Goal: Task Accomplishment & Management: Manage account settings

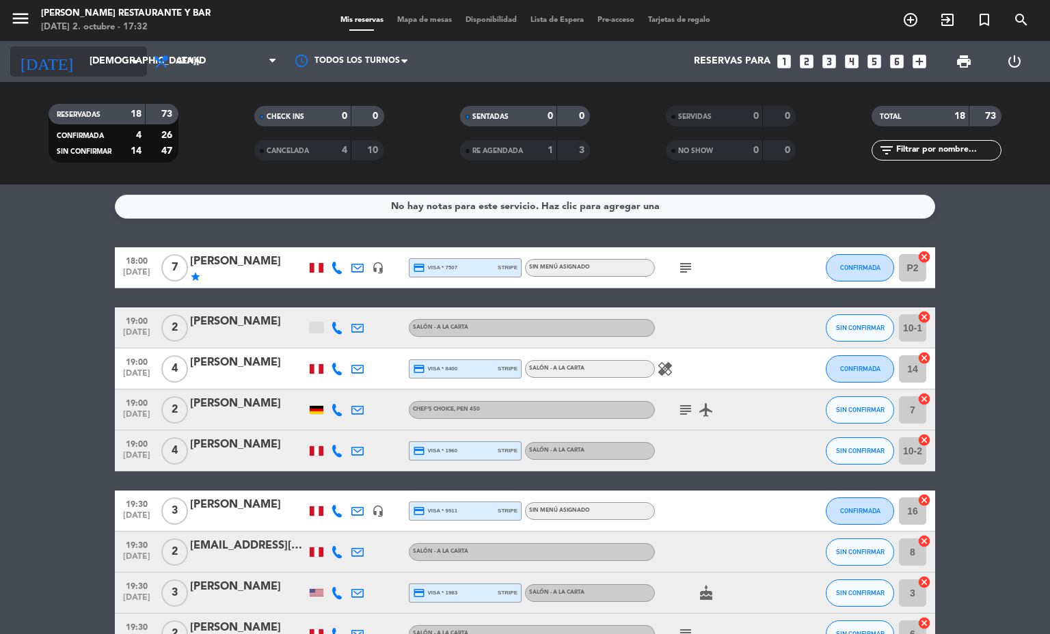
click at [111, 56] on input "[DEMOGRAPHIC_DATA][DATE]" at bounding box center [148, 61] width 130 height 25
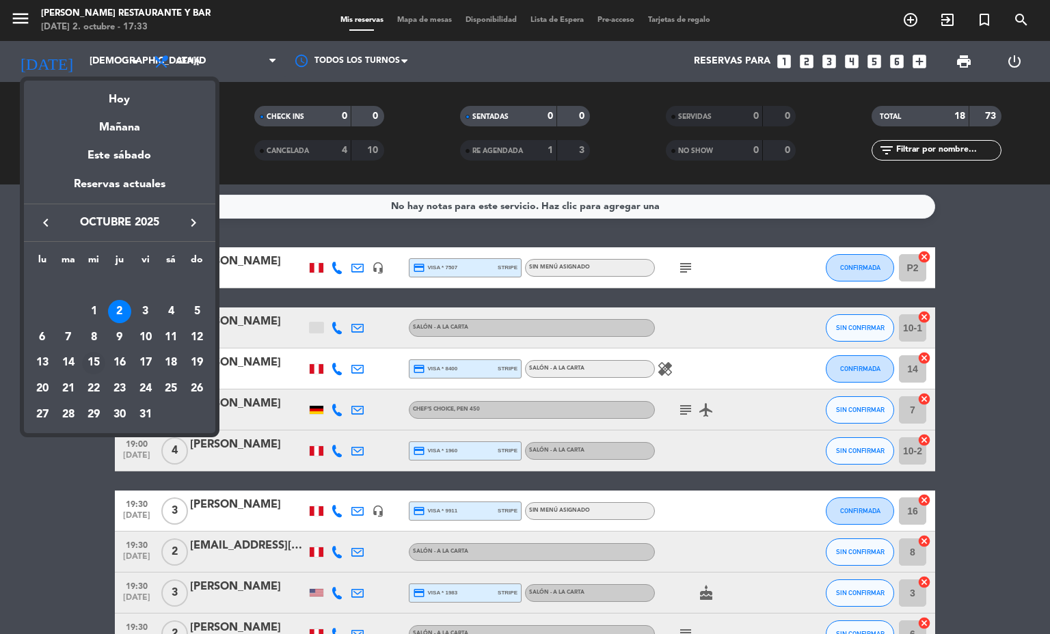
click at [99, 361] on div "15" at bounding box center [93, 363] width 23 height 23
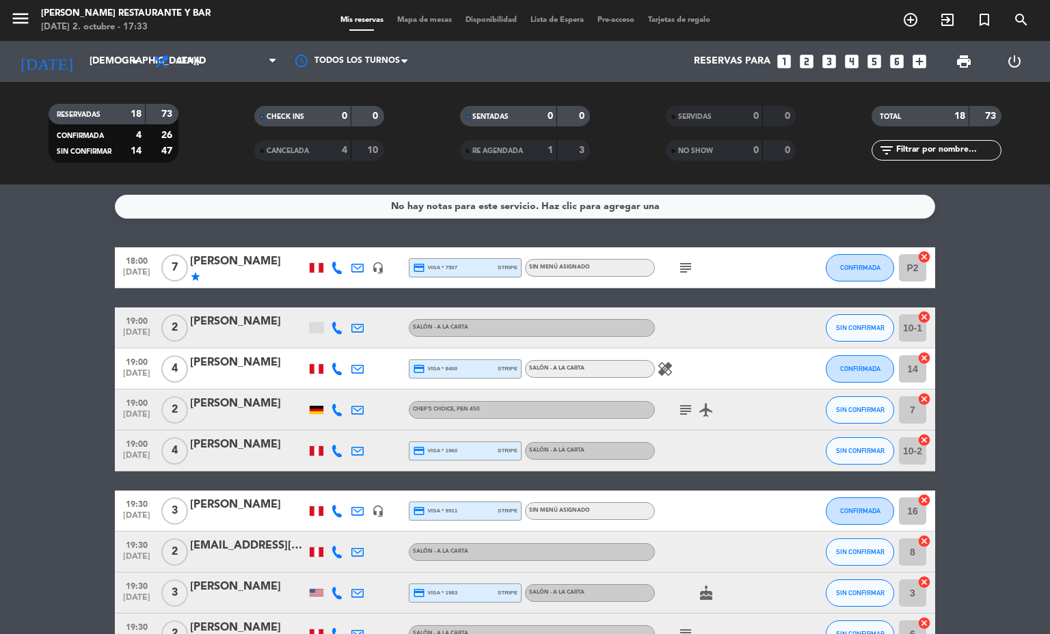
type input "[DATE]"
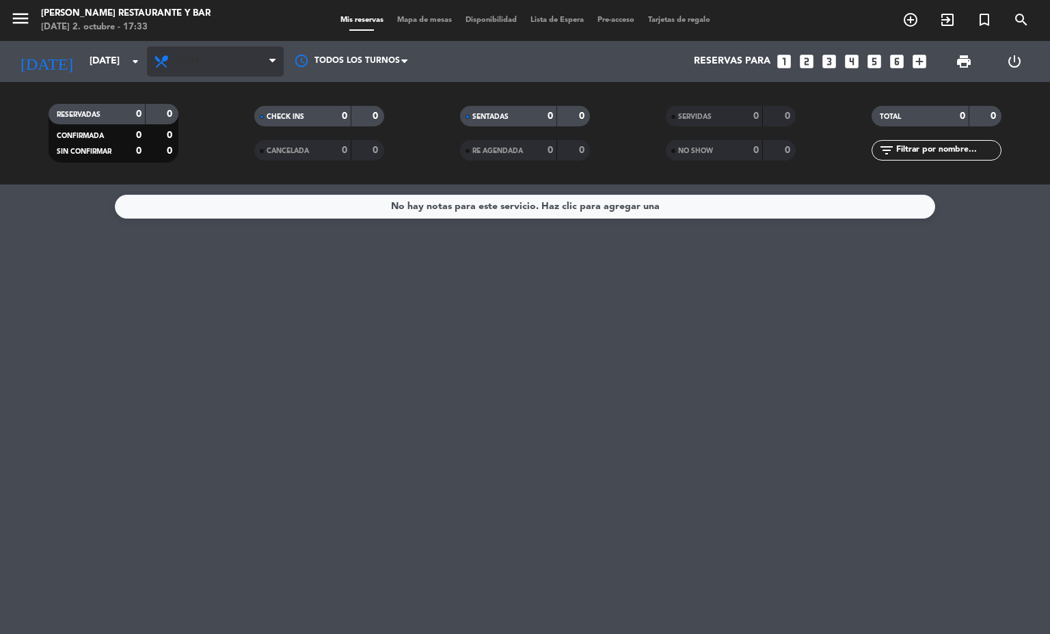
click at [228, 47] on span "Cena" at bounding box center [215, 61] width 137 height 30
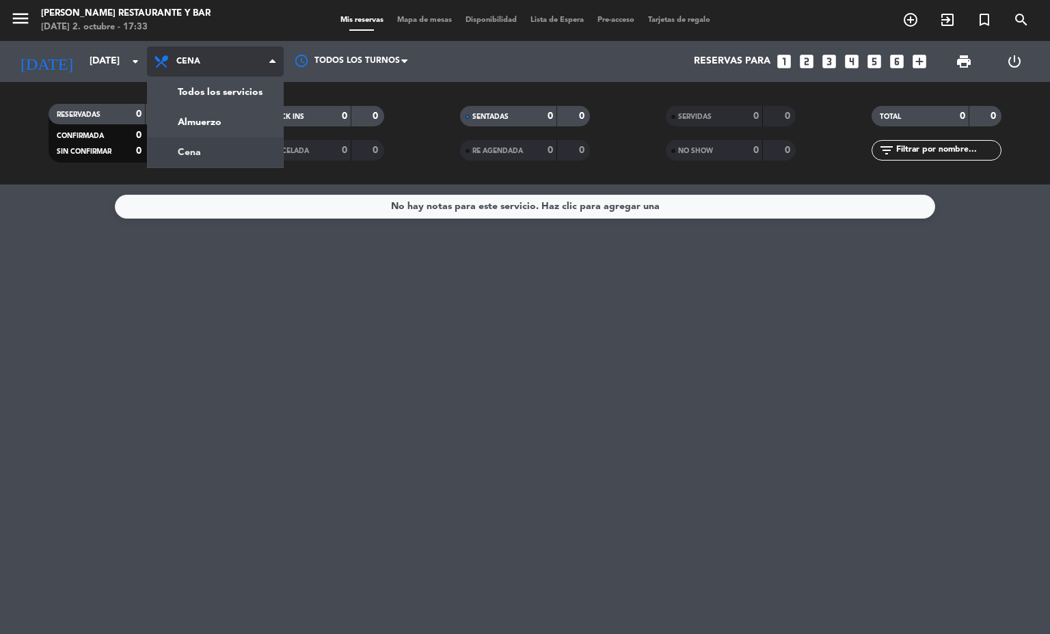
click at [232, 103] on div "menu [PERSON_NAME] Restaurante y Bar [DATE] 2. octubre - 17:33 Mis reservas Map…" at bounding box center [525, 92] width 1050 height 185
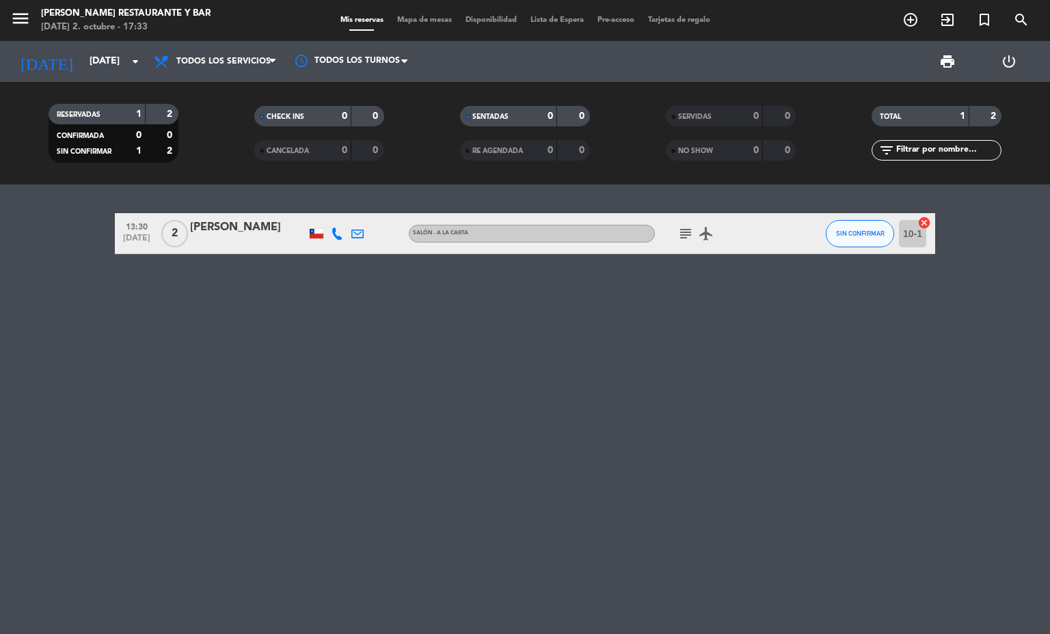
click at [424, 19] on span "Mapa de mesas" at bounding box center [424, 20] width 68 height 8
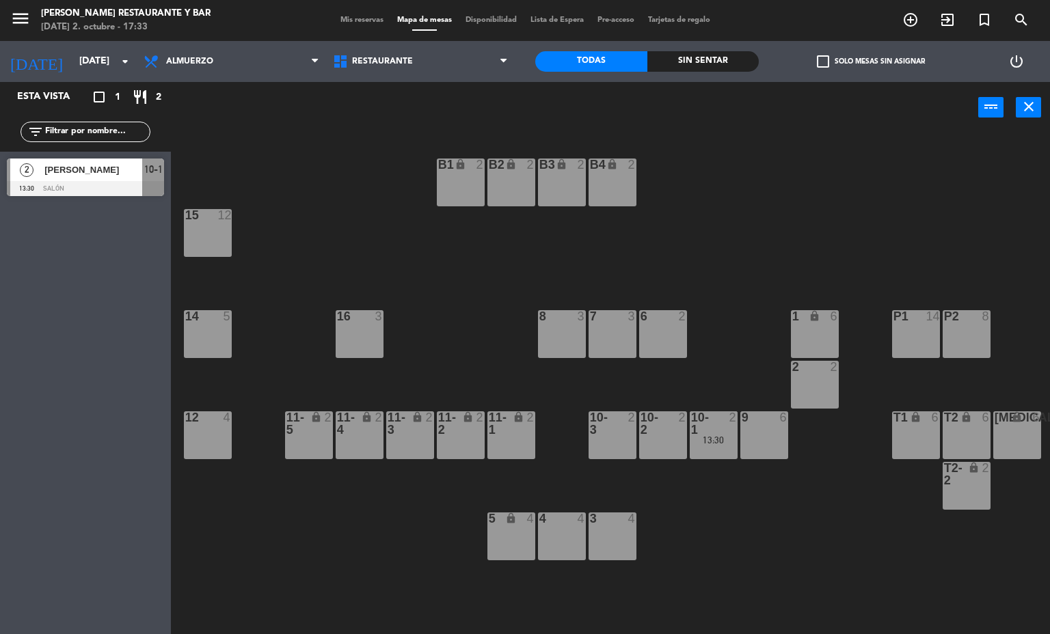
click at [612, 330] on div "7 3" at bounding box center [612, 334] width 48 height 48
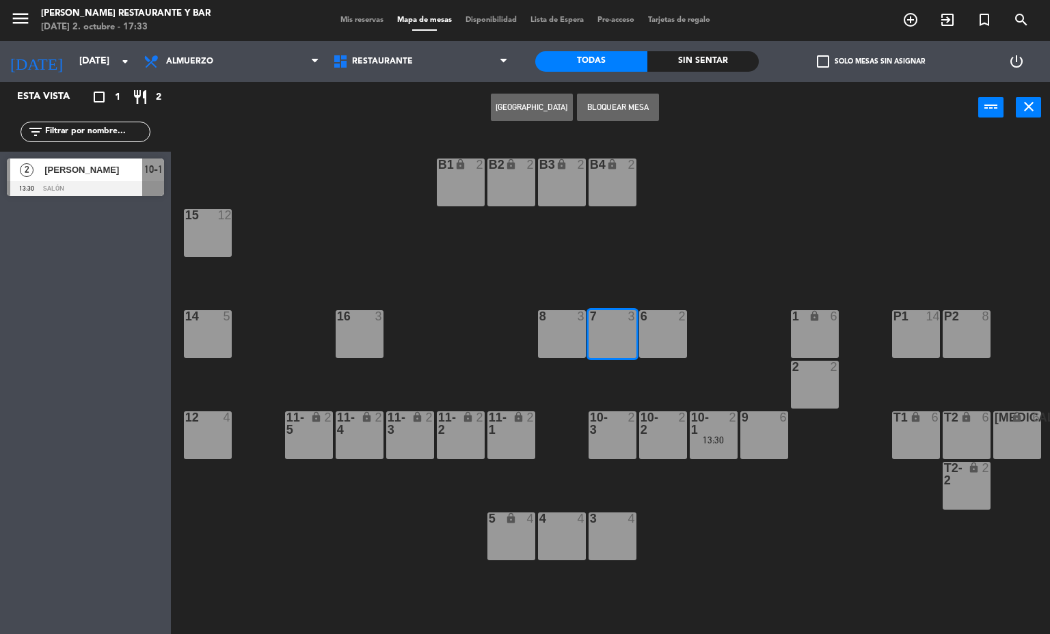
click at [534, 107] on button "[GEOGRAPHIC_DATA]" at bounding box center [532, 107] width 82 height 27
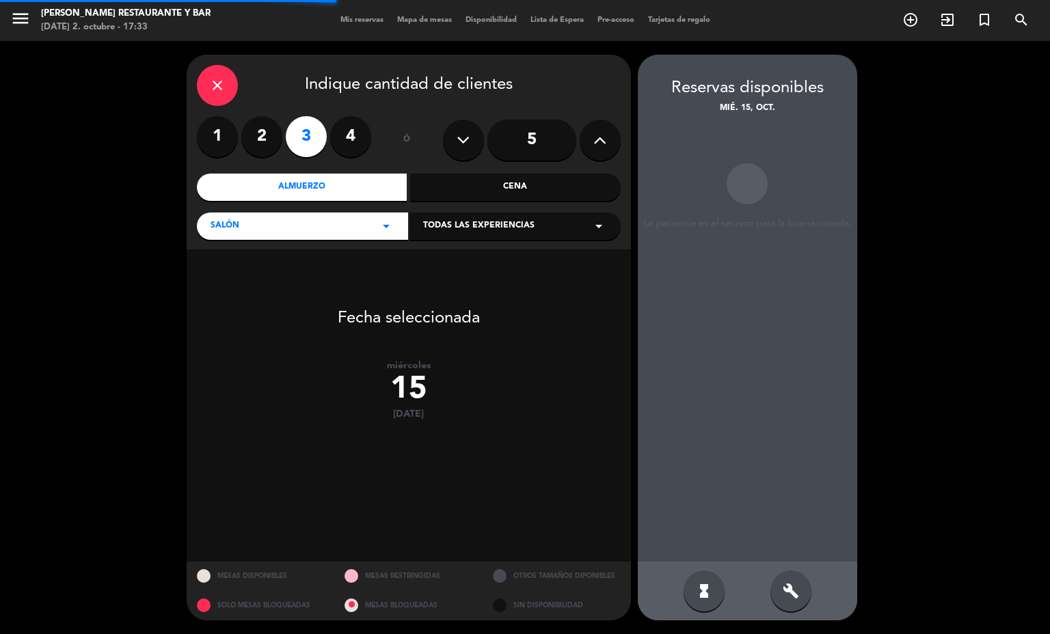
click at [259, 130] on label "2" at bounding box center [261, 136] width 41 height 41
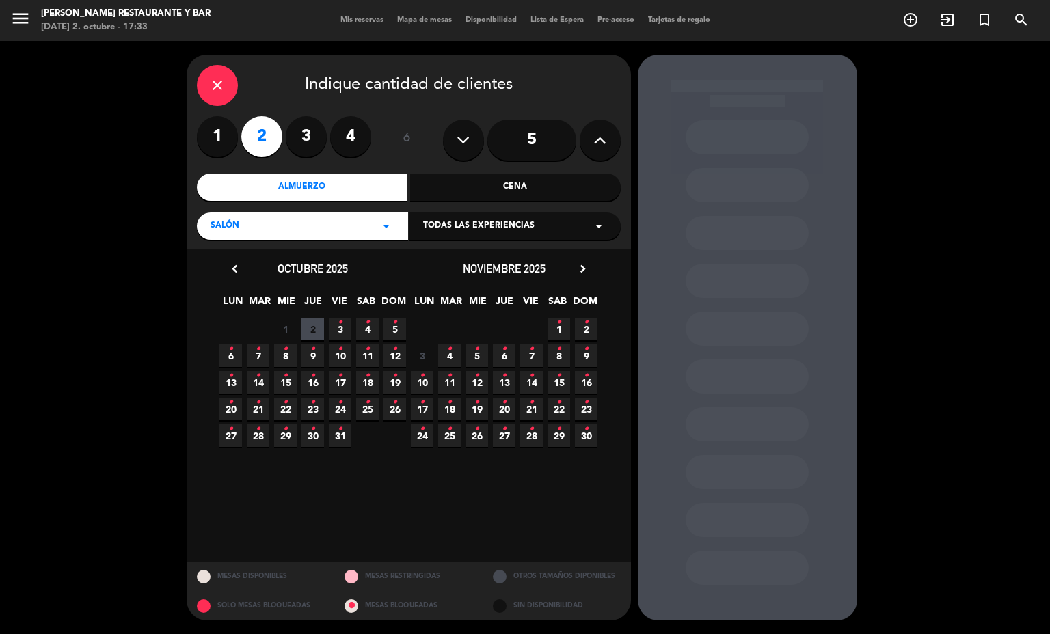
click at [281, 385] on span "15 •" at bounding box center [285, 382] width 23 height 23
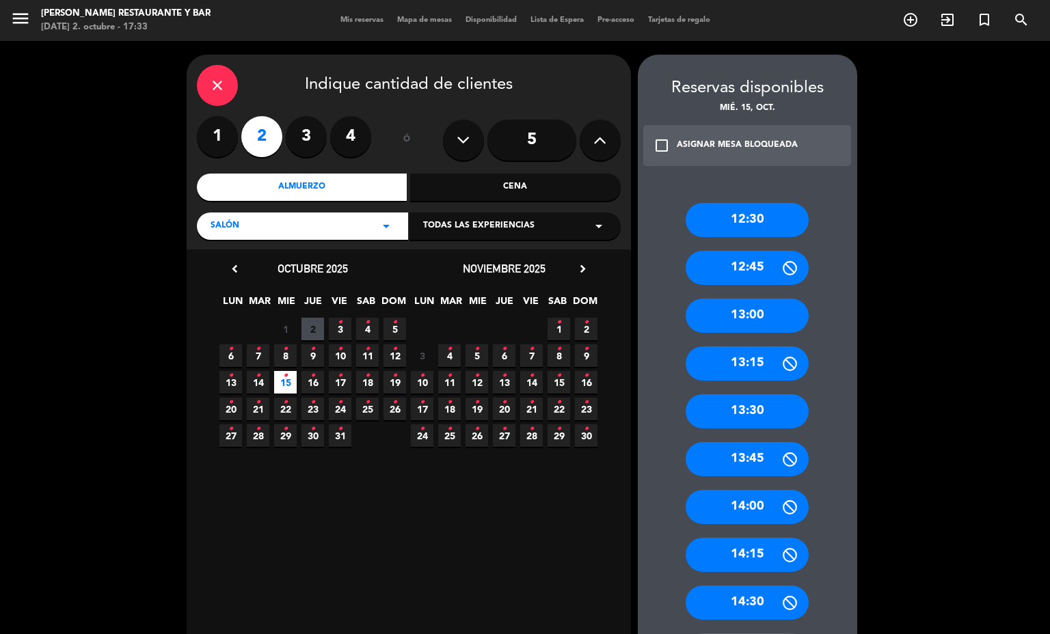
click at [744, 410] on div "13:30" at bounding box center [746, 411] width 123 height 34
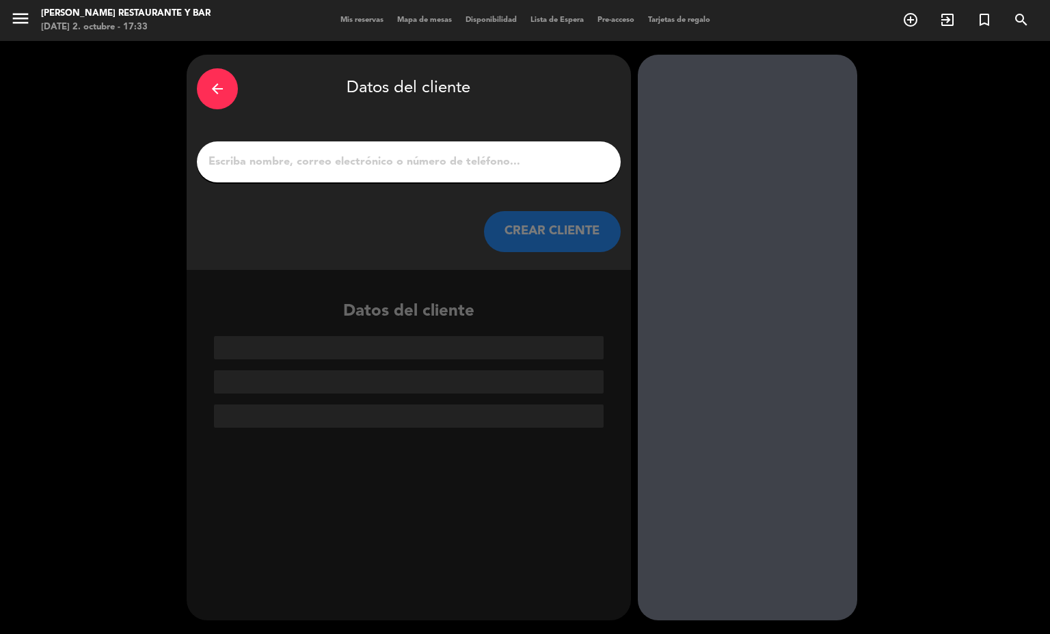
click at [480, 158] on input "1" at bounding box center [408, 161] width 403 height 19
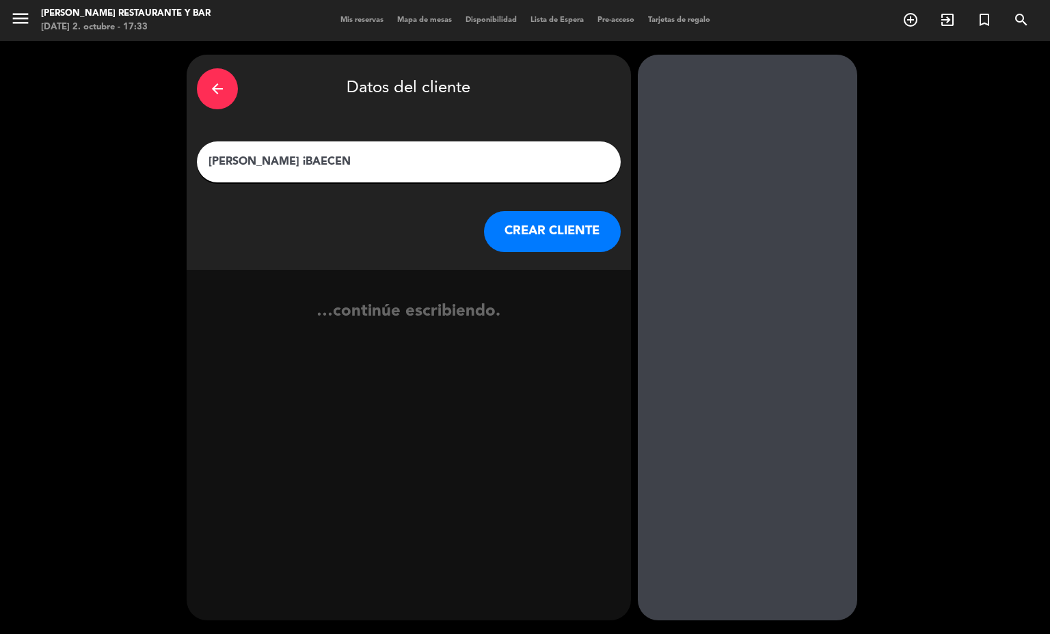
type input "[PERSON_NAME] iBAECENA"
click at [544, 232] on button "CREAR CLIENTE" at bounding box center [552, 231] width 137 height 41
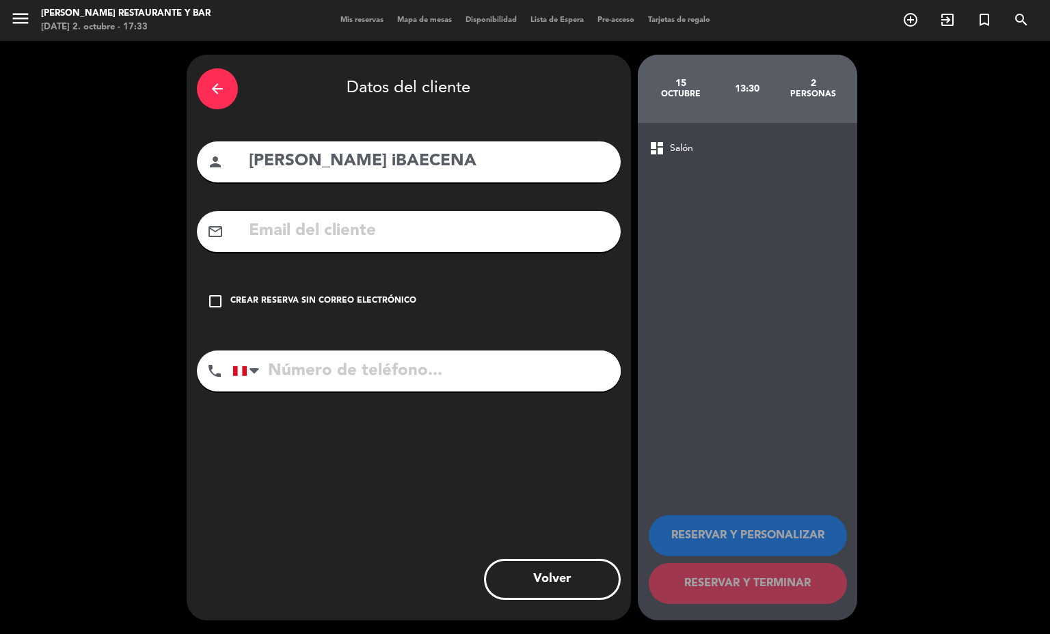
click at [421, 361] on input "tel" at bounding box center [426, 371] width 388 height 41
type input "955699909"
click at [314, 295] on div "Crear reserva sin correo electrónico" at bounding box center [323, 302] width 186 height 14
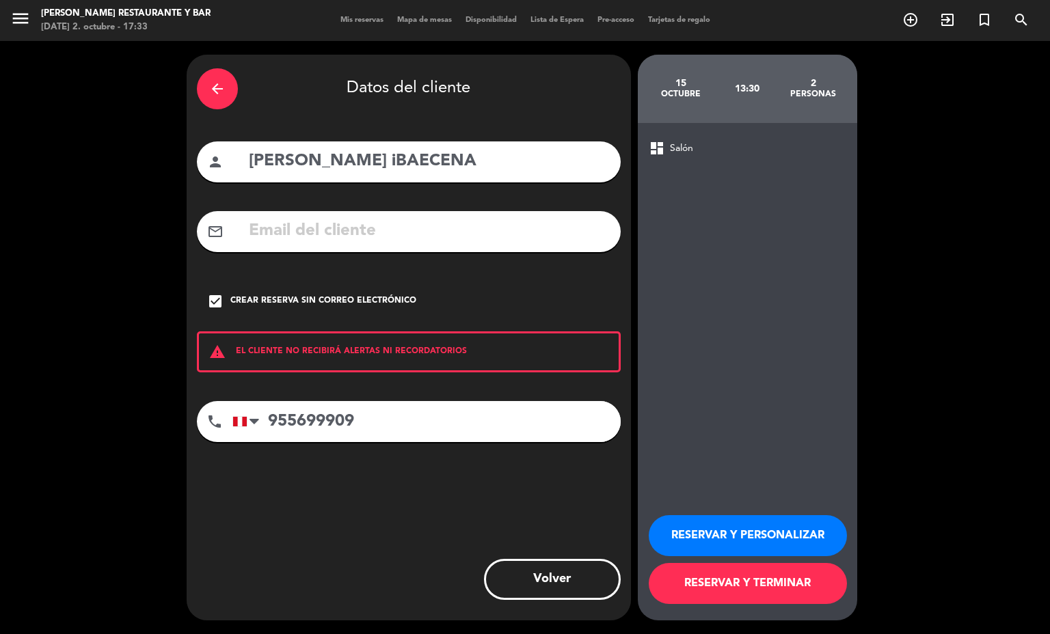
click at [722, 581] on button "RESERVAR Y TERMINAR" at bounding box center [748, 583] width 198 height 41
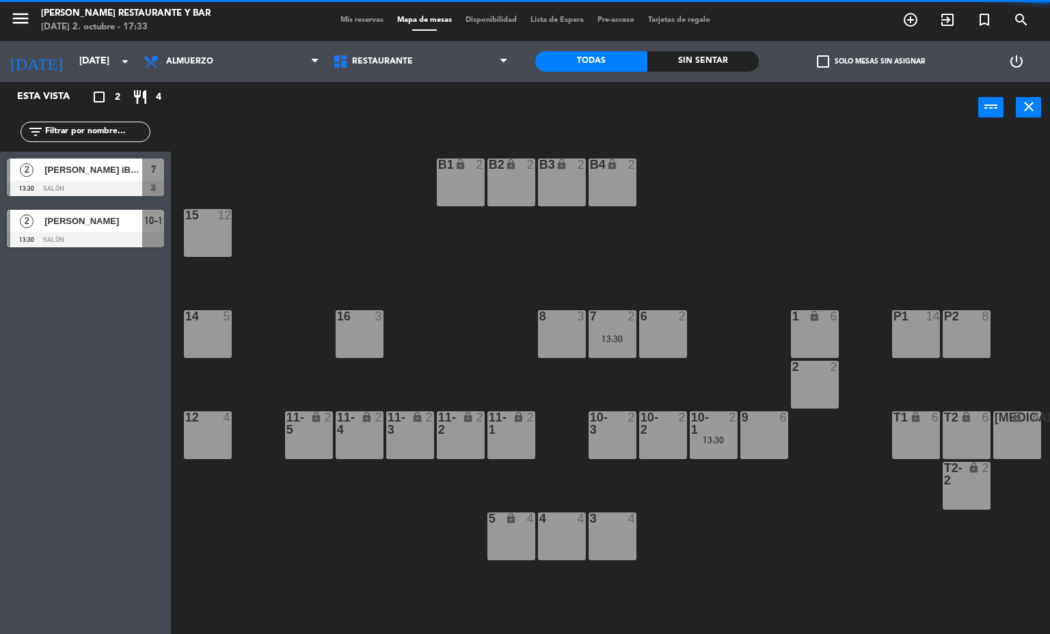
click at [612, 314] on div at bounding box center [612, 316] width 23 height 12
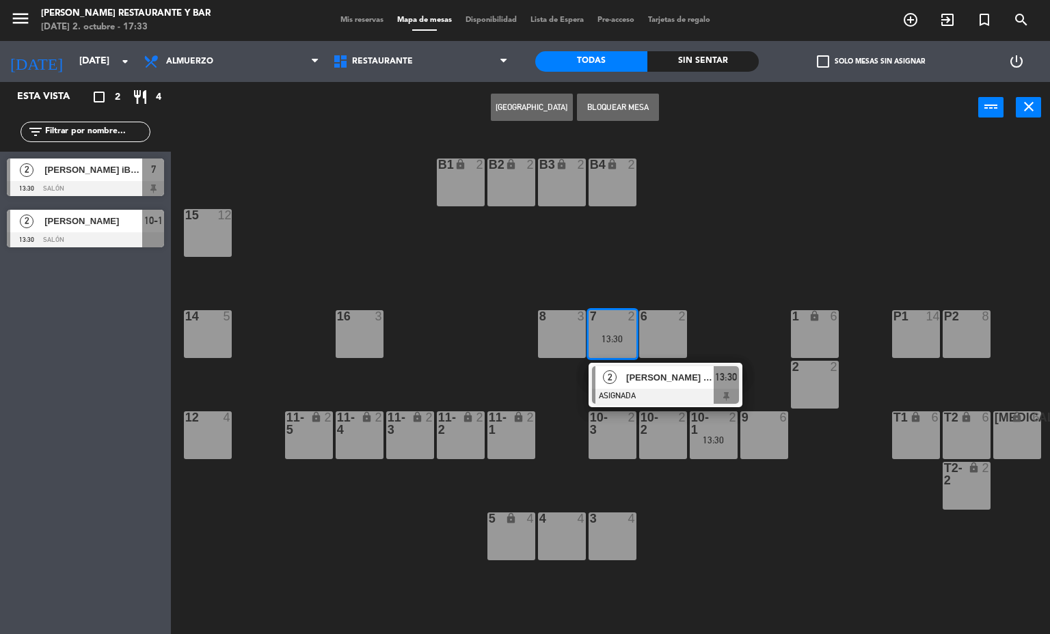
click at [642, 379] on span "[PERSON_NAME] iBAECENA" at bounding box center [669, 377] width 87 height 14
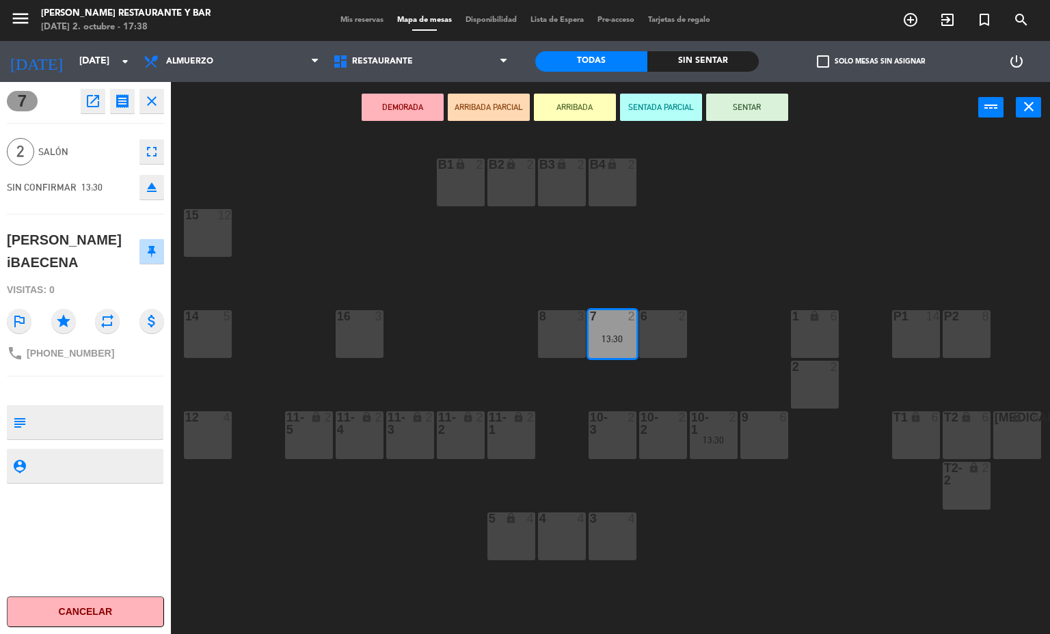
click at [363, 265] on div "B1 lock 2 B2 lock 2 B3 lock 2 B4 lock 2 15 12 14 5 8 3 7 2 13:30 6 2 1 lock 6 1…" at bounding box center [615, 384] width 869 height 501
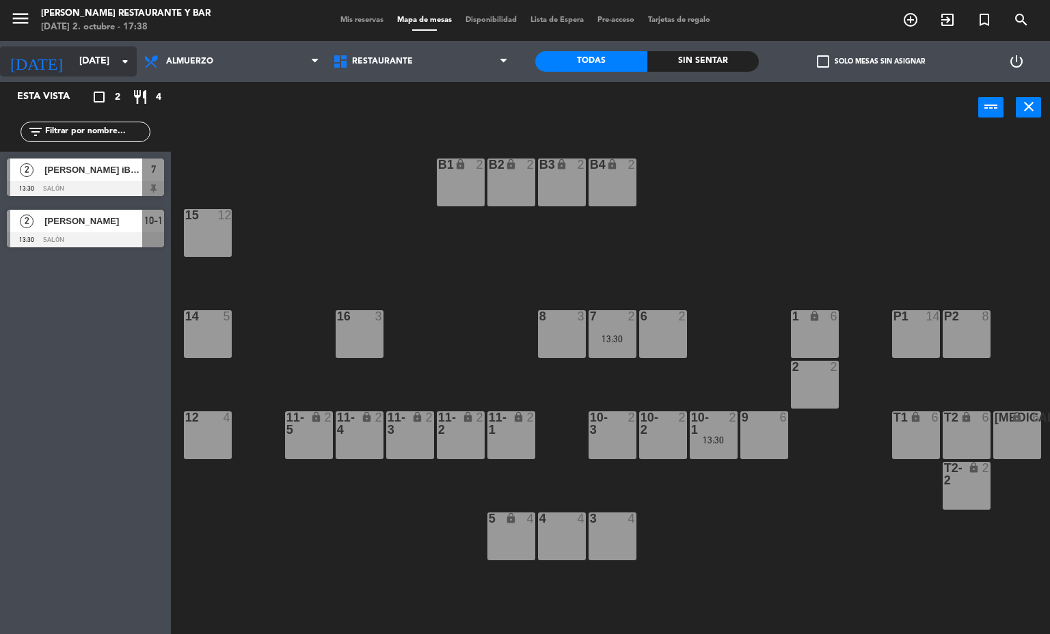
click at [82, 74] on input "[DATE]" at bounding box center [137, 61] width 130 height 25
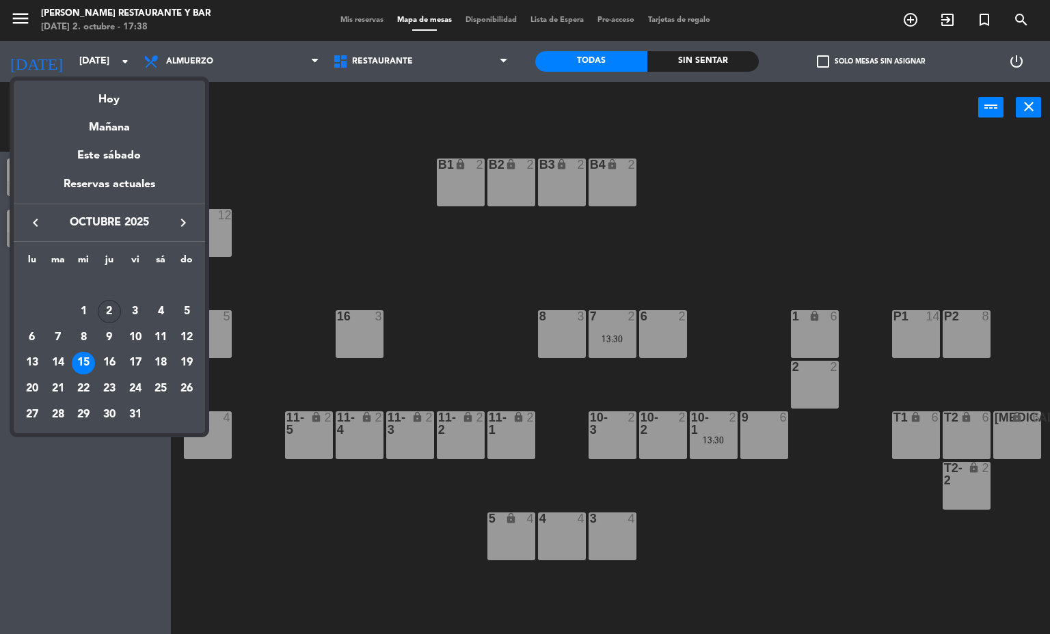
click at [118, 305] on div "2" at bounding box center [109, 311] width 23 height 23
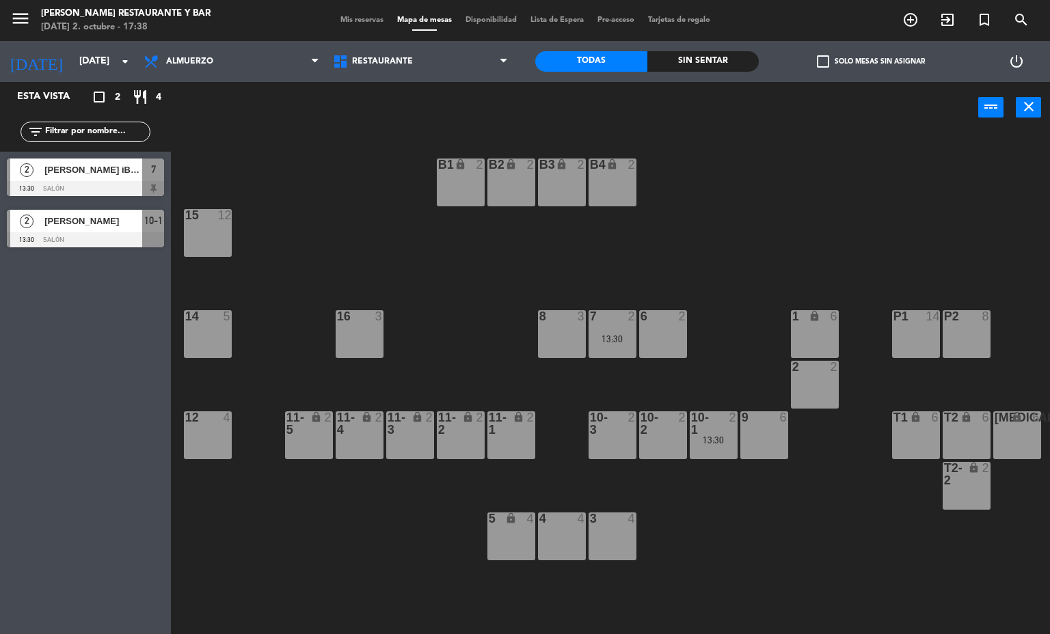
type input "[DEMOGRAPHIC_DATA][DATE]"
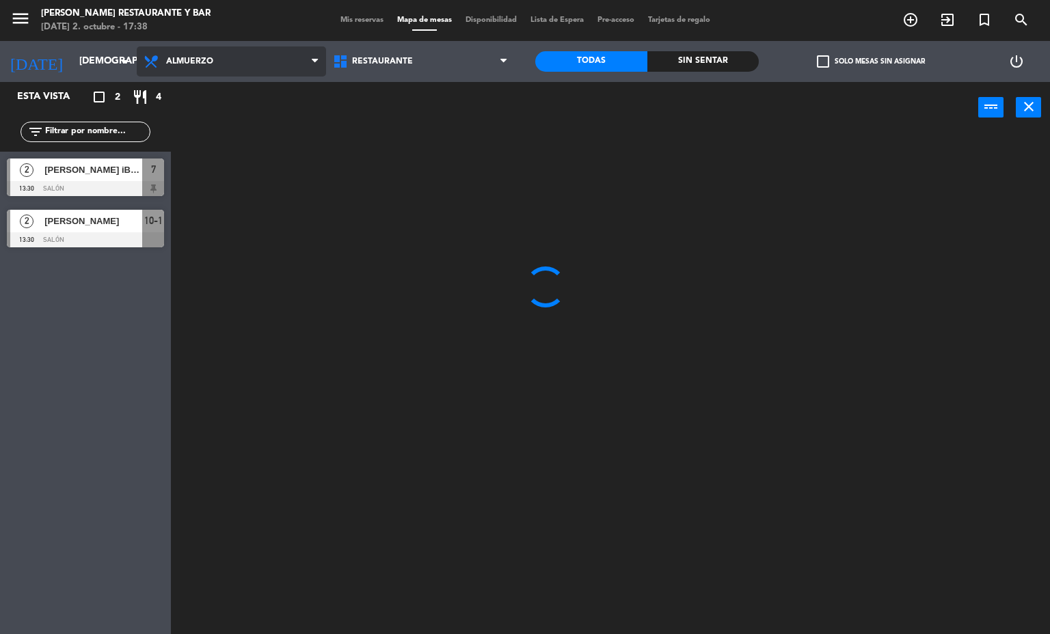
click at [269, 70] on span "Almuerzo" at bounding box center [231, 61] width 189 height 30
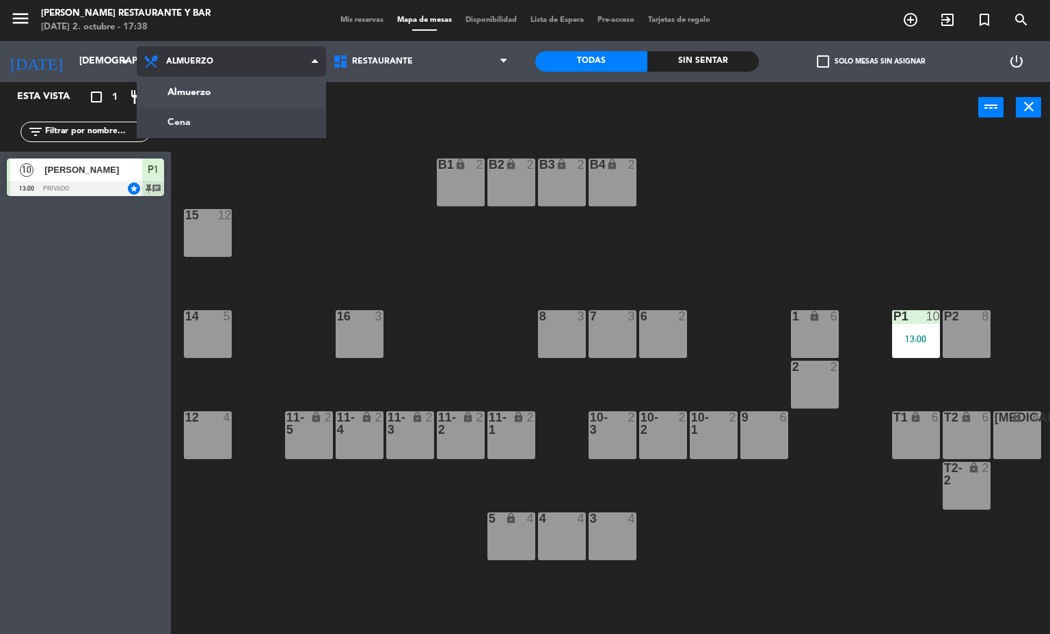
click at [212, 125] on ng-component "menu [PERSON_NAME] Restaurante y Bar [DATE] 2. octubre - 17:38 Mis reservas Map…" at bounding box center [525, 317] width 1050 height 635
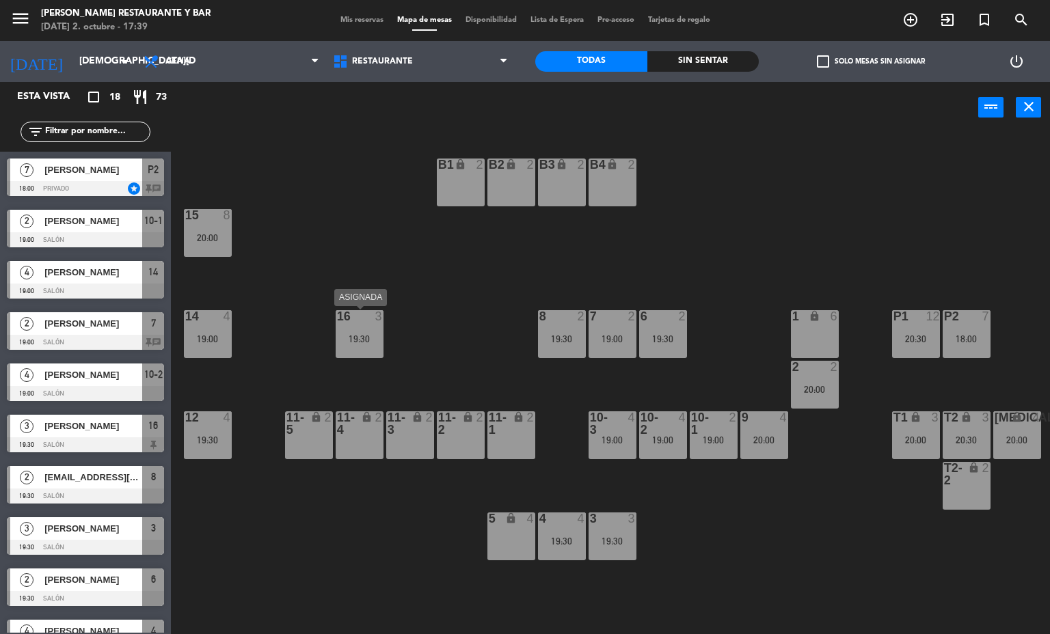
click at [377, 334] on div "19:30" at bounding box center [360, 339] width 48 height 10
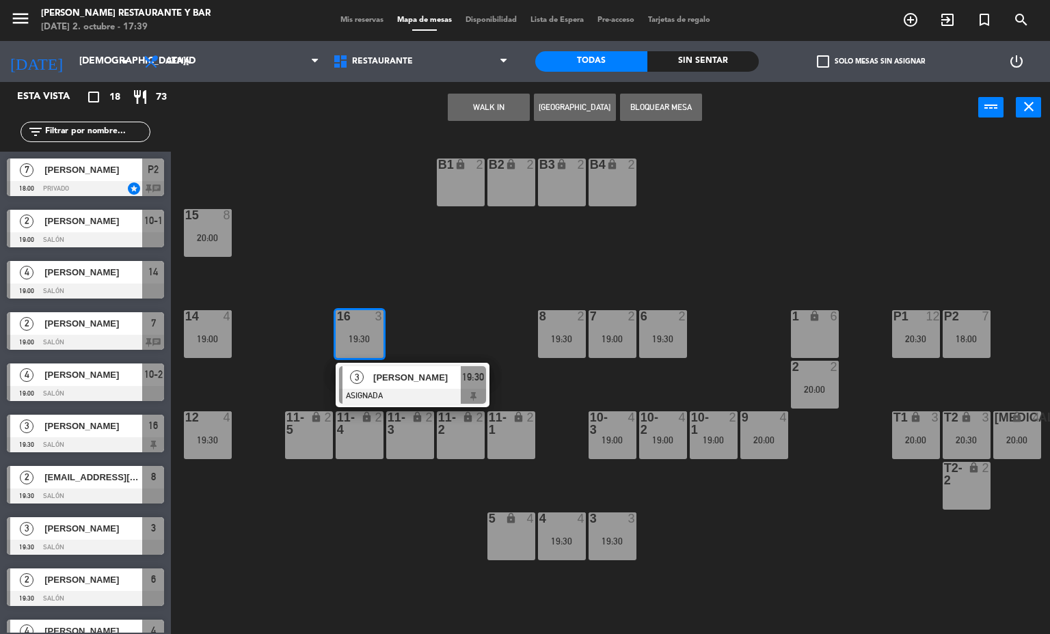
click at [498, 285] on div "B1 lock 2 B2 lock 2 B3 lock 2 B4 lock 2 15 8 20:00 14 4 19:00 8 2 19:30 7 2 19:…" at bounding box center [615, 384] width 869 height 501
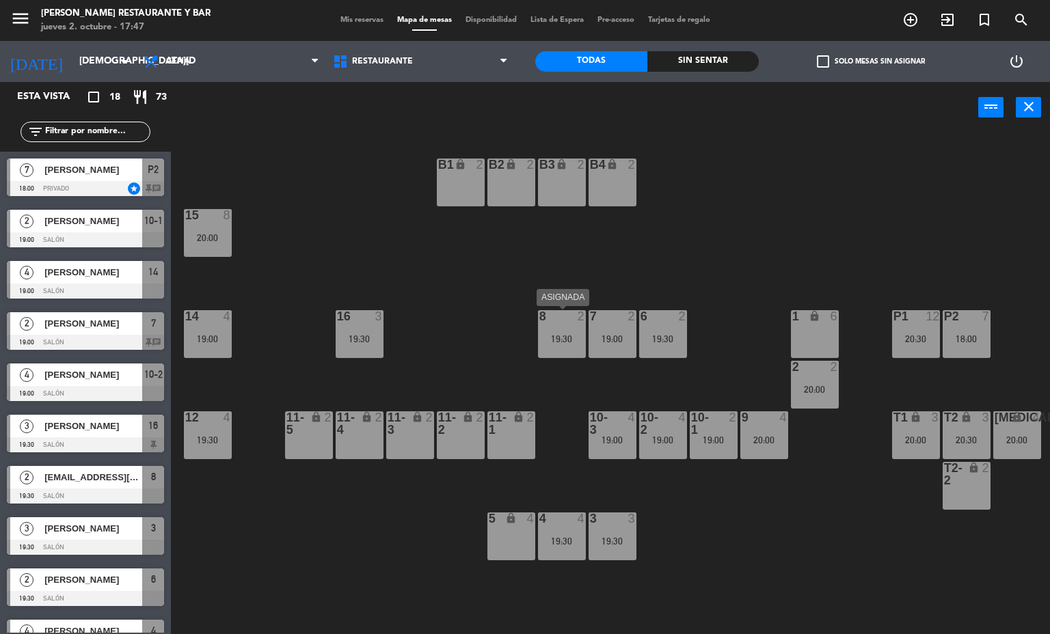
click at [566, 337] on div "19:30" at bounding box center [562, 339] width 48 height 10
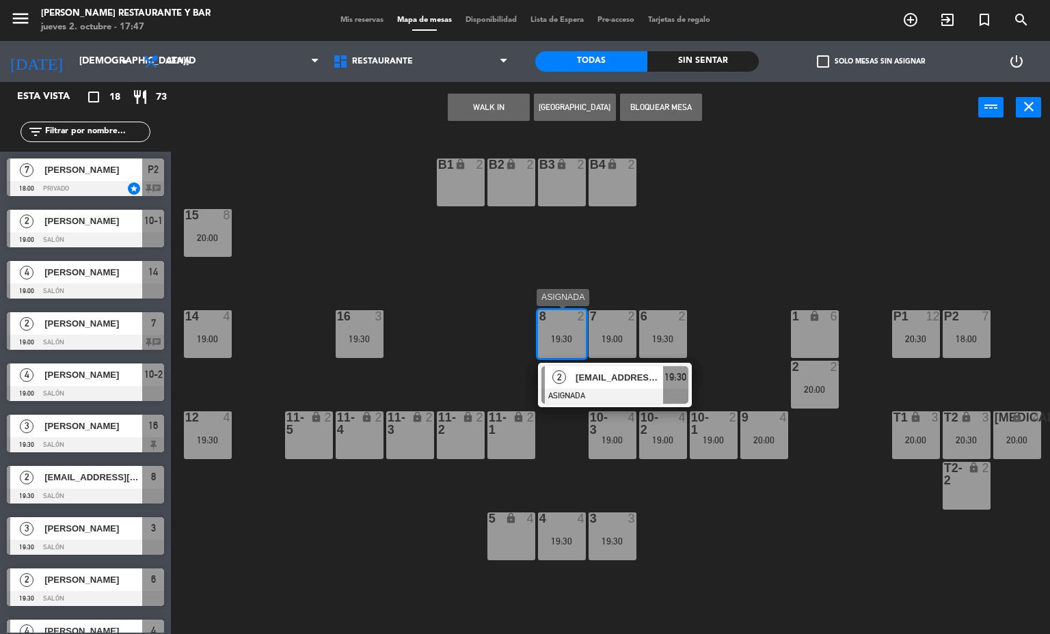
click at [615, 367] on div "[EMAIL_ADDRESS][DOMAIN_NAME]" at bounding box center [618, 377] width 89 height 23
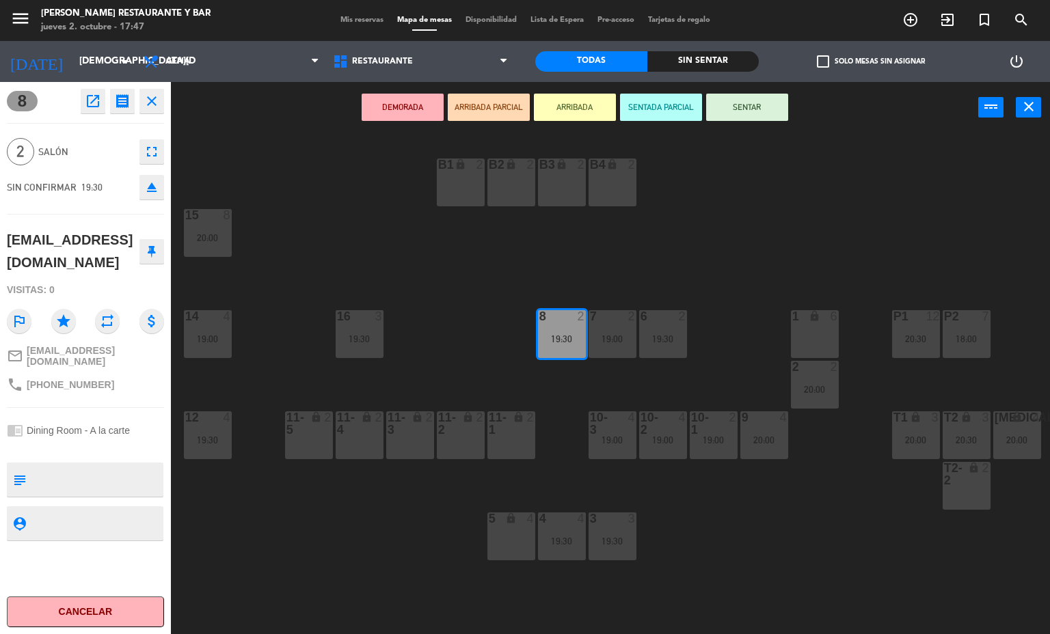
click at [158, 103] on icon "close" at bounding box center [152, 101] width 16 height 16
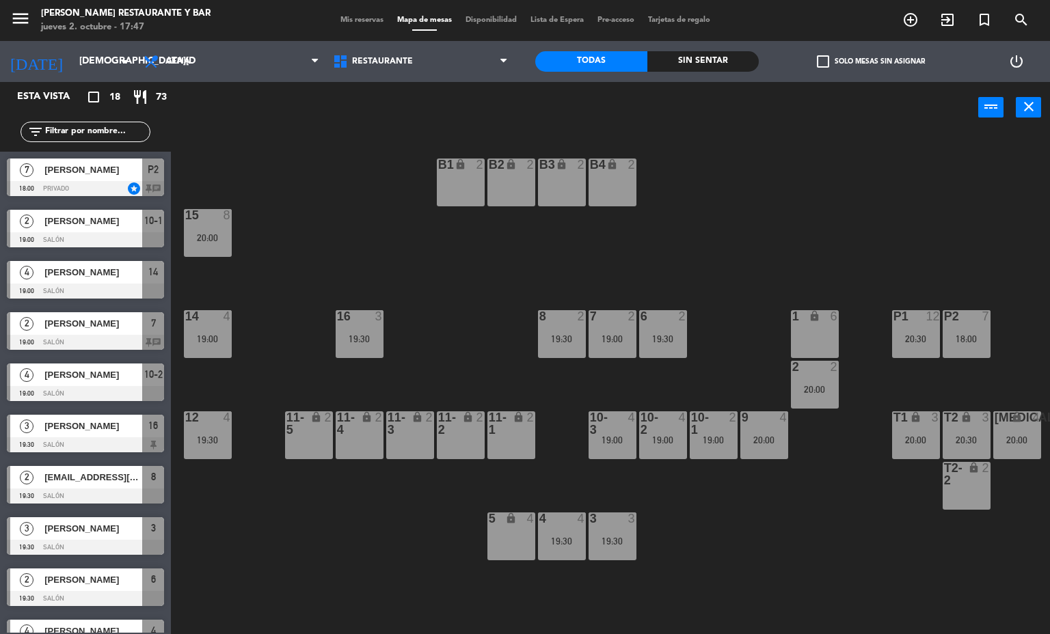
click at [608, 322] on div at bounding box center [612, 316] width 23 height 12
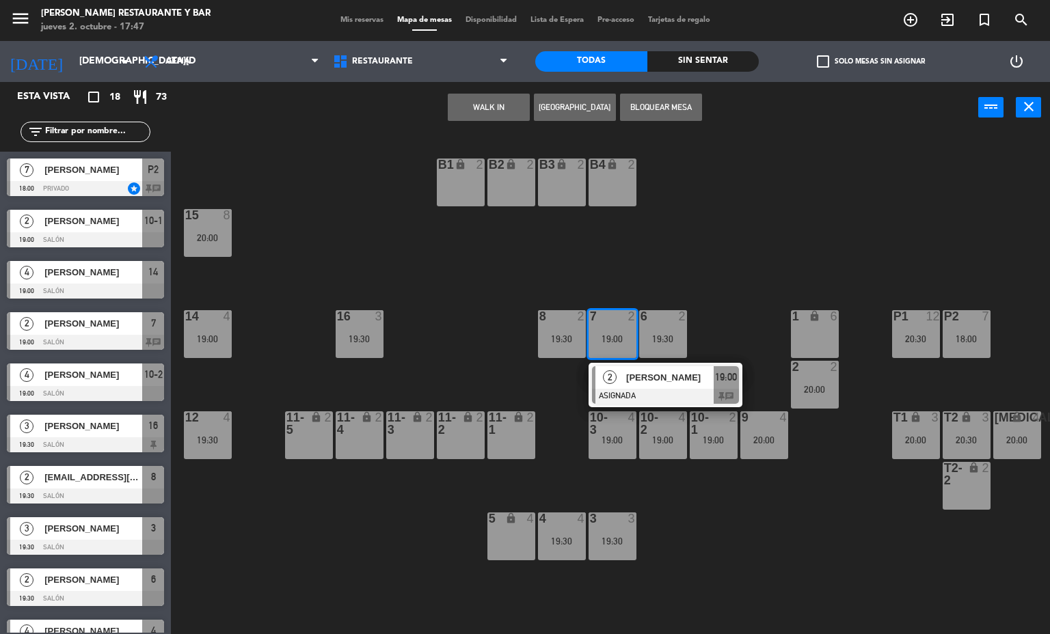
click at [626, 386] on div "[PERSON_NAME]" at bounding box center [669, 377] width 89 height 23
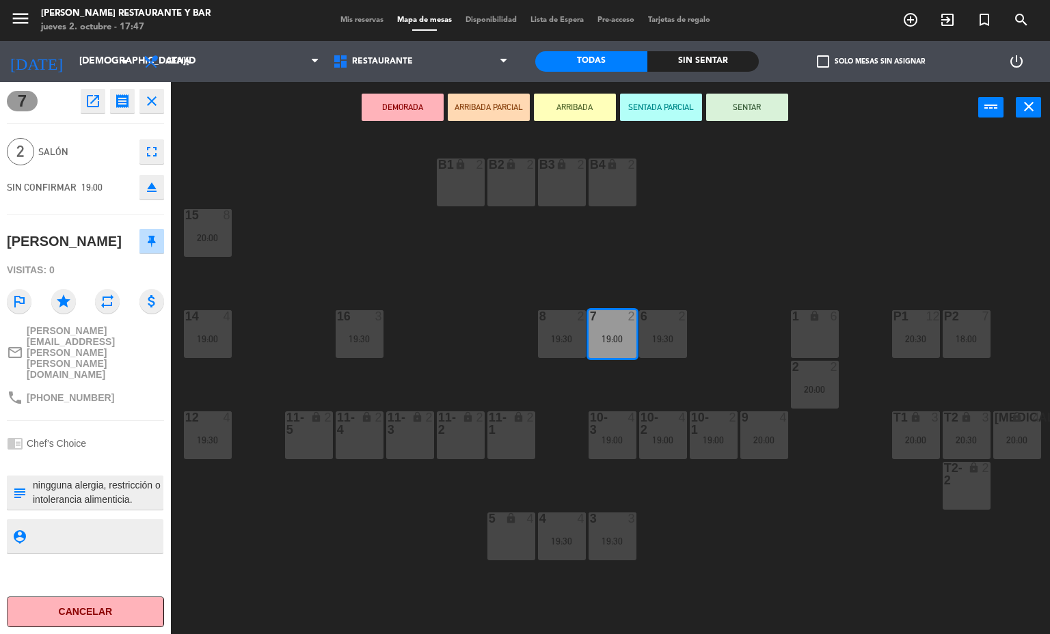
click at [160, 103] on button "close" at bounding box center [151, 101] width 25 height 25
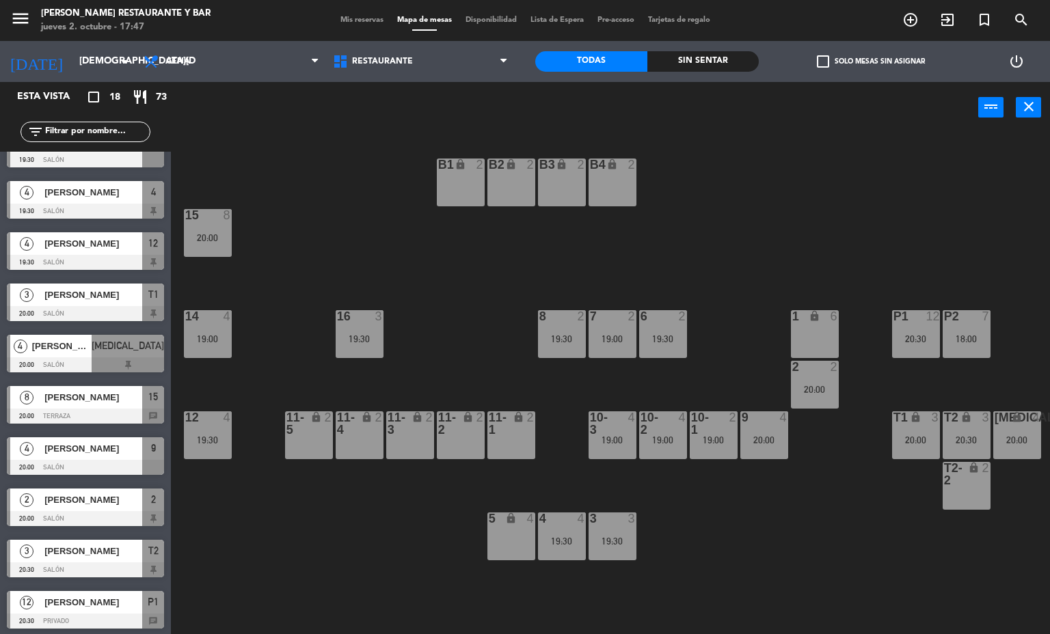
scroll to position [441, 0]
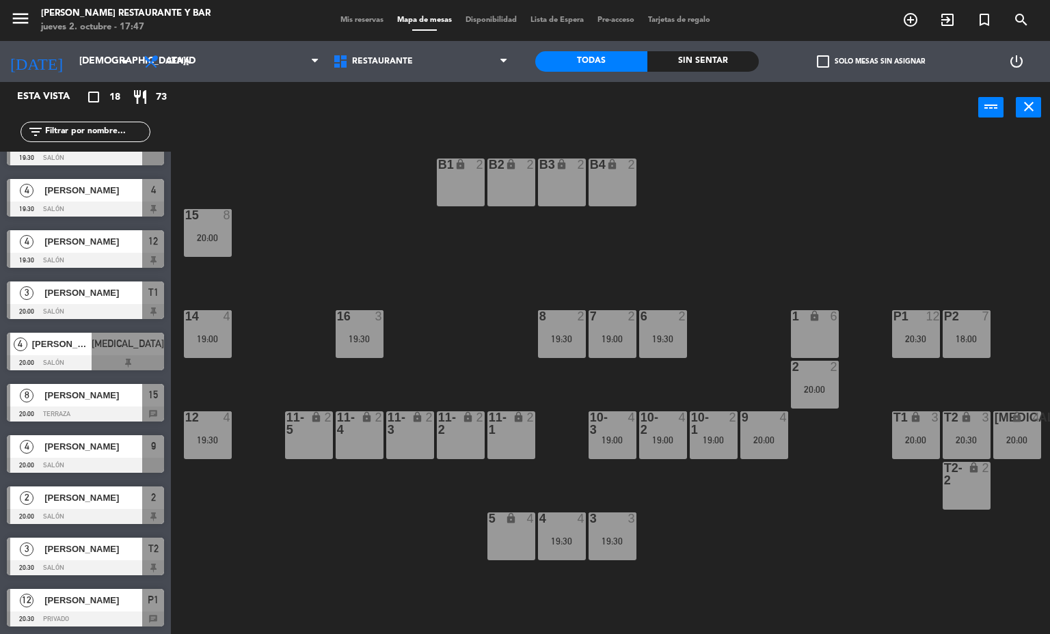
click at [88, 460] on div at bounding box center [85, 465] width 157 height 15
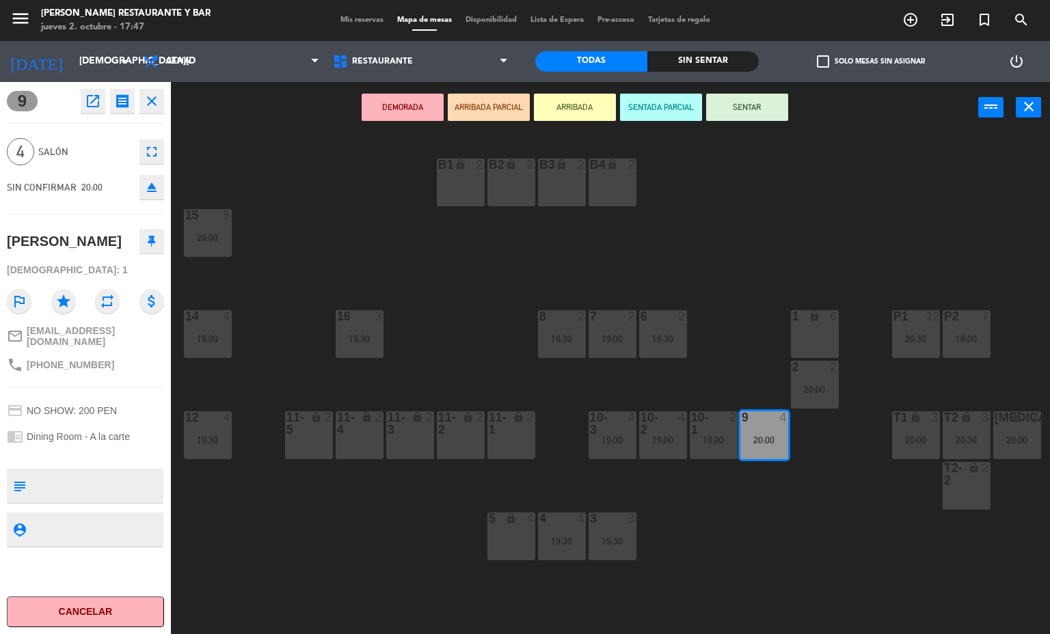
click at [316, 245] on div "B1 lock 2 B2 lock 2 B3 lock 2 B4 lock 2 15 8 20:00 14 4 19:00 8 2 19:30 7 2 19:…" at bounding box center [615, 384] width 869 height 501
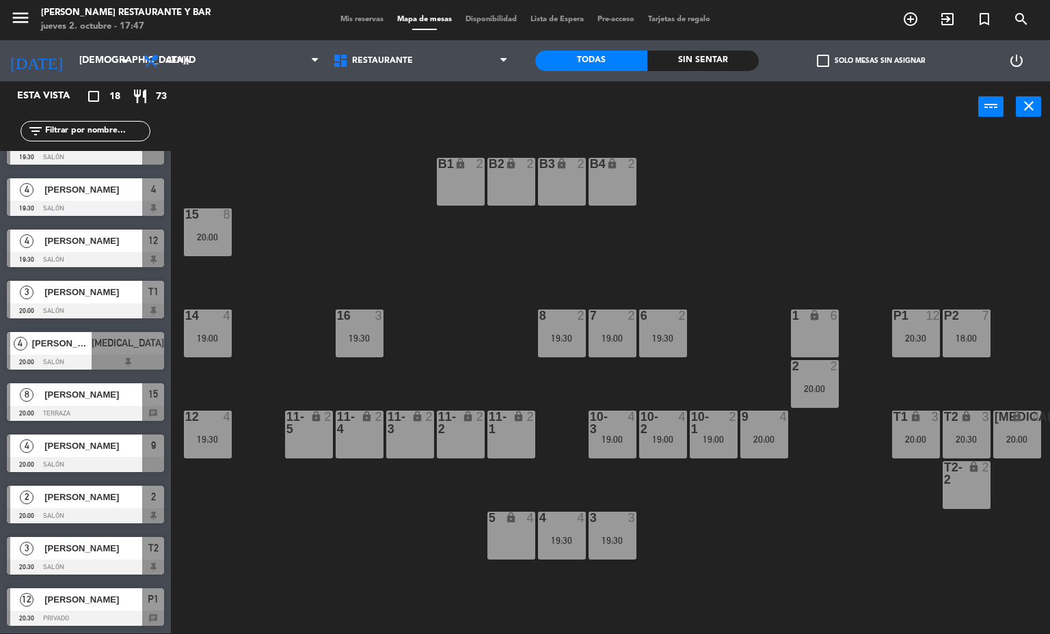
click at [36, 597] on div "12" at bounding box center [26, 599] width 33 height 23
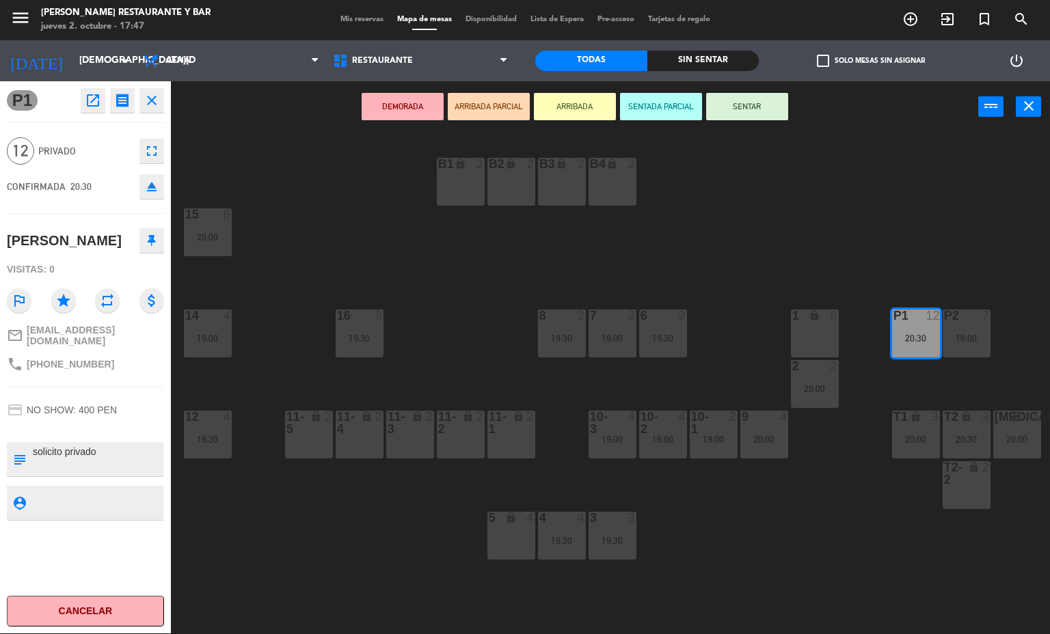
click at [342, 189] on div "B1 lock 2 B2 lock 2 B3 lock 2 B4 lock 2 15 8 20:00 14 4 19:00 8 2 19:30 7 2 19:…" at bounding box center [615, 383] width 869 height 501
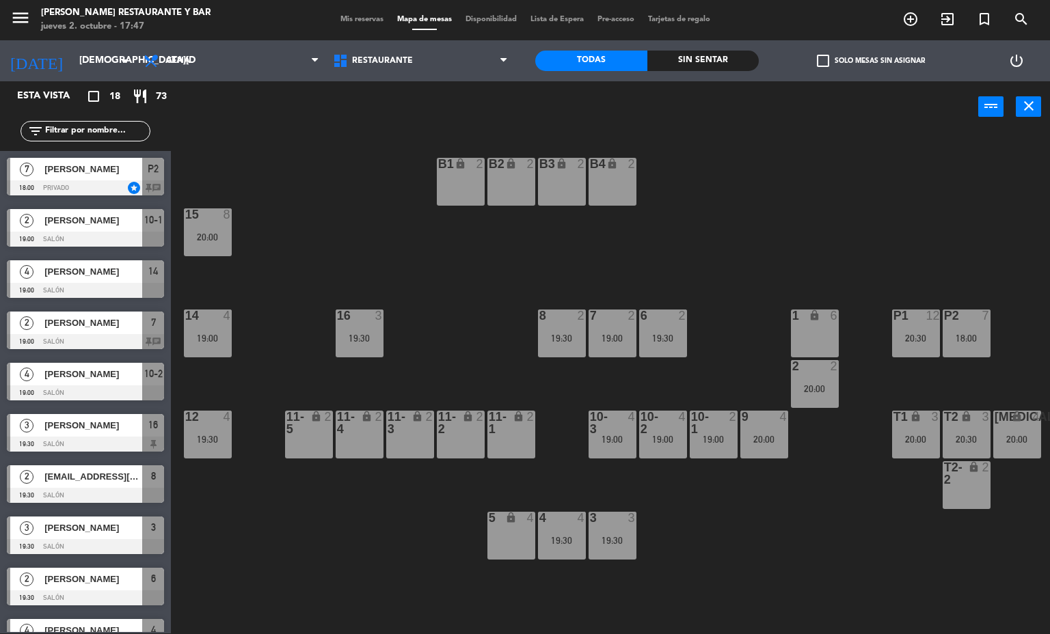
scroll to position [277, 0]
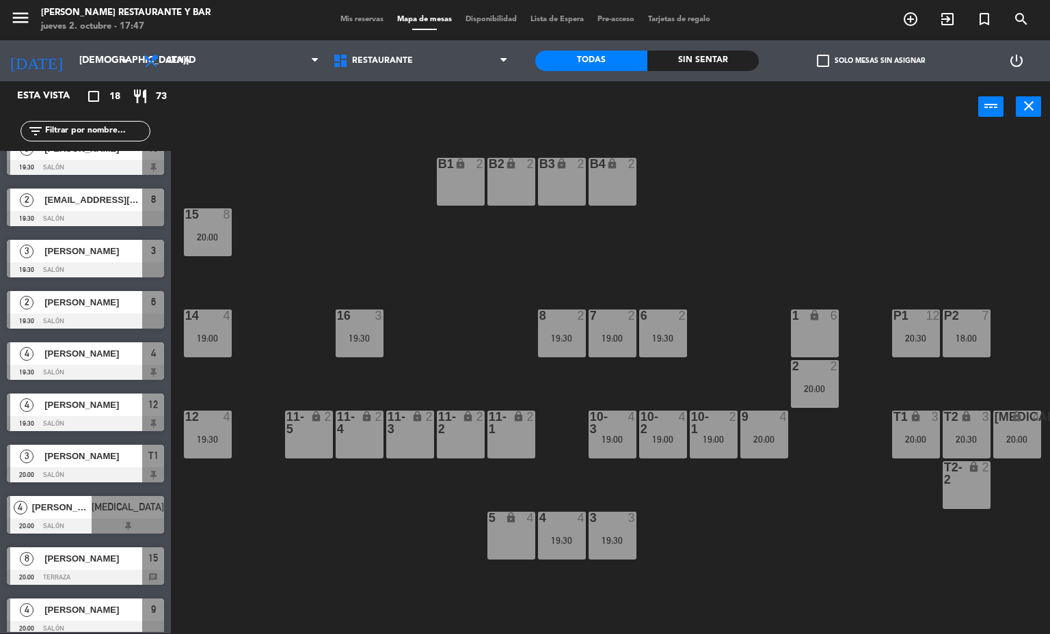
click at [653, 316] on div at bounding box center [662, 316] width 23 height 12
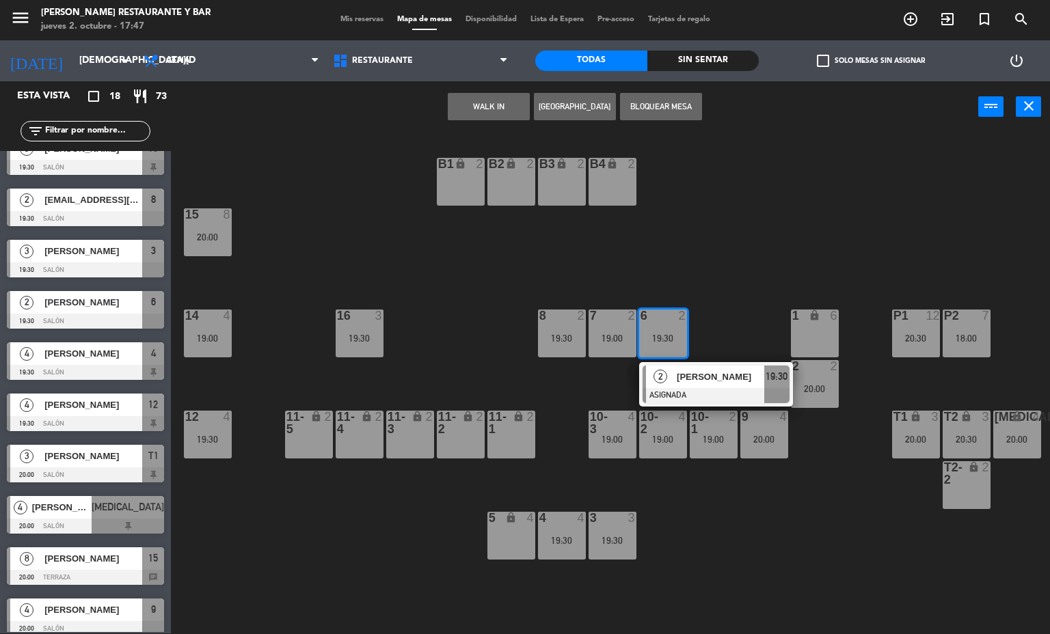
click at [696, 371] on span "[PERSON_NAME]" at bounding box center [720, 377] width 87 height 14
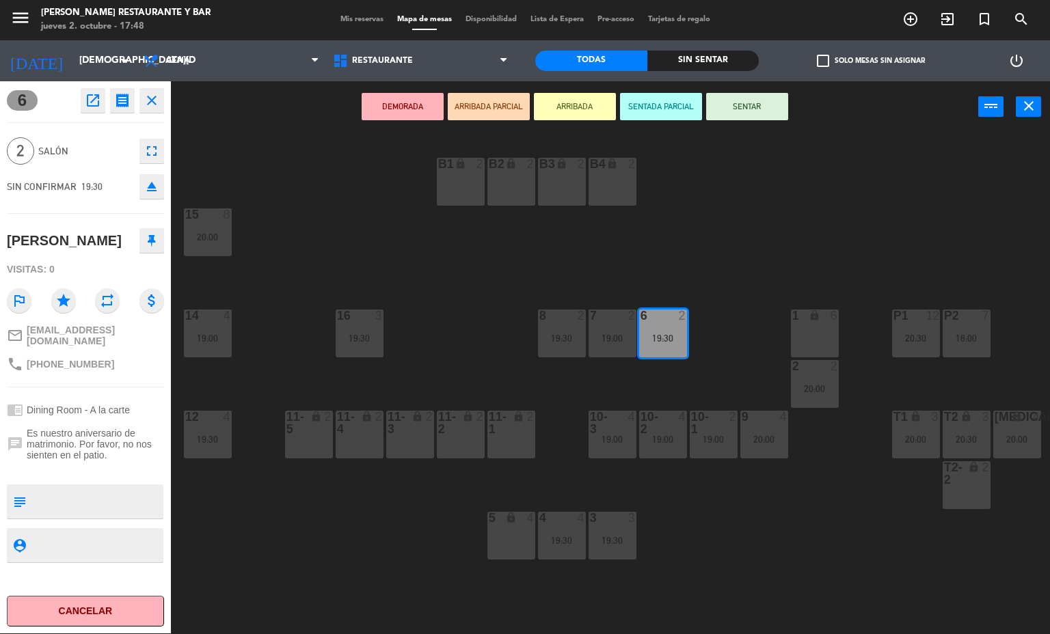
click at [148, 109] on button "close" at bounding box center [151, 100] width 25 height 25
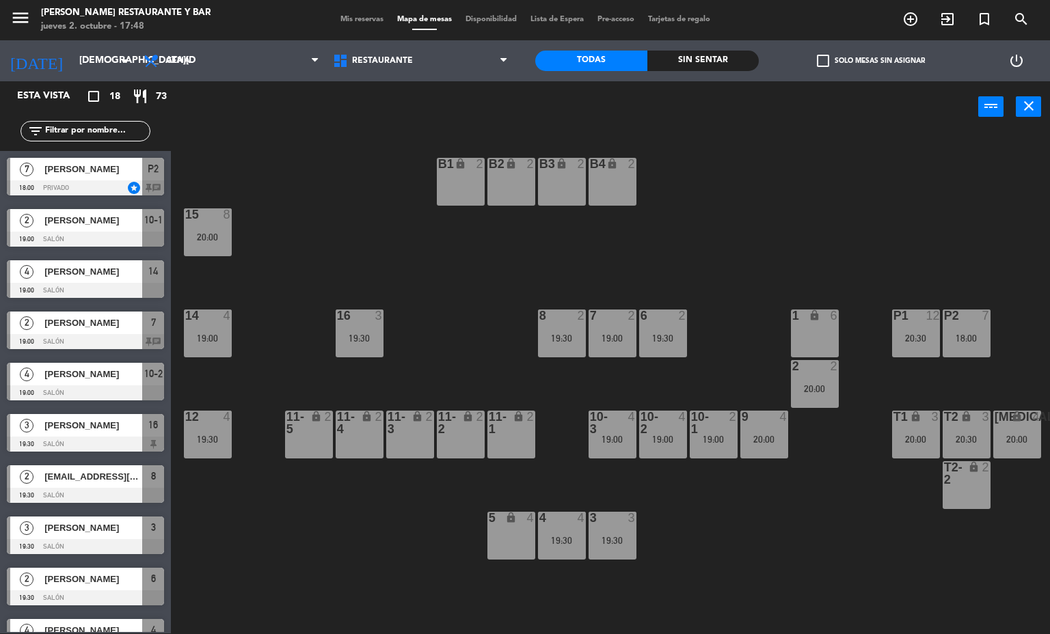
click at [623, 331] on div "7 2 19:00" at bounding box center [612, 334] width 48 height 48
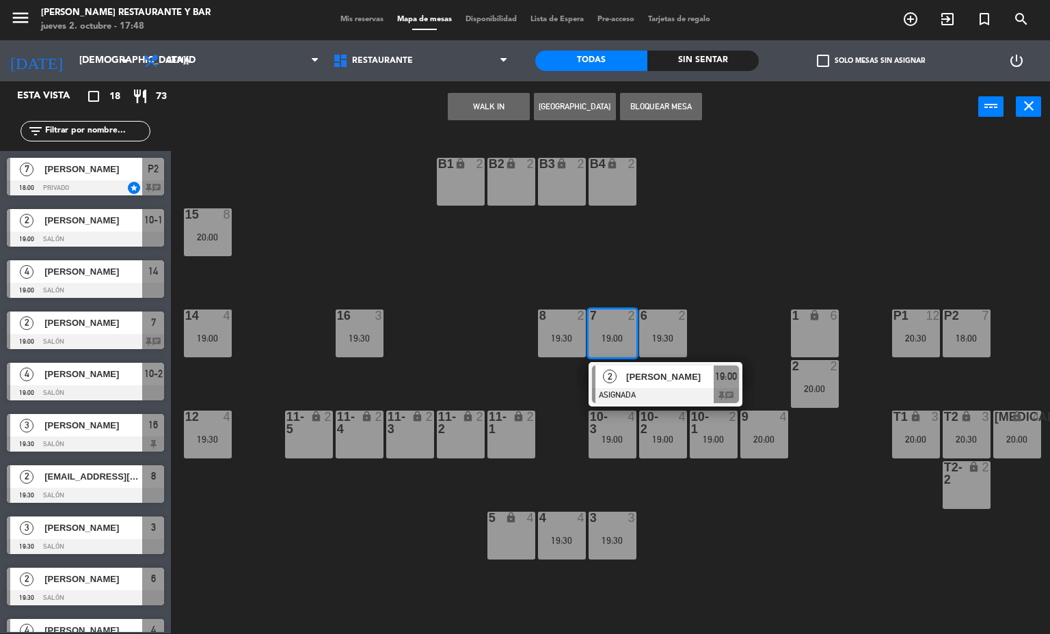
click at [688, 390] on div at bounding box center [665, 395] width 147 height 15
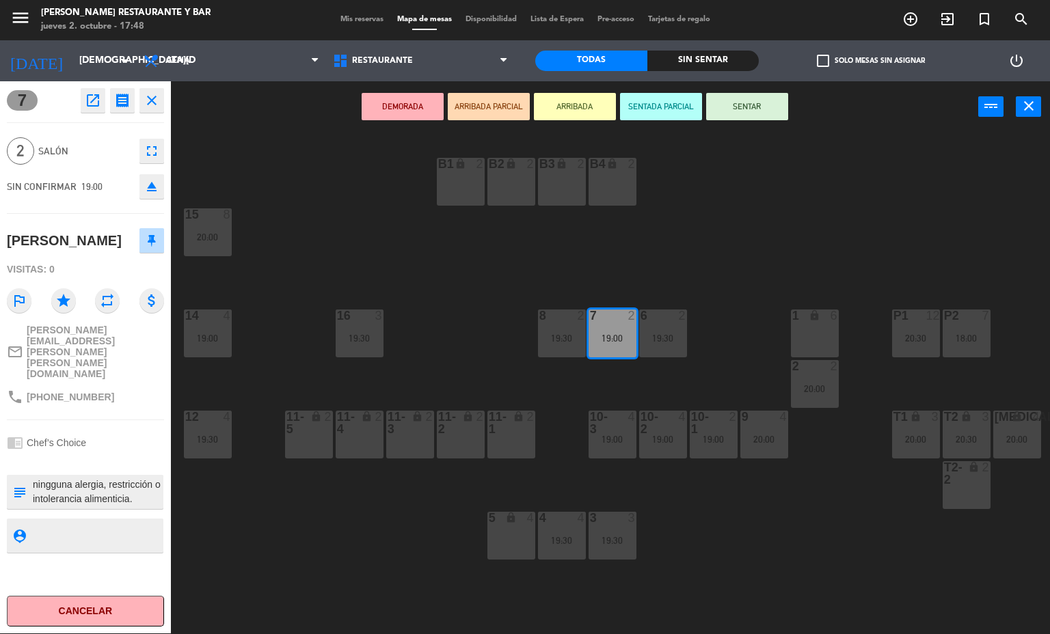
click at [157, 95] on icon "close" at bounding box center [152, 100] width 16 height 16
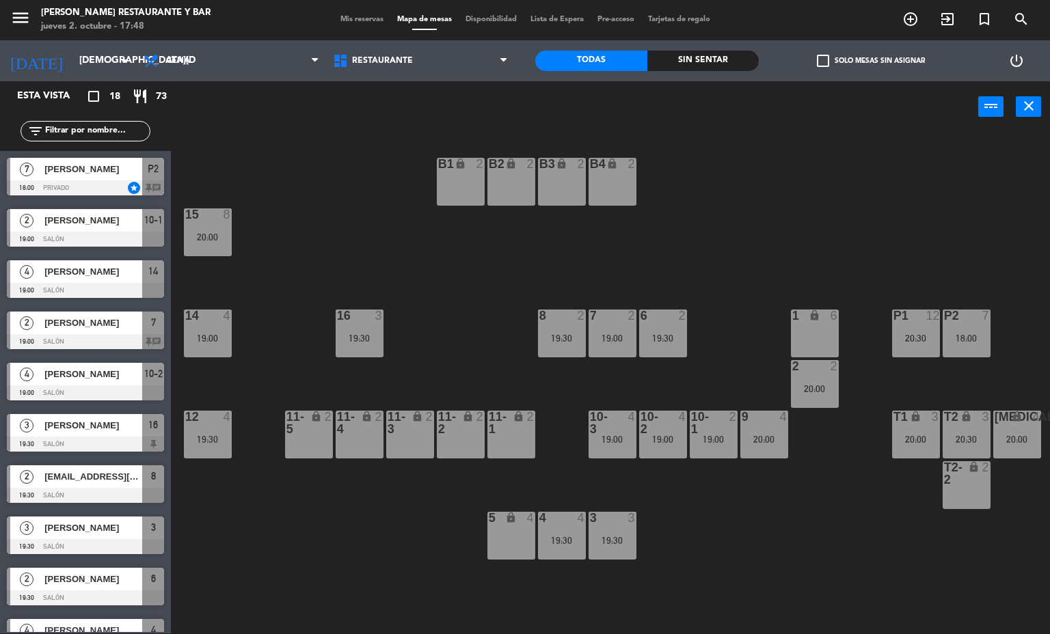
click at [614, 325] on div "7 2 19:00" at bounding box center [612, 334] width 48 height 48
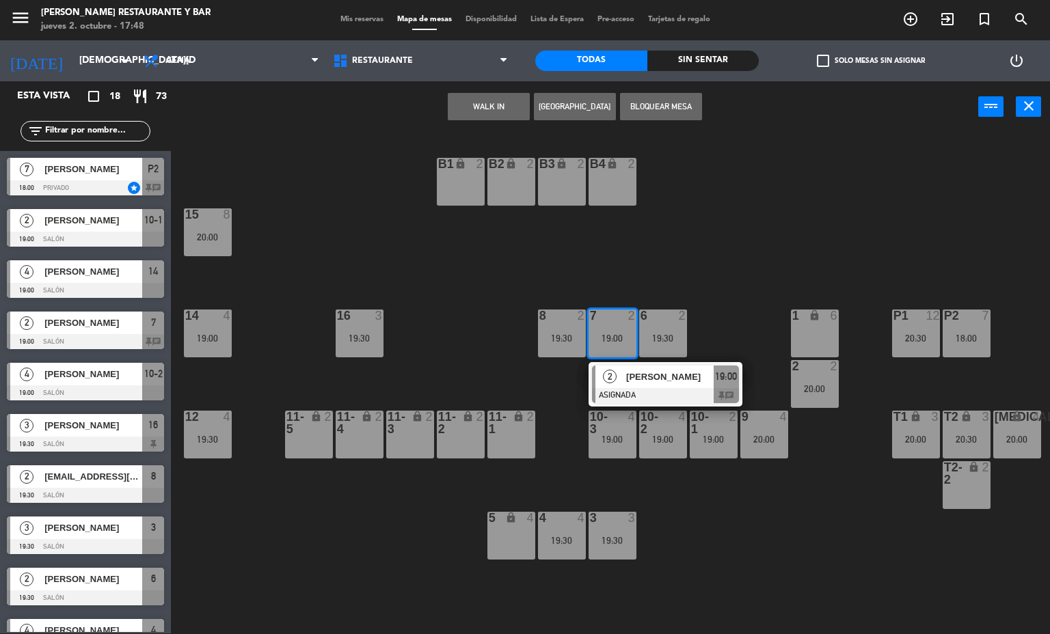
click at [651, 407] on div "B1 lock 2 B2 lock 2 B3 lock 2 B4 lock 2 15 8 20:00 14 4 19:00 8 2 19:30 7 2 19:…" at bounding box center [615, 383] width 869 height 501
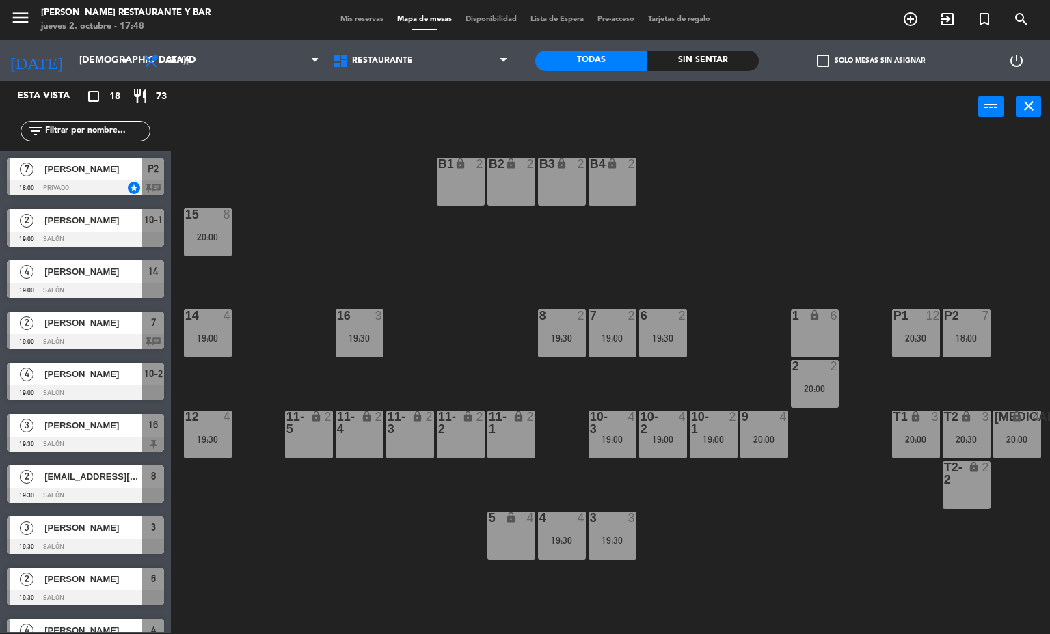
click at [613, 342] on div "19:00" at bounding box center [612, 339] width 48 height 10
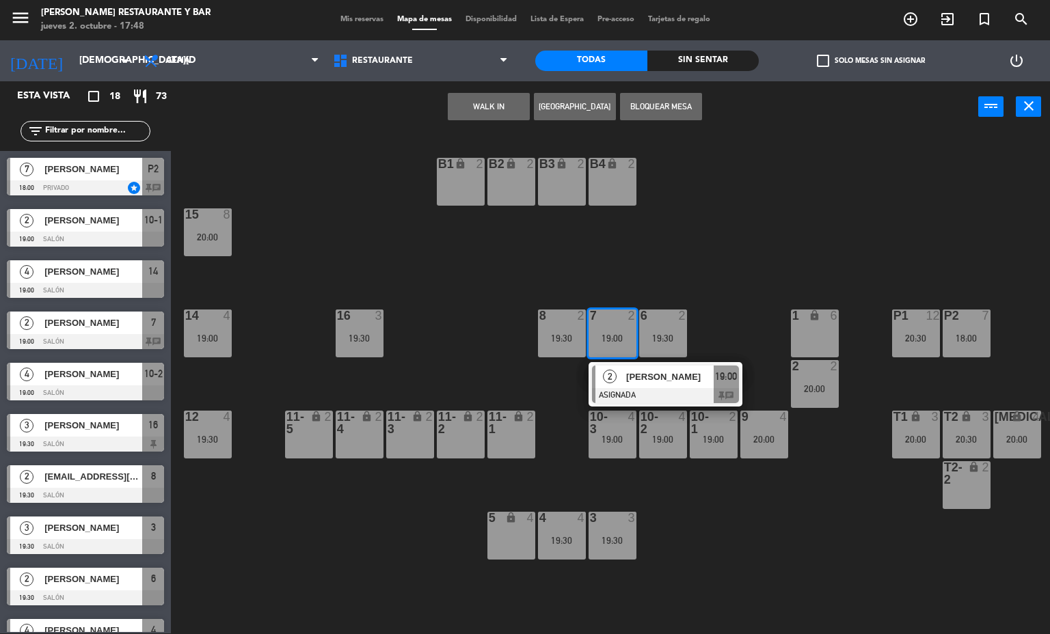
click at [659, 368] on div "[PERSON_NAME]" at bounding box center [669, 377] width 89 height 23
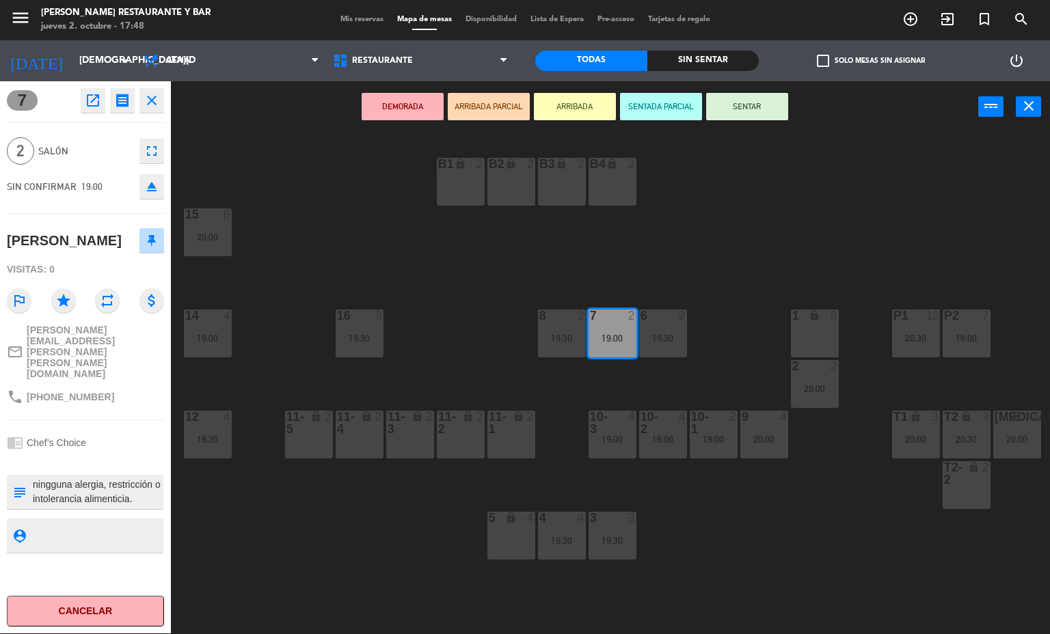
click at [146, 97] on icon "close" at bounding box center [152, 100] width 16 height 16
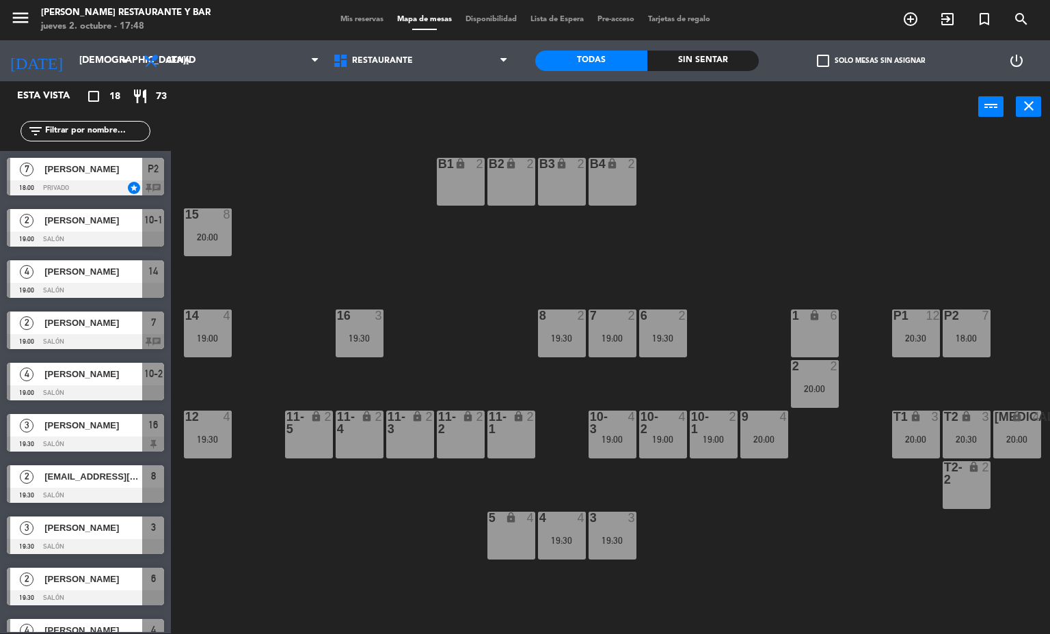
click at [545, 323] on div "8 2 19:30" at bounding box center [562, 334] width 48 height 48
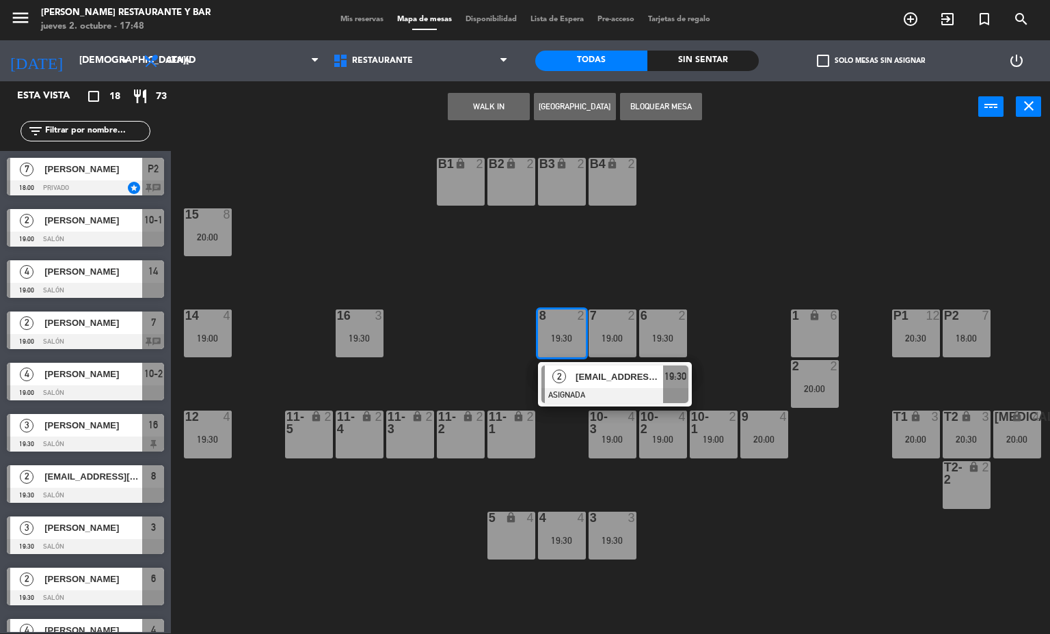
click at [618, 355] on div "7 2 19:00" at bounding box center [612, 334] width 48 height 48
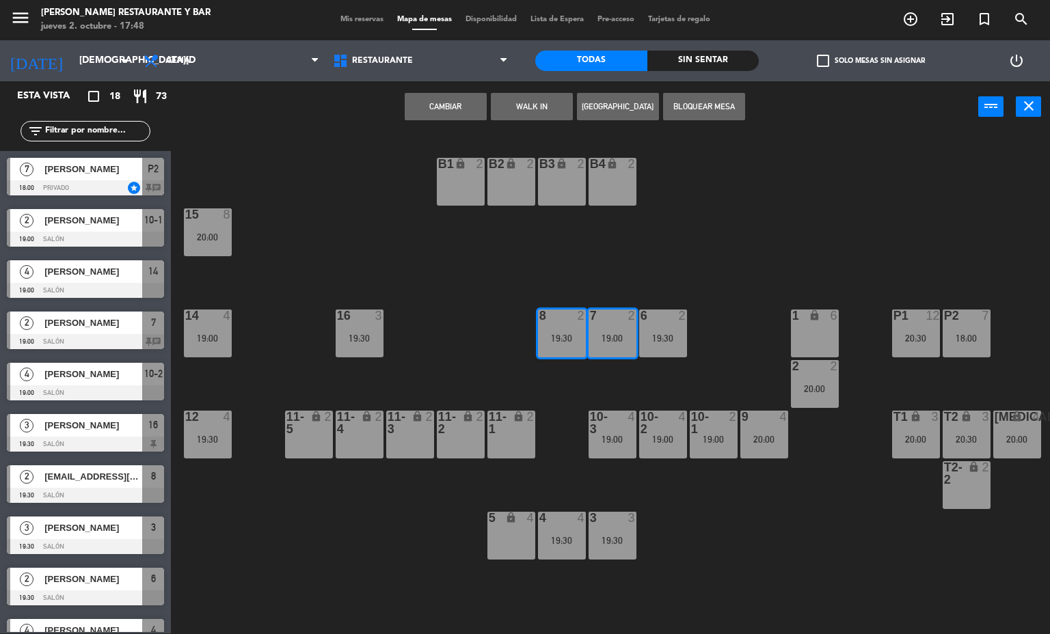
click at [550, 363] on div "B1 lock 2 B2 lock 2 B3 lock 2 B4 lock 2 15 8 20:00 14 4 19:00 8 2 19:30 7 2 19:…" at bounding box center [615, 383] width 869 height 501
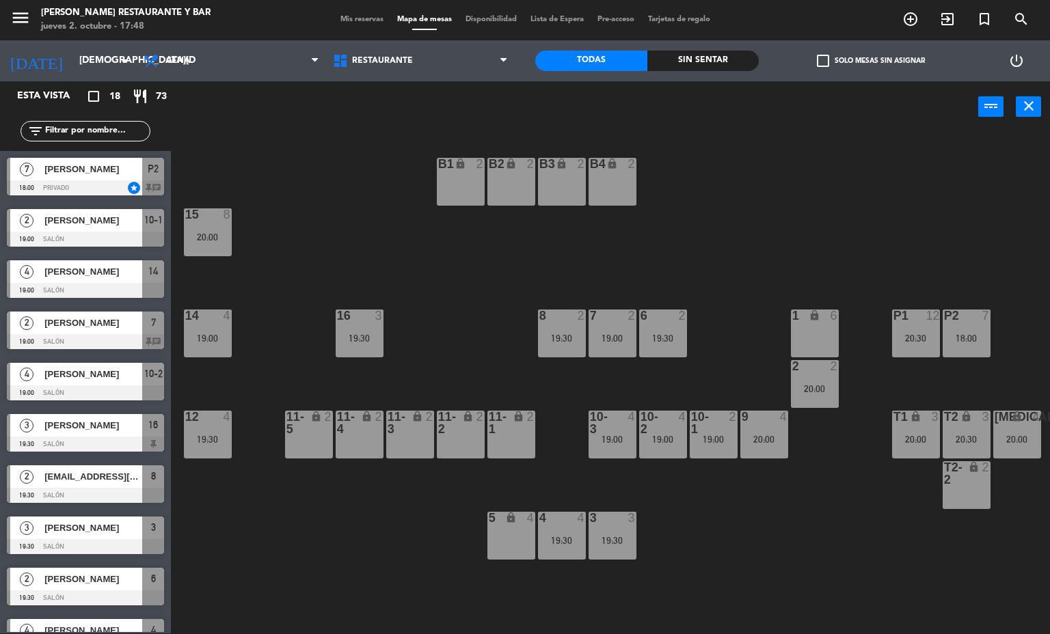
click at [558, 343] on div "8 2 19:30" at bounding box center [562, 334] width 48 height 48
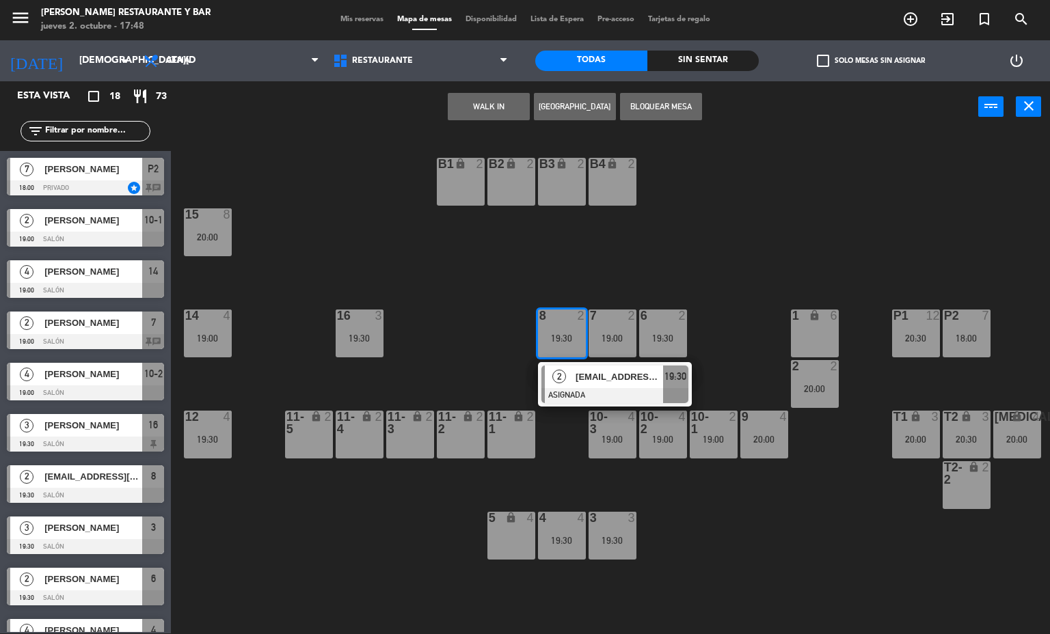
click at [606, 371] on span "[EMAIL_ADDRESS][DOMAIN_NAME]" at bounding box center [618, 377] width 87 height 14
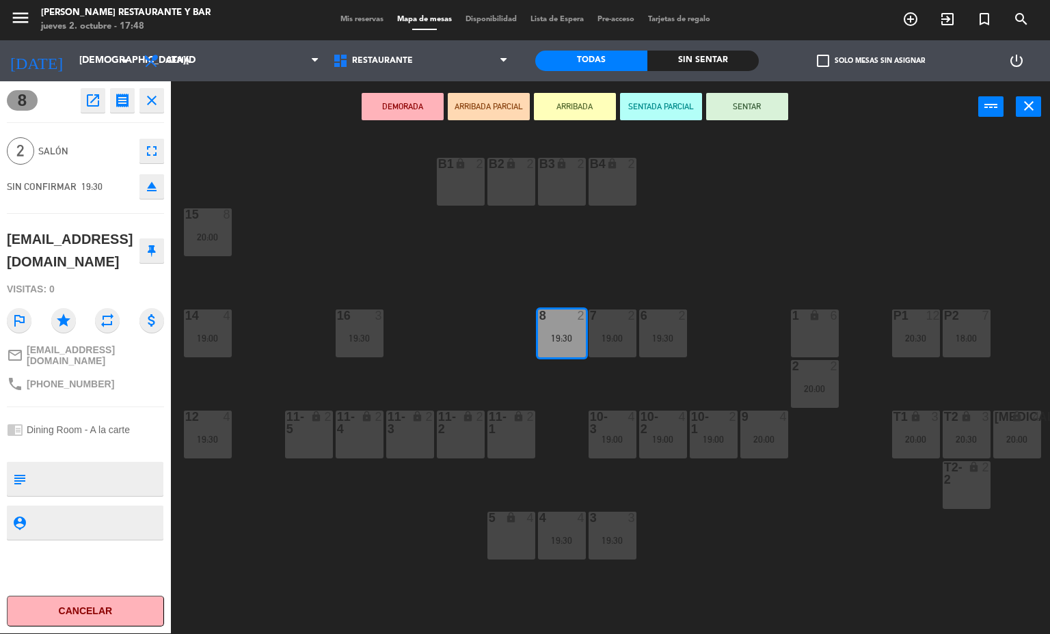
click at [150, 99] on icon "close" at bounding box center [152, 100] width 16 height 16
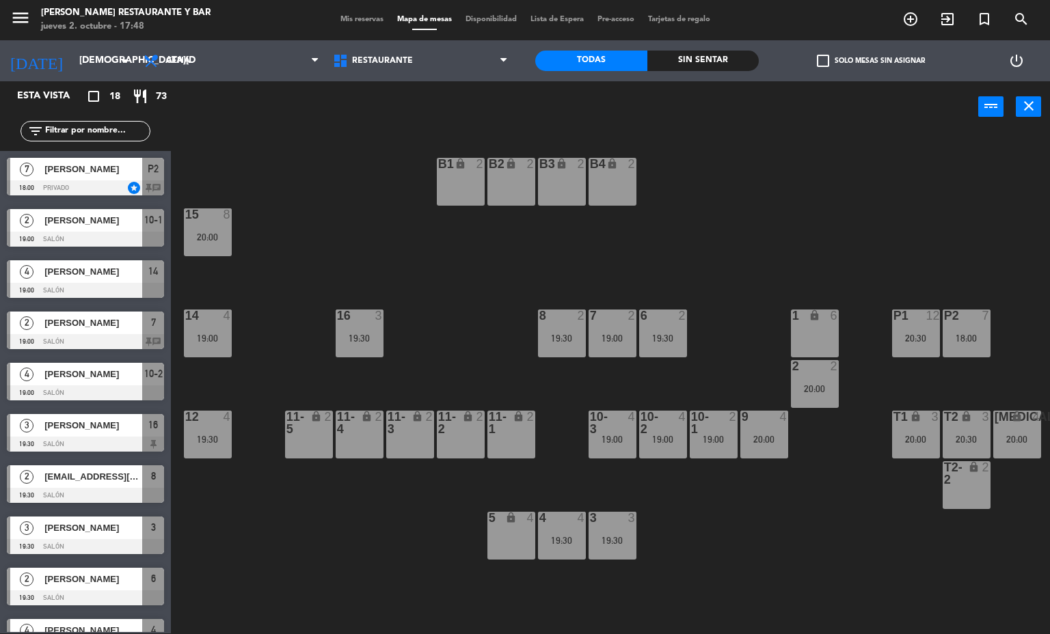
click at [216, 449] on div "12 4 19:30" at bounding box center [208, 435] width 48 height 48
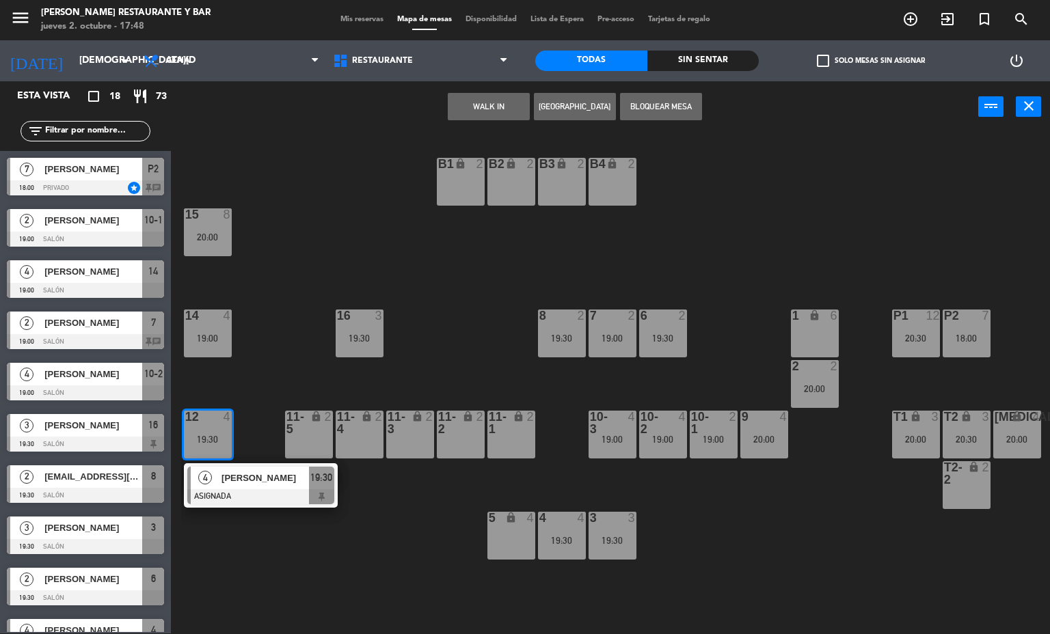
click at [263, 474] on span "[PERSON_NAME]" at bounding box center [264, 478] width 87 height 14
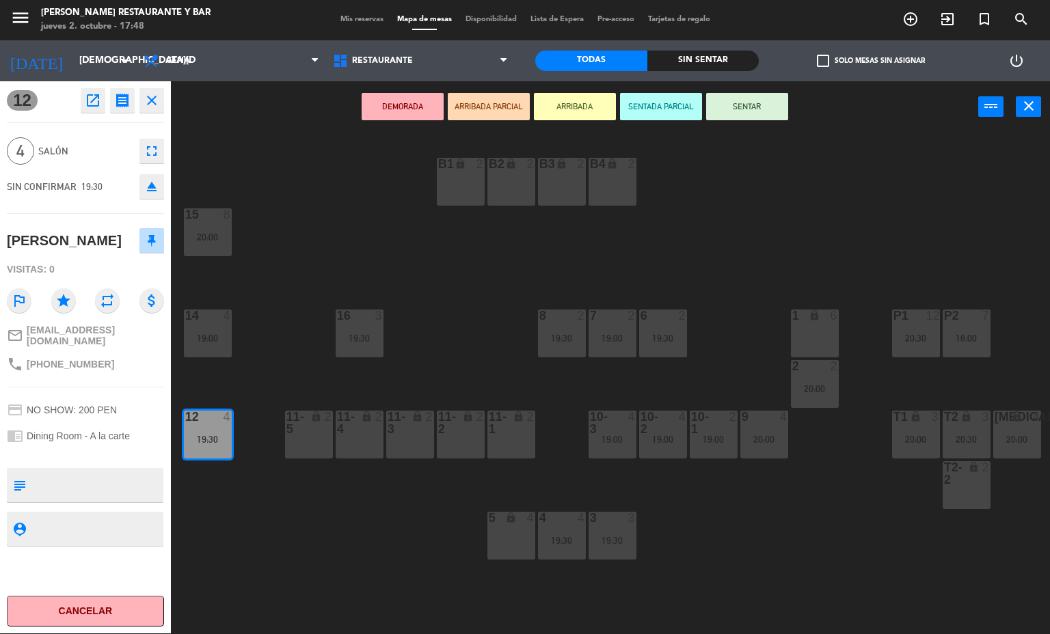
click at [156, 101] on icon "close" at bounding box center [152, 100] width 16 height 16
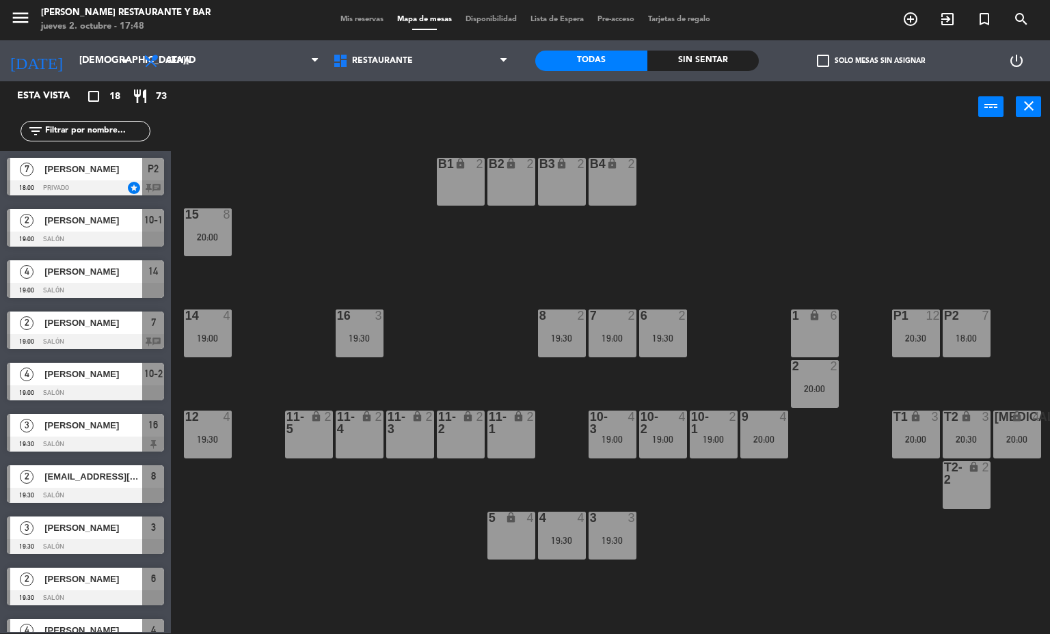
scroll to position [1, 0]
click at [351, 19] on span "Mis reservas" at bounding box center [362, 20] width 57 height 8
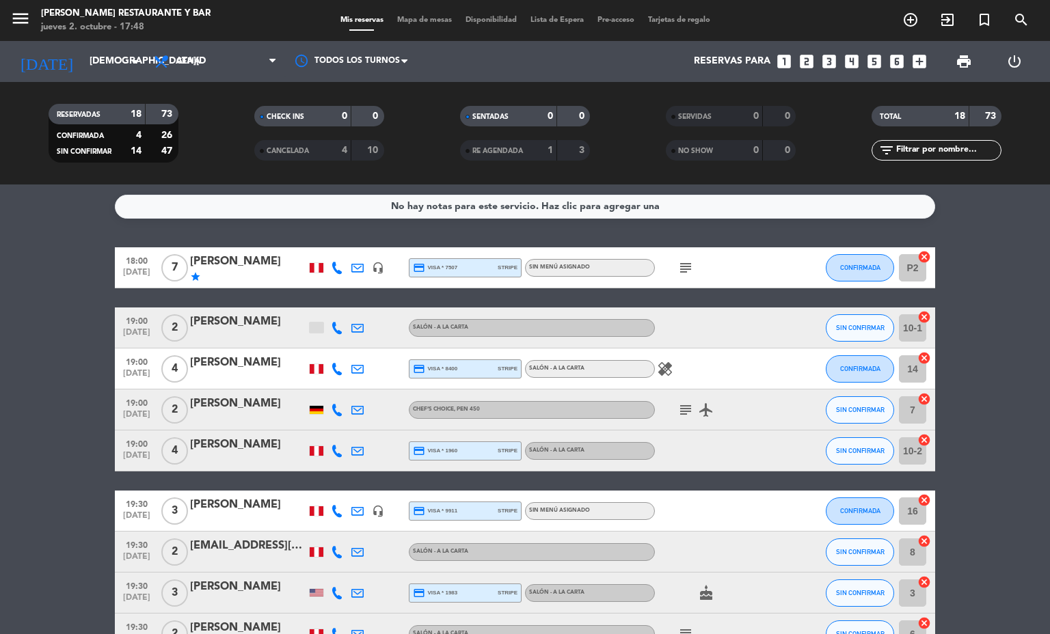
click at [246, 265] on div "[PERSON_NAME]" at bounding box center [248, 262] width 116 height 18
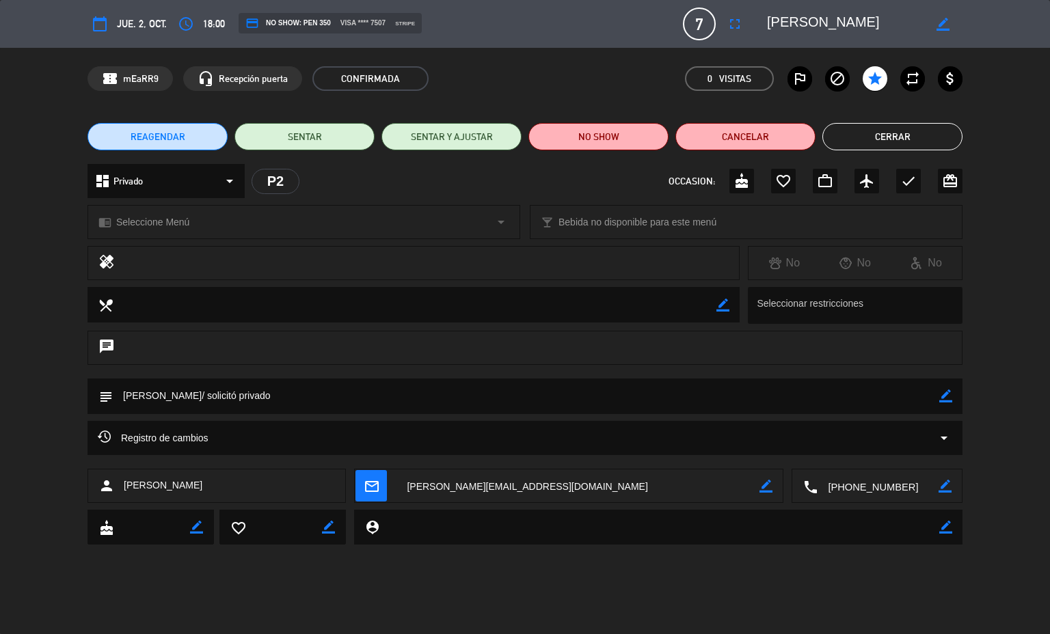
click at [0, 133] on div "REAGENDAR SENTAR SENTAR Y AJUSTAR NO SHOW Cancelar Cerrar" at bounding box center [525, 136] width 1050 height 55
click at [340, 23] on span "visa **** 7507" at bounding box center [362, 23] width 45 height 11
click at [825, 18] on textarea at bounding box center [845, 24] width 157 height 25
click at [908, 130] on button "Cerrar" at bounding box center [892, 136] width 140 height 27
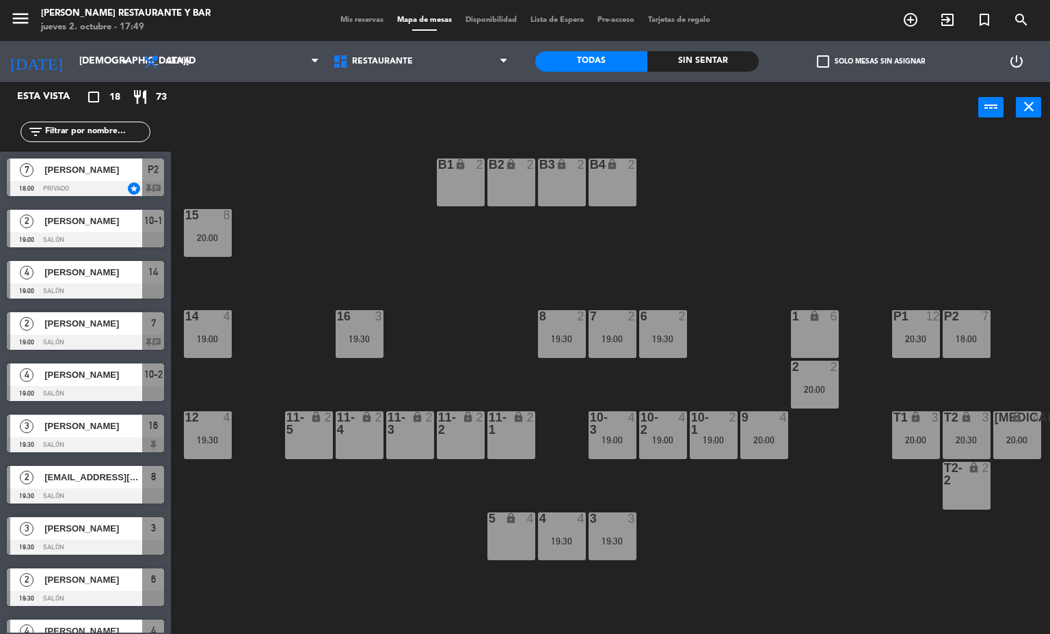
click at [351, 13] on div "menu [PERSON_NAME] Restaurante y Bar [DATE] 2. octubre - 17:49 Mis reservas Map…" at bounding box center [525, 20] width 1050 height 41
click at [353, 17] on span "Mis reservas" at bounding box center [362, 20] width 57 height 8
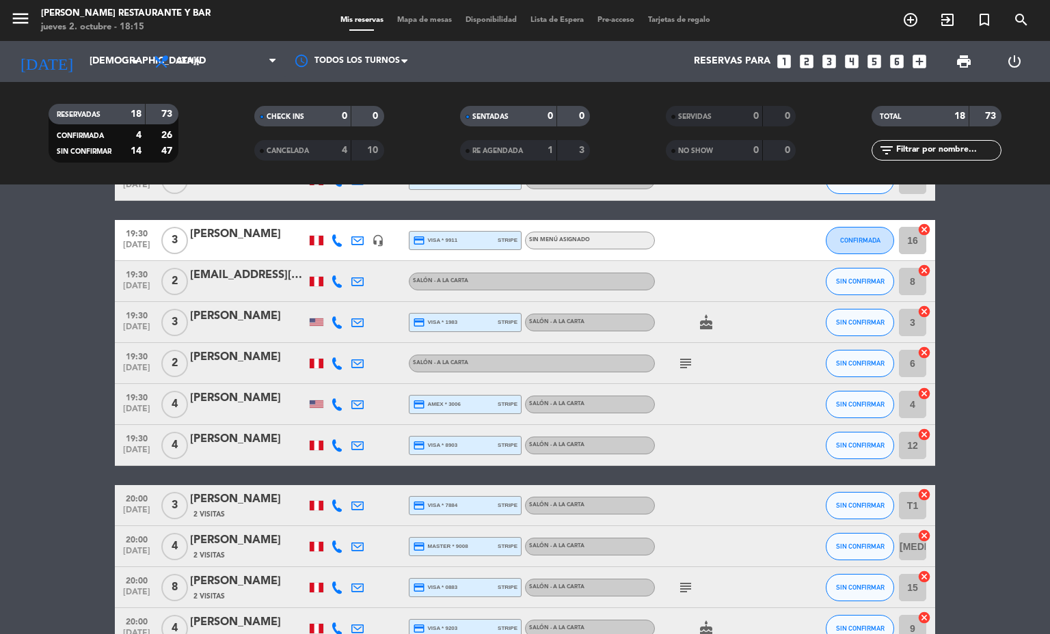
scroll to position [308, 0]
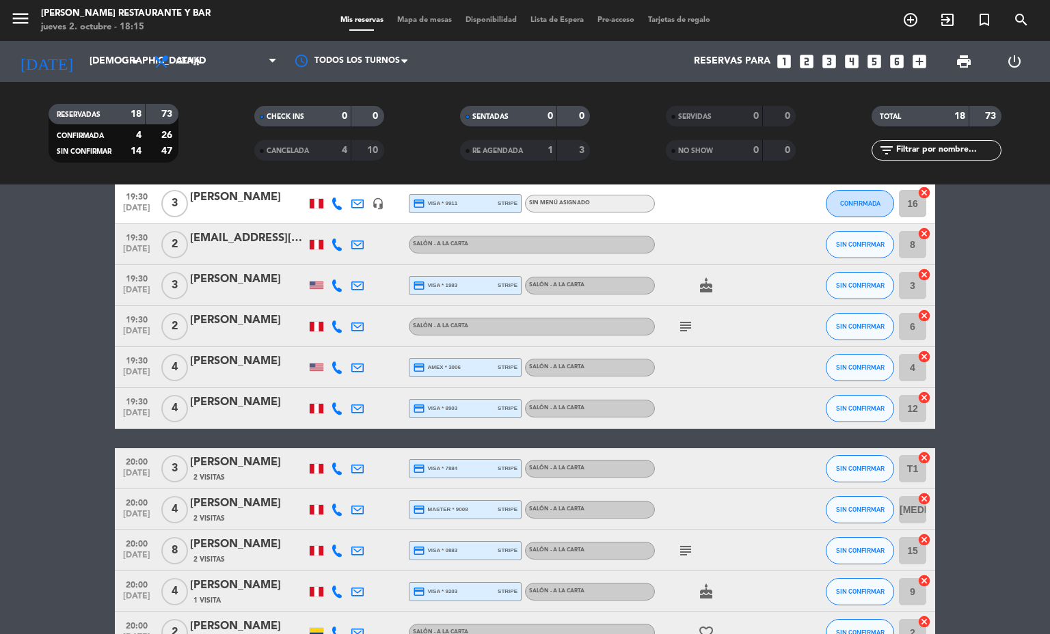
click at [372, 202] on icon "headset_mic" at bounding box center [378, 204] width 12 height 12
click at [662, 326] on div "subject" at bounding box center [716, 326] width 123 height 40
click at [677, 325] on icon "subject" at bounding box center [685, 326] width 16 height 16
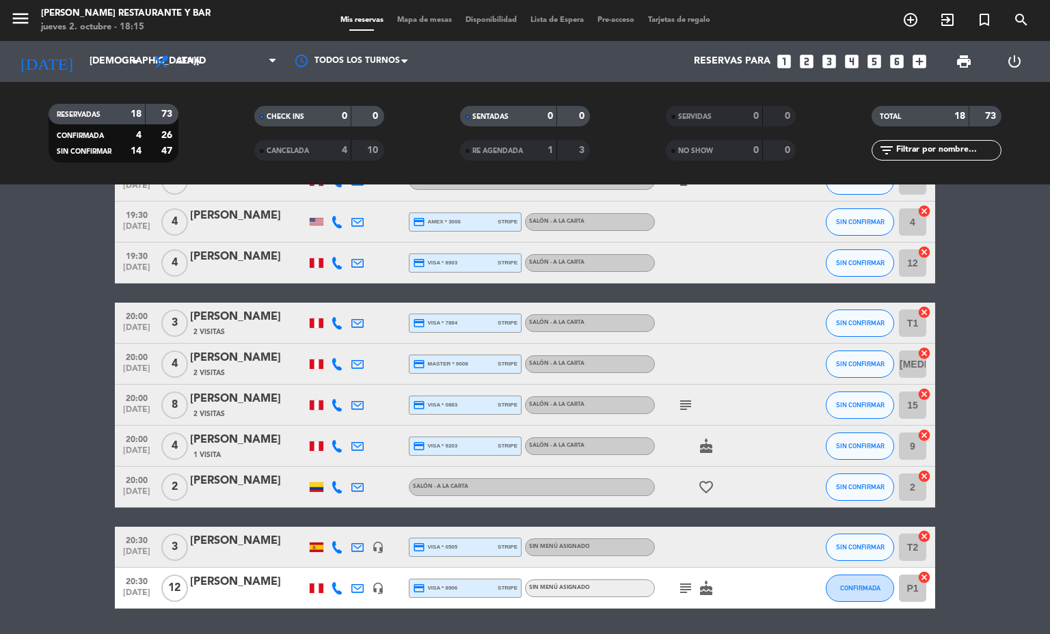
scroll to position [496, 0]
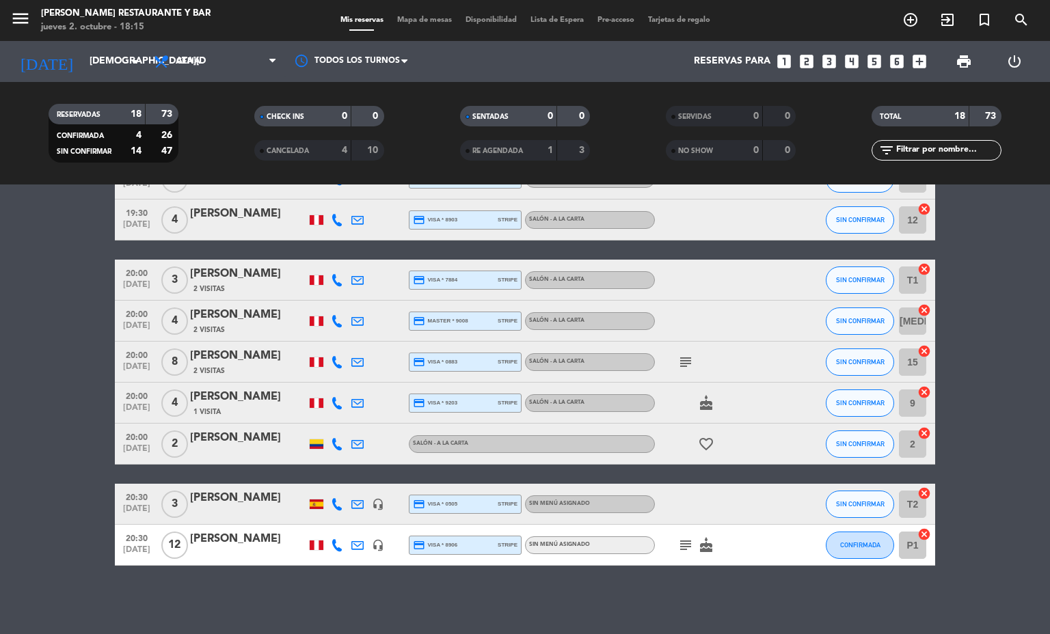
click at [705, 396] on icon "cake" at bounding box center [706, 403] width 16 height 16
click at [687, 366] on div "CUMPLEAÑOS" at bounding box center [706, 378] width 84 height 24
click at [681, 354] on icon "subject" at bounding box center [685, 362] width 16 height 16
click at [683, 533] on div "subject cake" at bounding box center [716, 545] width 123 height 40
click at [683, 571] on div "No hay notas para este servicio. Haz clic para agregar una 18:00 [DATE] 7 [PERS…" at bounding box center [525, 410] width 1050 height 450
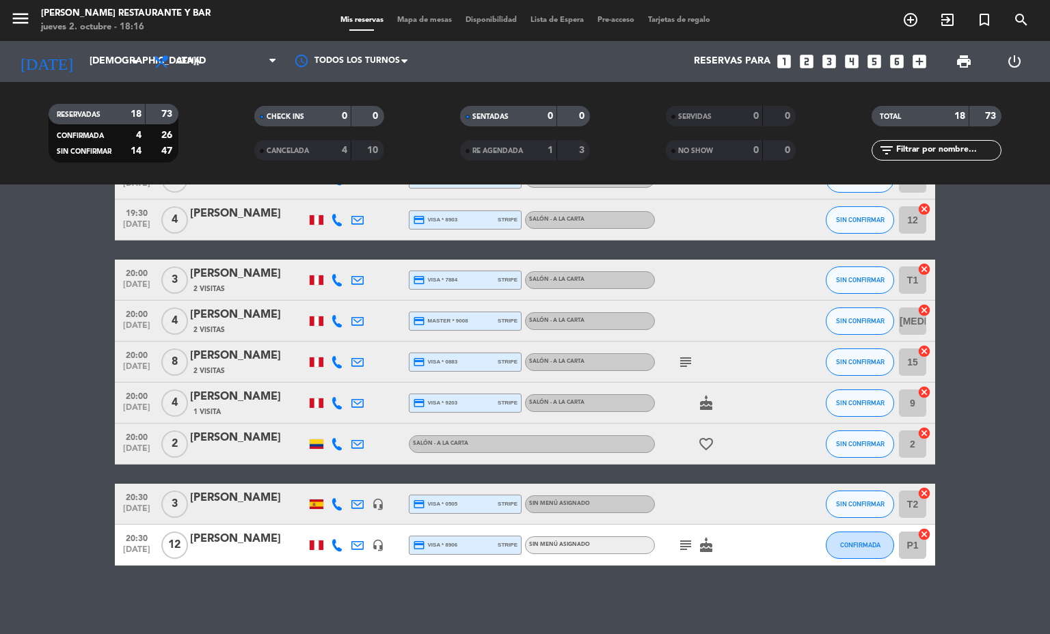
click at [679, 556] on div "subject cake" at bounding box center [716, 545] width 123 height 40
click at [677, 544] on icon "subject" at bounding box center [685, 545] width 16 height 16
click at [698, 544] on icon "cake" at bounding box center [706, 545] width 16 height 16
click at [677, 544] on icon "subject" at bounding box center [685, 545] width 16 height 16
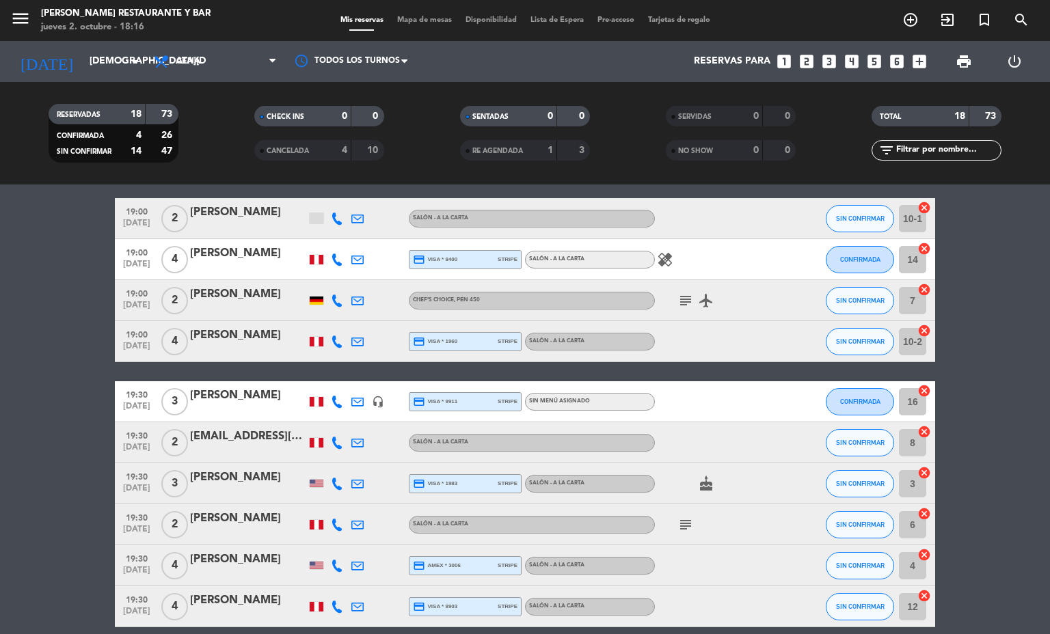
scroll to position [86, 0]
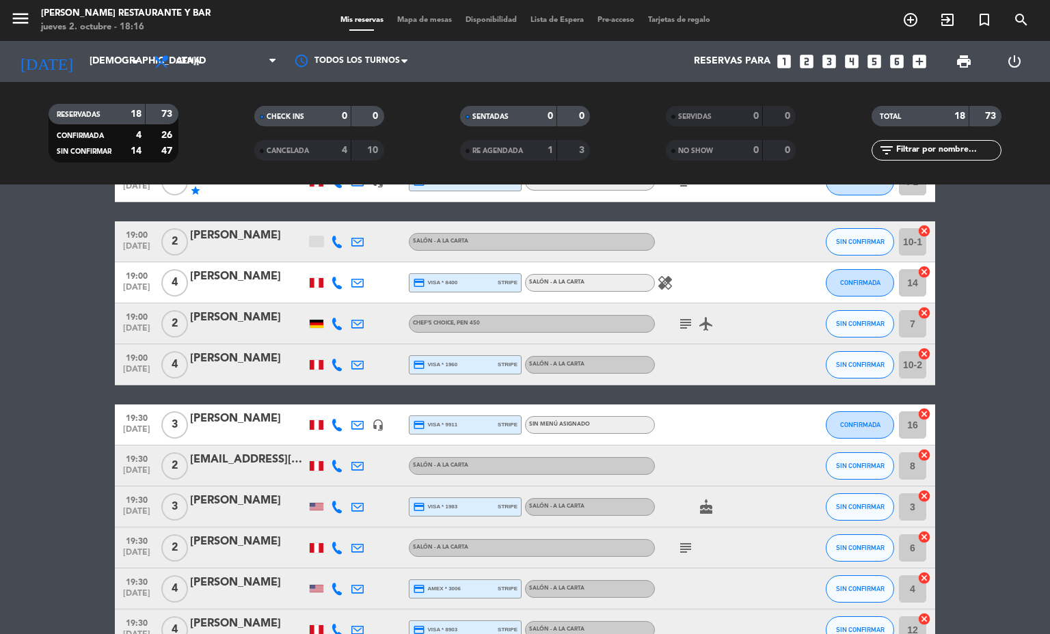
click at [698, 324] on icon "airplanemode_active" at bounding box center [706, 324] width 16 height 16
click at [679, 320] on icon "subject" at bounding box center [685, 324] width 16 height 16
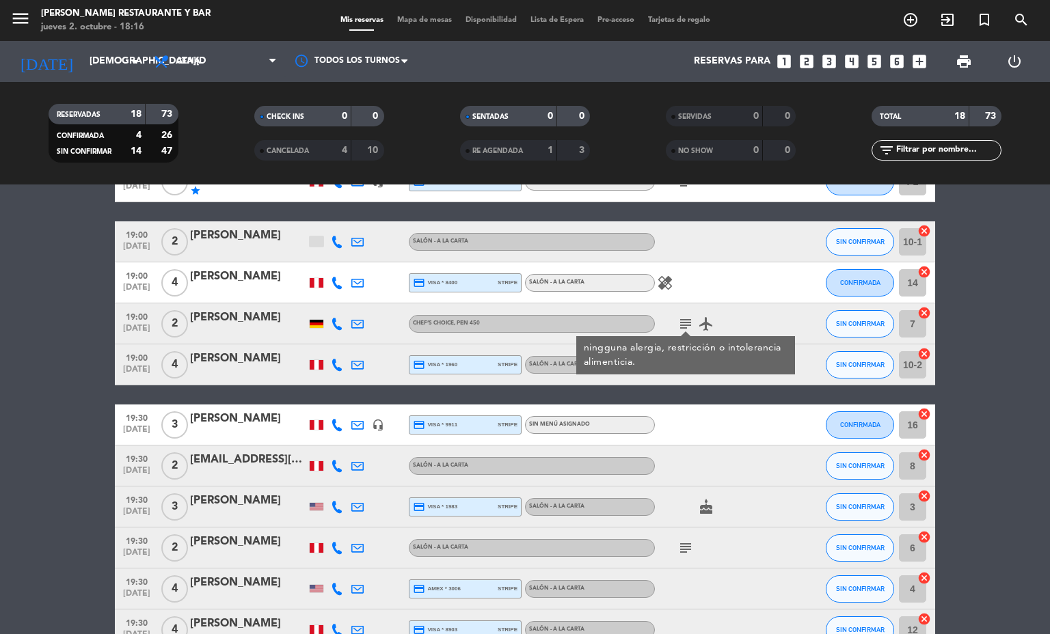
click at [761, 316] on div "subject ningguna alergia, restricción o intolerancia alimenticia. airplanemode_…" at bounding box center [716, 323] width 123 height 40
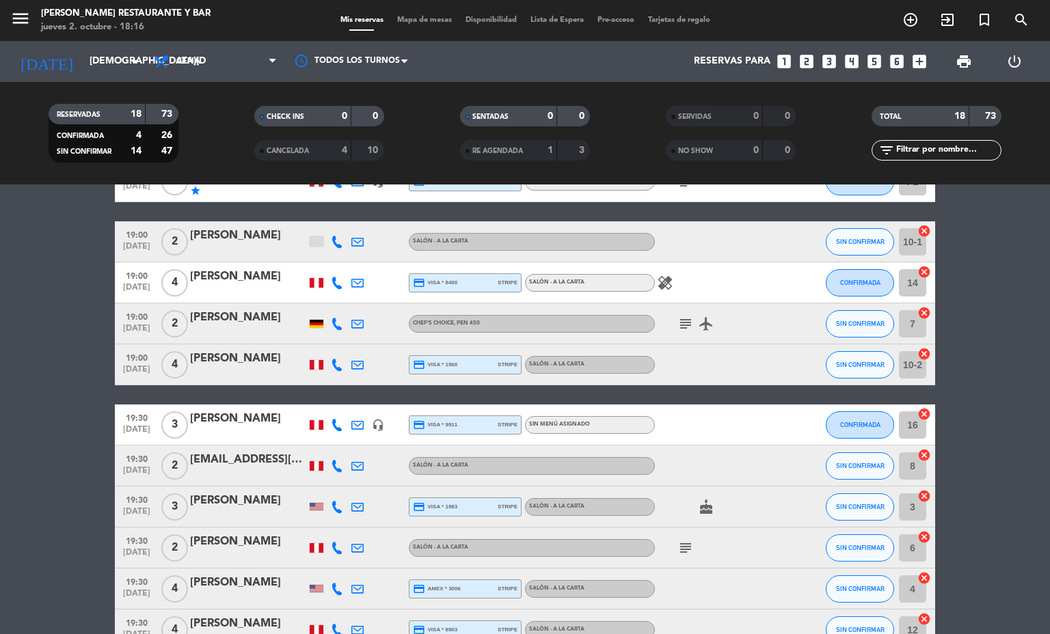
click at [228, 322] on div "[PERSON_NAME]" at bounding box center [248, 318] width 116 height 18
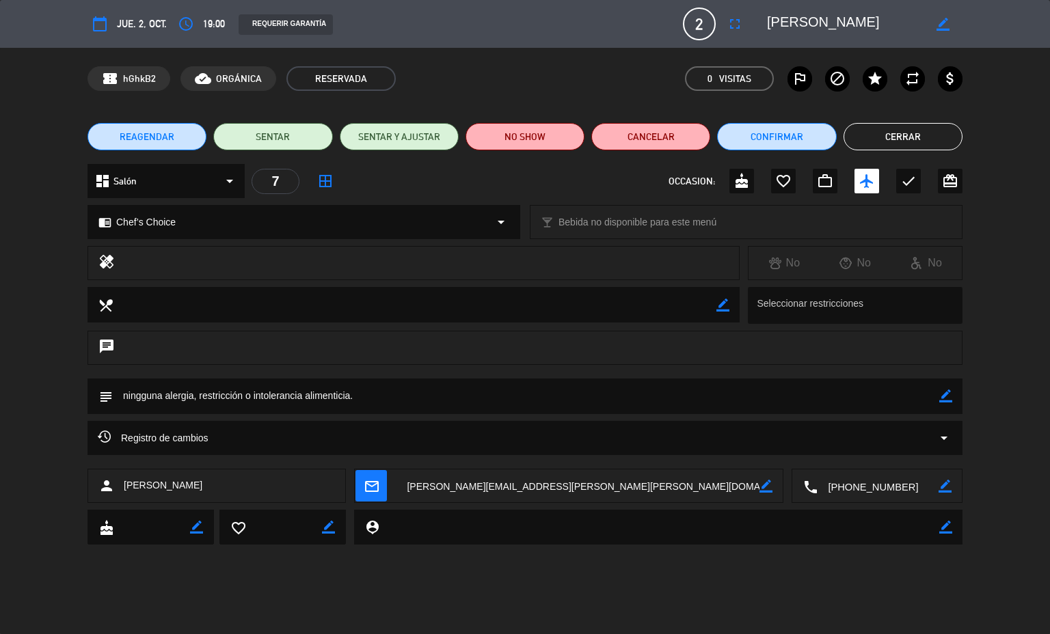
click at [937, 139] on button "Cerrar" at bounding box center [902, 136] width 119 height 27
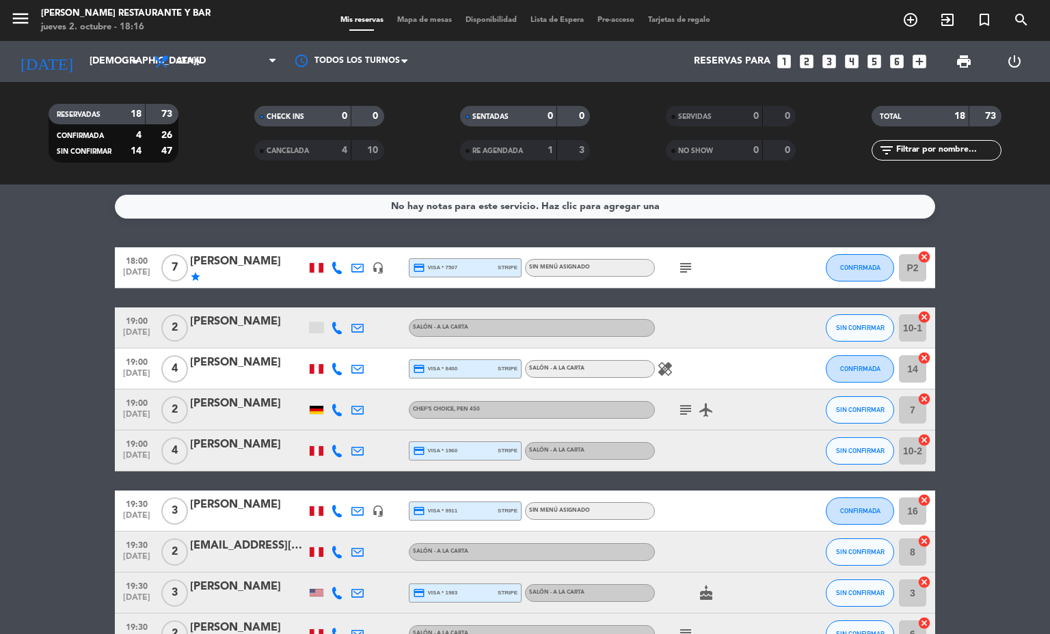
click at [437, 23] on span "Mapa de mesas" at bounding box center [424, 20] width 68 height 8
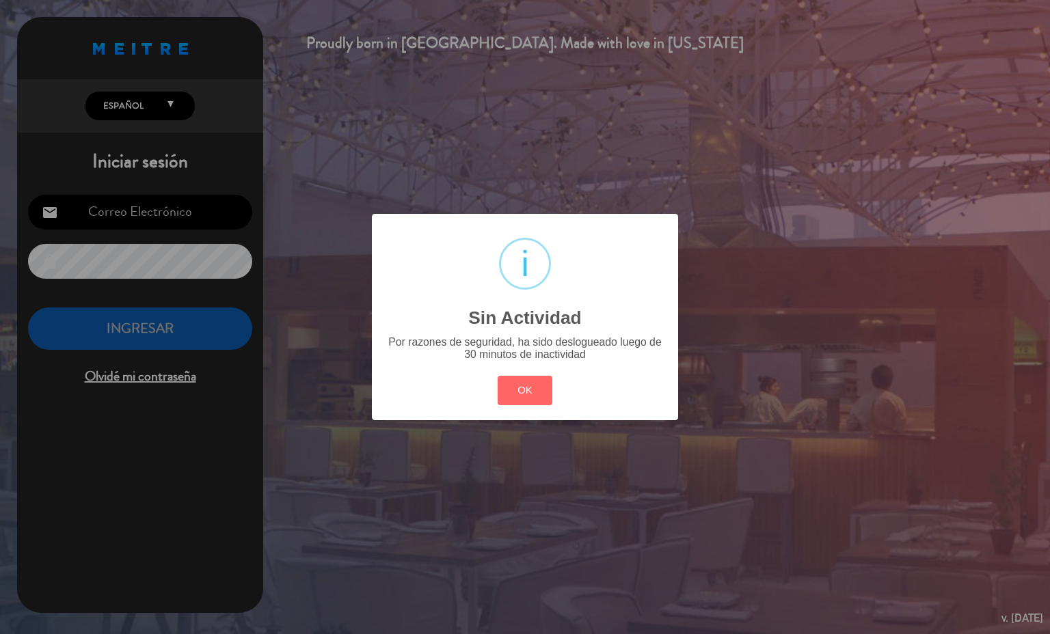
type input "[EMAIL_ADDRESS][PERSON_NAME][DOMAIN_NAME]"
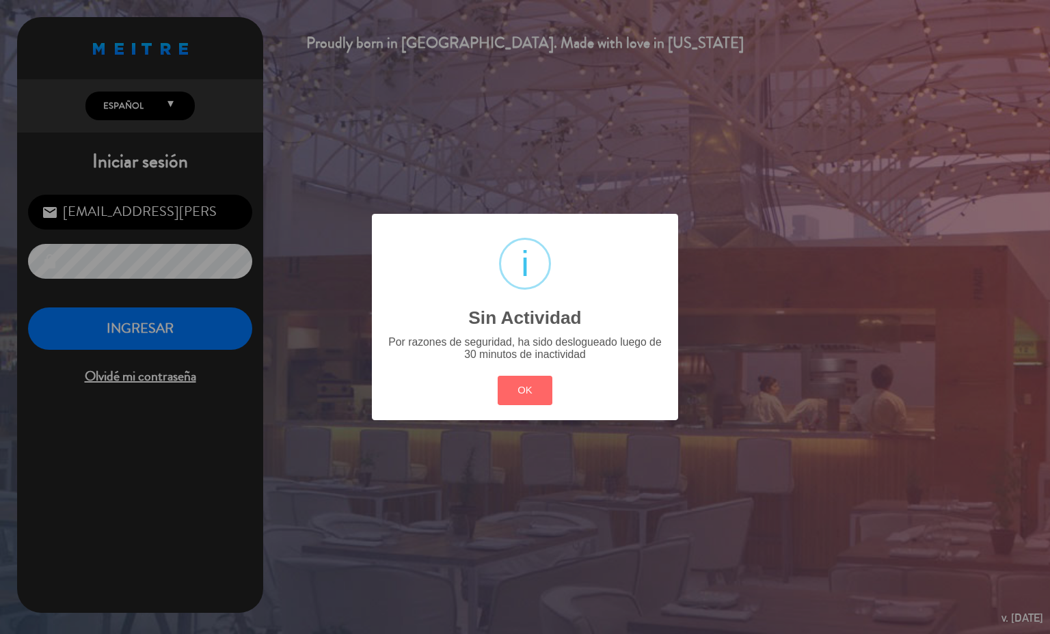
click at [214, 316] on div "? ! i Sin Actividad × Por razones de seguridad, ha sido deslogueado luego de 30…" at bounding box center [525, 317] width 1050 height 634
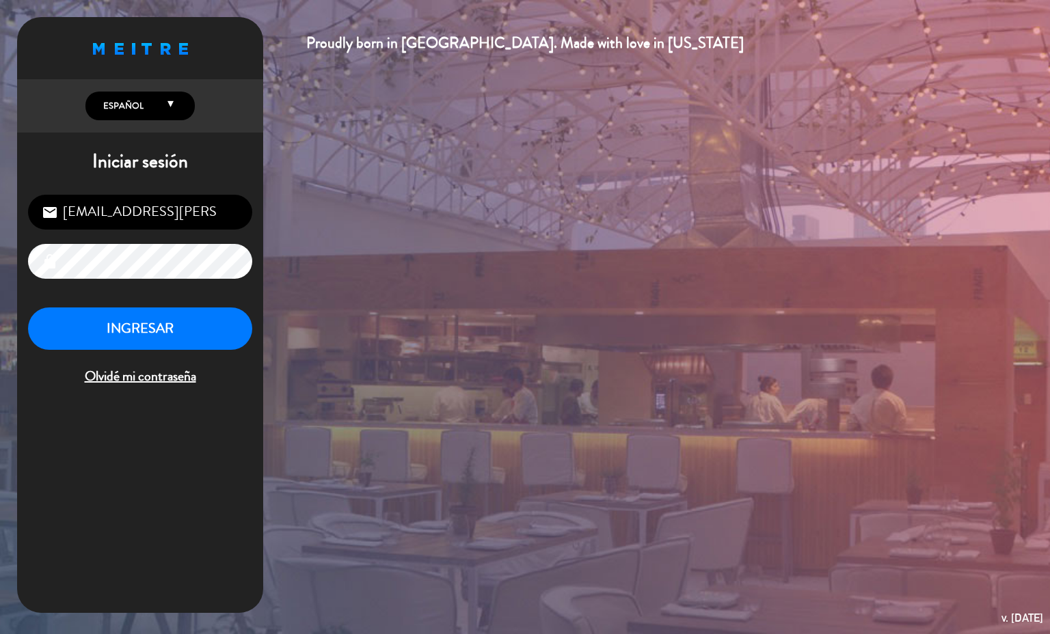
click at [202, 338] on button "INGRESAR" at bounding box center [140, 329] width 224 height 43
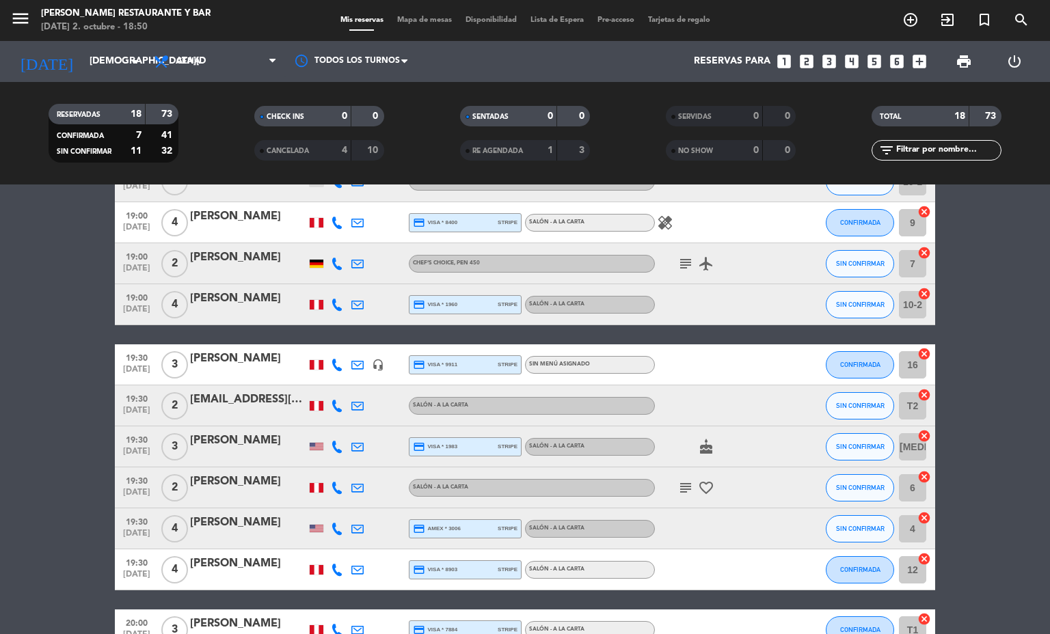
scroll to position [146, 0]
click at [281, 355] on div "[PERSON_NAME]" at bounding box center [248, 359] width 116 height 18
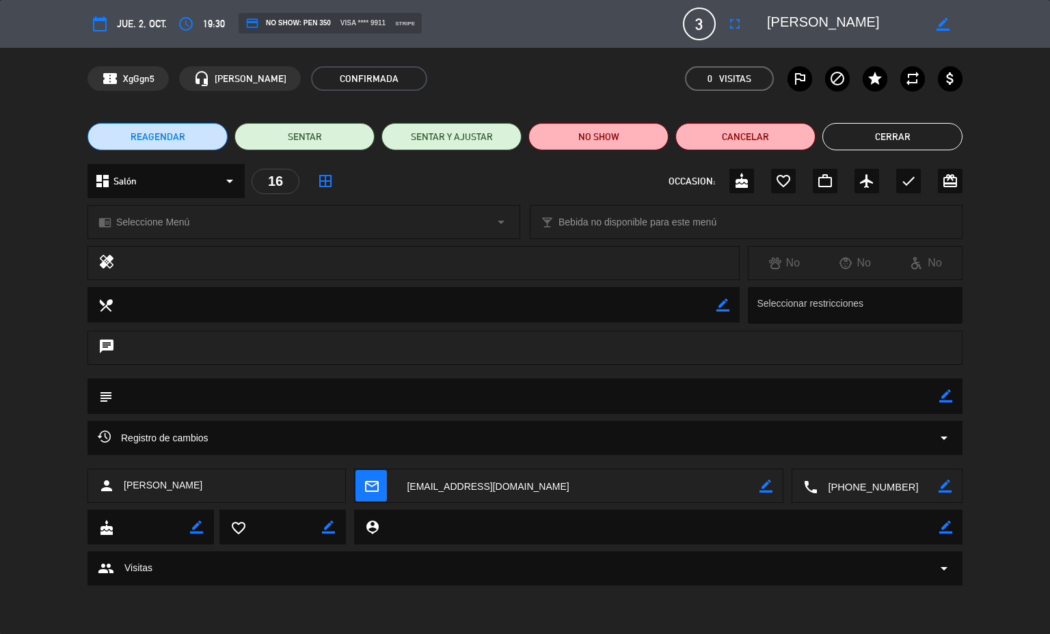
click at [907, 135] on button "Cerrar" at bounding box center [892, 136] width 140 height 27
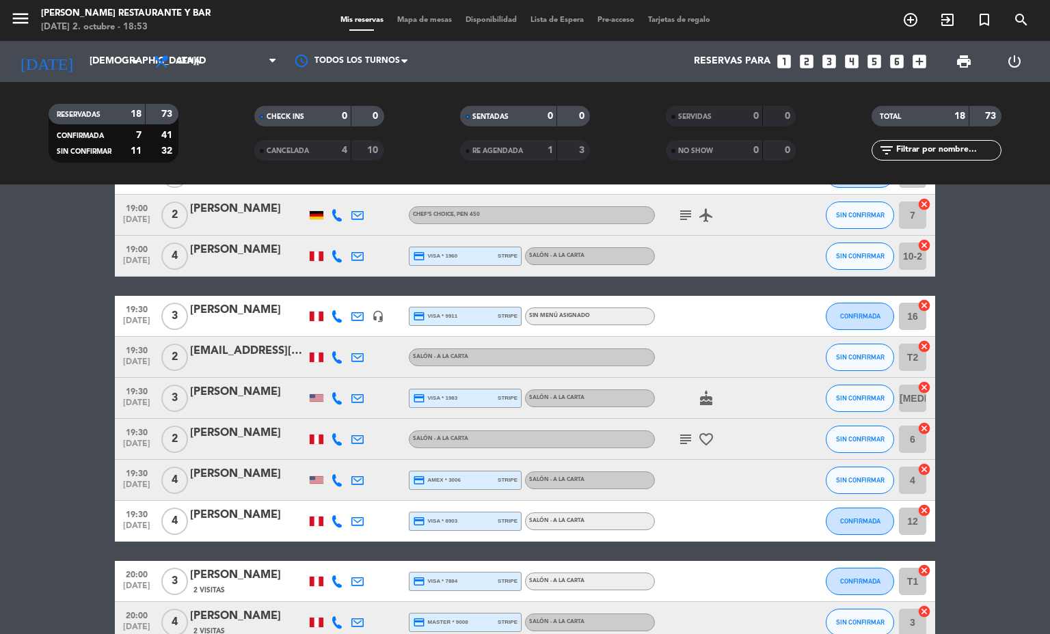
scroll to position [195, 0]
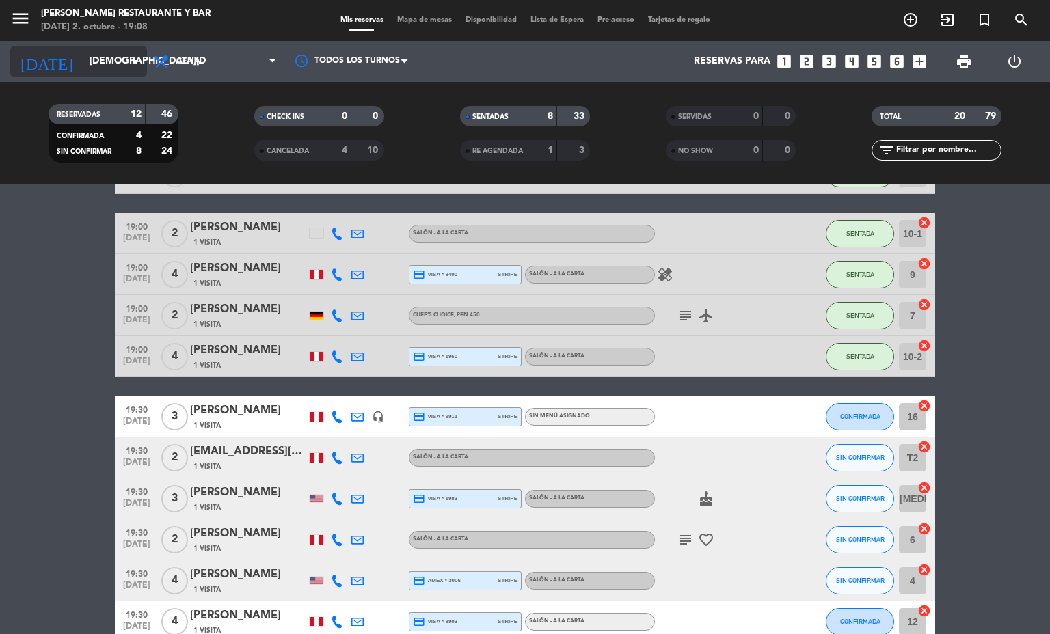
click at [91, 70] on input "[DEMOGRAPHIC_DATA][DATE]" at bounding box center [148, 61] width 130 height 25
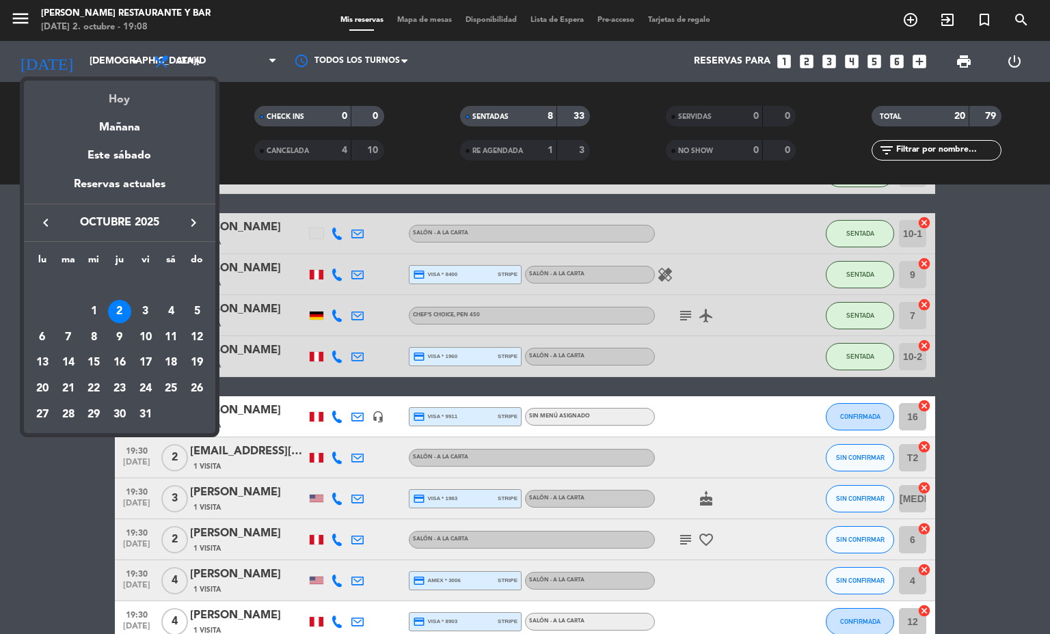
click at [117, 99] on div "Hoy" at bounding box center [119, 95] width 191 height 28
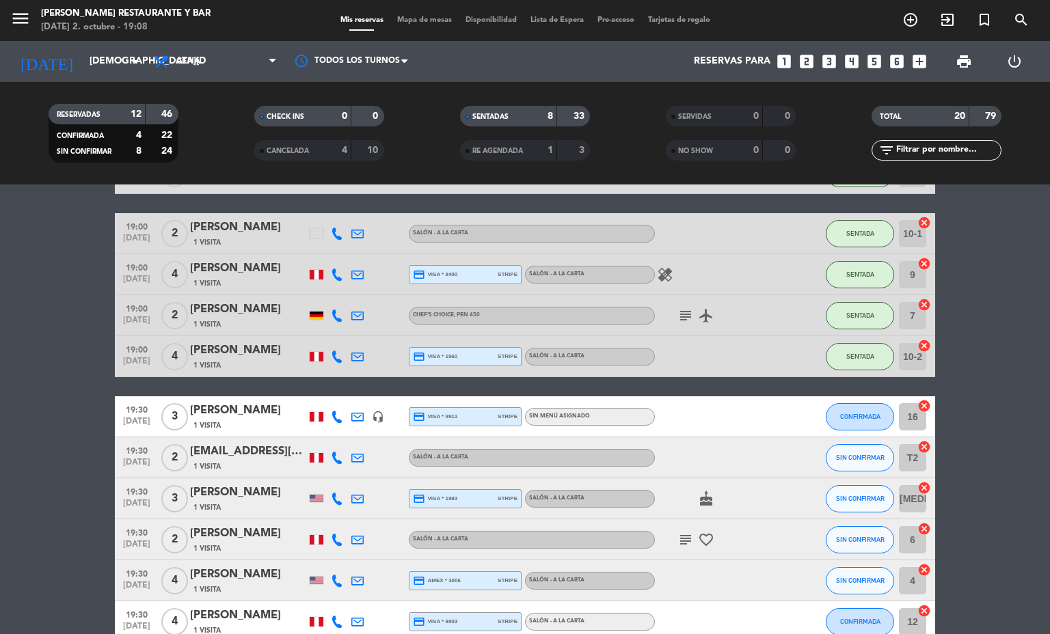
scroll to position [0, 0]
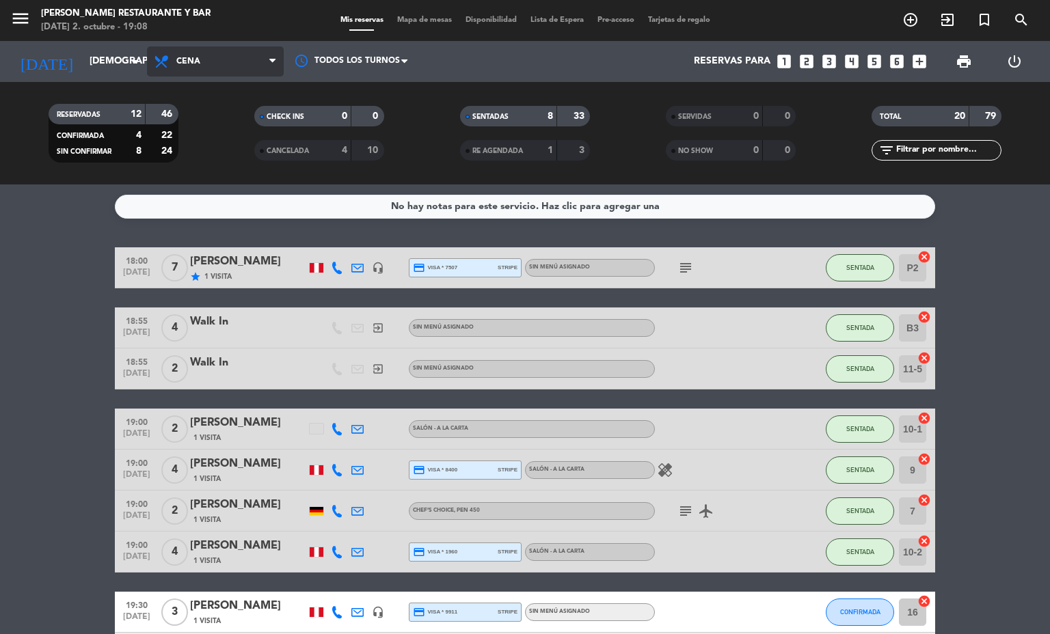
click at [213, 72] on span "Cena" at bounding box center [215, 61] width 137 height 30
click at [230, 113] on div "menu [PERSON_NAME] Restaurante y Bar [DATE] 2. octubre - 19:08 Mis reservas Map…" at bounding box center [525, 92] width 1050 height 185
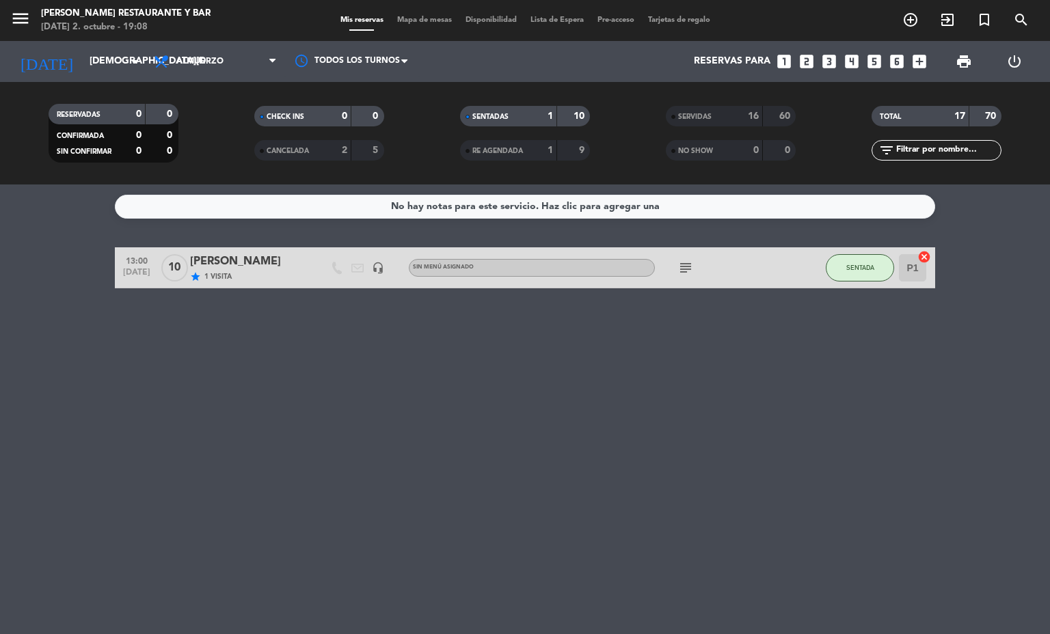
click at [429, 25] on div "Mis reservas Mapa de mesas Disponibilidad Lista de Espera Pre-acceso Tarjetas d…" at bounding box center [525, 20] width 383 height 12
click at [431, 19] on span "Mapa de mesas" at bounding box center [424, 20] width 68 height 8
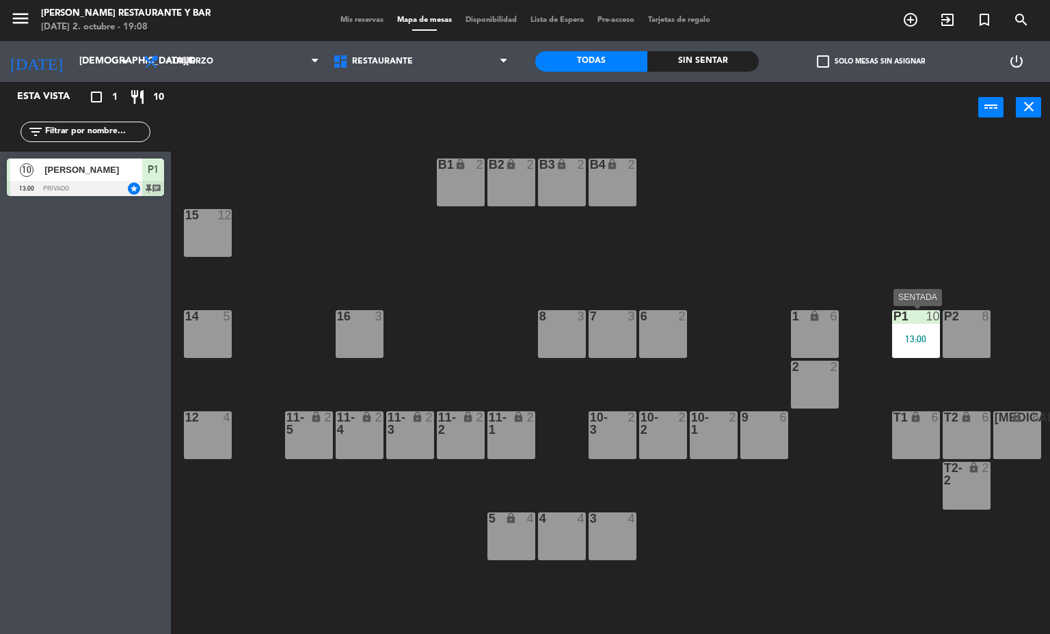
click at [919, 320] on div at bounding box center [915, 316] width 23 height 12
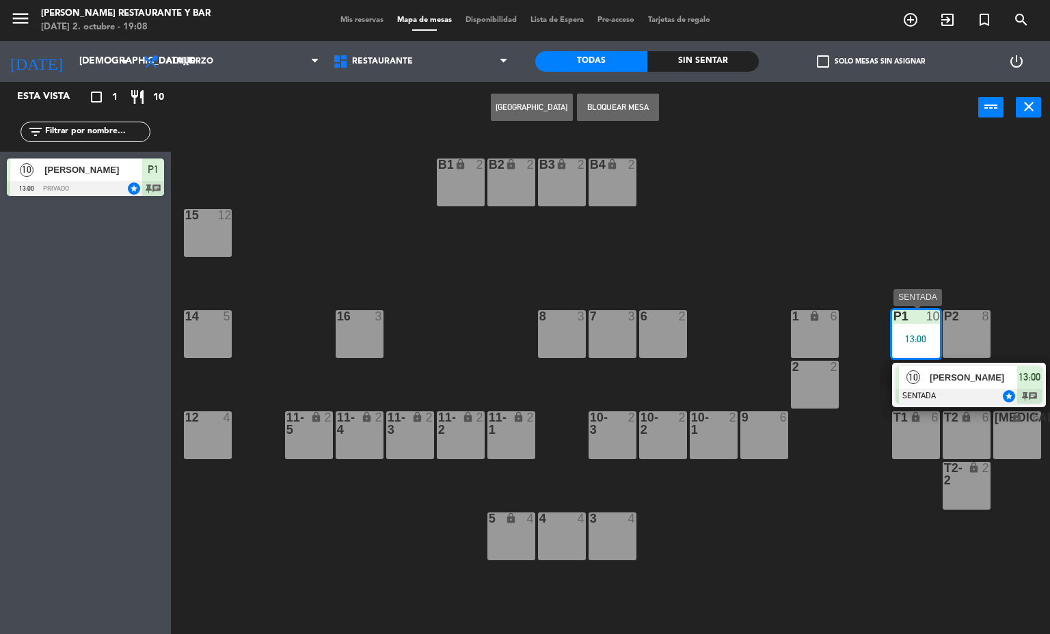
click at [979, 380] on span "[PERSON_NAME]" at bounding box center [972, 377] width 87 height 14
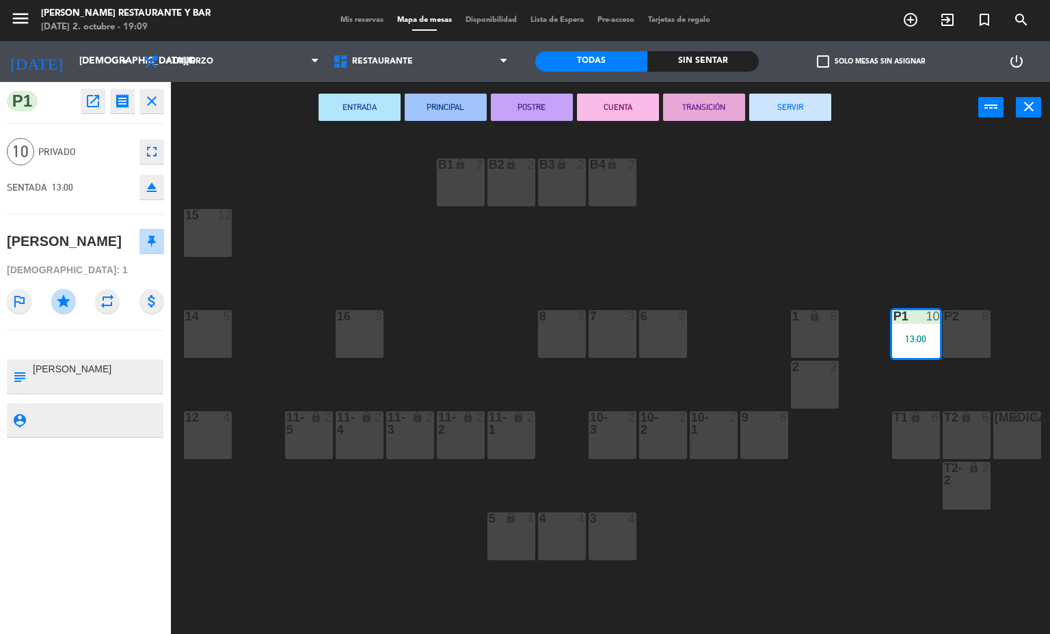
click at [788, 120] on button "SERVIR" at bounding box center [790, 107] width 82 height 27
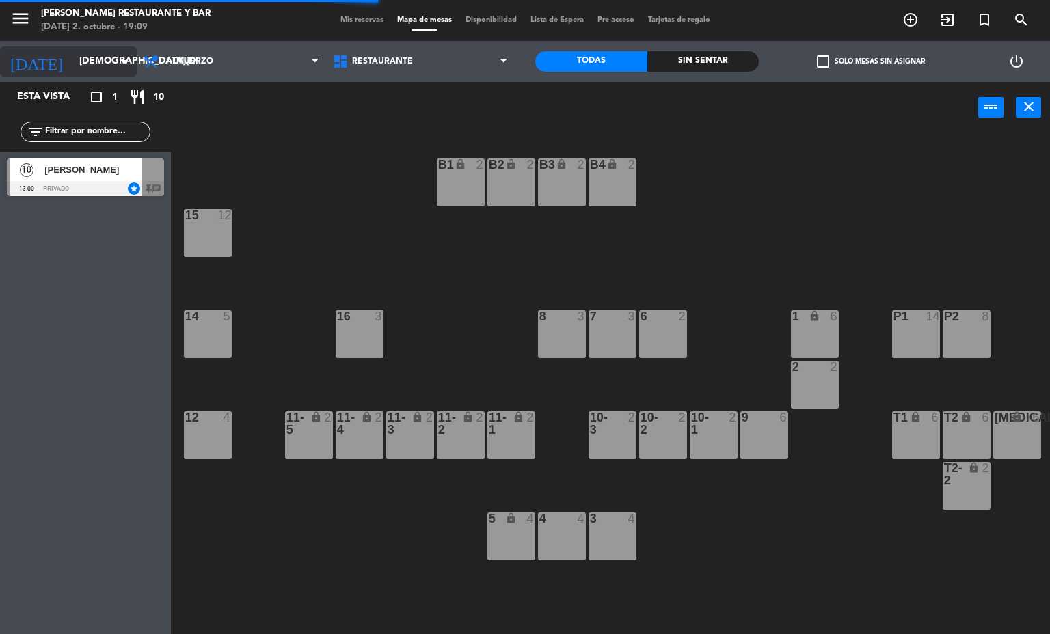
click at [72, 56] on input "[DEMOGRAPHIC_DATA][DATE]" at bounding box center [137, 61] width 130 height 25
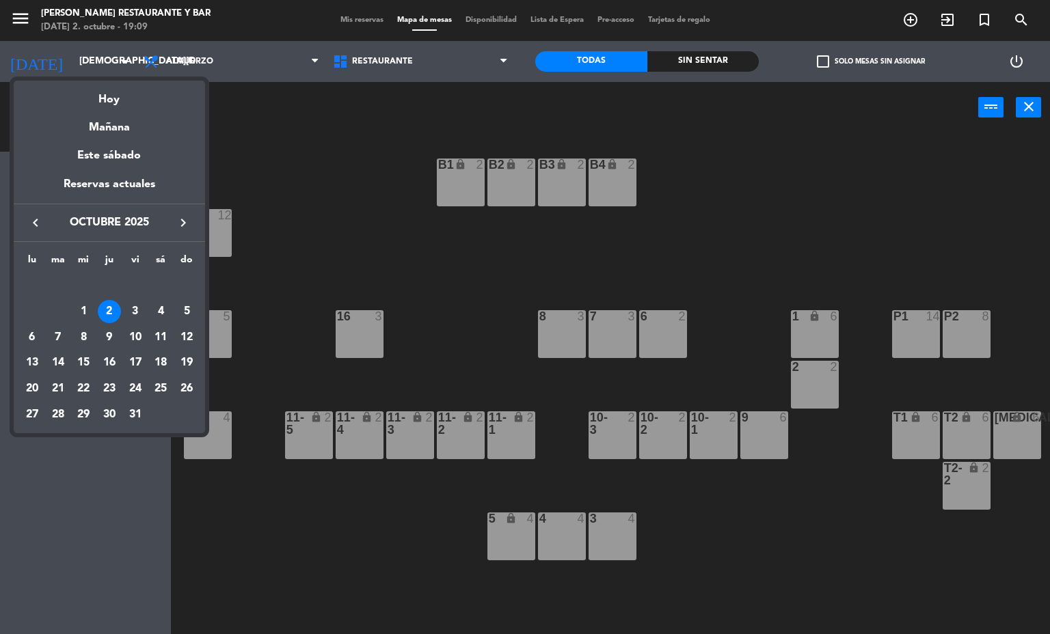
click at [211, 45] on div at bounding box center [525, 317] width 1050 height 634
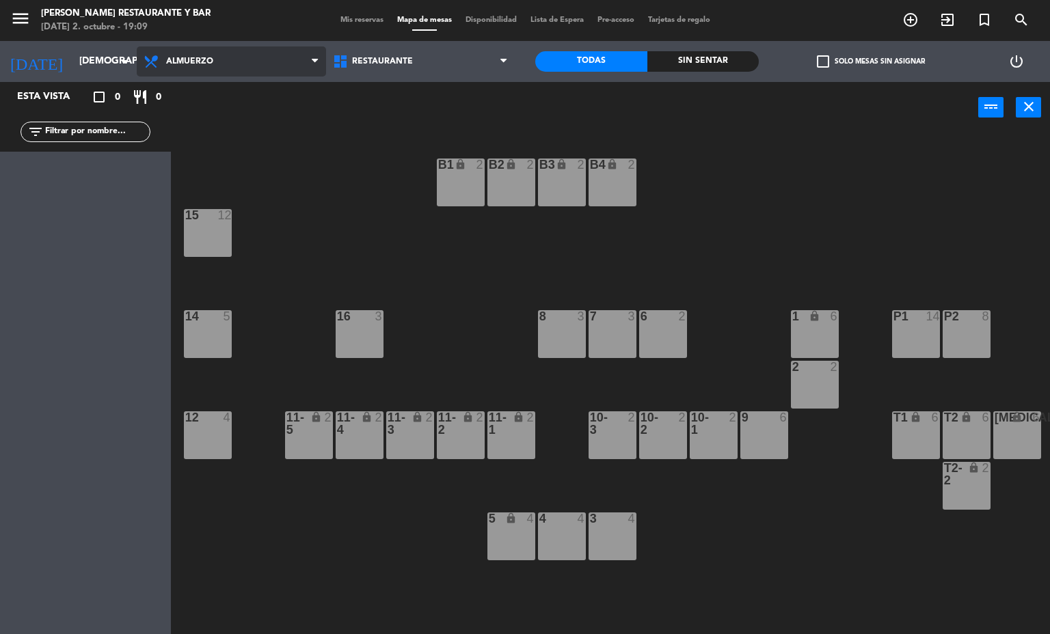
click at [213, 74] on span "Almuerzo" at bounding box center [231, 61] width 189 height 30
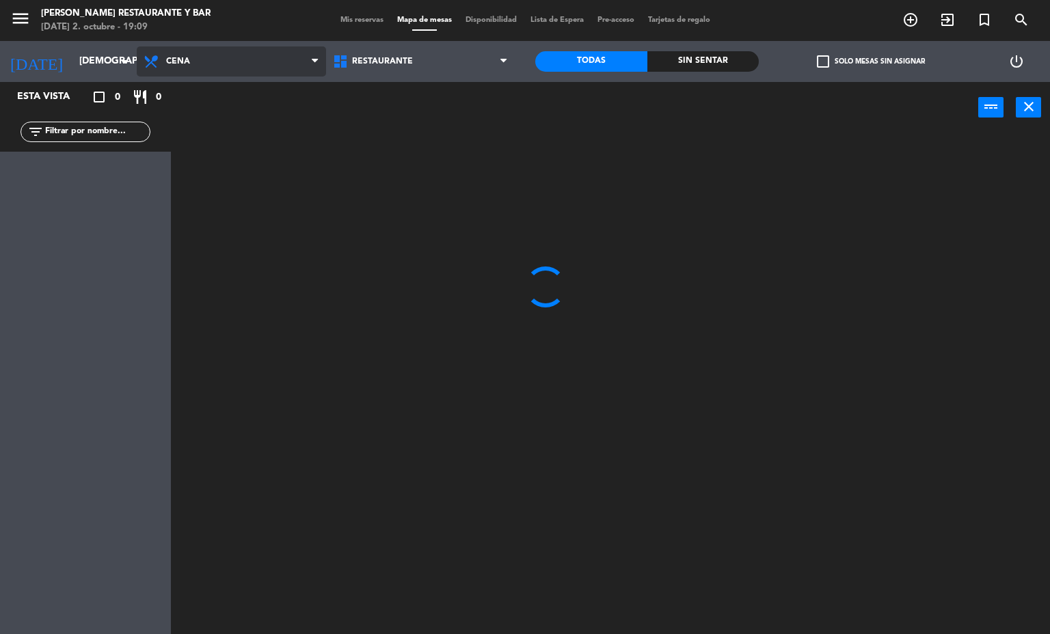
click at [222, 128] on ng-component "menu [PERSON_NAME] Restaurante y Bar [DATE] 2. octubre - 19:09 Mis reservas Map…" at bounding box center [525, 317] width 1050 height 635
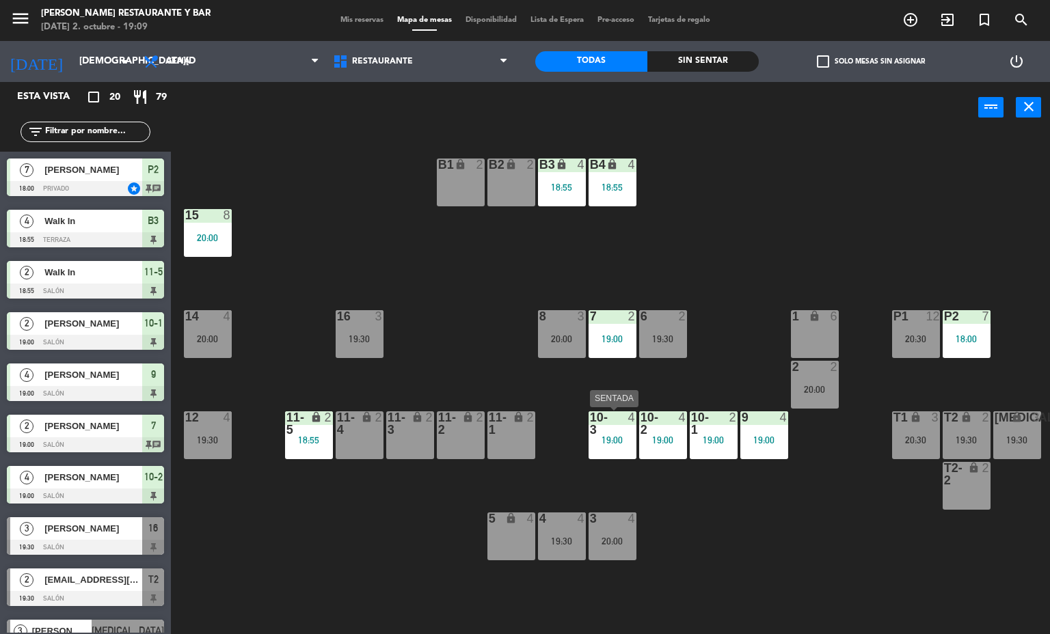
click at [590, 412] on div "10-3" at bounding box center [590, 423] width 1 height 25
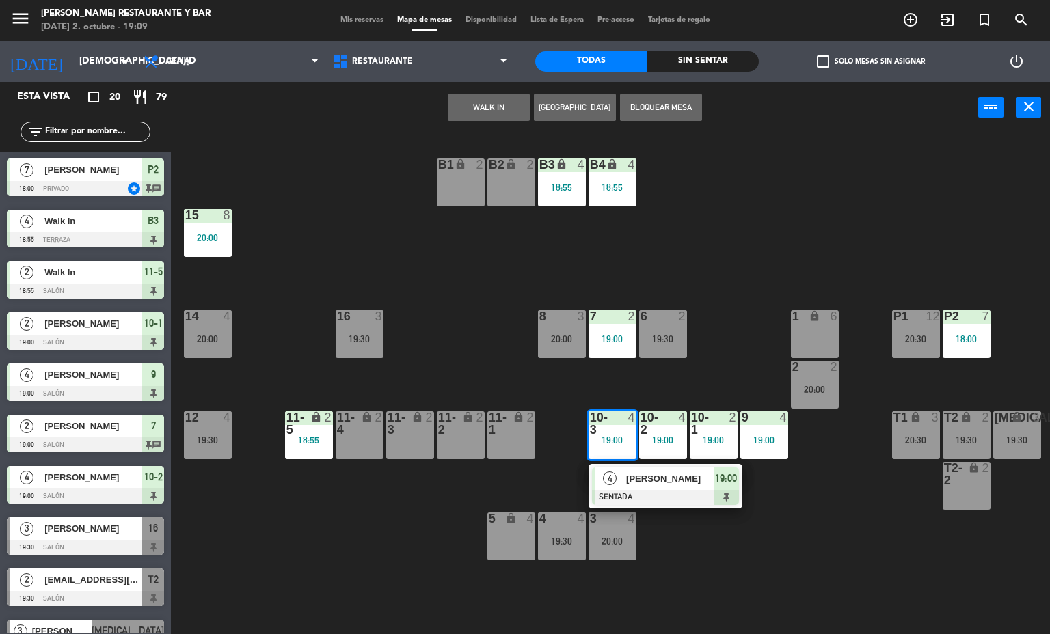
click at [470, 312] on div "B1 lock 2 B2 lock 2 B3 lock 4 18:55 B4 lock 4 18:55 15 8 20:00 14 4 20:00 8 3 2…" at bounding box center [615, 384] width 869 height 501
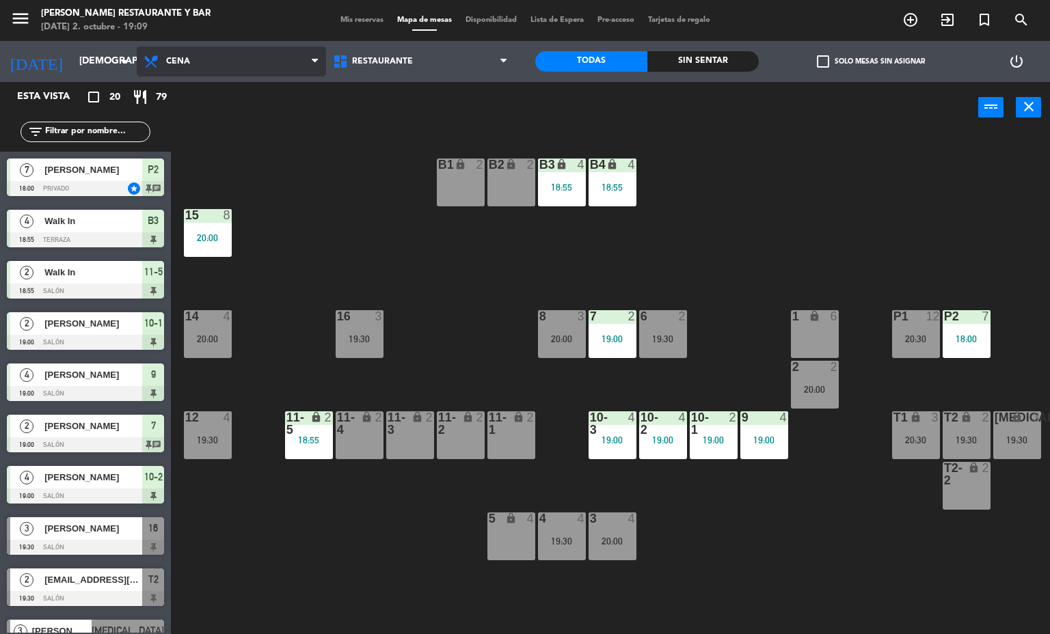
click at [152, 56] on icon at bounding box center [153, 61] width 20 height 16
drag, startPoint x: 338, startPoint y: 29, endPoint x: 361, endPoint y: 21, distance: 24.0
click at [361, 21] on div "menu [PERSON_NAME] Restaurante y Bar [DATE] 2. octubre - 19:09 Mis reservas Map…" at bounding box center [525, 20] width 1050 height 41
click at [361, 21] on span "Mis reservas" at bounding box center [362, 20] width 57 height 8
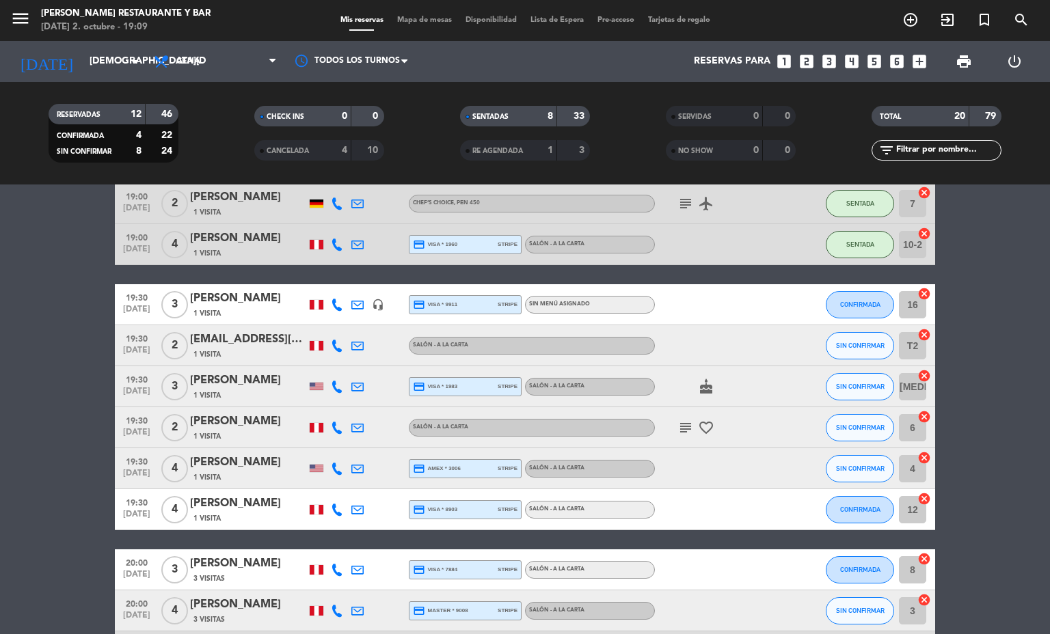
scroll to position [597, 0]
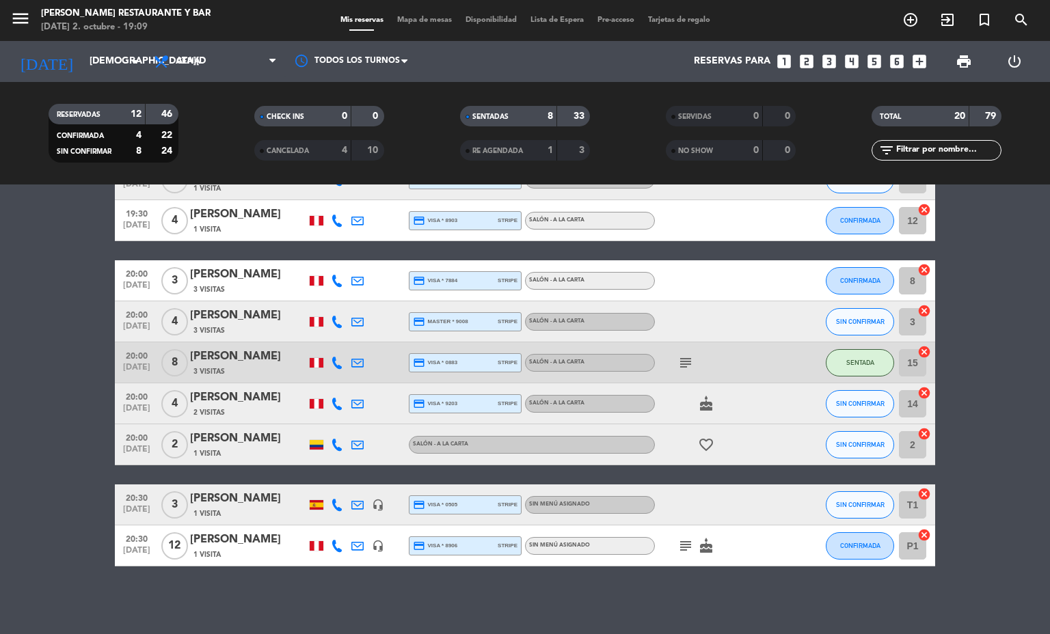
click at [372, 500] on icon "headset_mic" at bounding box center [378, 505] width 12 height 12
click at [351, 500] on icon at bounding box center [357, 505] width 12 height 12
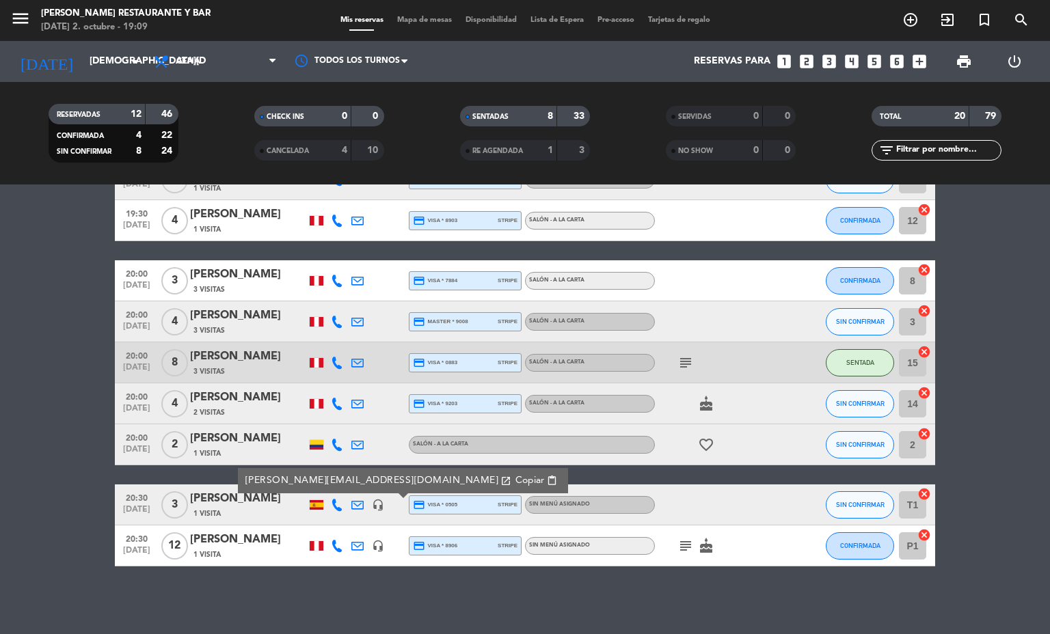
click at [677, 355] on icon "subject" at bounding box center [685, 363] width 16 height 16
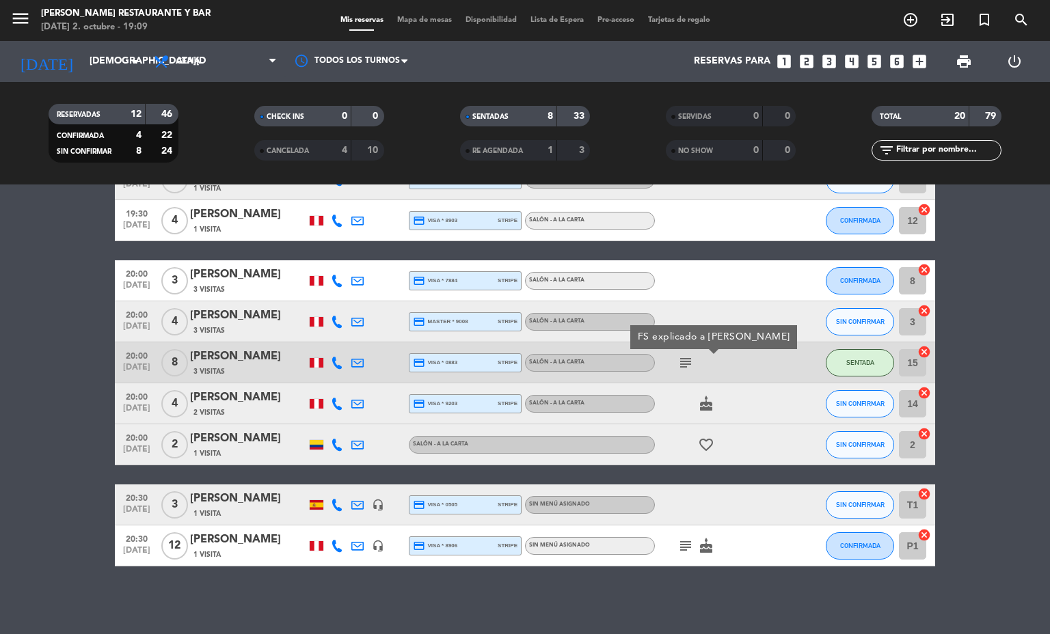
click at [677, 355] on icon "subject" at bounding box center [685, 363] width 16 height 16
click at [0, 411] on bookings-row "18:00 [DATE] 7 [PERSON_NAME] star 1 Visita headset_mic credit_card visa * 7507 …" at bounding box center [525, 109] width 1050 height 916
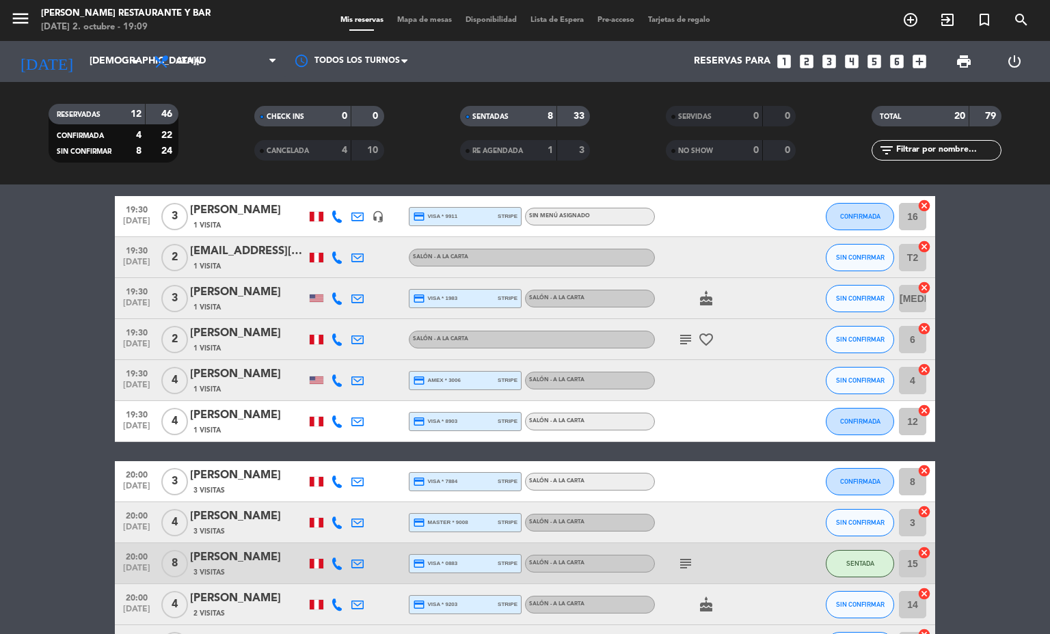
scroll to position [392, 0]
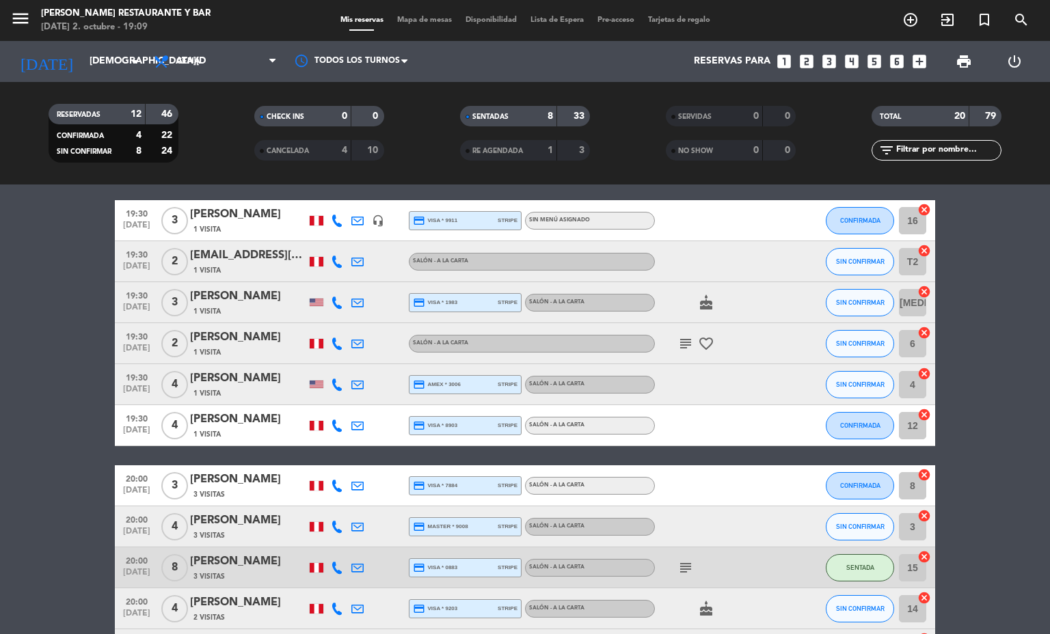
click at [679, 342] on icon "subject" at bounding box center [685, 344] width 16 height 16
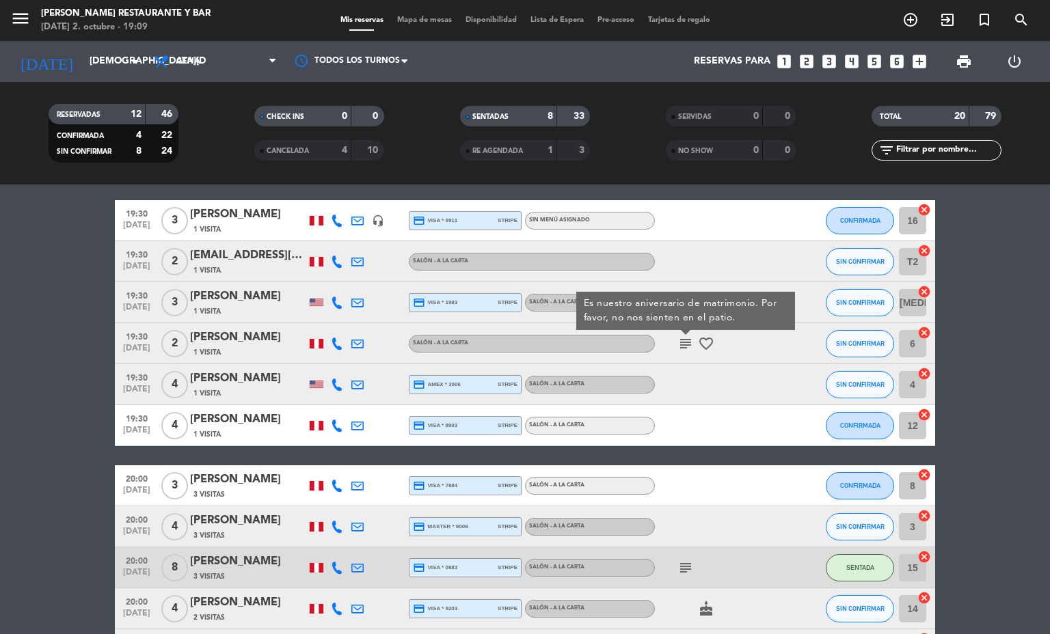
click at [679, 343] on icon "subject" at bounding box center [685, 344] width 16 height 16
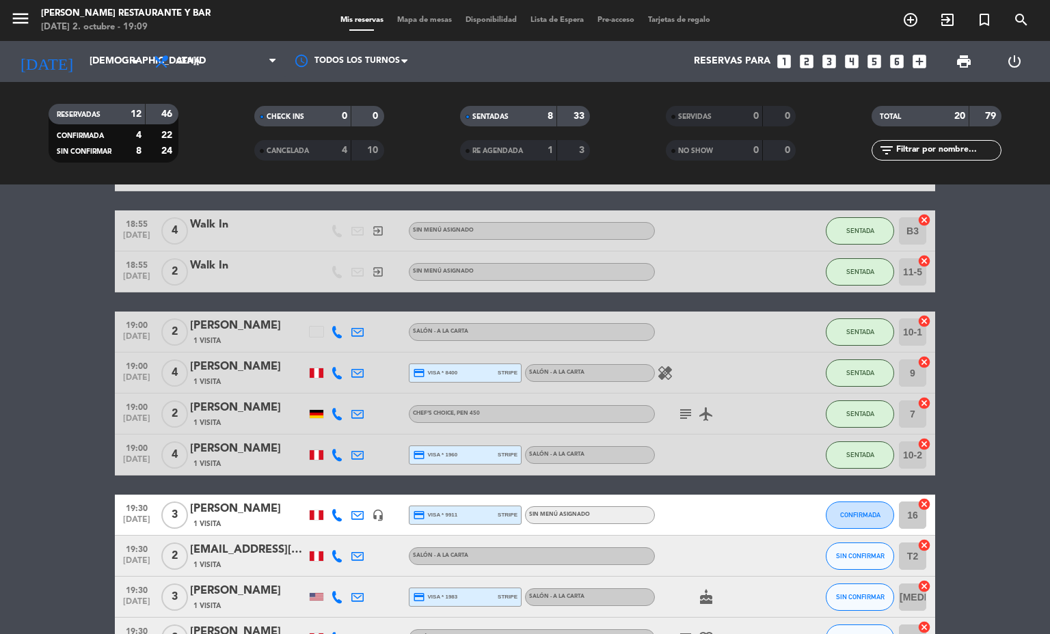
scroll to position [84, 0]
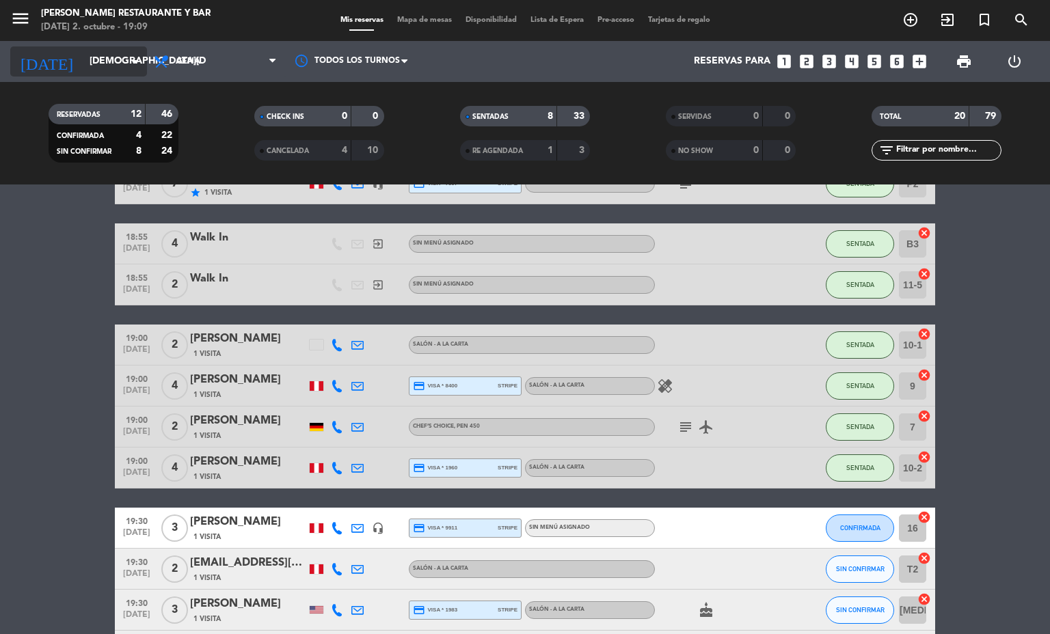
click at [83, 66] on input "[DEMOGRAPHIC_DATA][DATE]" at bounding box center [148, 61] width 130 height 25
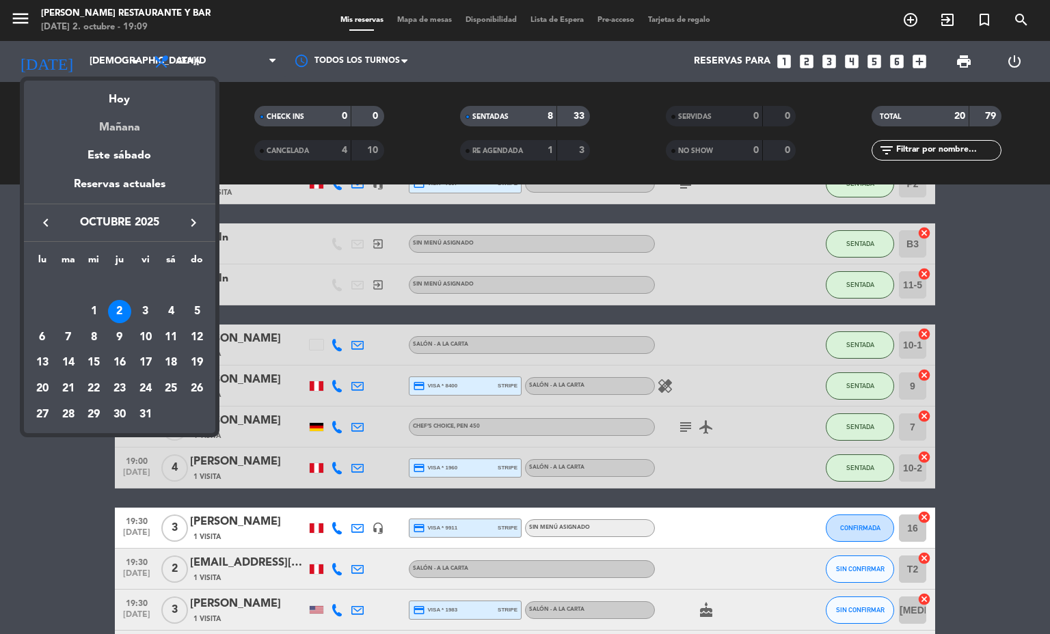
click at [109, 122] on div "Mañana" at bounding box center [119, 123] width 191 height 28
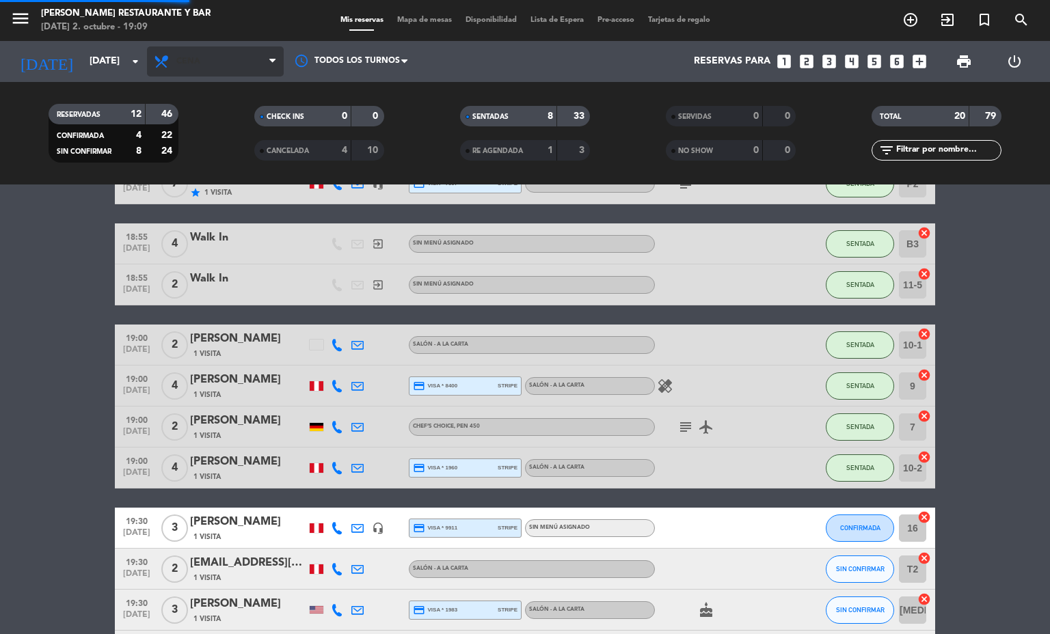
drag, startPoint x: 178, startPoint y: 31, endPoint x: 187, endPoint y: 54, distance: 24.0
click at [180, 38] on div "menu [PERSON_NAME] Restaurante y Bar [DATE] 2. octubre - 19:09 Mis reservas Map…" at bounding box center [525, 20] width 1050 height 41
click at [187, 54] on span "Cena" at bounding box center [215, 61] width 137 height 30
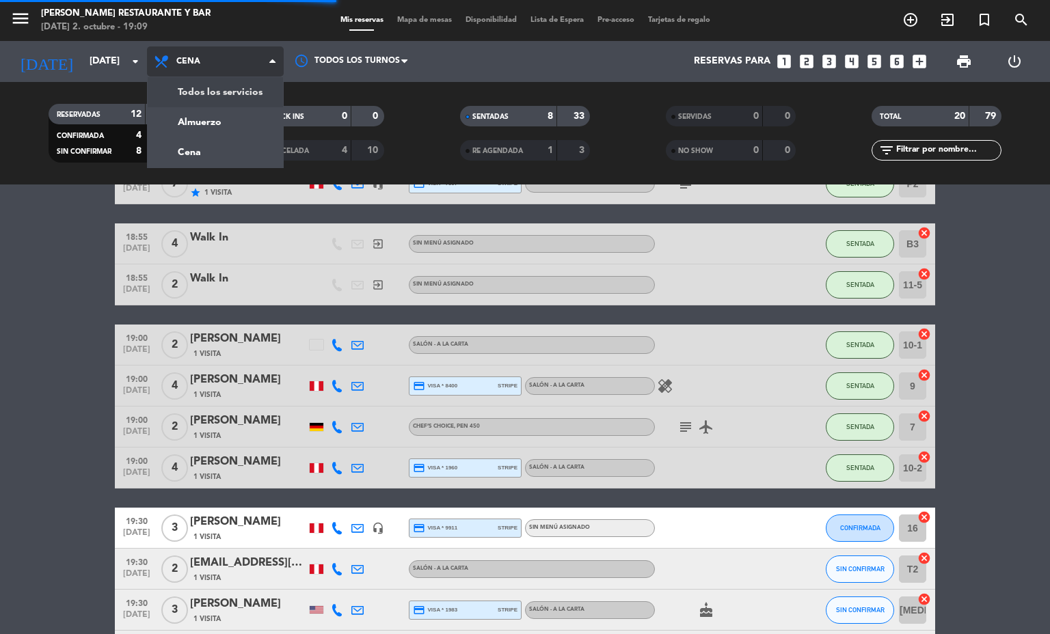
click at [193, 84] on div "menu [PERSON_NAME] Restaurante y Bar [DATE] 2. octubre - 19:09 Mis reservas Map…" at bounding box center [525, 92] width 1050 height 185
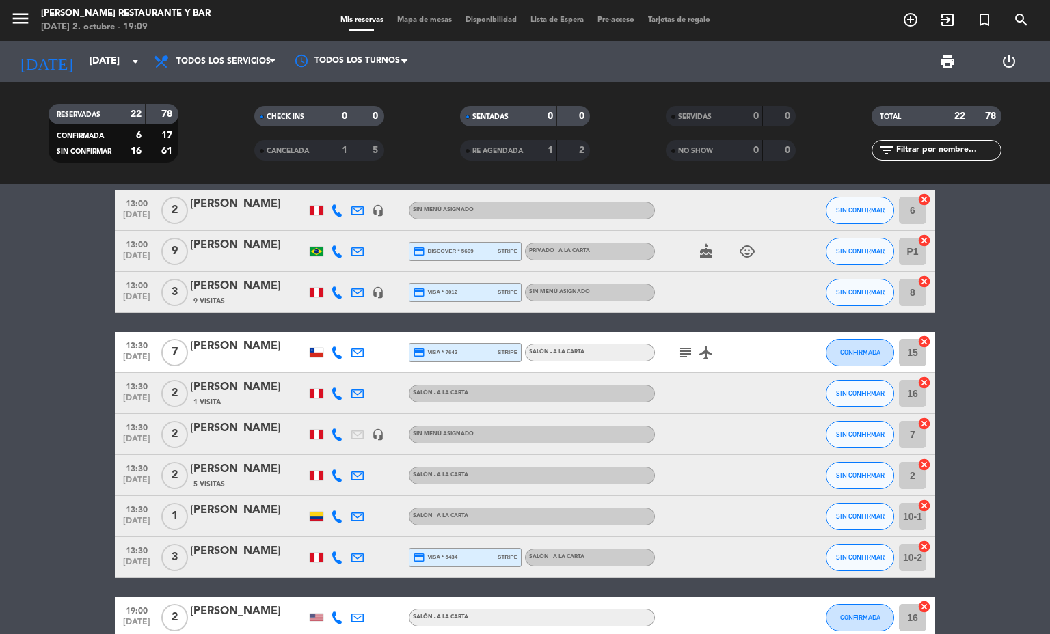
scroll to position [0, 0]
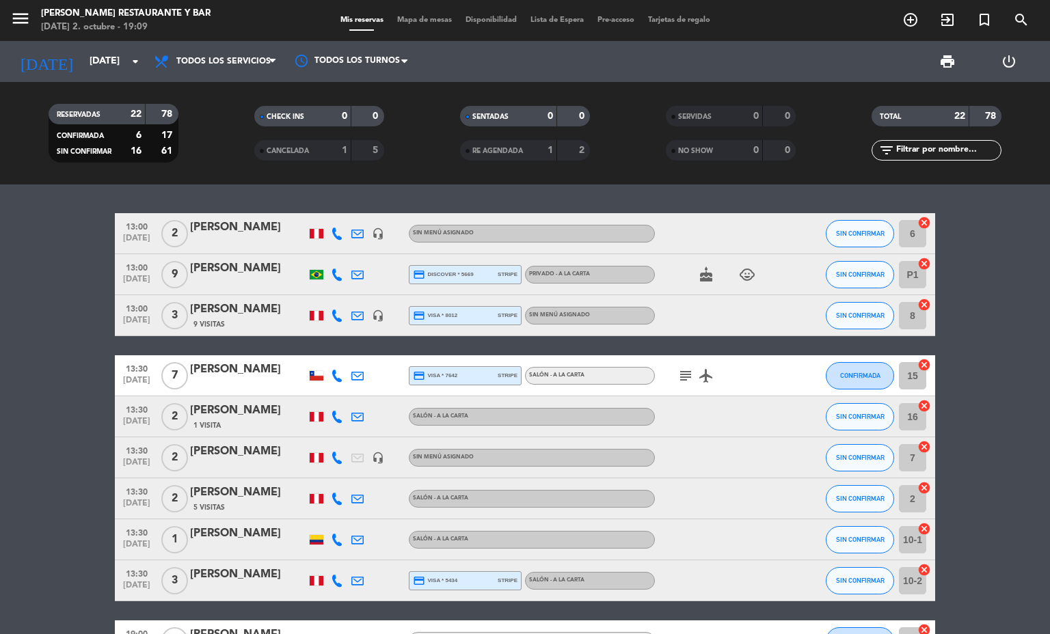
click at [372, 312] on icon "headset_mic" at bounding box center [378, 316] width 12 height 12
click at [347, 316] on div at bounding box center [357, 315] width 21 height 40
click at [353, 316] on icon at bounding box center [357, 316] width 12 height 12
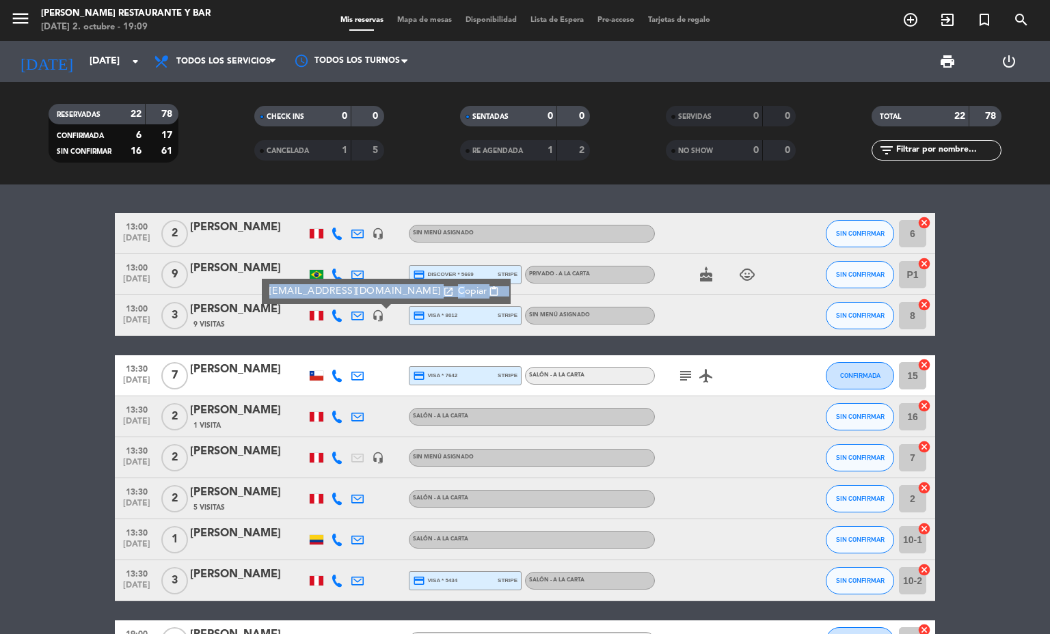
click at [353, 316] on icon at bounding box center [357, 316] width 12 height 12
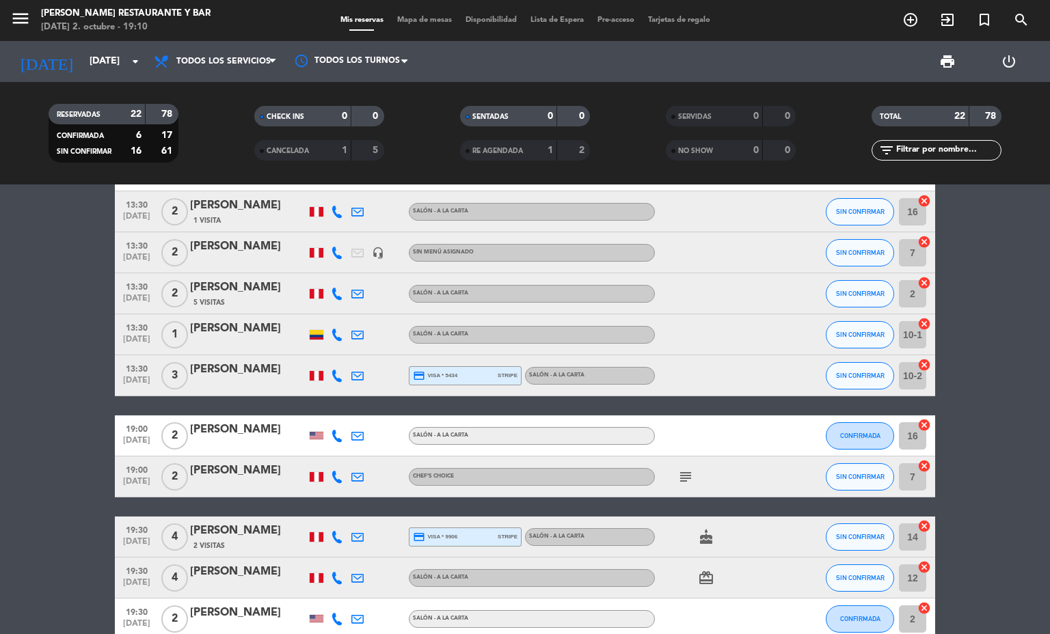
scroll to position [615, 0]
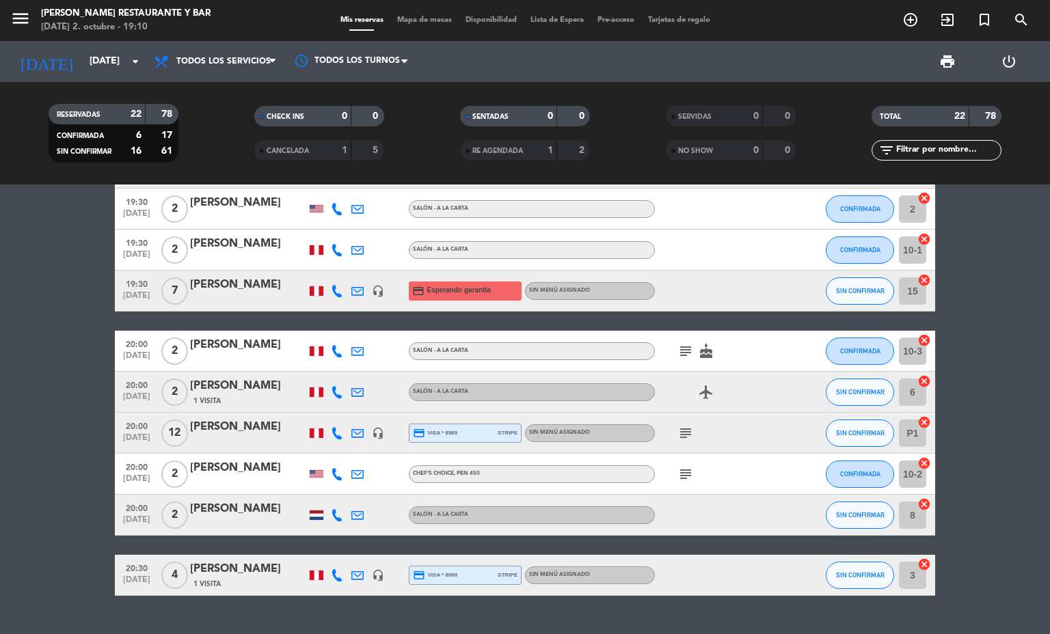
click at [347, 291] on div at bounding box center [357, 291] width 21 height 40
click at [347, 289] on div at bounding box center [357, 291] width 21 height 40
click at [355, 286] on icon at bounding box center [357, 291] width 12 height 12
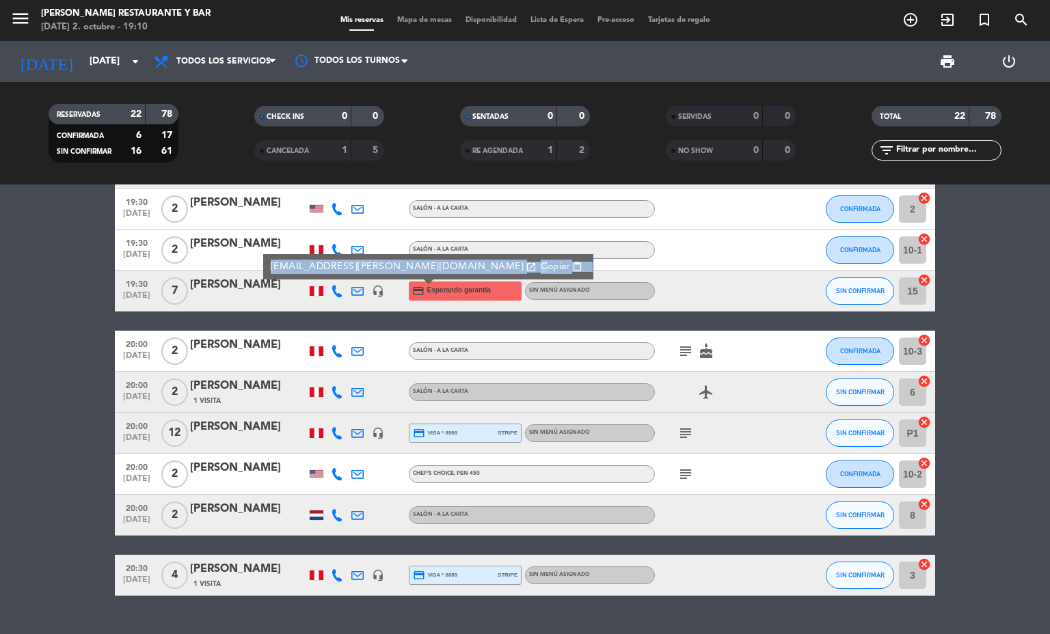
click at [355, 286] on icon at bounding box center [357, 291] width 12 height 12
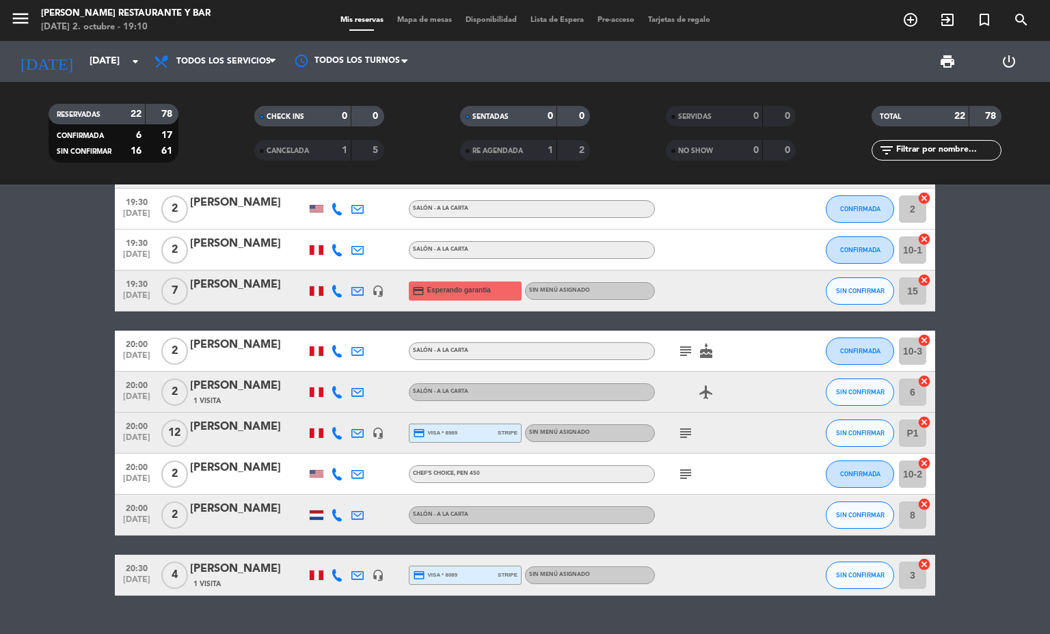
click at [372, 288] on icon "headset_mic" at bounding box center [378, 291] width 12 height 12
click at [131, 281] on span "19:30" at bounding box center [137, 283] width 34 height 16
click at [81, 353] on bookings-row "13:00 [DATE] 2 [PERSON_NAME] headset_mic Sin menú asignado SIN CONFIRMAR 6 canc…" at bounding box center [525, 97] width 1050 height 998
click at [677, 437] on icon "subject" at bounding box center [685, 433] width 16 height 16
click at [683, 467] on icon "subject" at bounding box center [685, 474] width 16 height 16
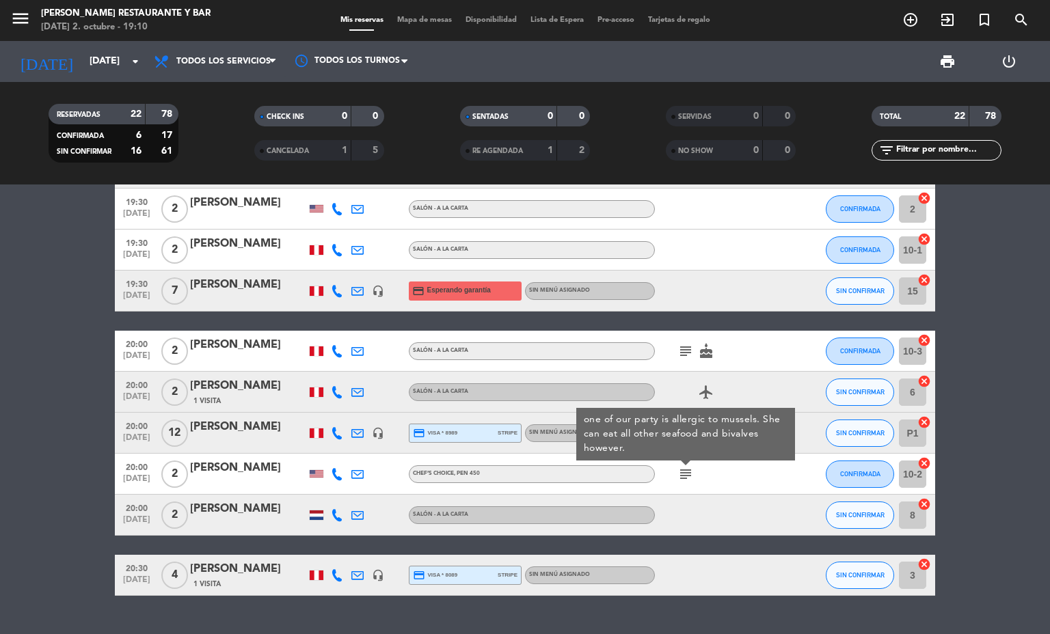
click at [683, 467] on icon "subject" at bounding box center [685, 474] width 16 height 16
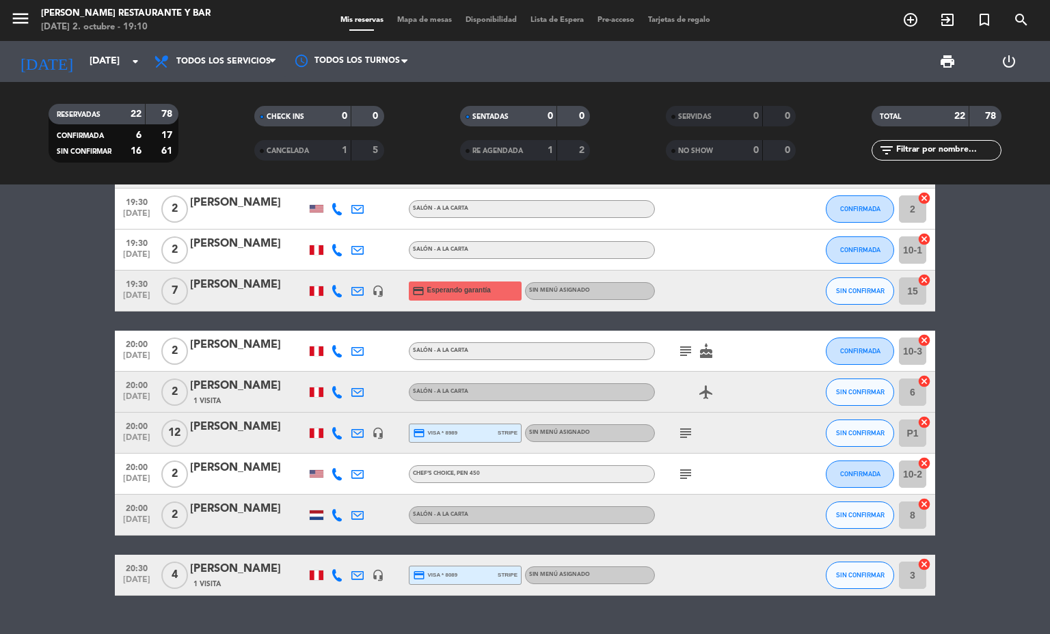
scroll to position [644, 0]
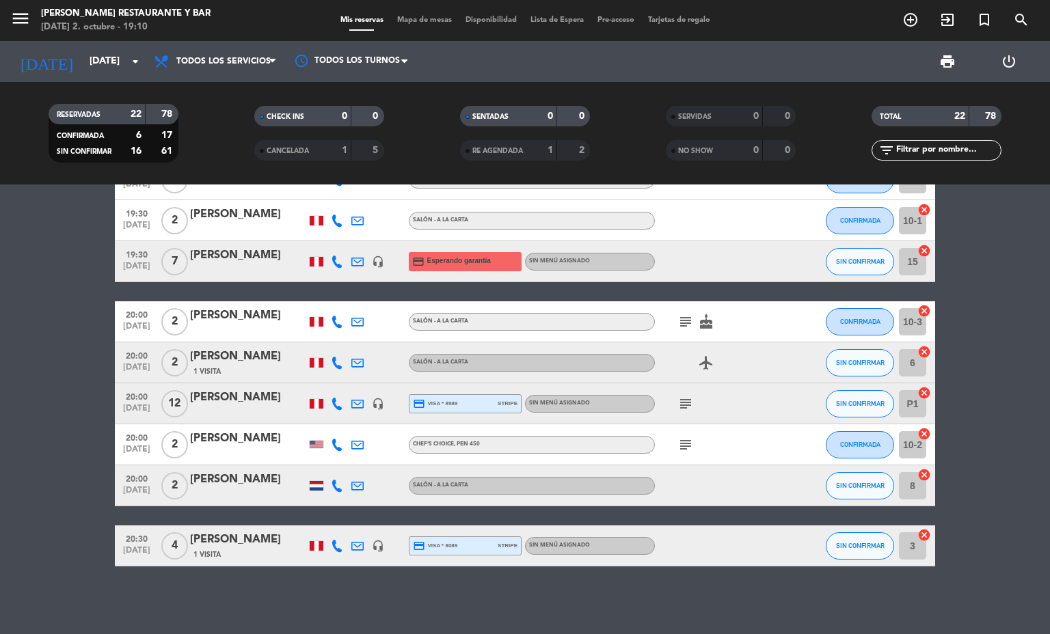
click at [310, 491] on div at bounding box center [316, 485] width 21 height 40
click at [310, 489] on div at bounding box center [317, 486] width 14 height 10
click at [310, 481] on div at bounding box center [317, 486] width 14 height 10
click at [677, 396] on icon "subject" at bounding box center [685, 404] width 16 height 16
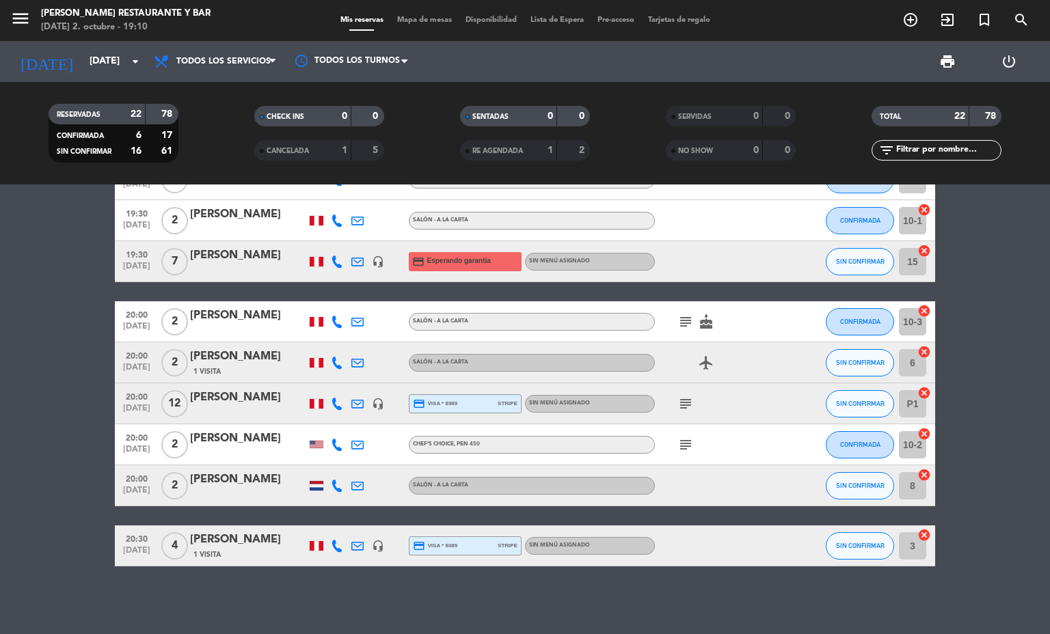
click at [677, 326] on icon "subject" at bounding box center [685, 322] width 16 height 16
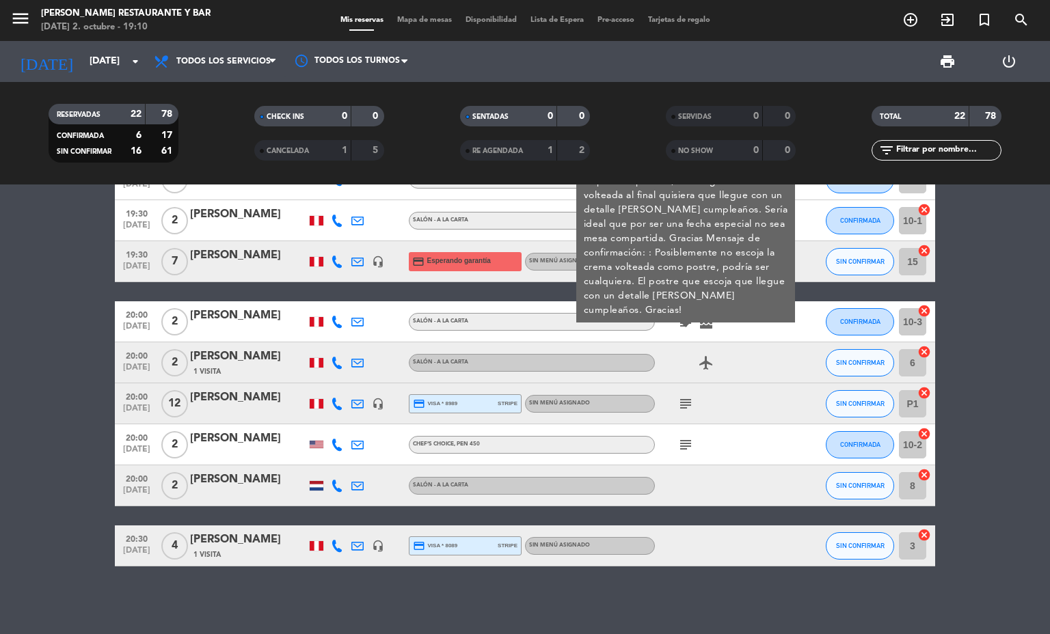
click at [677, 329] on icon "subject" at bounding box center [685, 322] width 16 height 16
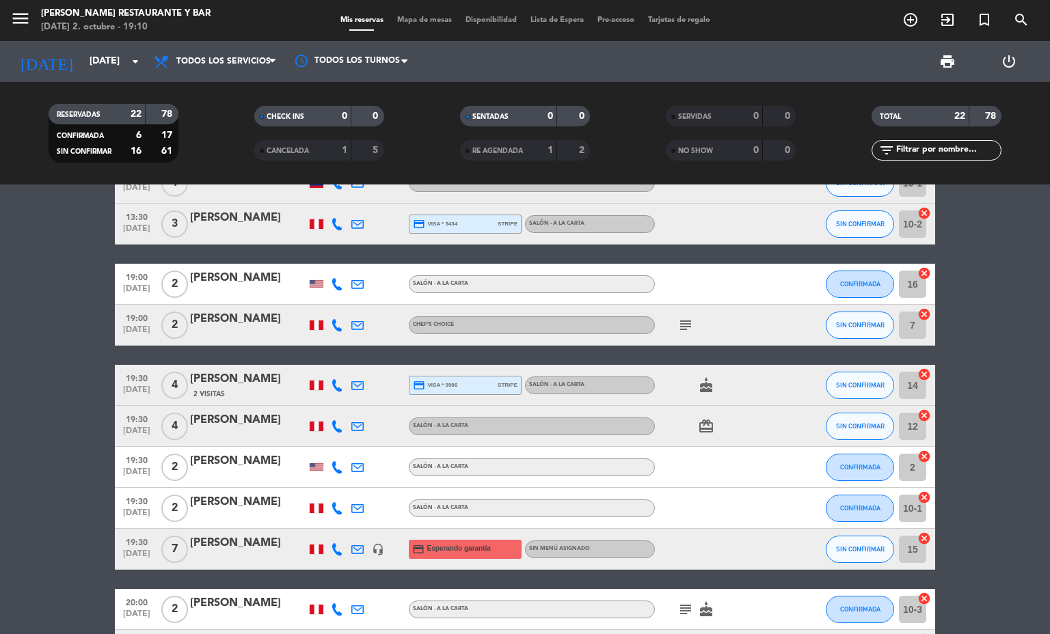
scroll to position [337, 0]
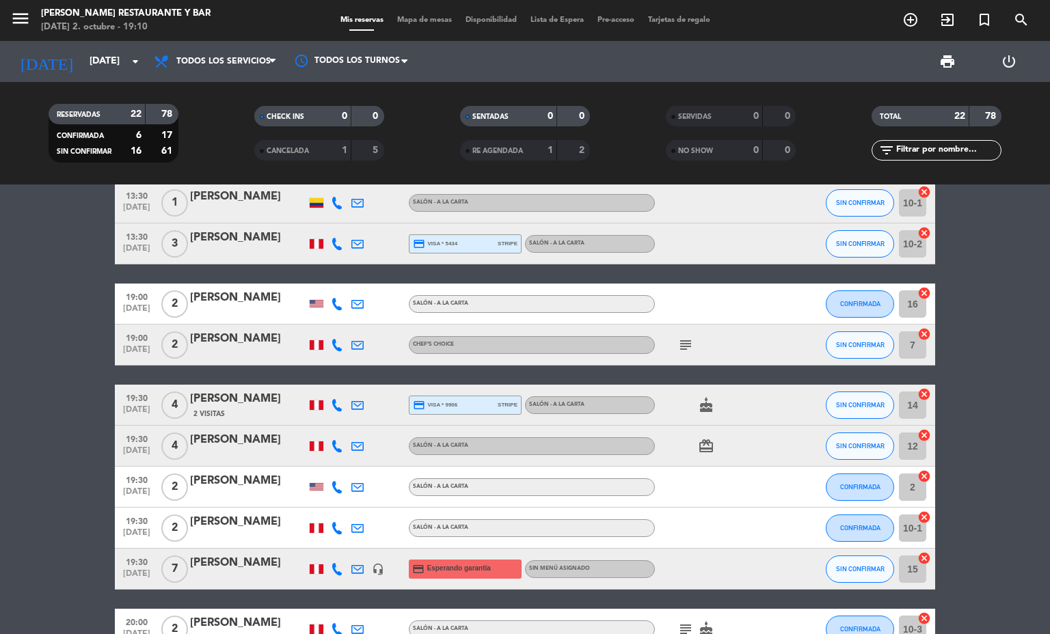
click at [681, 344] on icon "subject" at bounding box center [685, 345] width 16 height 16
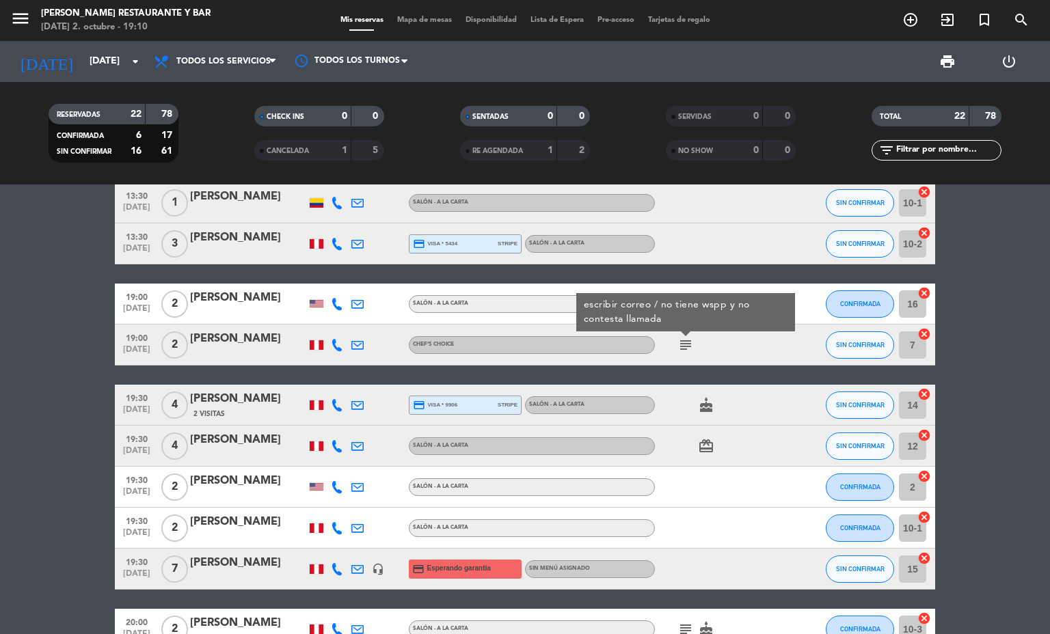
click at [679, 344] on icon "subject" at bounding box center [685, 345] width 16 height 16
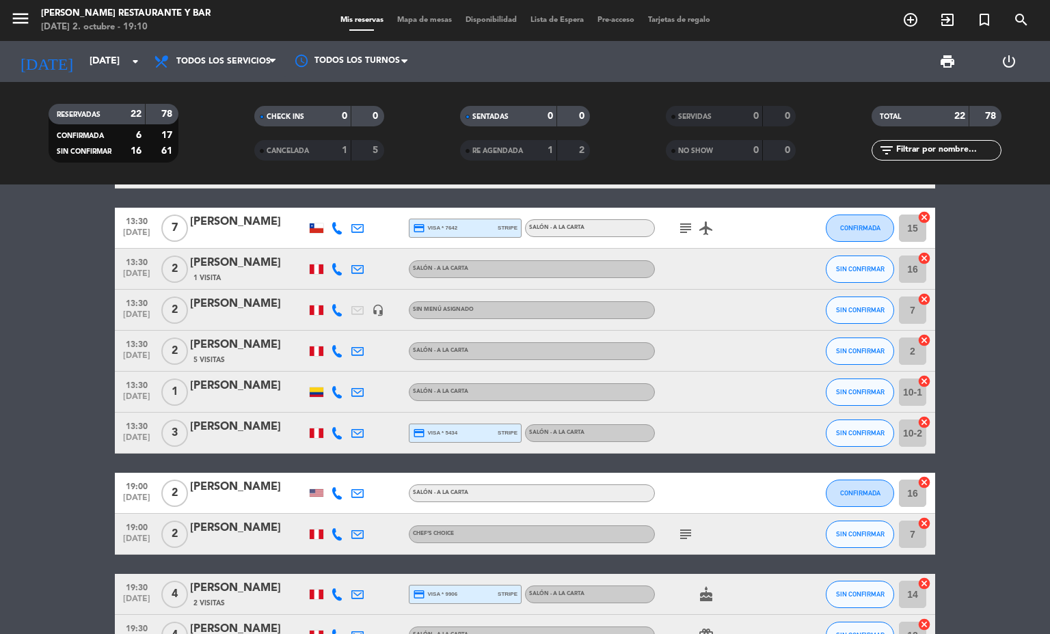
scroll to position [132, 0]
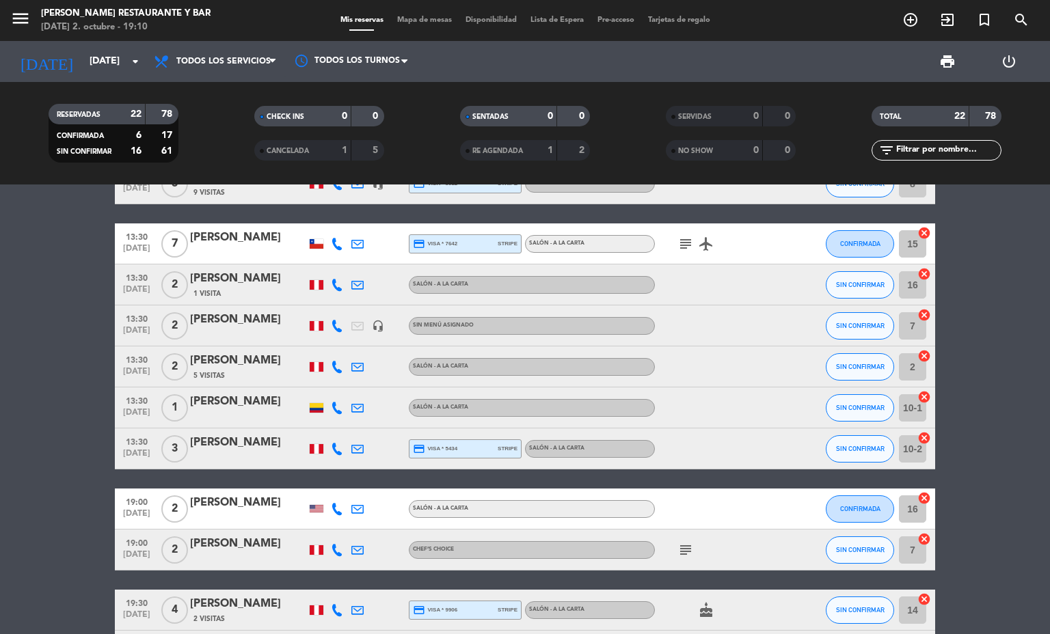
click at [372, 330] on icon "headset_mic" at bounding box center [378, 326] width 12 height 12
click at [677, 242] on icon "subject" at bounding box center [685, 244] width 16 height 16
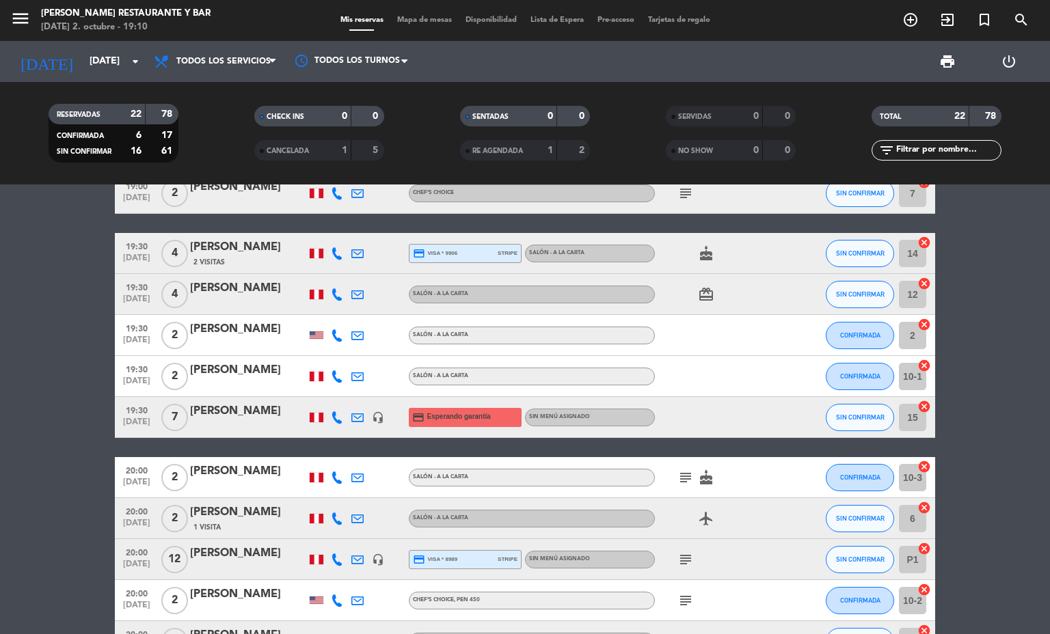
scroll to position [205, 0]
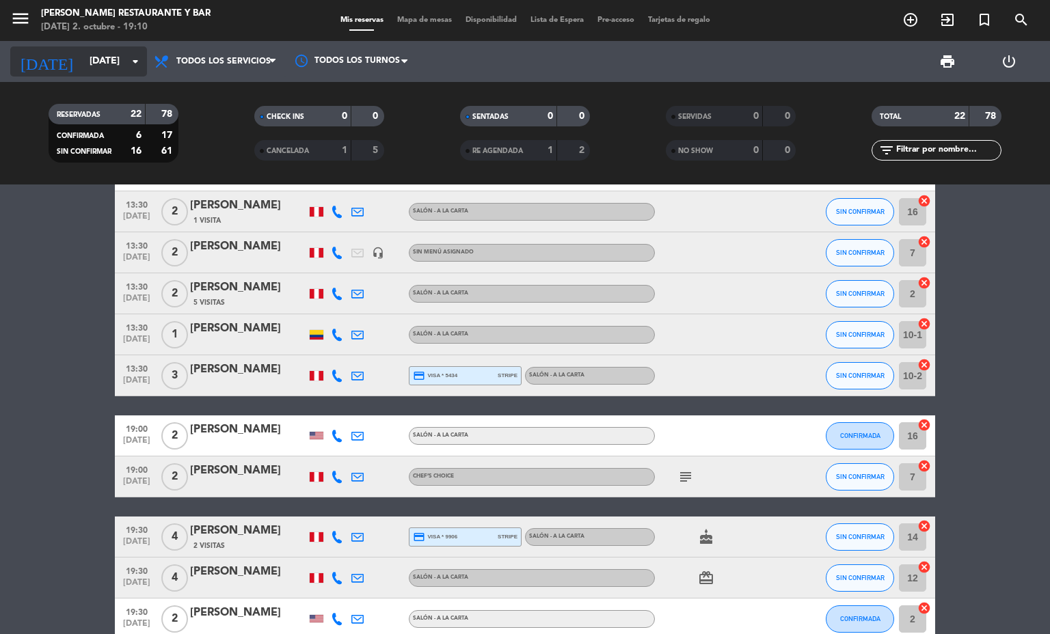
click at [100, 62] on input "[DATE]" at bounding box center [148, 61] width 130 height 25
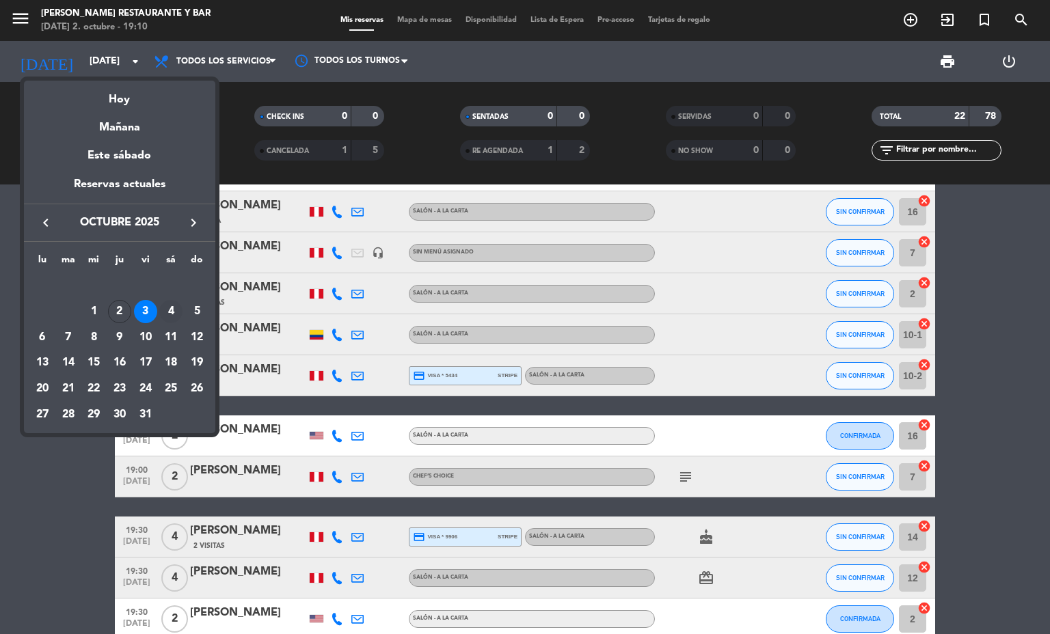
click at [174, 305] on div "4" at bounding box center [170, 311] width 23 height 23
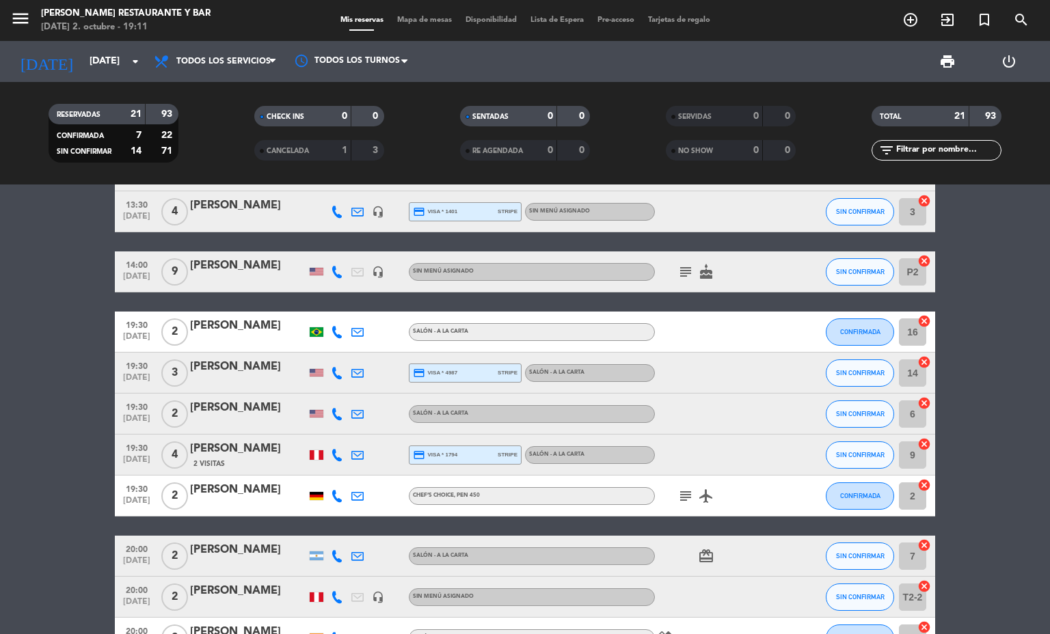
scroll to position [0, 0]
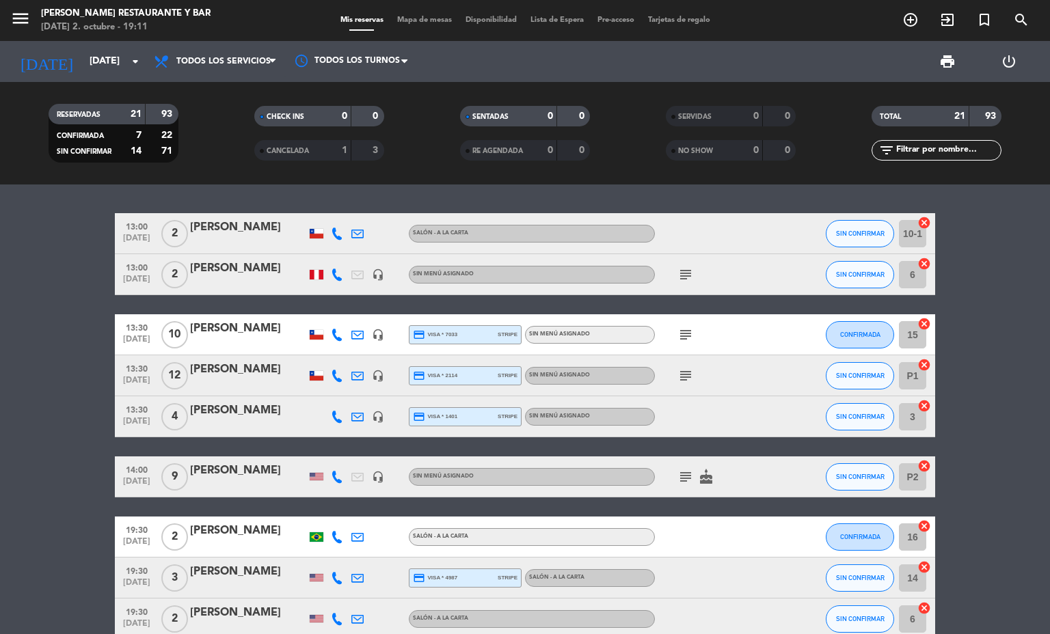
click at [347, 414] on div at bounding box center [357, 416] width 21 height 40
click at [351, 415] on icon at bounding box center [357, 417] width 12 height 12
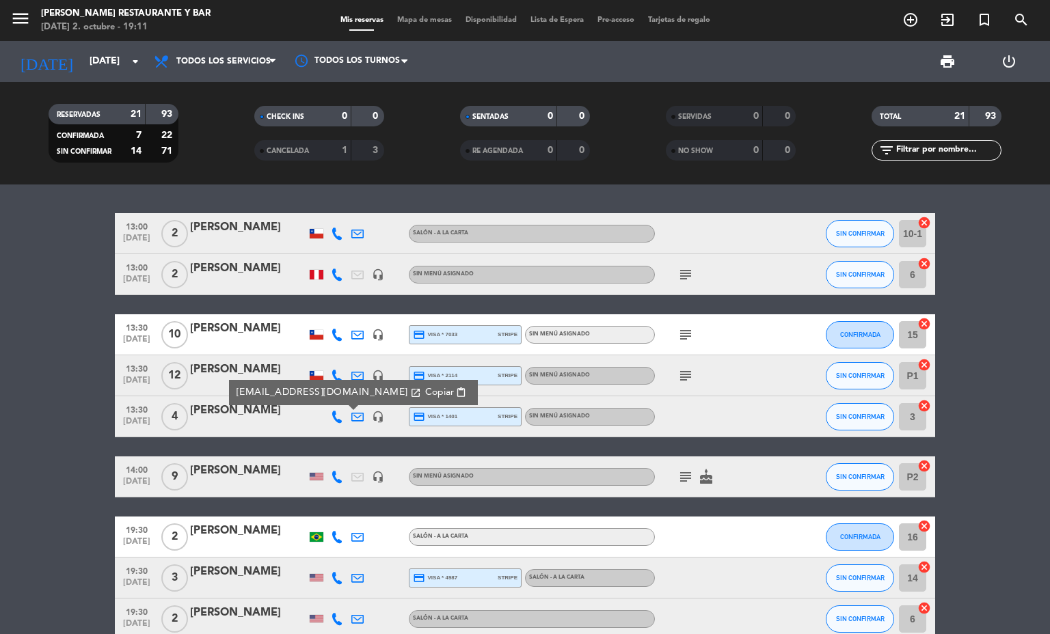
click at [351, 415] on icon at bounding box center [357, 417] width 12 height 12
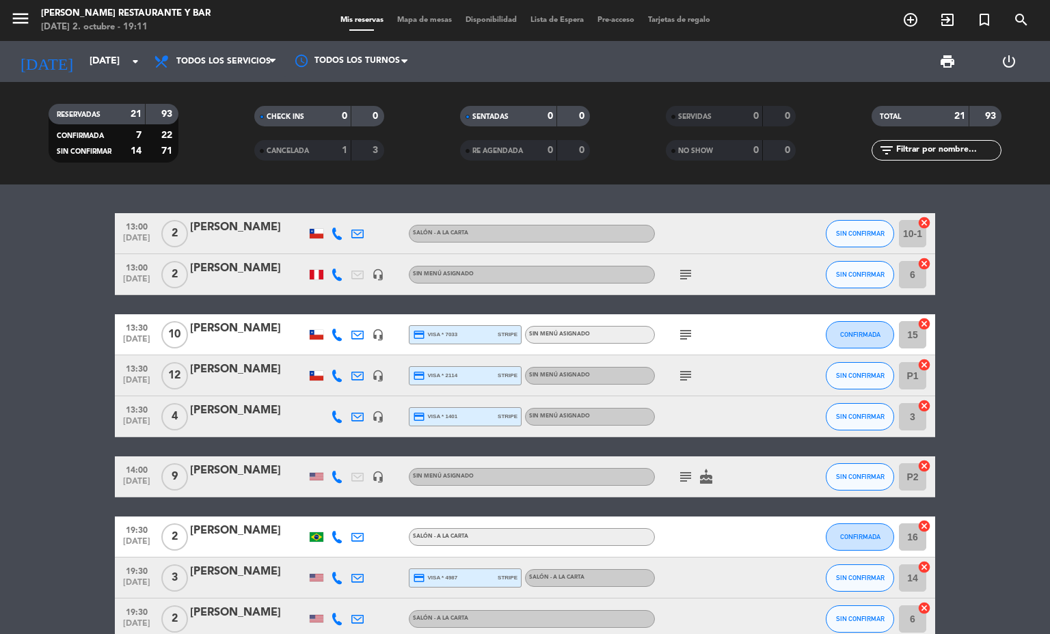
click at [679, 277] on icon "subject" at bounding box center [685, 275] width 16 height 16
click at [677, 277] on icon "subject" at bounding box center [685, 275] width 16 height 16
click at [677, 338] on icon "subject" at bounding box center [685, 335] width 16 height 16
click at [677, 373] on icon "subject" at bounding box center [685, 376] width 16 height 16
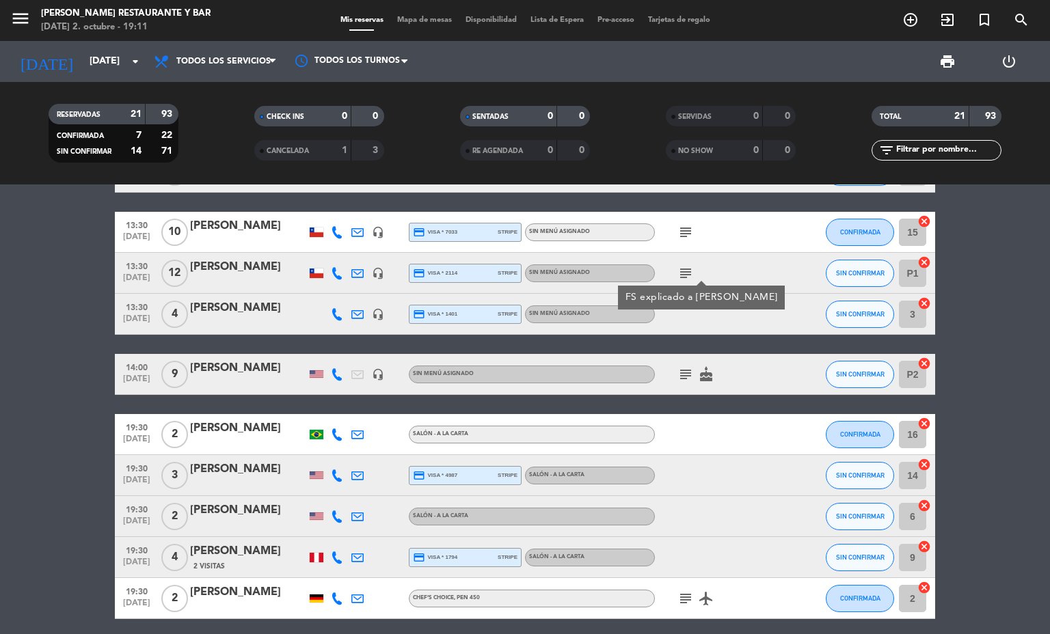
scroll to position [308, 0]
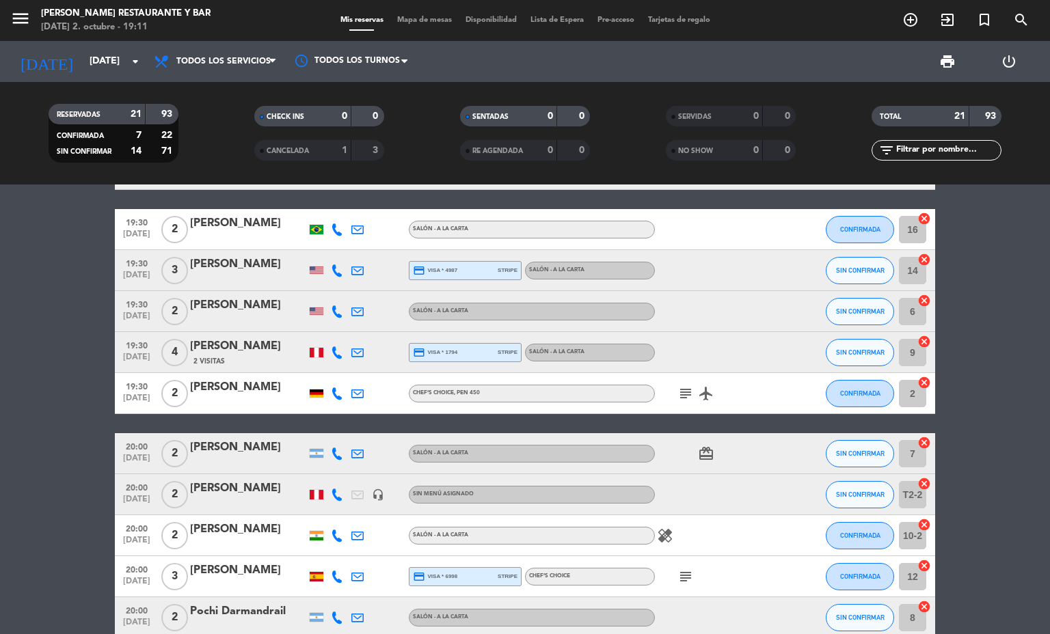
click at [681, 392] on icon "subject" at bounding box center [685, 393] width 16 height 16
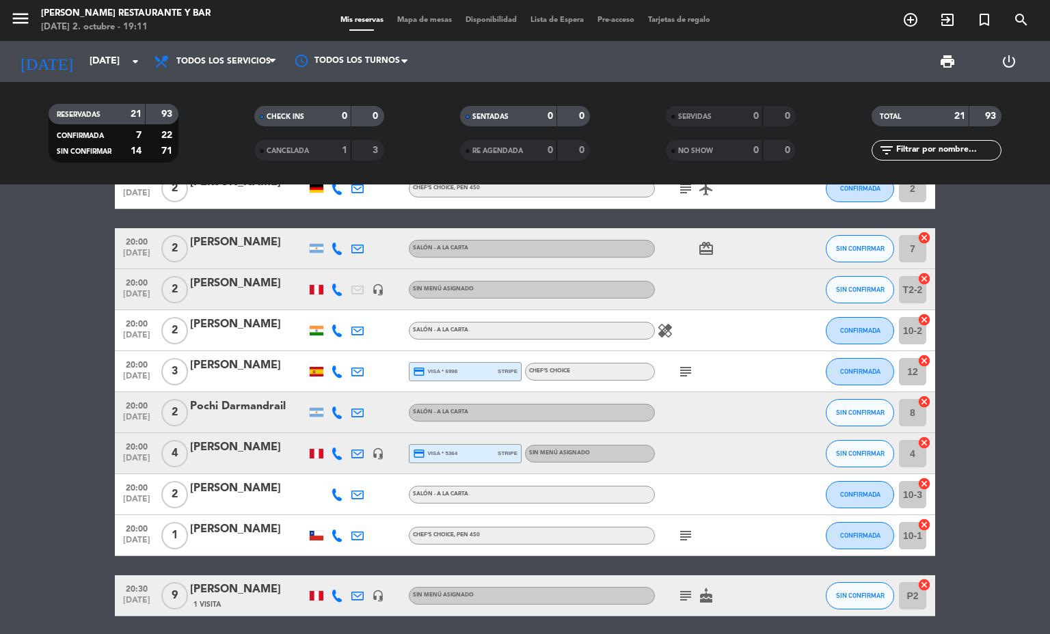
click at [657, 333] on icon "healing" at bounding box center [665, 331] width 16 height 16
click at [677, 370] on icon "subject" at bounding box center [685, 372] width 16 height 16
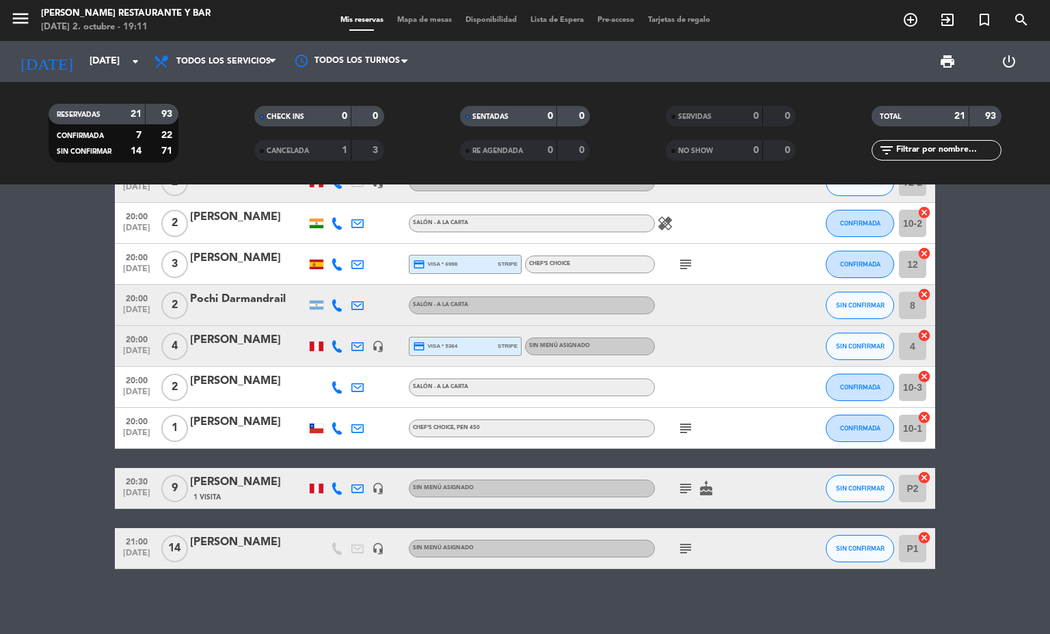
scroll to position [623, 0]
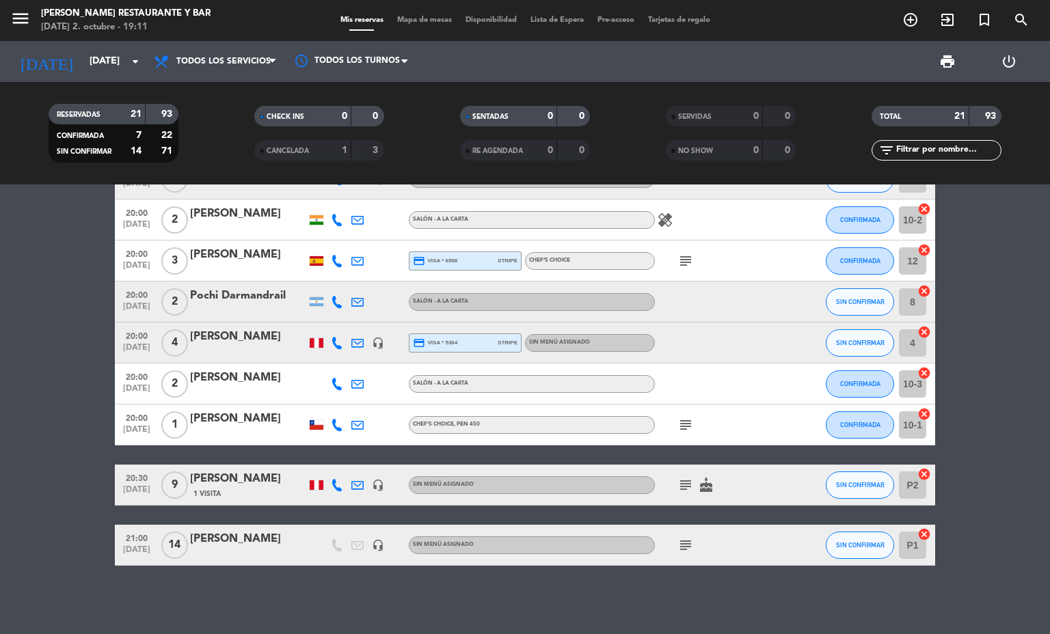
click at [681, 480] on icon "subject" at bounding box center [685, 485] width 16 height 16
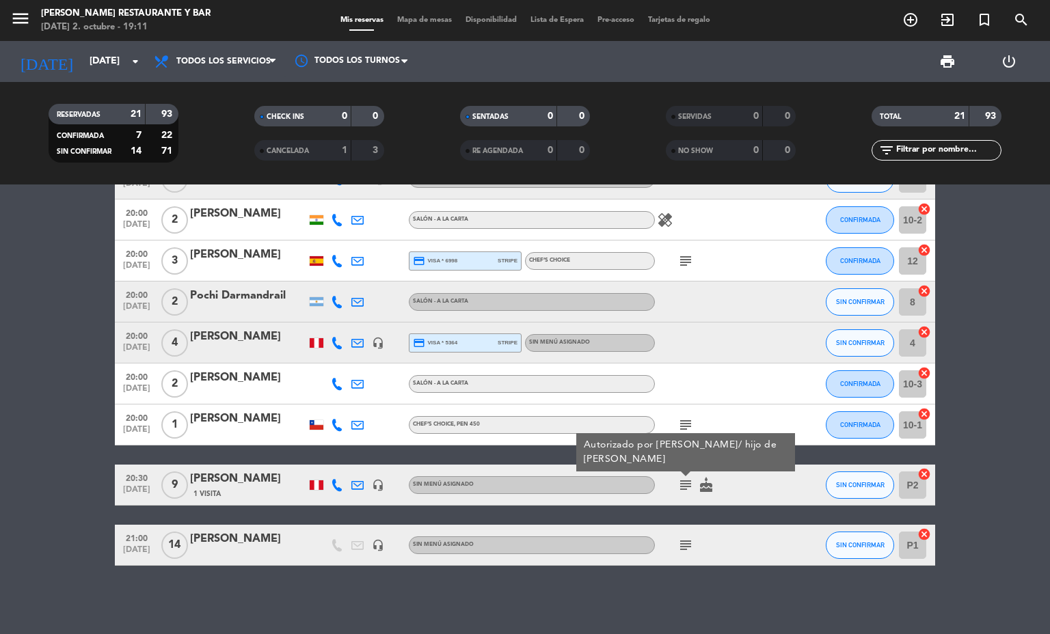
click at [681, 480] on icon "subject" at bounding box center [685, 485] width 16 height 16
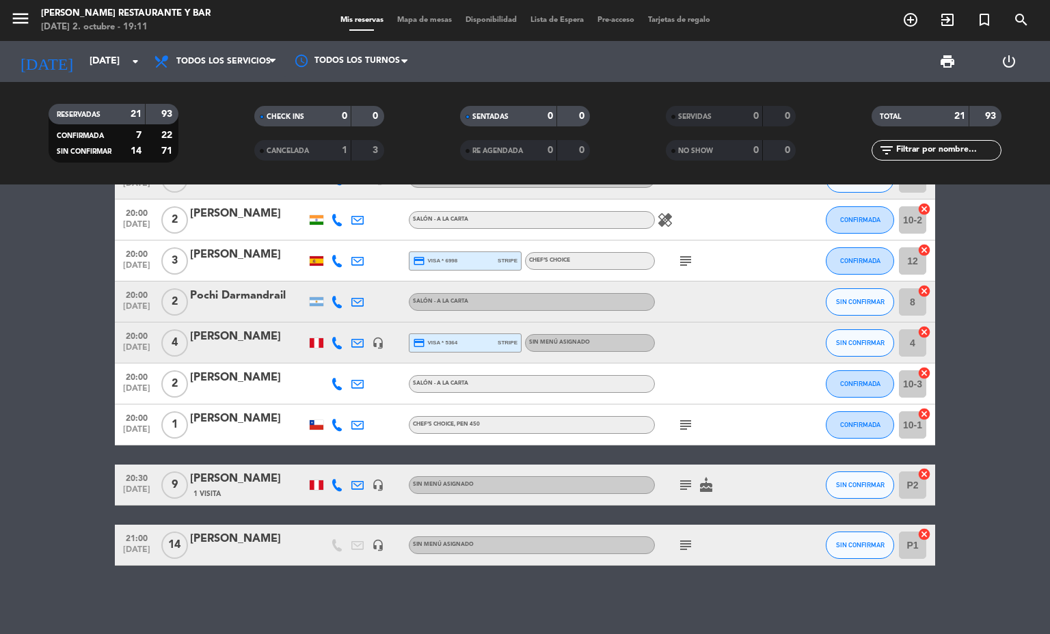
click at [677, 552] on icon "subject" at bounding box center [685, 545] width 16 height 16
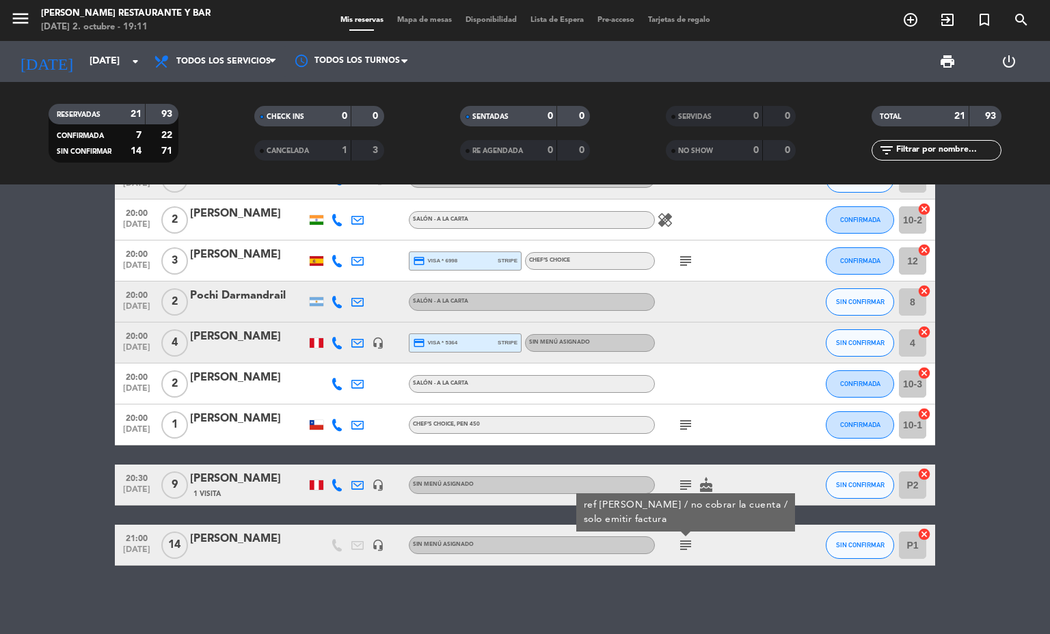
click at [677, 552] on icon "subject" at bounding box center [685, 545] width 16 height 16
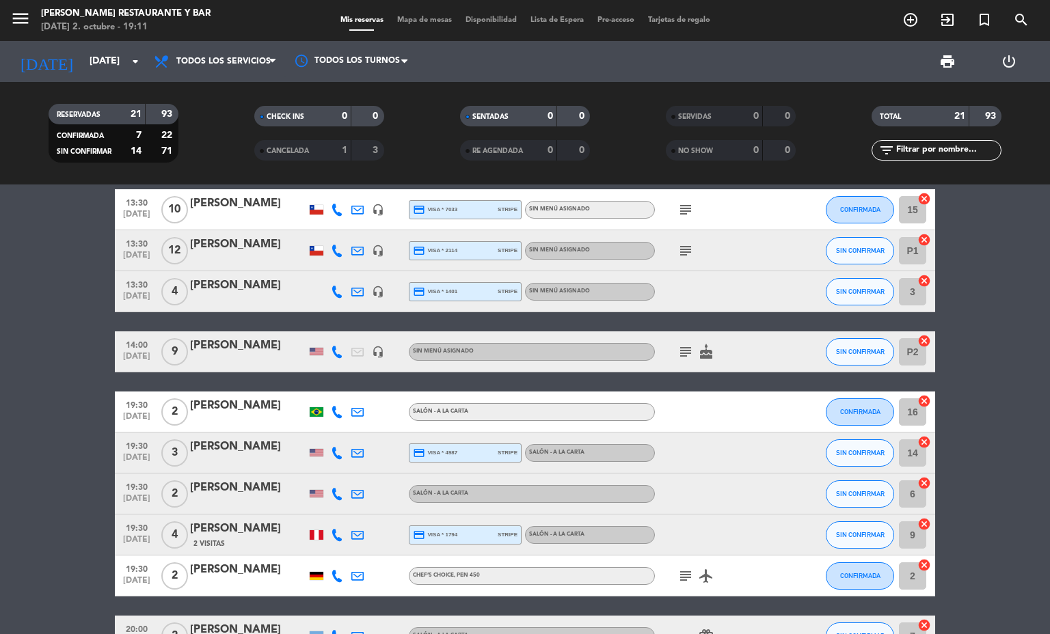
scroll to position [8, 0]
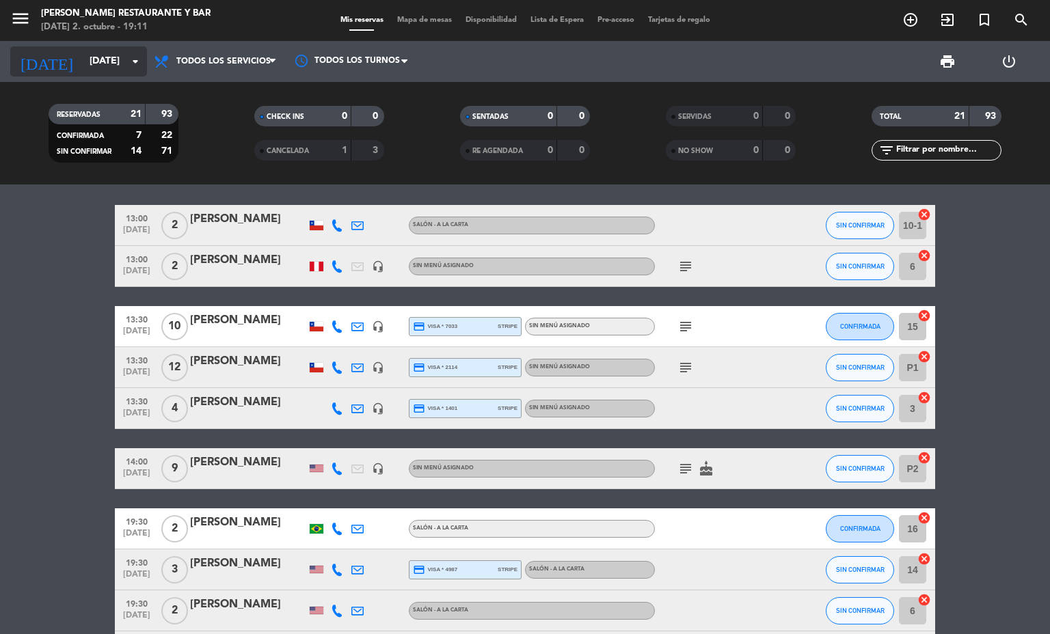
click at [83, 66] on input "[DATE]" at bounding box center [148, 61] width 130 height 25
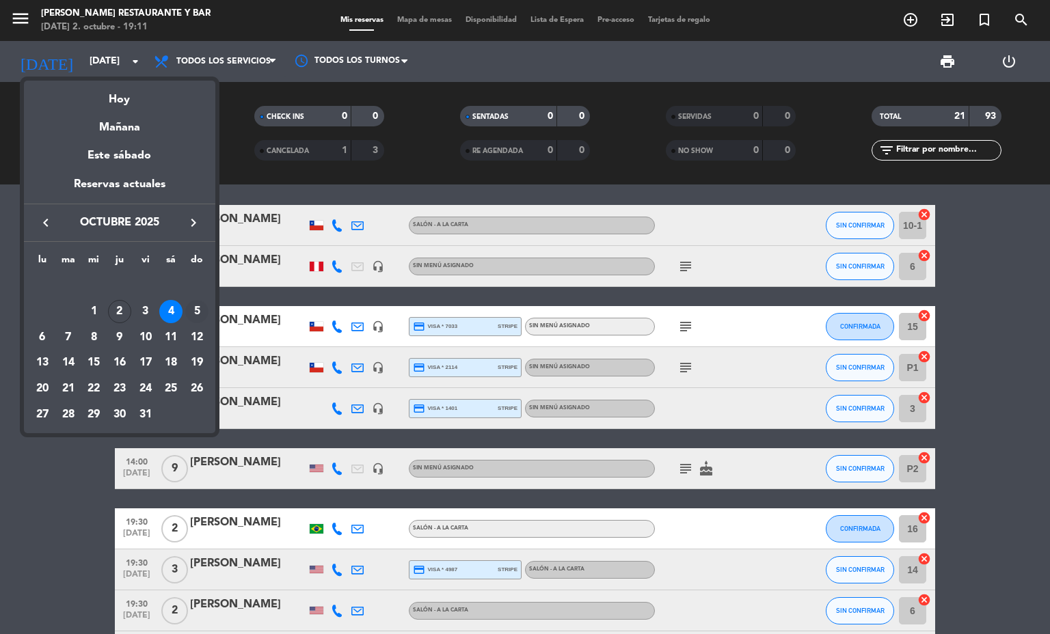
click at [193, 312] on div "5" at bounding box center [196, 311] width 23 height 23
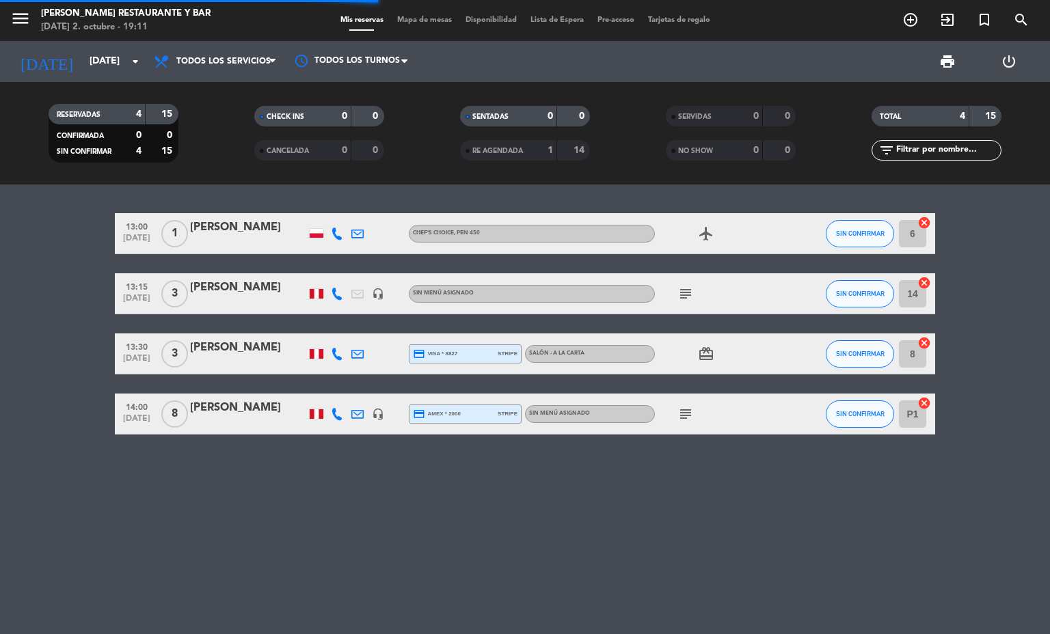
scroll to position [0, 0]
click at [364, 293] on div at bounding box center [357, 293] width 21 height 40
click at [377, 291] on icon "headset_mic" at bounding box center [378, 294] width 12 height 12
click at [685, 289] on icon "subject" at bounding box center [685, 294] width 16 height 16
click at [690, 292] on icon "subject" at bounding box center [685, 294] width 16 height 16
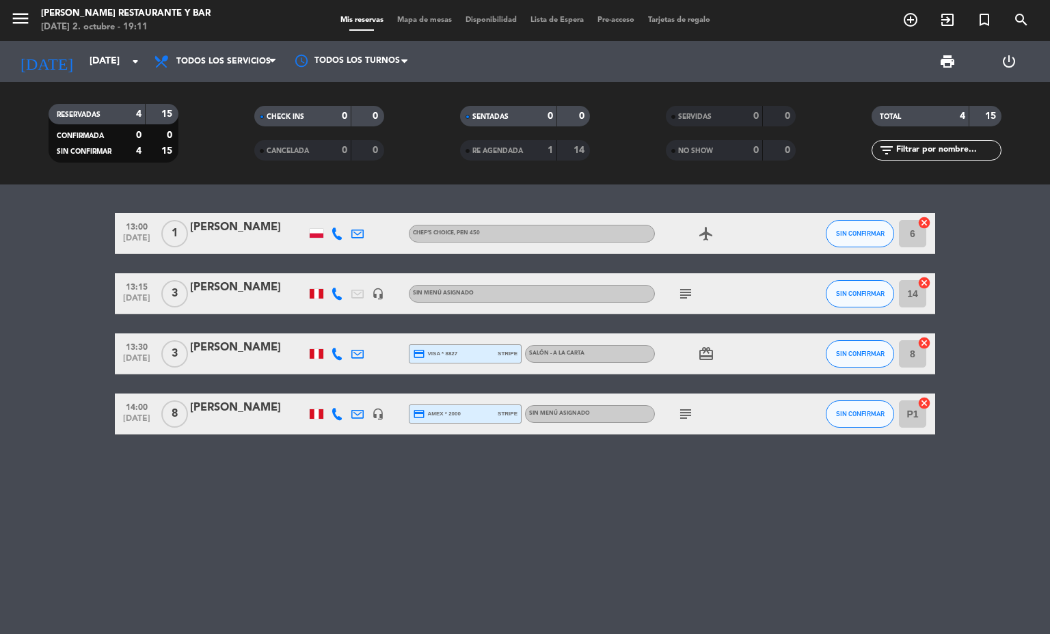
click at [692, 417] on icon "subject" at bounding box center [685, 414] width 16 height 16
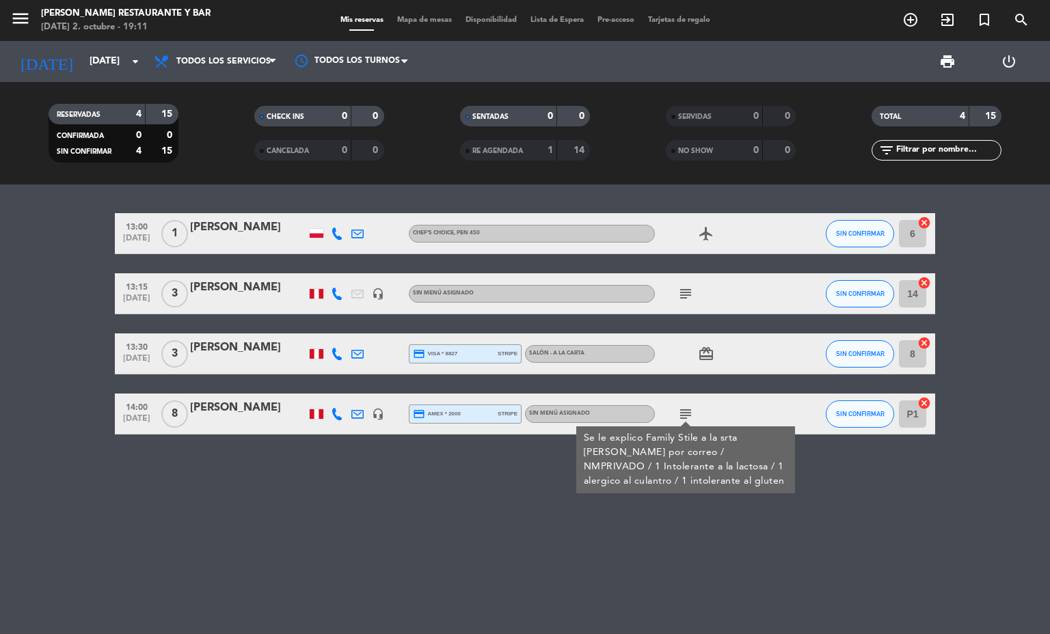
click at [585, 540] on div "13:00 [DATE] 1 [PERSON_NAME] Chef’s Choice , PEN 450 airplanemode_active SIN CO…" at bounding box center [525, 410] width 1050 height 450
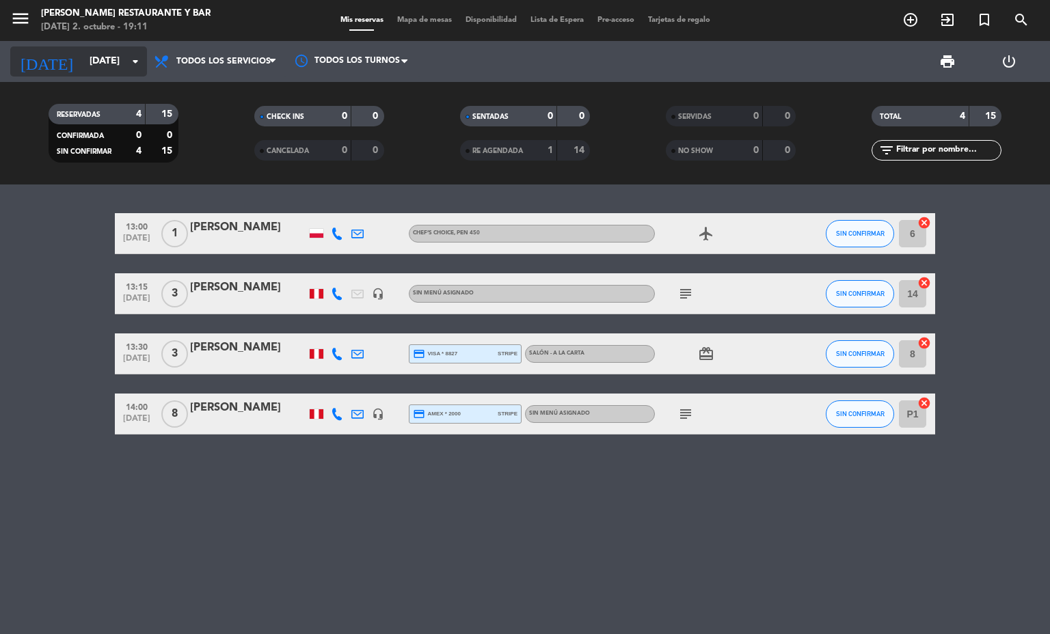
click at [95, 46] on div "[DATE] [DATE] arrow_drop_down" at bounding box center [78, 61] width 137 height 30
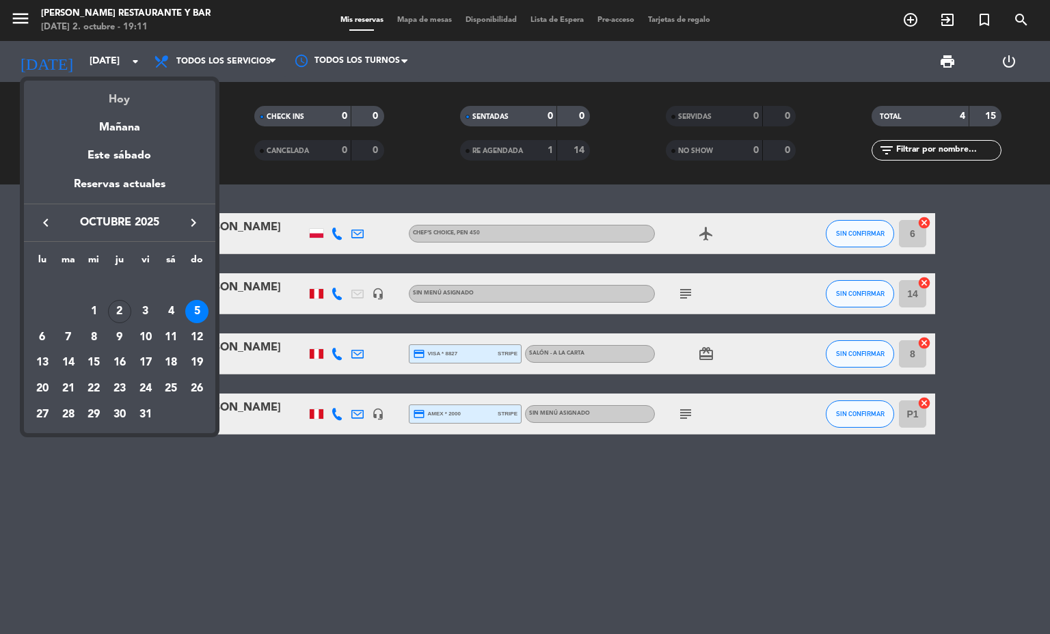
click at [128, 93] on div "Hoy" at bounding box center [119, 95] width 191 height 28
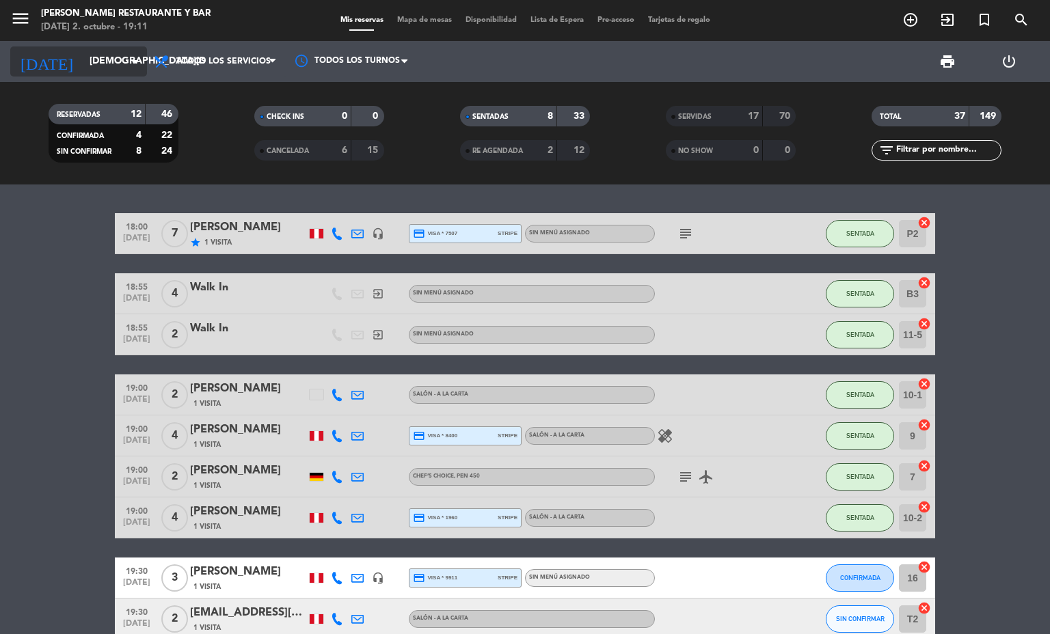
click at [96, 62] on input "[DEMOGRAPHIC_DATA][DATE]" at bounding box center [148, 61] width 130 height 25
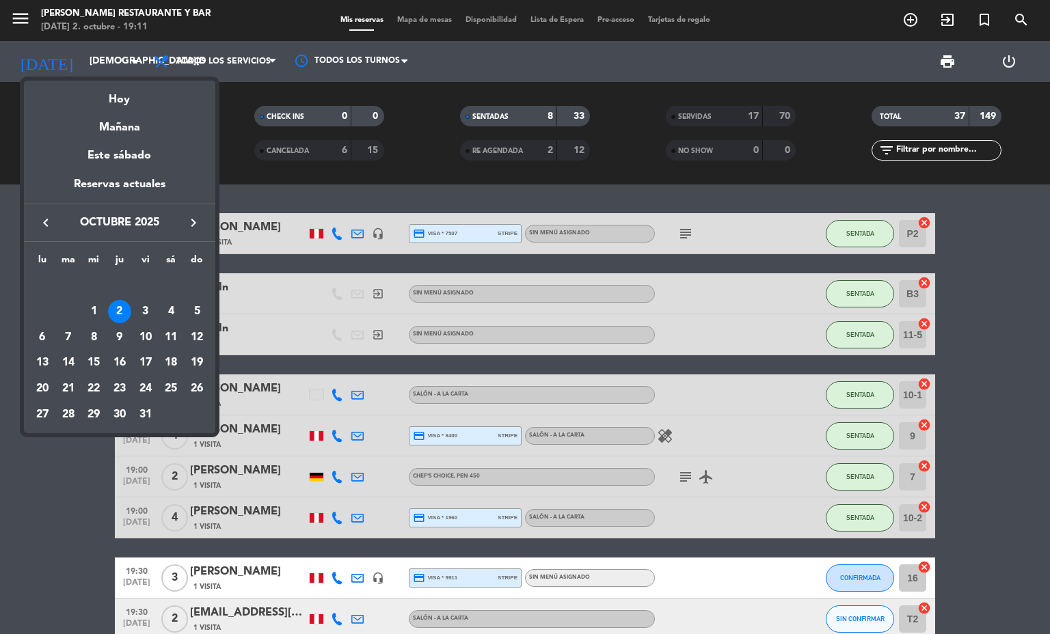
click at [205, 211] on div "keyboard_arrow_left [DATE] keyboard_arrow_right" at bounding box center [119, 223] width 191 height 38
click at [202, 228] on button "keyboard_arrow_right" at bounding box center [193, 223] width 25 height 18
click at [42, 312] on div "3" at bounding box center [42, 311] width 23 height 23
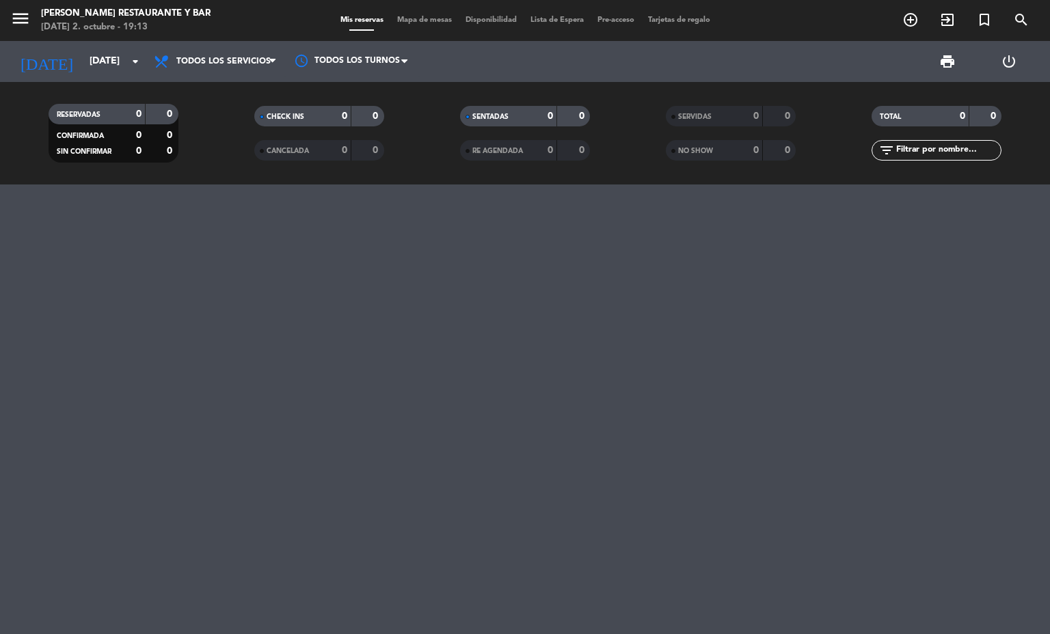
click at [115, 62] on input "[DATE]" at bounding box center [148, 61] width 130 height 25
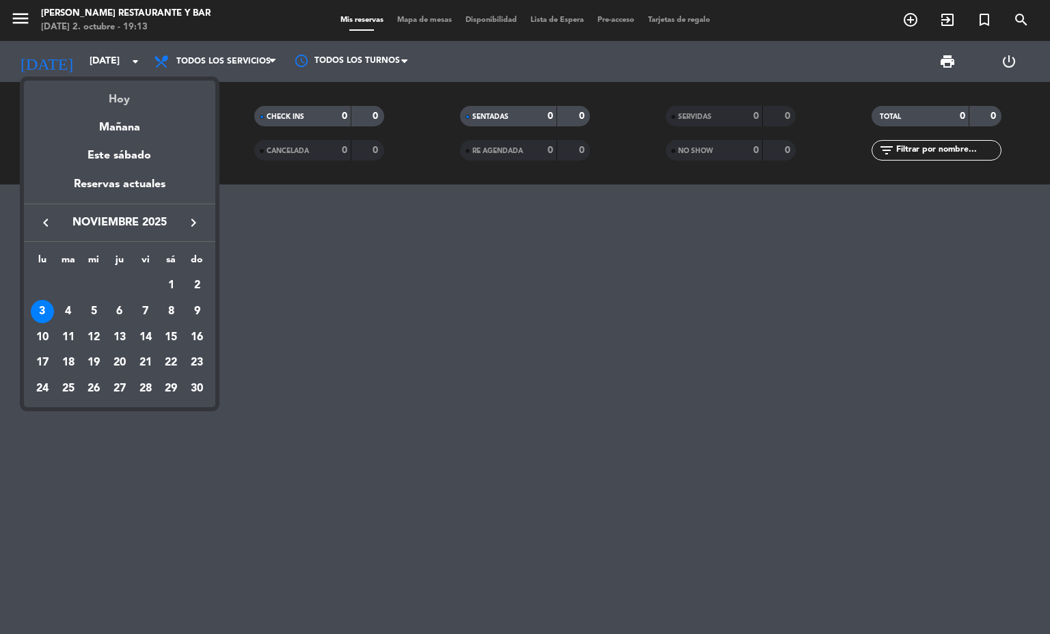
click at [165, 94] on div "Hoy" at bounding box center [119, 95] width 191 height 28
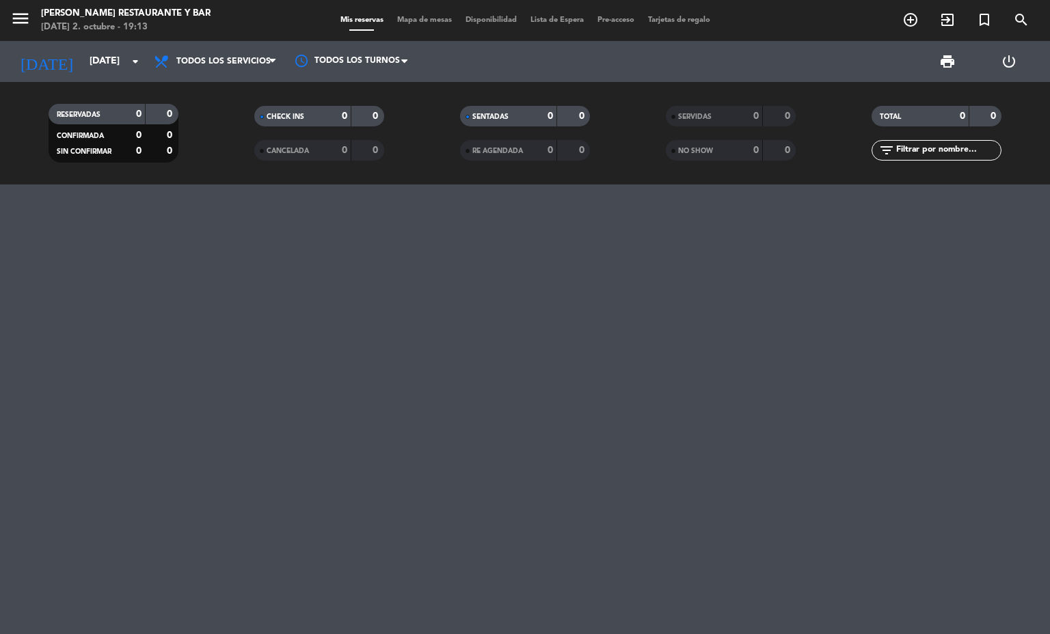
type input "[DEMOGRAPHIC_DATA][DATE]"
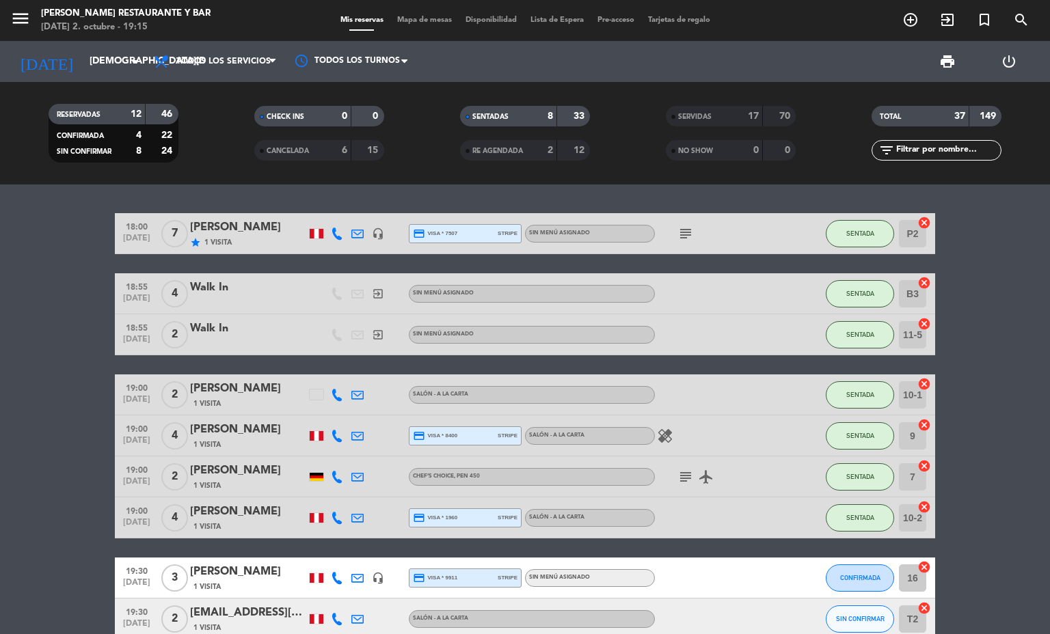
click at [403, 16] on span "Mapa de mesas" at bounding box center [424, 20] width 68 height 8
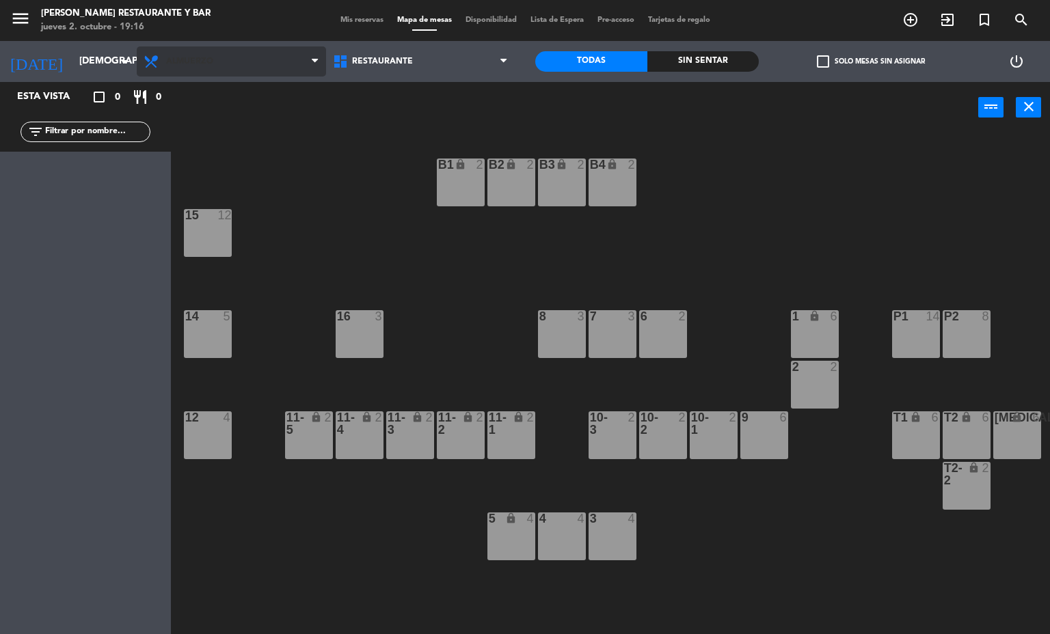
click at [212, 54] on span "Almuerzo" at bounding box center [231, 61] width 189 height 30
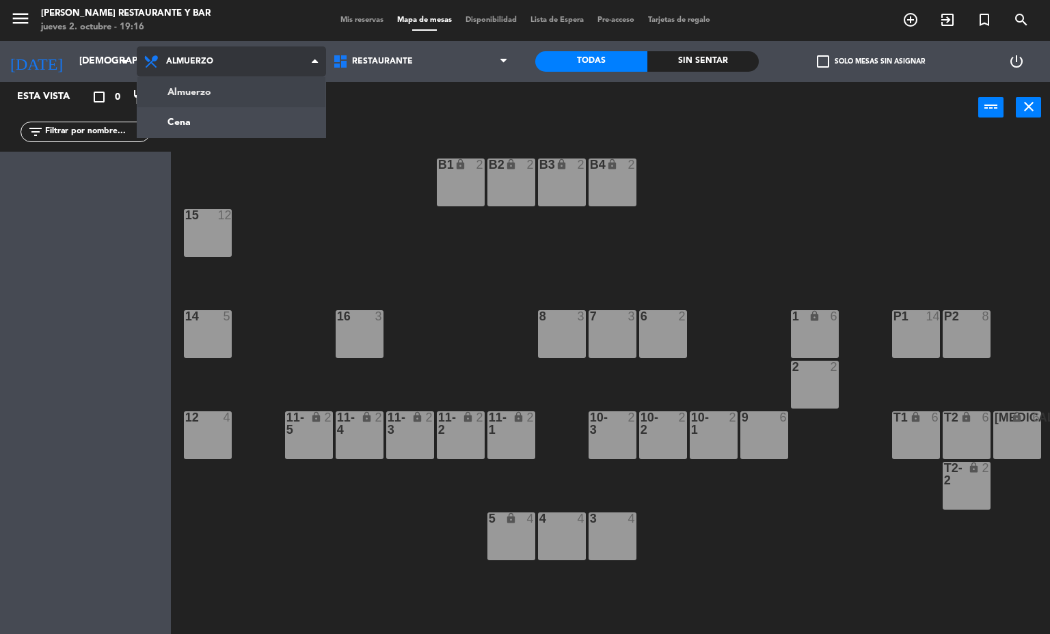
click at [255, 129] on ng-component "menu [PERSON_NAME] Restaurante y Bar [DATE] 2. octubre - 19:16 Mis reservas Map…" at bounding box center [525, 317] width 1050 height 635
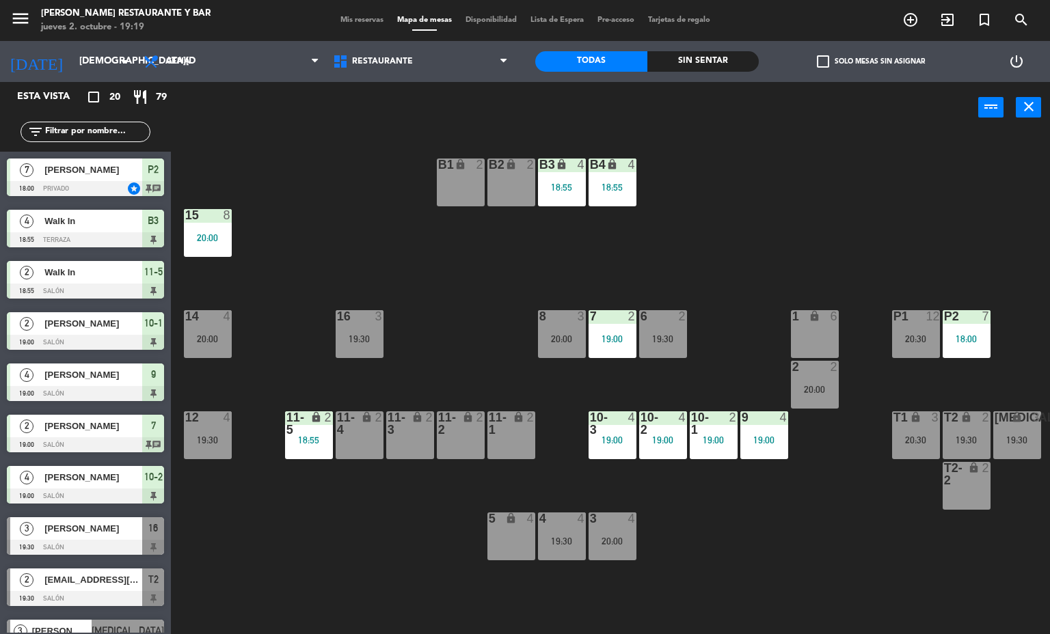
click at [324, 577] on div "B1 lock 2 B2 lock 2 B3 lock 4 18:55 B4 lock 4 18:55 15 8 20:00 14 4 20:00 8 3 2…" at bounding box center [615, 384] width 869 height 501
click at [334, 23] on span "Mis reservas" at bounding box center [362, 20] width 57 height 8
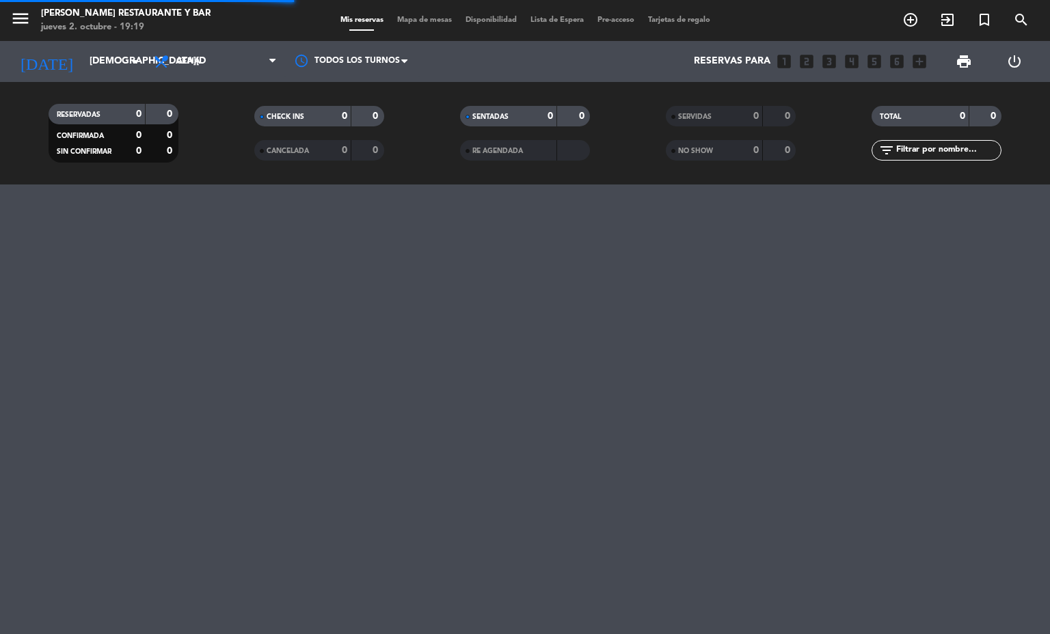
click at [408, 16] on span "Mapa de mesas" at bounding box center [424, 20] width 68 height 8
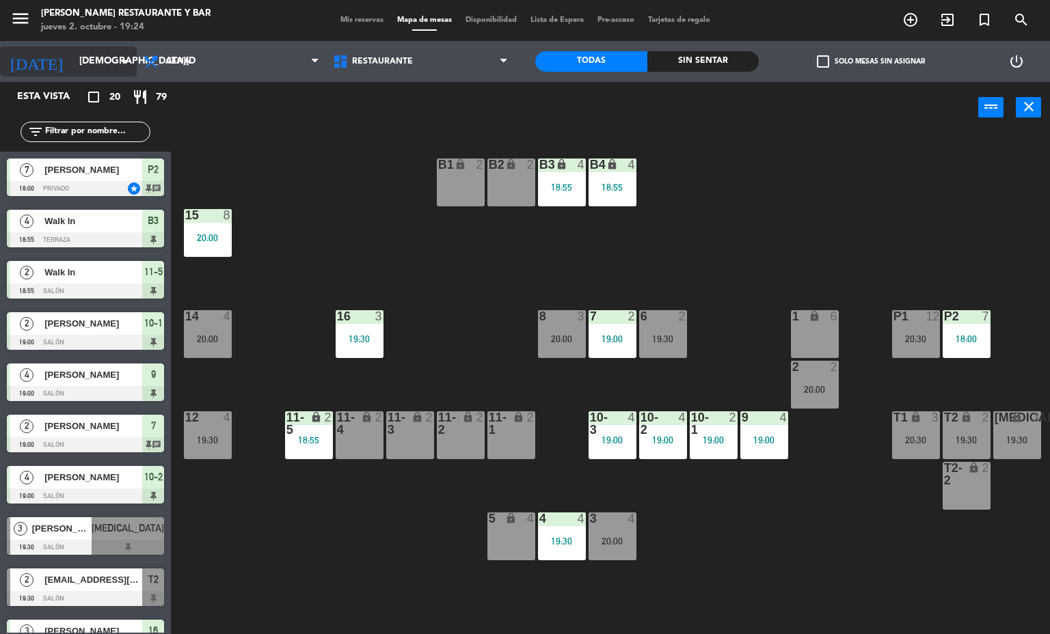
click at [72, 64] on input "[DEMOGRAPHIC_DATA][DATE]" at bounding box center [137, 61] width 130 height 25
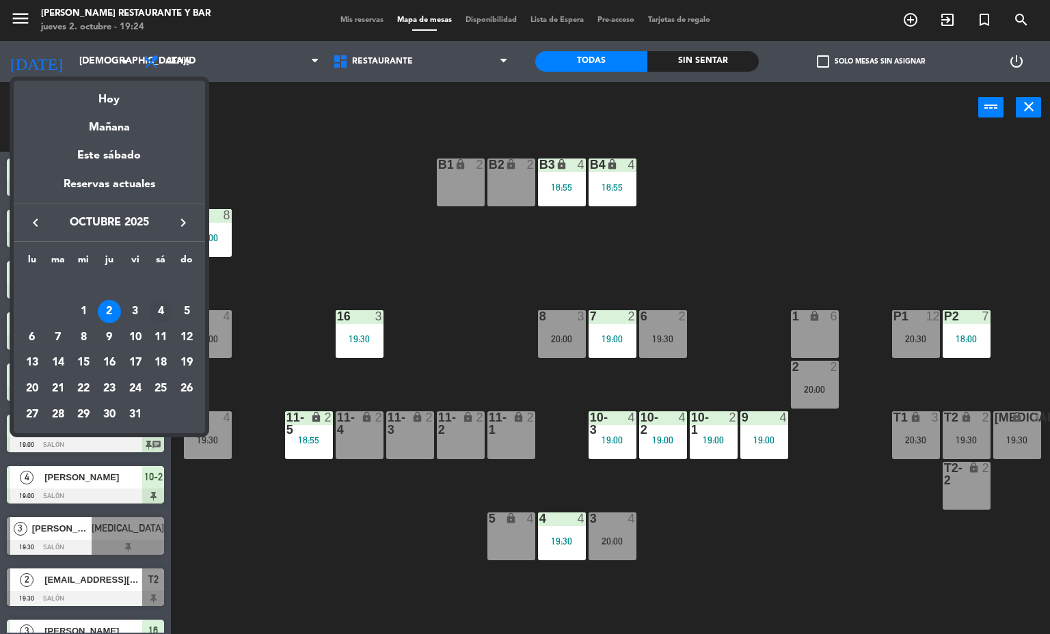
click at [161, 312] on div "4" at bounding box center [160, 311] width 23 height 23
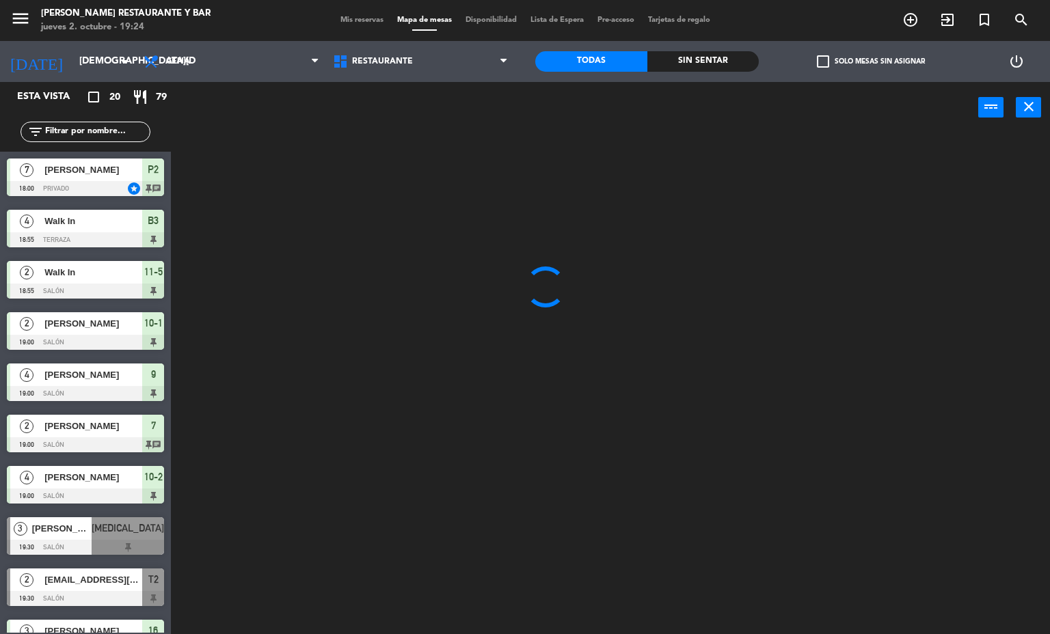
type input "[DATE]"
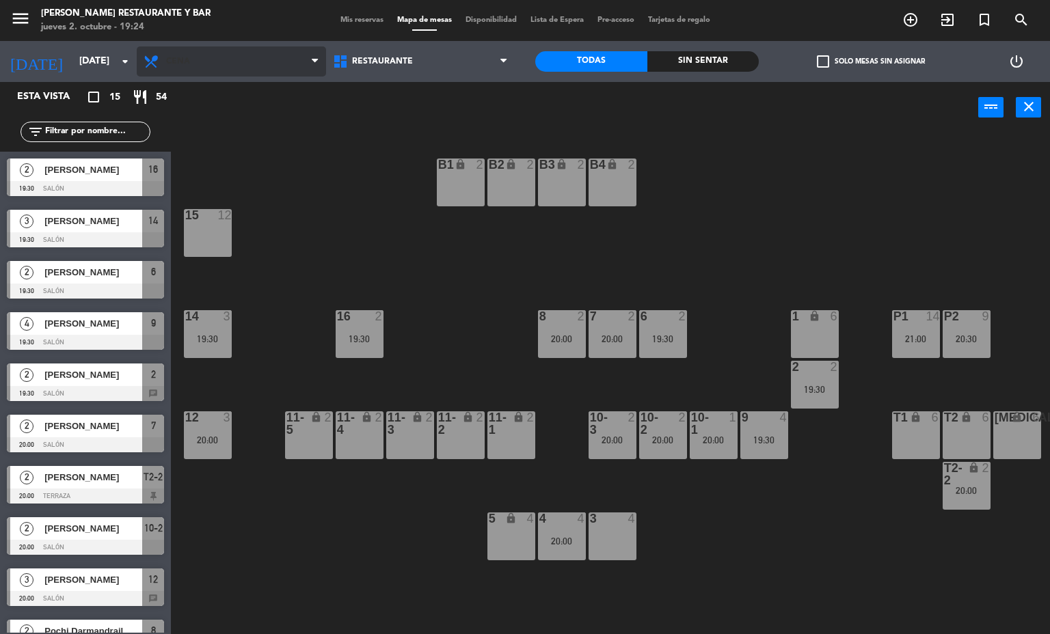
click at [178, 59] on span "Cena" at bounding box center [178, 62] width 24 height 10
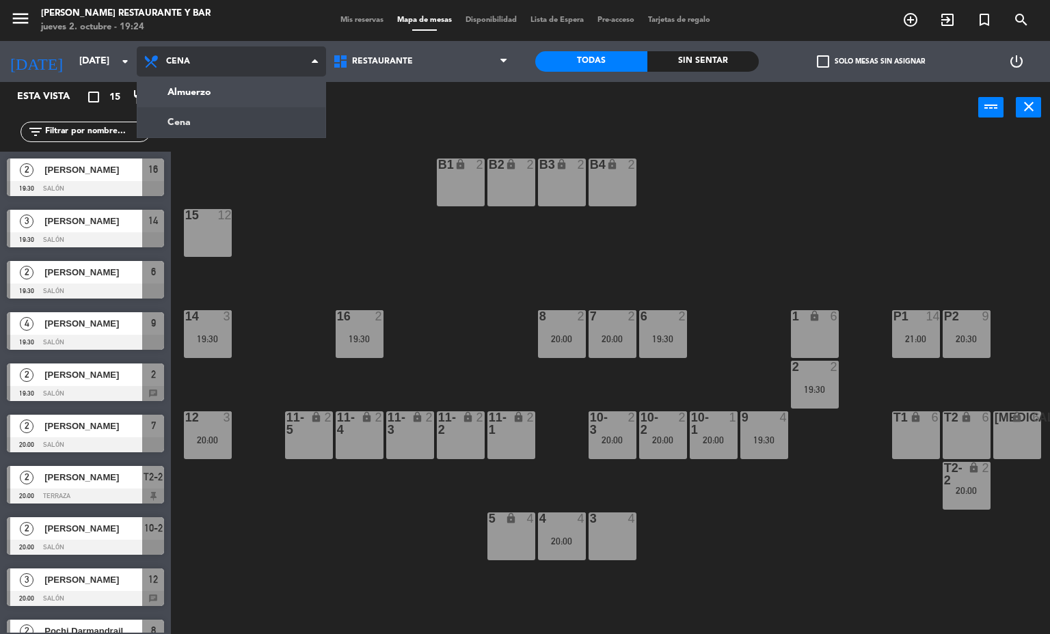
click at [183, 91] on ng-component "menu [PERSON_NAME] Restaurante y Bar [DATE] 2. octubre - 19:24 Mis reservas Map…" at bounding box center [525, 317] width 1050 height 635
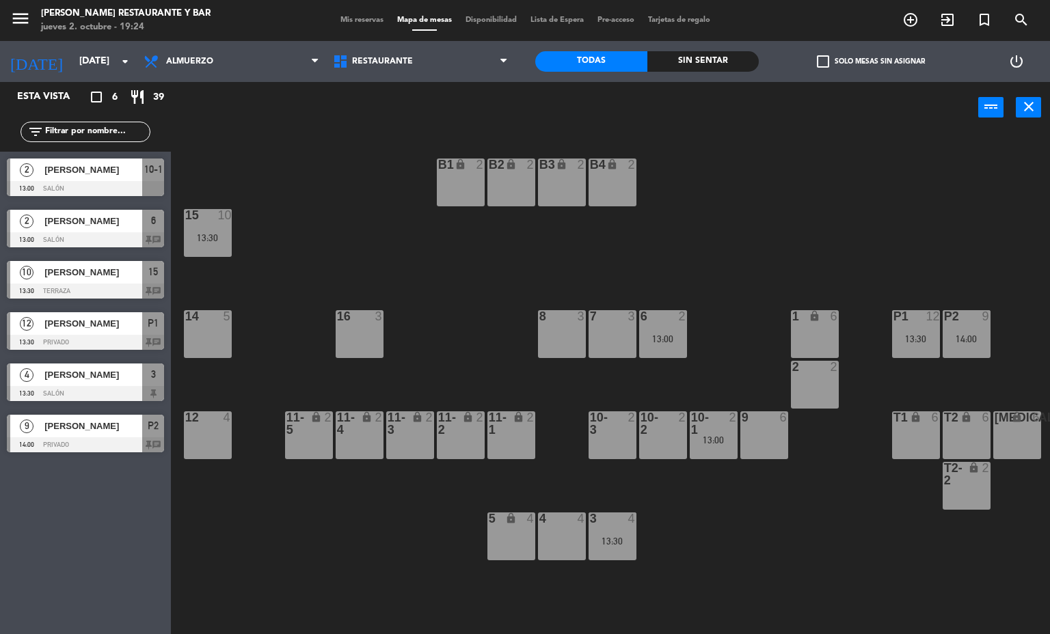
click at [346, 21] on span "Mis reservas" at bounding box center [362, 20] width 57 height 8
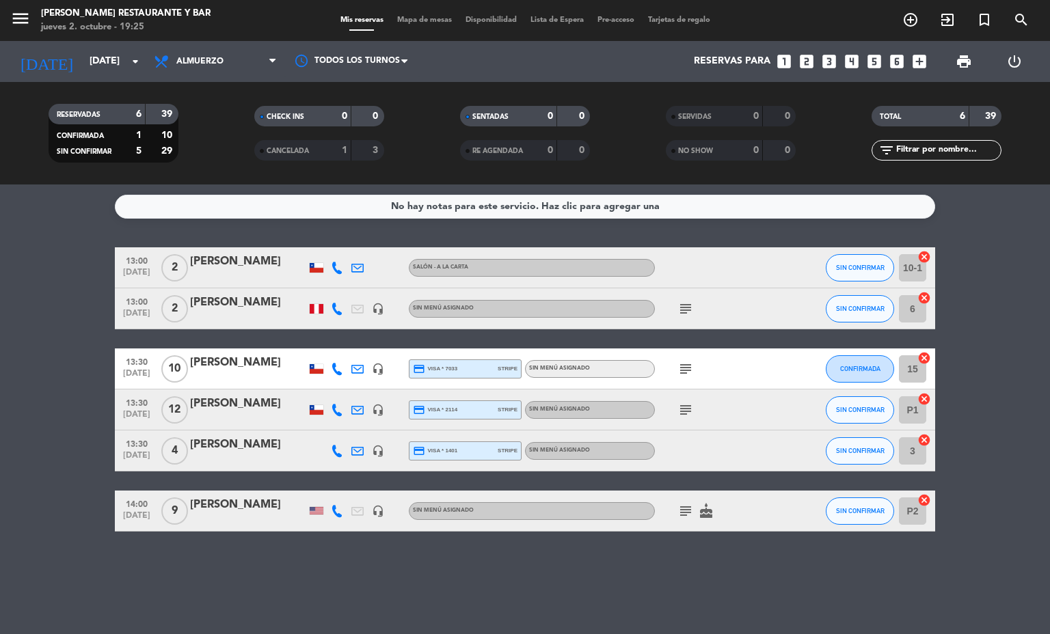
click at [58, 441] on bookings-row "13:00 [DATE] 2 [PERSON_NAME] Salón - A la carta SIN CONFIRMAR 10-1 cancel 13:00…" at bounding box center [525, 389] width 1050 height 284
click at [419, 21] on span "Mapa de mesas" at bounding box center [424, 20] width 68 height 8
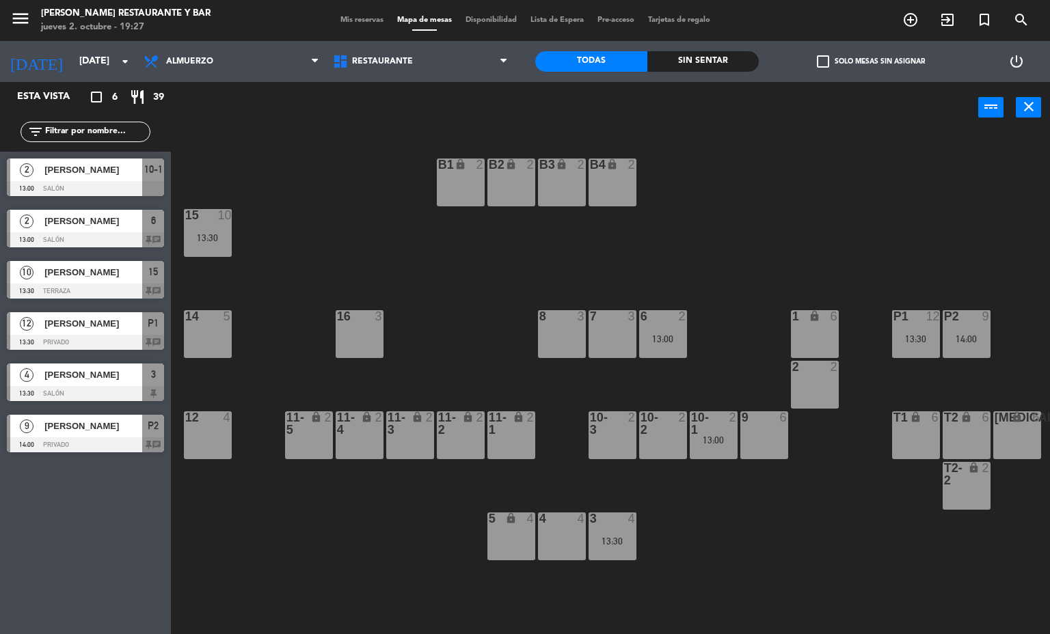
click at [429, 21] on span "Mapa de mesas" at bounding box center [424, 20] width 68 height 8
click at [363, 16] on span "Mis reservas" at bounding box center [362, 20] width 57 height 8
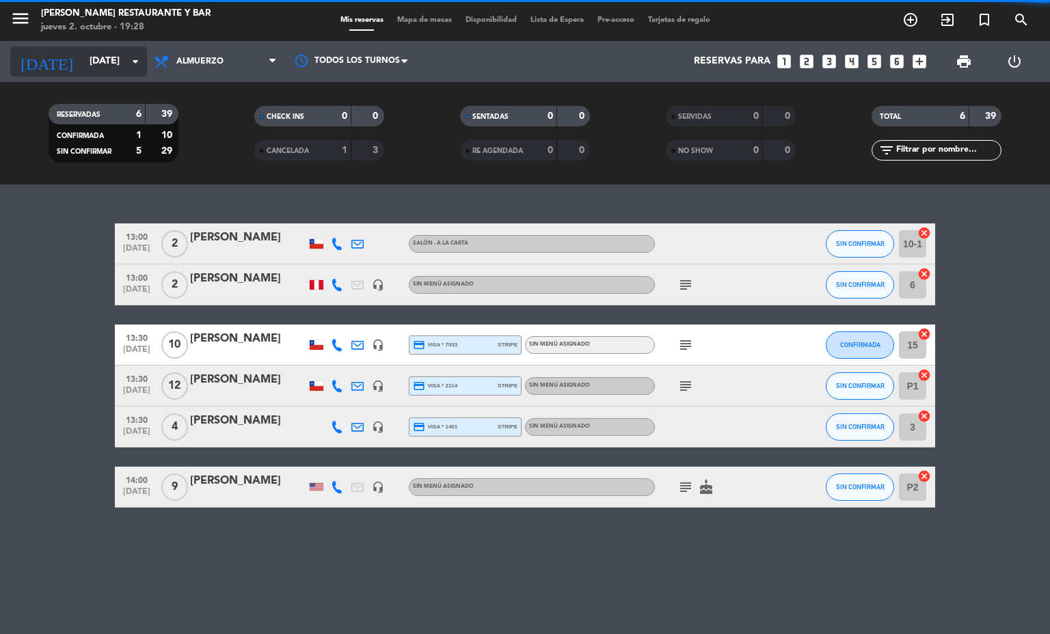
click at [83, 57] on input "[DATE]" at bounding box center [148, 61] width 130 height 25
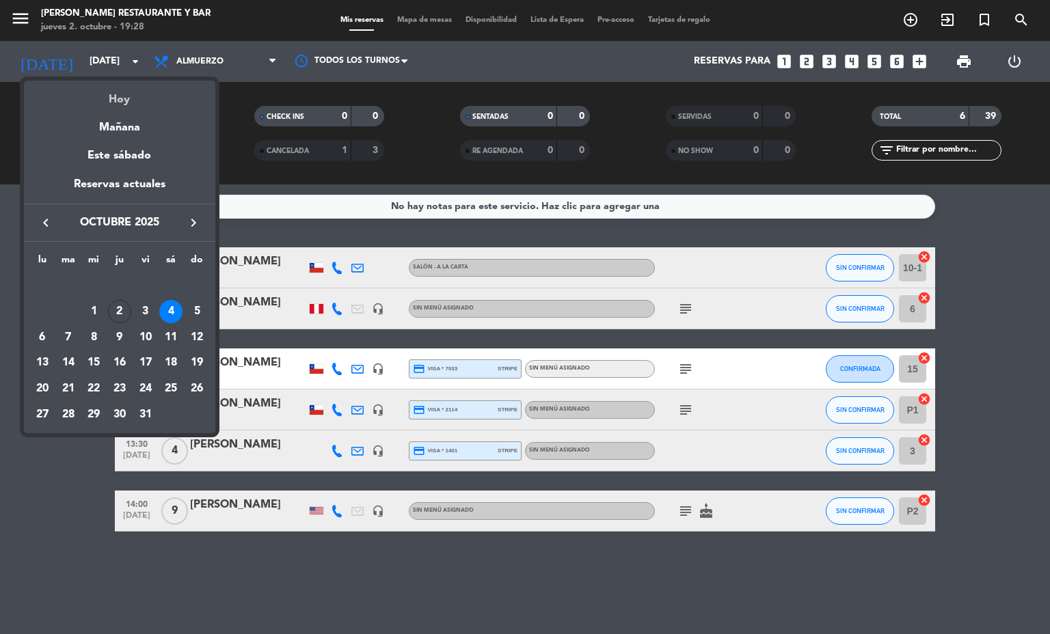
click at [93, 107] on div "Hoy" at bounding box center [119, 95] width 191 height 28
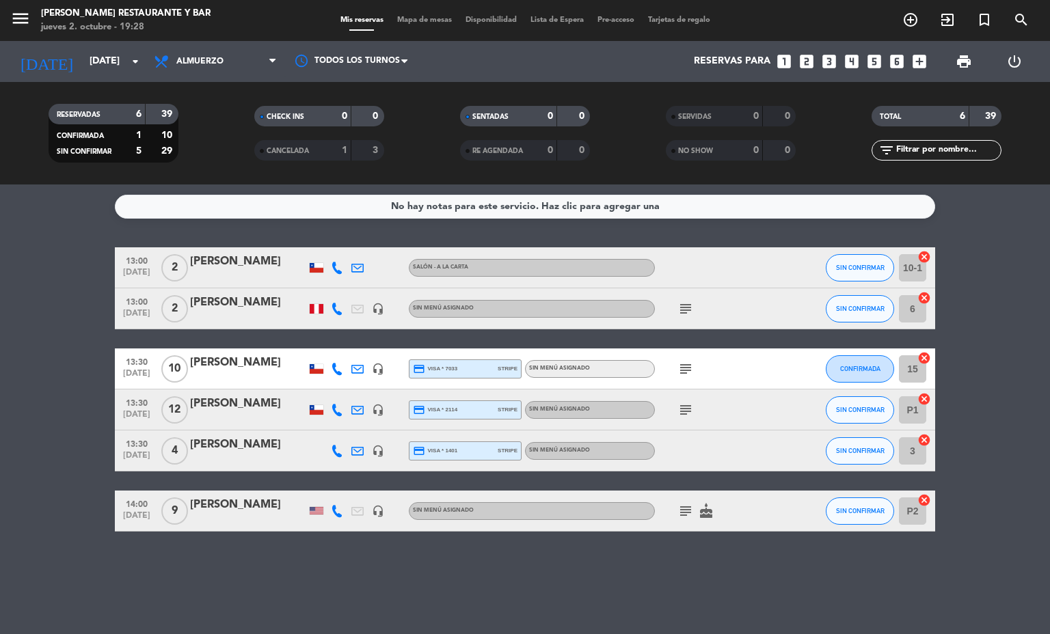
type input "[DEMOGRAPHIC_DATA][DATE]"
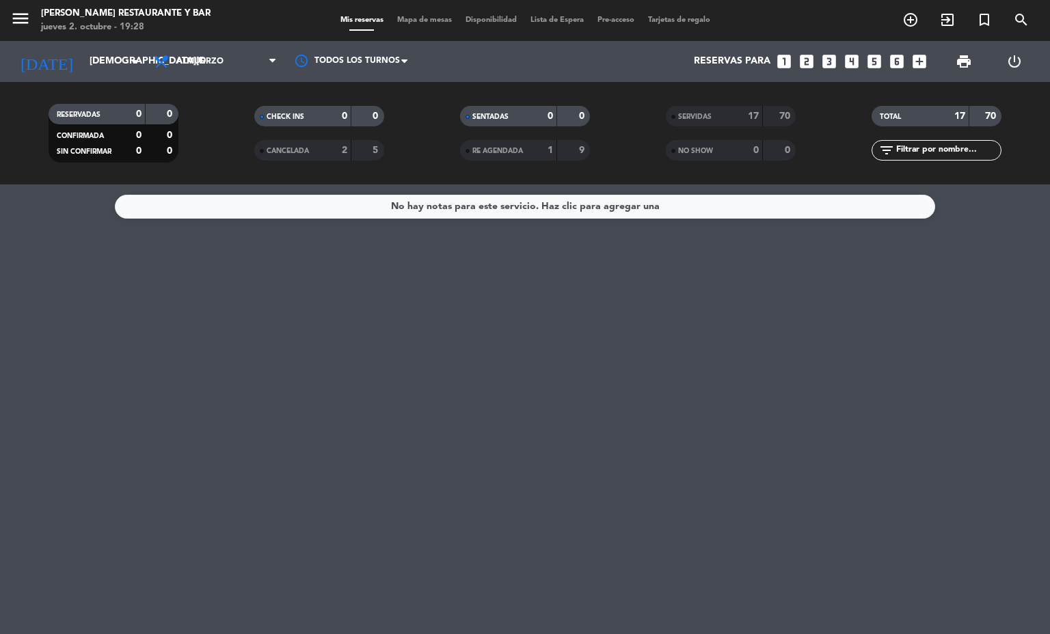
click at [193, 62] on span "Almuerzo" at bounding box center [199, 62] width 47 height 10
click at [193, 125] on div "menu [PERSON_NAME] Restaurante y Bar [DATE] 2. octubre - 19:28 Mis reservas Map…" at bounding box center [525, 92] width 1050 height 185
click at [201, 62] on span "Almuerzo" at bounding box center [199, 62] width 47 height 10
click at [201, 152] on div "menu [PERSON_NAME] Restaurante y Bar [DATE] 2. octubre - 19:28 Mis reservas Map…" at bounding box center [525, 92] width 1050 height 185
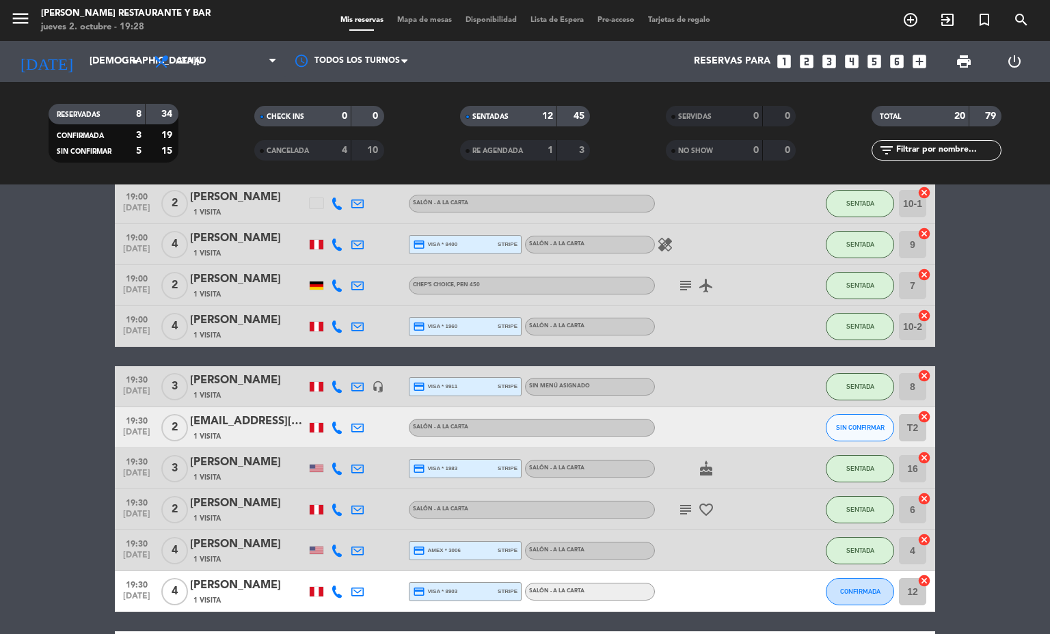
scroll to position [205, 0]
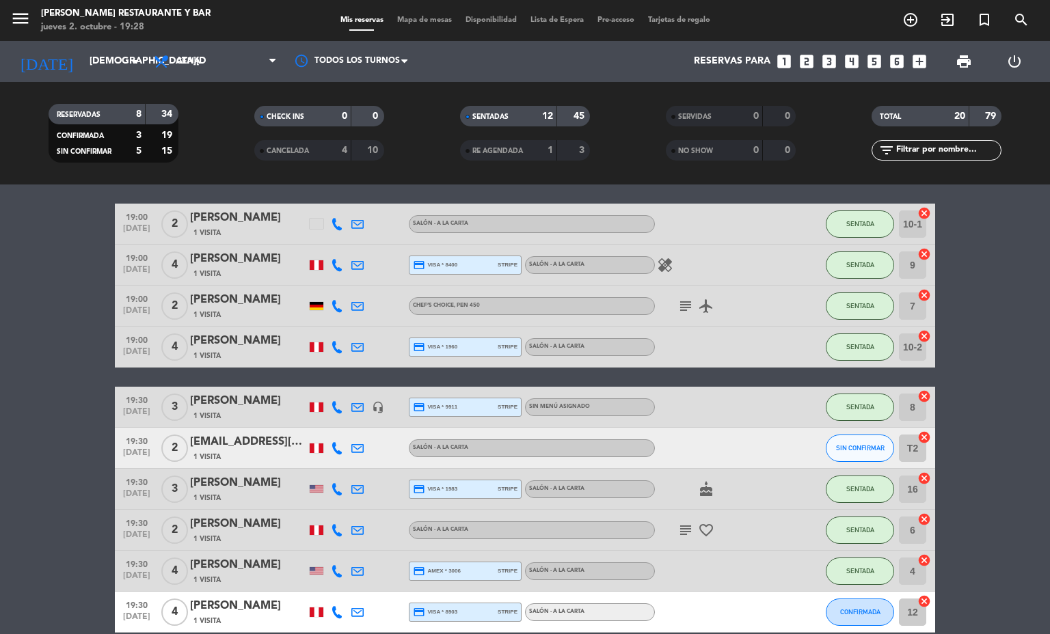
click at [677, 296] on div "subject airplanemode_active" at bounding box center [716, 306] width 123 height 40
click at [677, 300] on icon "subject" at bounding box center [685, 306] width 16 height 16
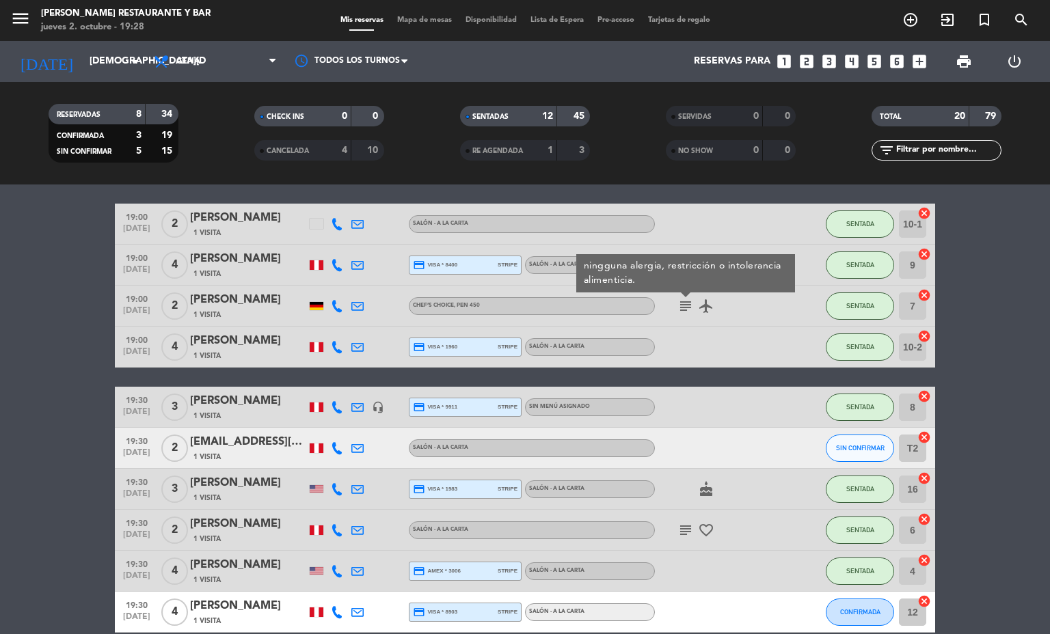
click at [677, 300] on icon "subject" at bounding box center [685, 306] width 16 height 16
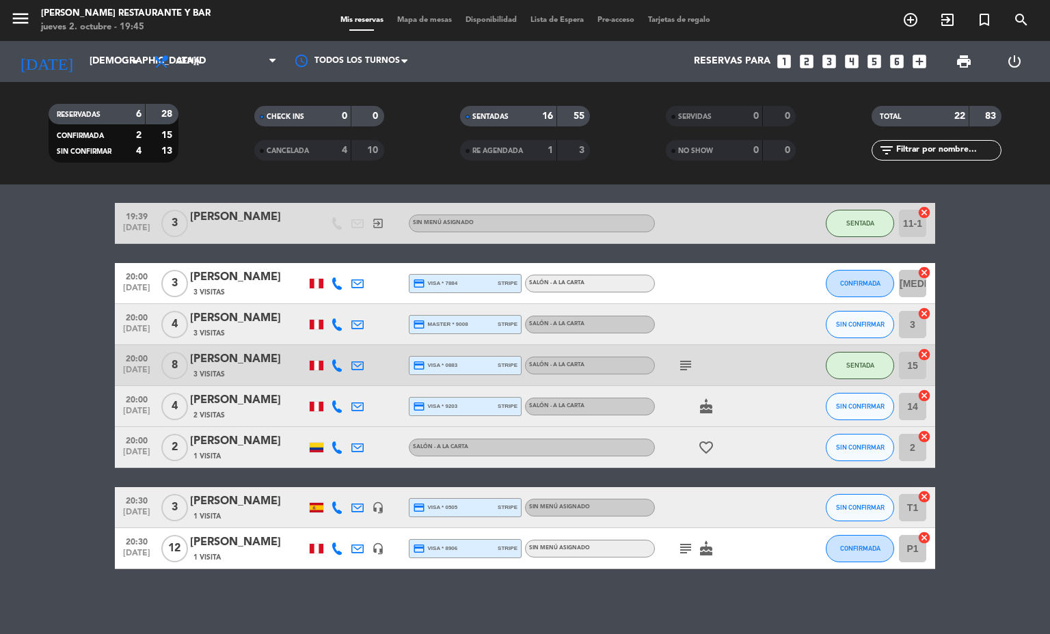
scroll to position [713, 0]
click at [31, 529] on bookings-row "18:00 [DATE] 7 [PERSON_NAME] star 1 Visita headset_mic credit_card visa * 7507 …" at bounding box center [525, 52] width 1050 height 1036
click at [331, 324] on icon at bounding box center [337, 325] width 12 height 12
click at [353, 329] on icon at bounding box center [357, 325] width 12 height 12
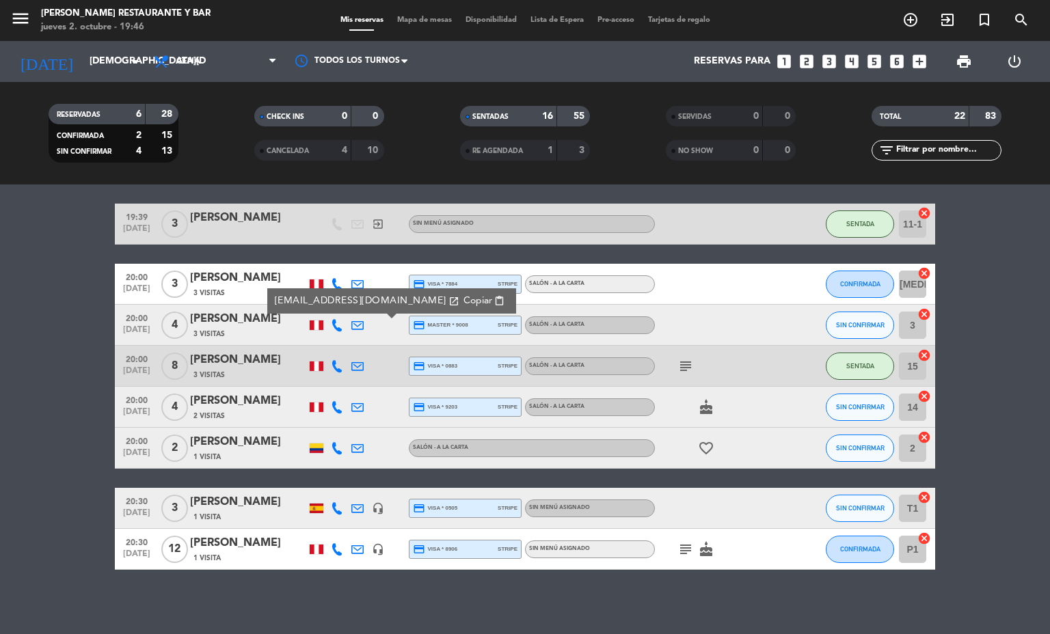
click at [56, 431] on bookings-row "18:00 [DATE] 7 [PERSON_NAME] star 1 Visita headset_mic credit_card visa * 7507 …" at bounding box center [525, 52] width 1050 height 1036
click at [424, 21] on span "Mapa de mesas" at bounding box center [424, 20] width 68 height 8
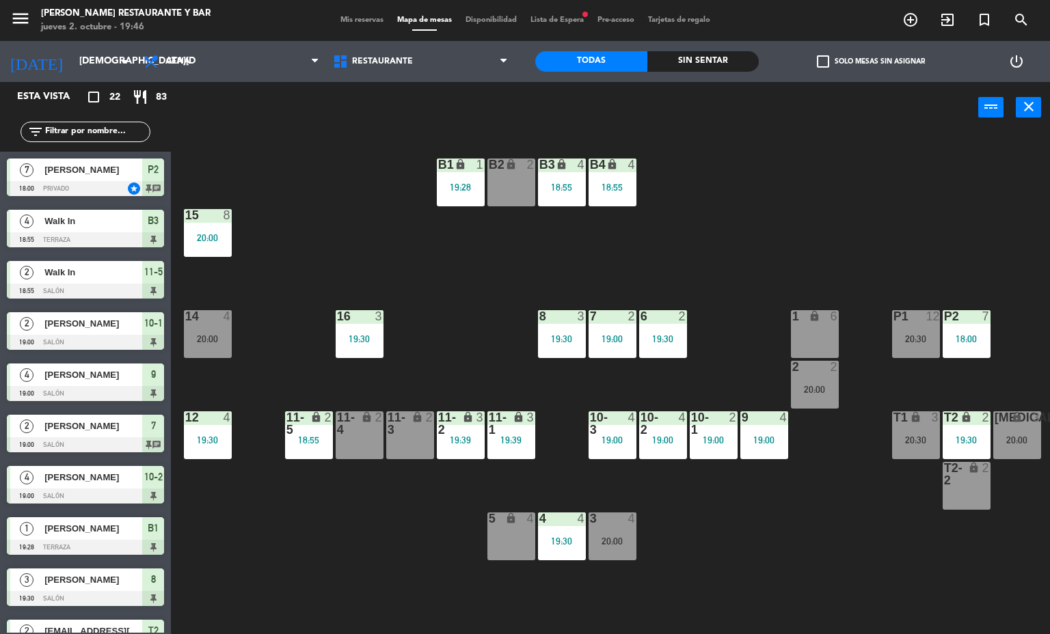
click at [617, 546] on div "20:00" at bounding box center [612, 541] width 48 height 10
click at [398, 558] on div "B1 lock 1 19:28 B2 lock 2 B3 lock 4 18:55 B4 lock 4 18:55 15 8 20:00 14 4 20:00…" at bounding box center [615, 384] width 869 height 501
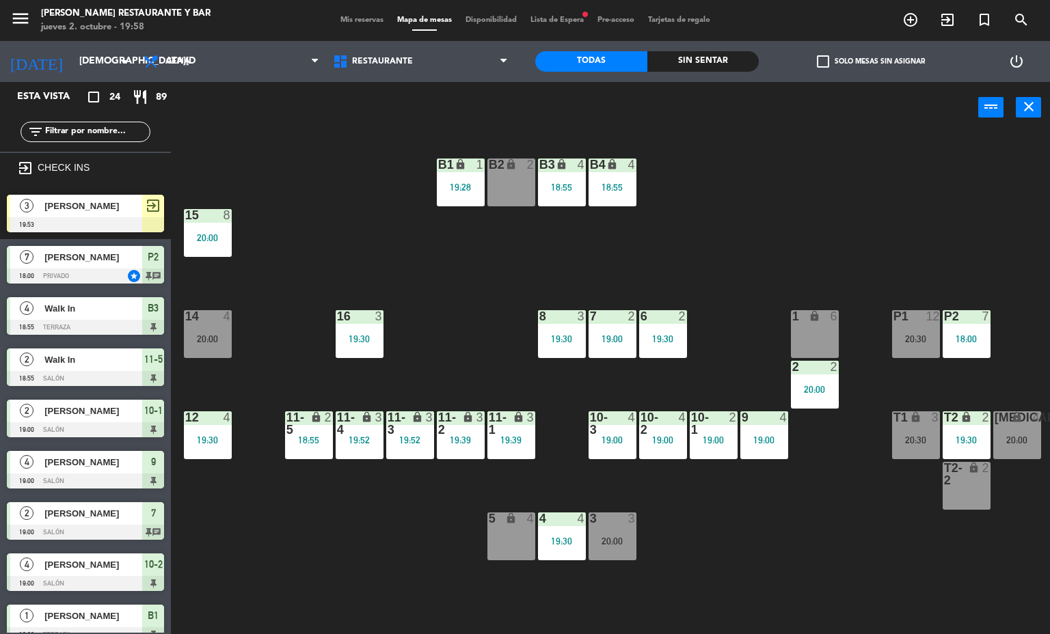
click at [209, 335] on div "20:00" at bounding box center [208, 339] width 48 height 10
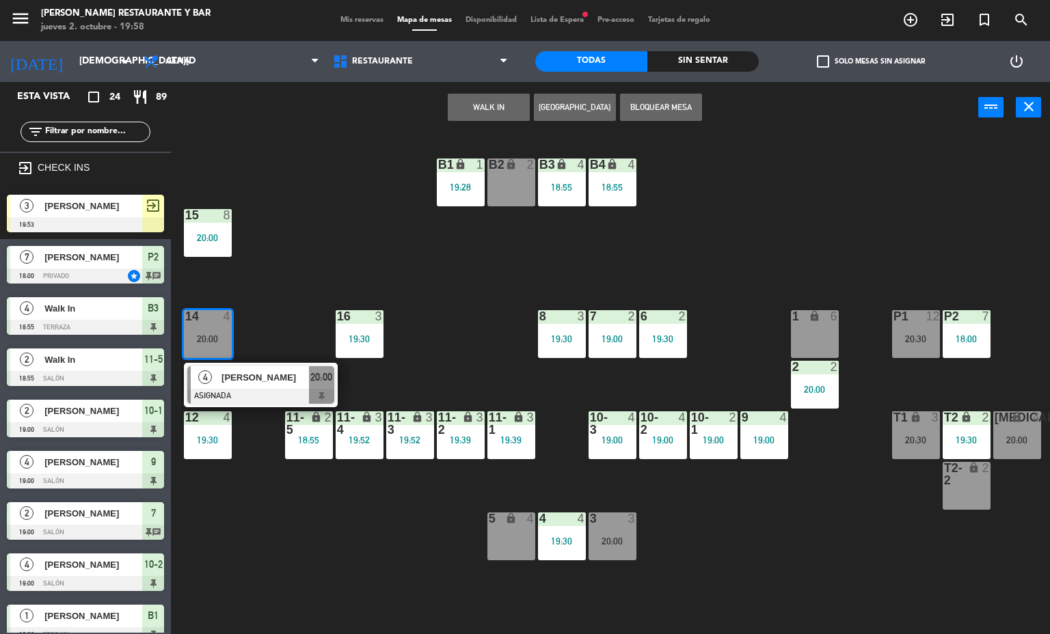
click at [388, 526] on div "B1 lock 1 19:28 B2 lock 2 B3 lock 4 18:55 B4 lock 4 18:55 15 8 20:00 14 4 20:00…" at bounding box center [615, 384] width 869 height 501
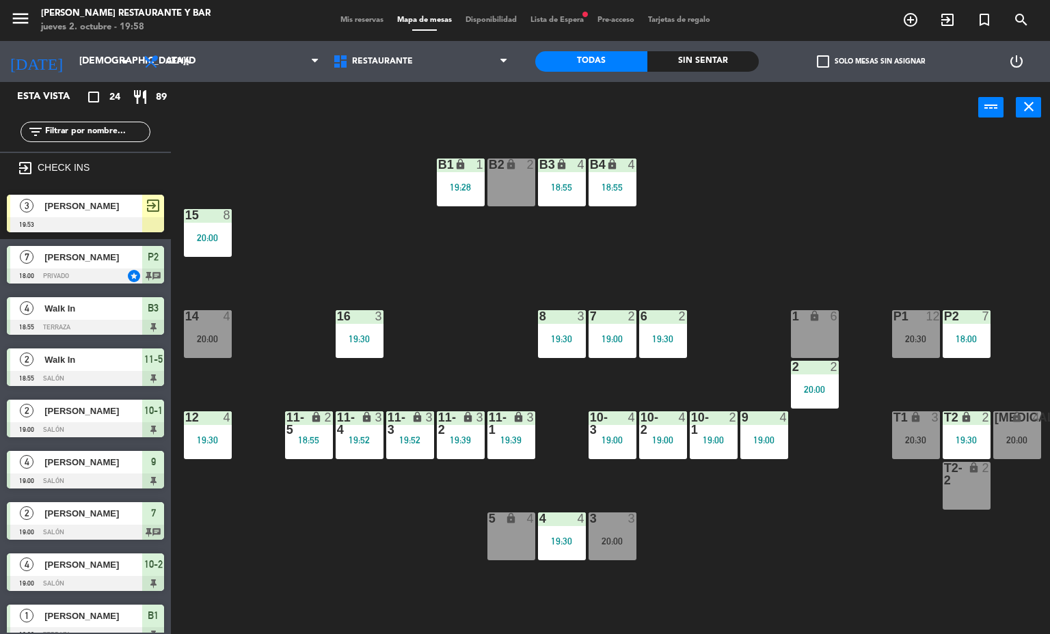
click at [585, 536] on div "19:30" at bounding box center [562, 541] width 48 height 10
click at [384, 541] on div "B1 lock 1 19:28 B2 lock 2 B3 lock 4 18:55 B4 lock 4 18:55 15 8 20:00 14 4 20:00…" at bounding box center [615, 384] width 869 height 501
click at [754, 437] on div "19:00" at bounding box center [764, 440] width 48 height 10
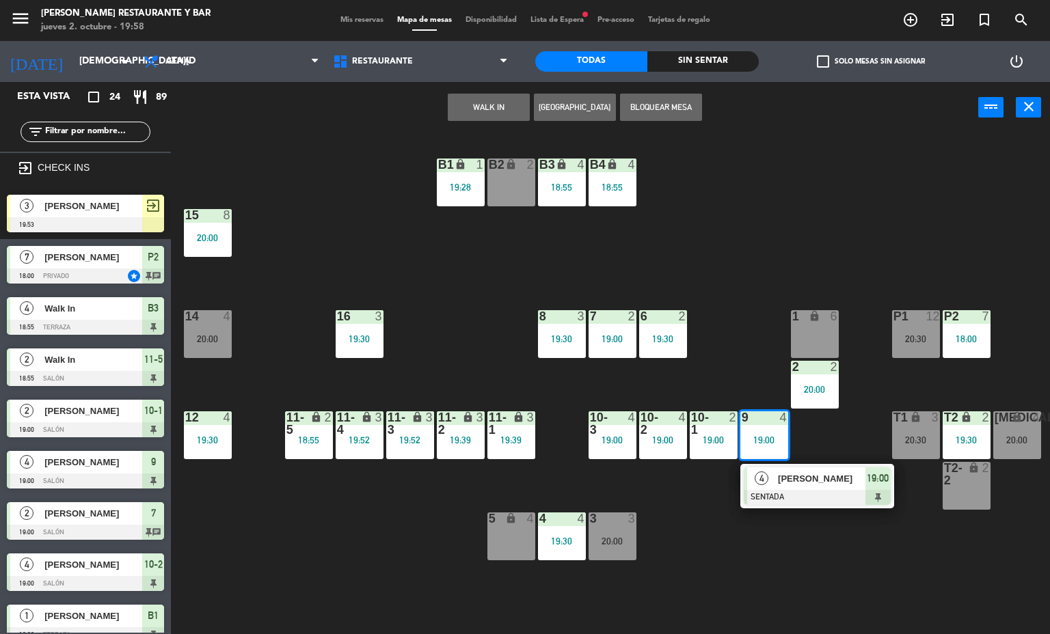
click at [732, 569] on div "B1 lock 1 19:28 B2 lock 2 B3 lock 4 18:55 B4 lock 4 18:55 15 8 20:00 14 4 20:00…" at bounding box center [615, 384] width 869 height 501
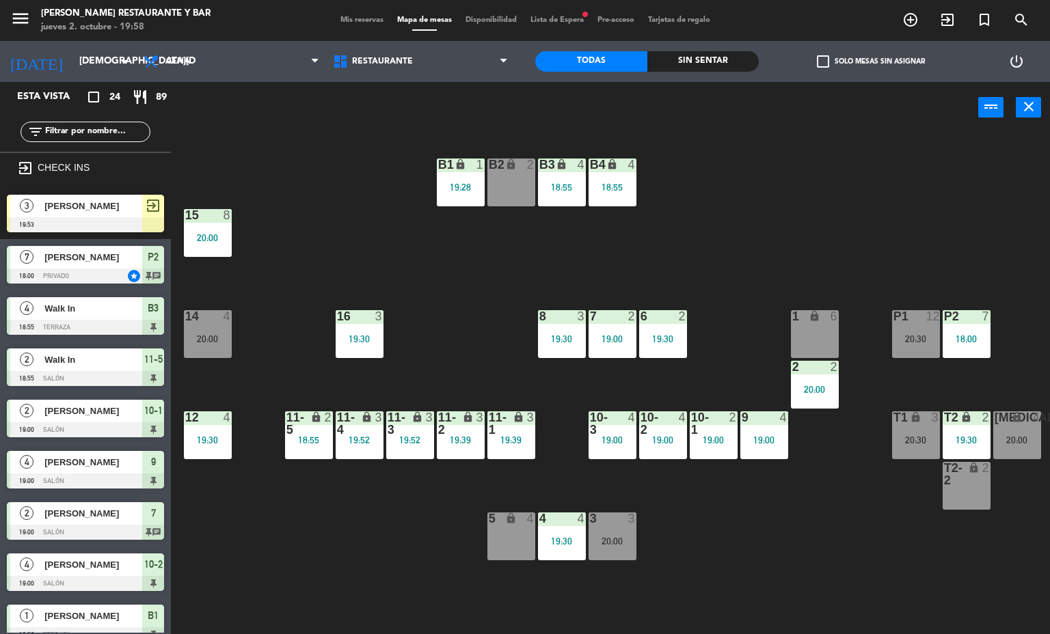
click at [995, 417] on div "[MEDICAL_DATA]" at bounding box center [994, 417] width 1 height 12
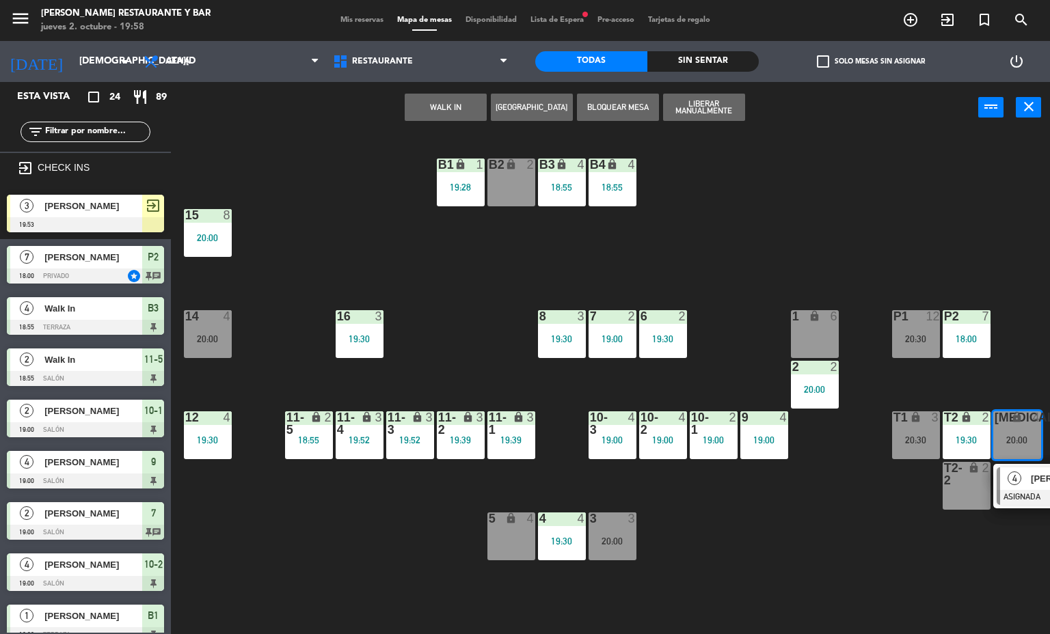
click at [1020, 490] on div at bounding box center [1069, 497] width 147 height 15
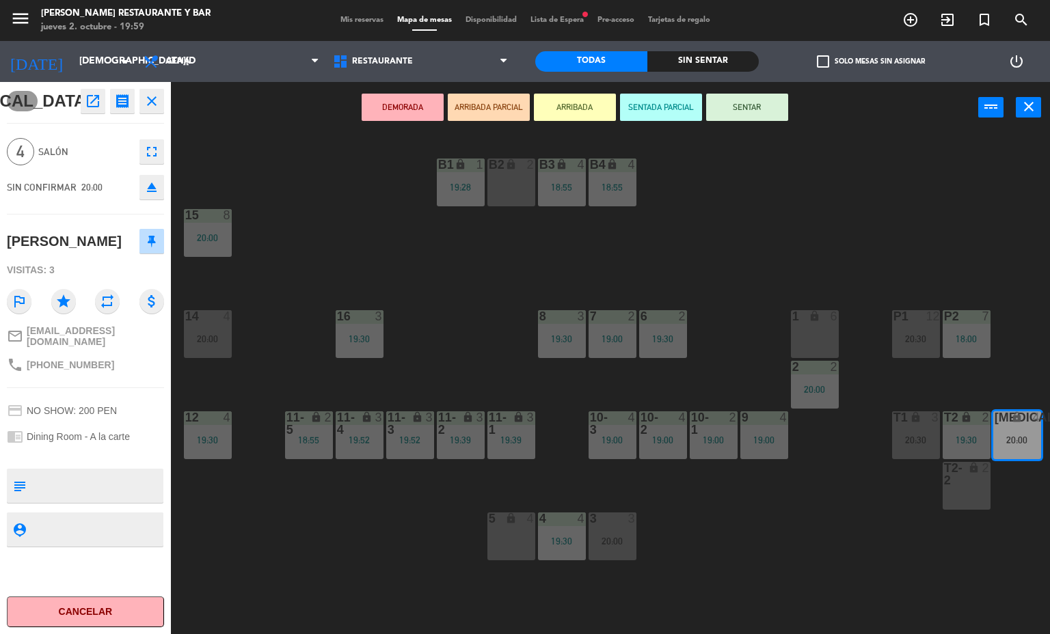
click at [566, 16] on span "Lista de Espera fiber_manual_record" at bounding box center [556, 20] width 67 height 8
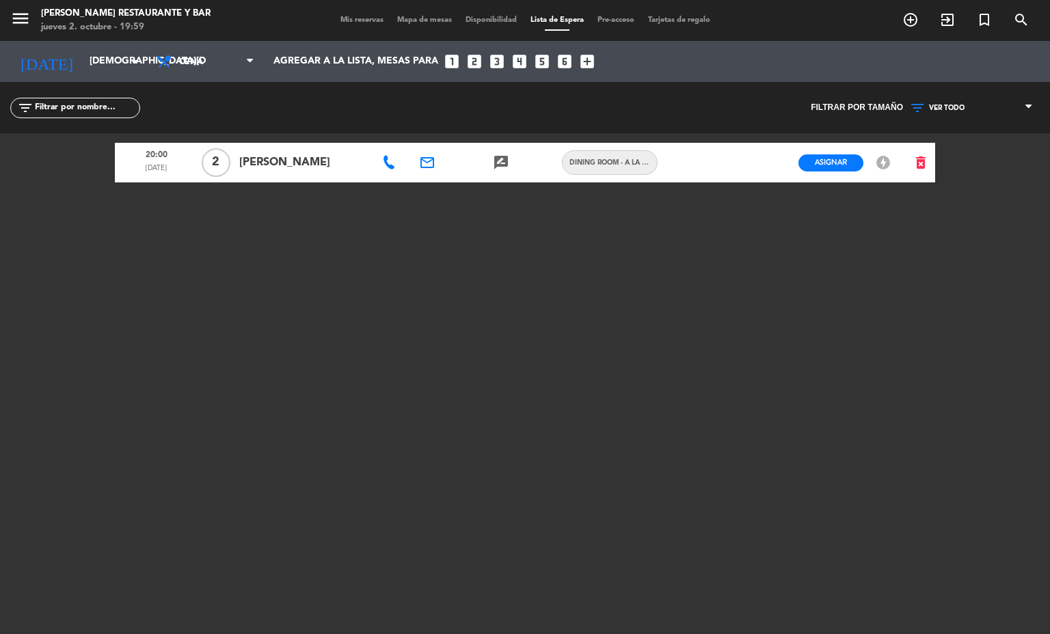
click at [349, 21] on span "Mis reservas" at bounding box center [362, 20] width 57 height 8
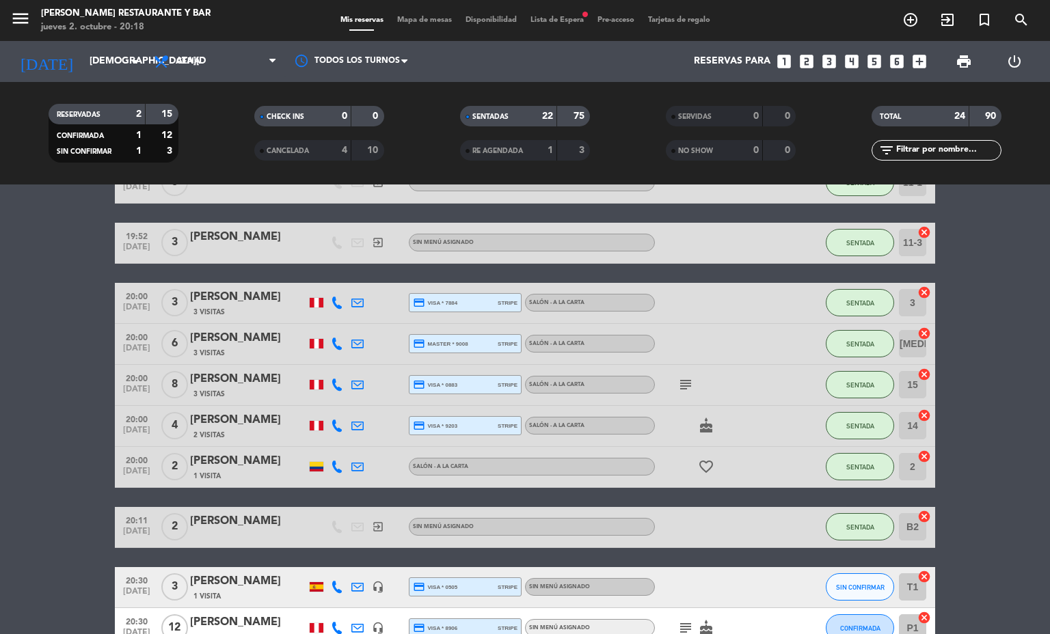
scroll to position [1001, 0]
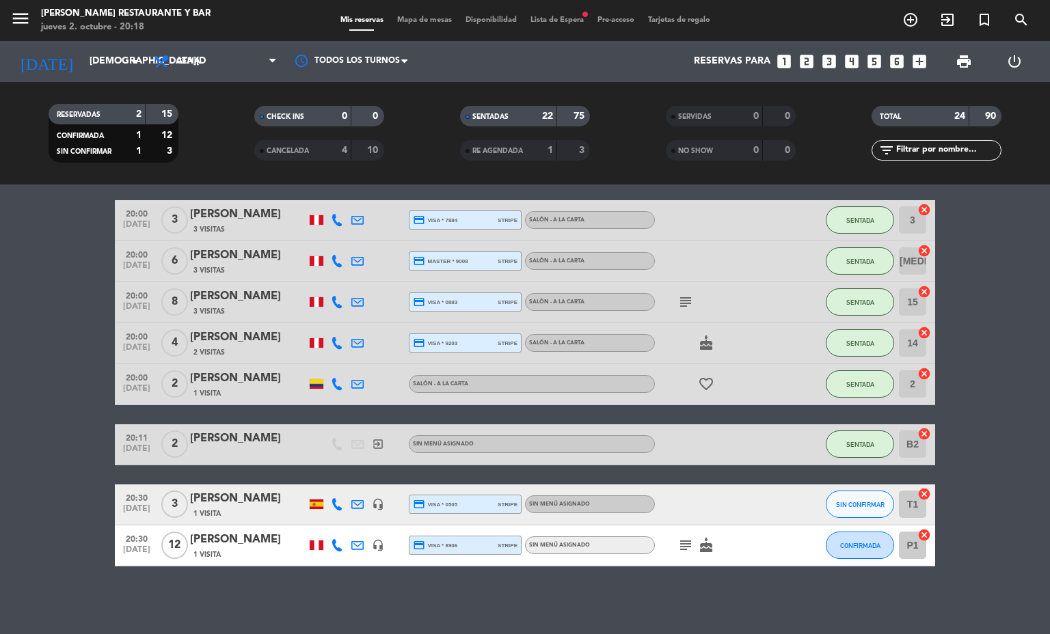
click at [422, 23] on span "Mapa de mesas" at bounding box center [424, 20] width 68 height 8
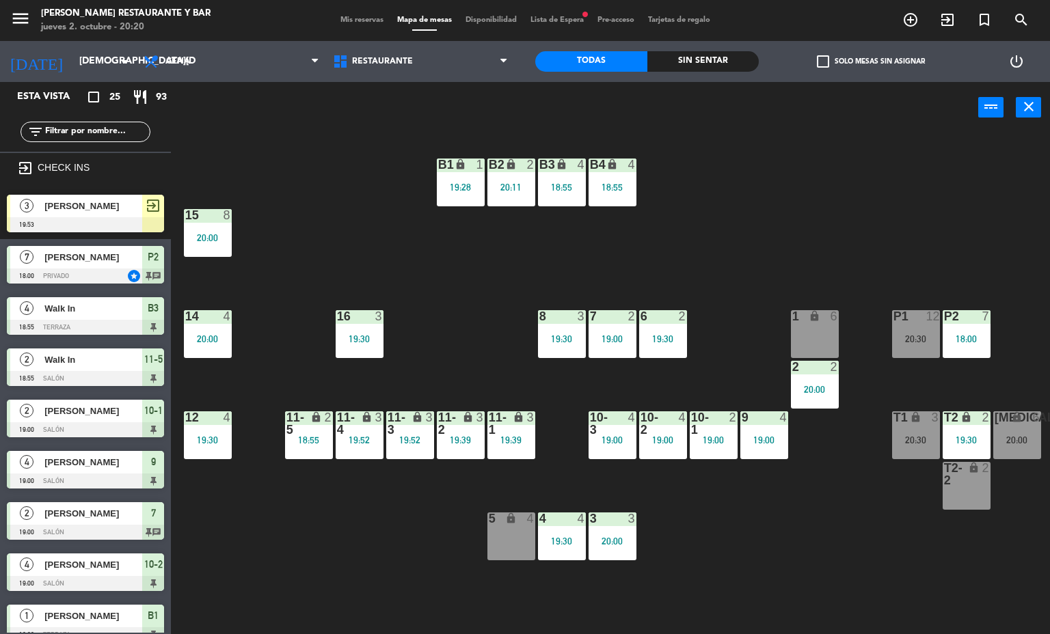
click at [992, 424] on div "[MEDICAL_DATA]" at bounding box center [994, 417] width 23 height 13
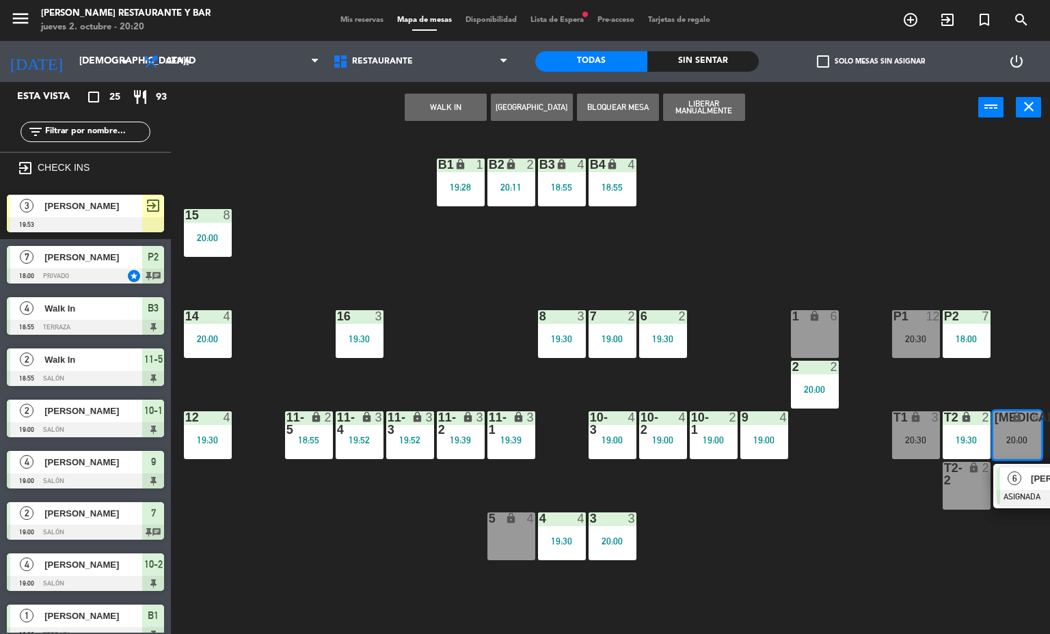
click at [1014, 478] on span "6" at bounding box center [1014, 479] width 14 height 14
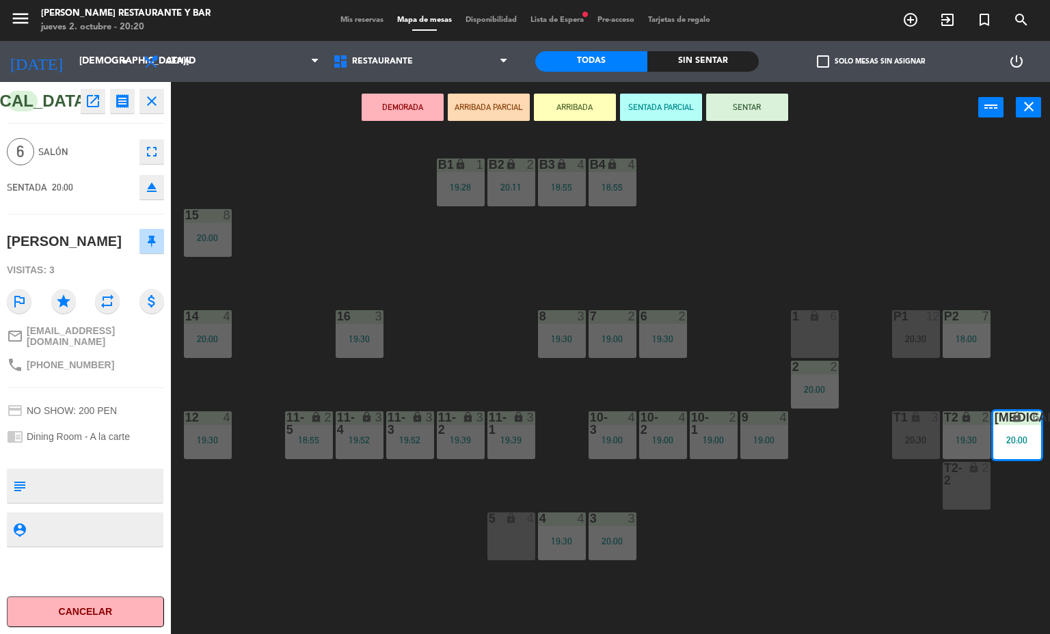
click at [374, 546] on div "menu [PERSON_NAME] Restaurante y Bar [DATE] 2. octubre - 20:20 Mis reservas Map…" at bounding box center [525, 317] width 1050 height 634
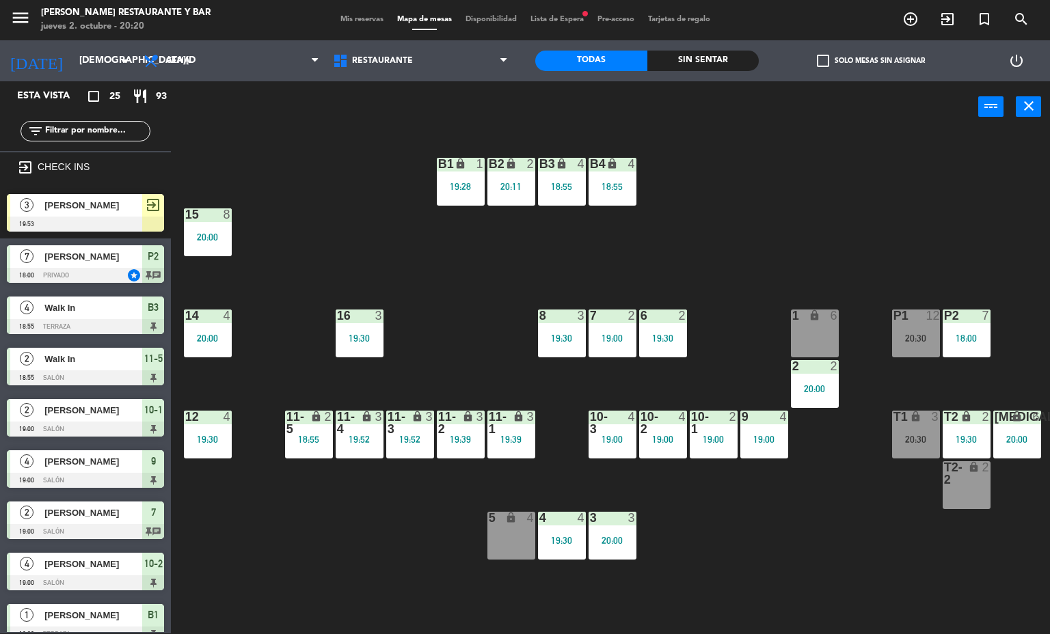
scroll to position [109, 0]
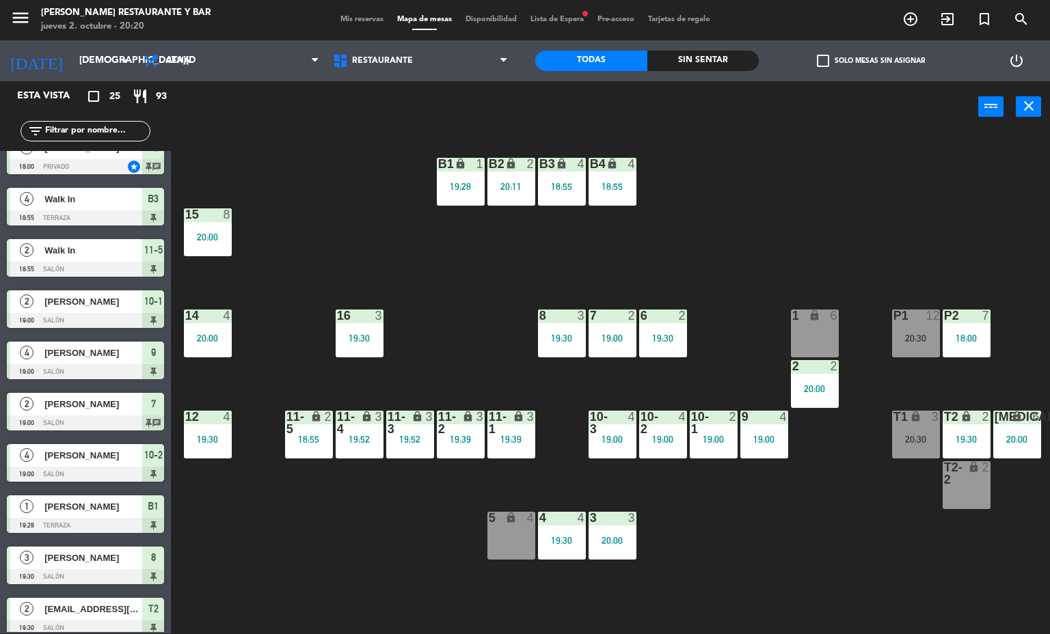
click at [366, 17] on span "Mis reservas" at bounding box center [362, 20] width 57 height 8
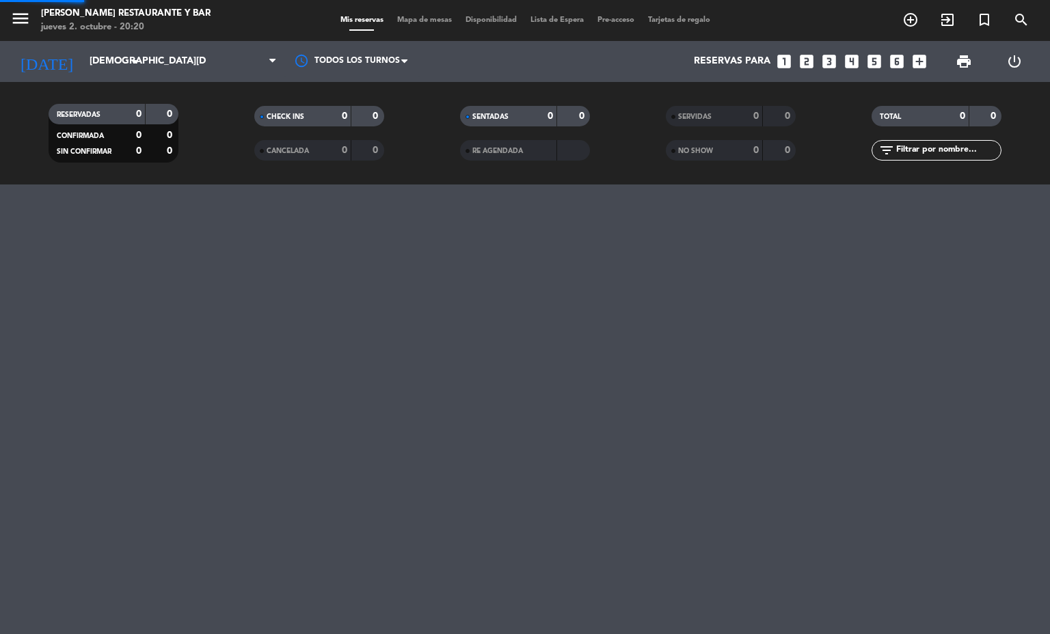
click at [423, 21] on span "Mapa de mesas" at bounding box center [424, 20] width 68 height 8
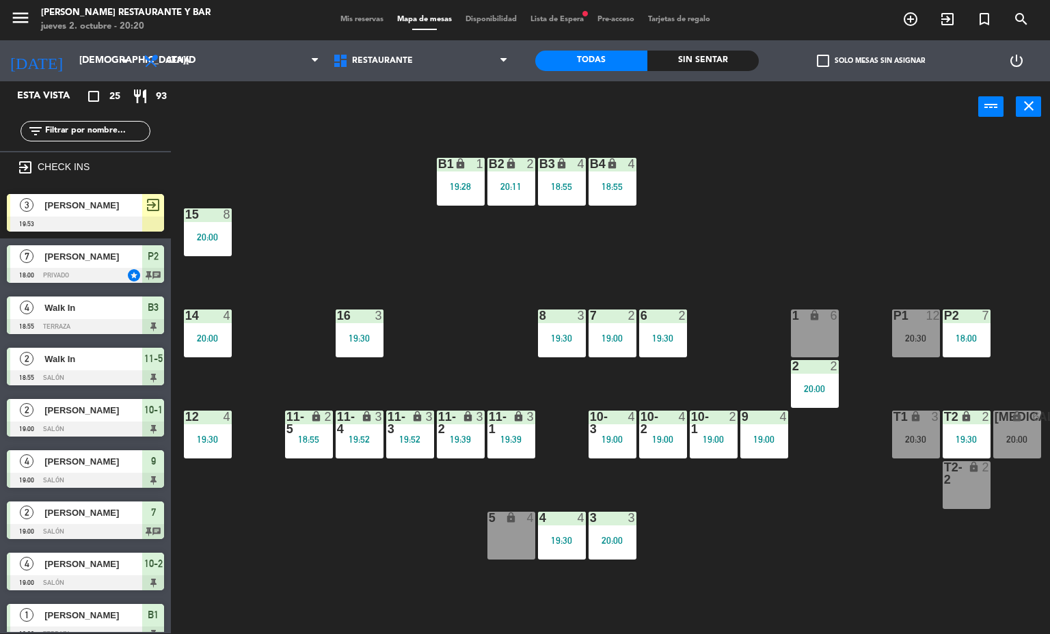
click at [1003, 429] on div "[MEDICAL_DATA] lock 6 20:00" at bounding box center [1017, 435] width 48 height 48
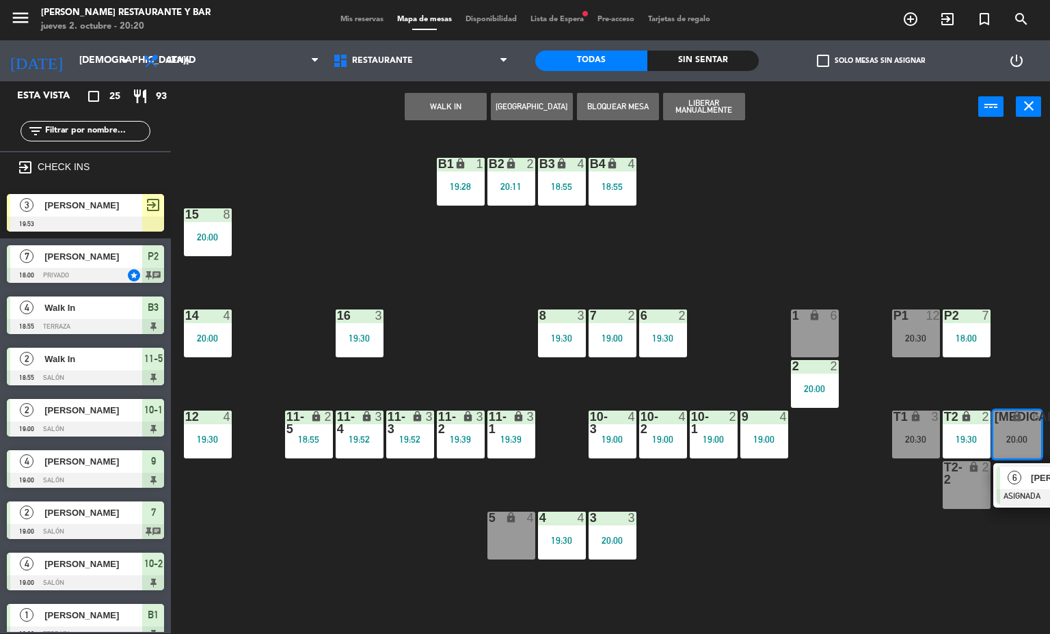
click at [1014, 478] on span "6" at bounding box center [1014, 478] width 14 height 14
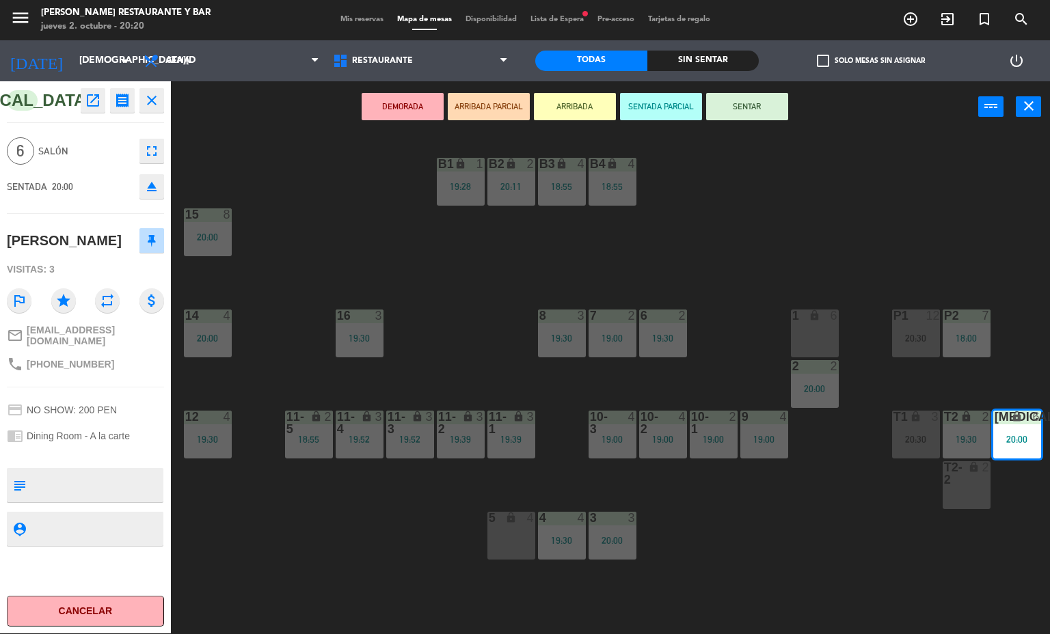
click at [741, 502] on div "B1 lock 1 19:28 B2 lock 2 20:11 B3 lock 4 18:55 B4 lock 4 18:55 15 8 20:00 14 4…" at bounding box center [615, 383] width 869 height 501
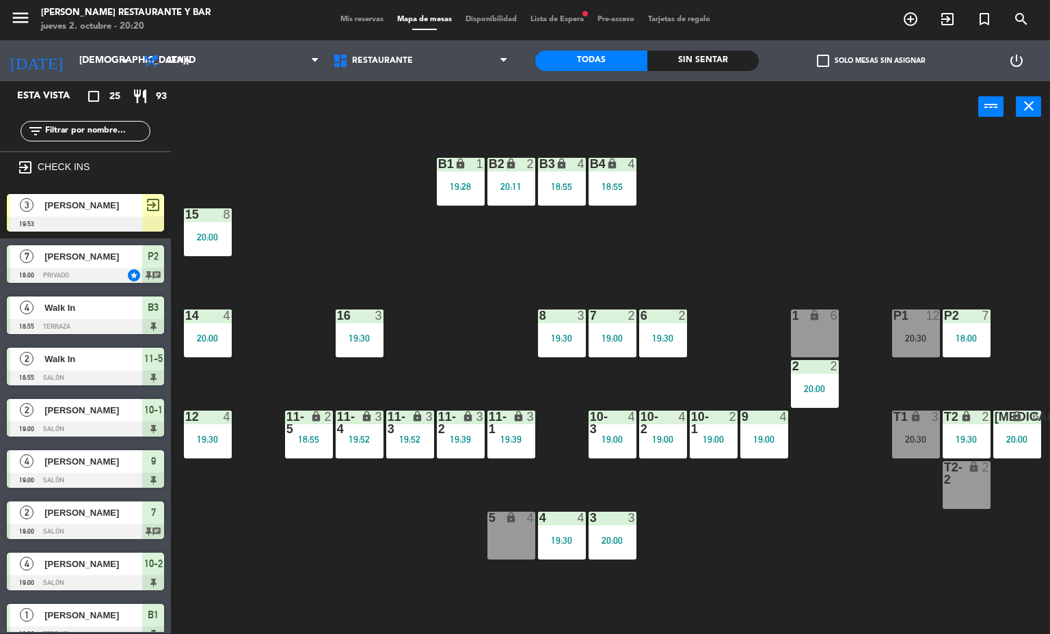
scroll to position [109, 0]
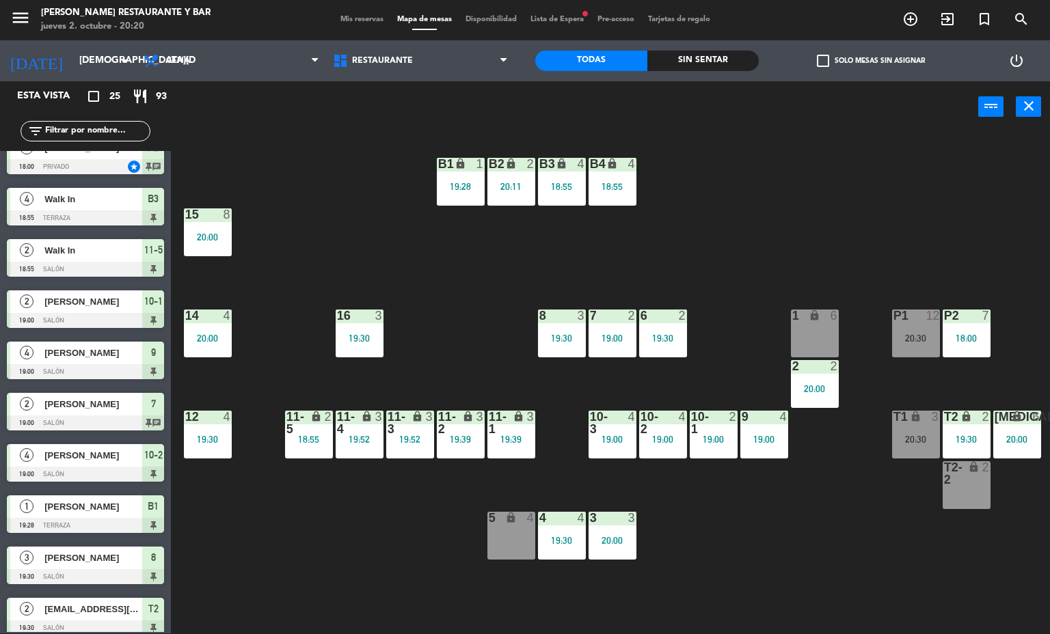
click at [1017, 435] on div "20:00" at bounding box center [1017, 440] width 48 height 10
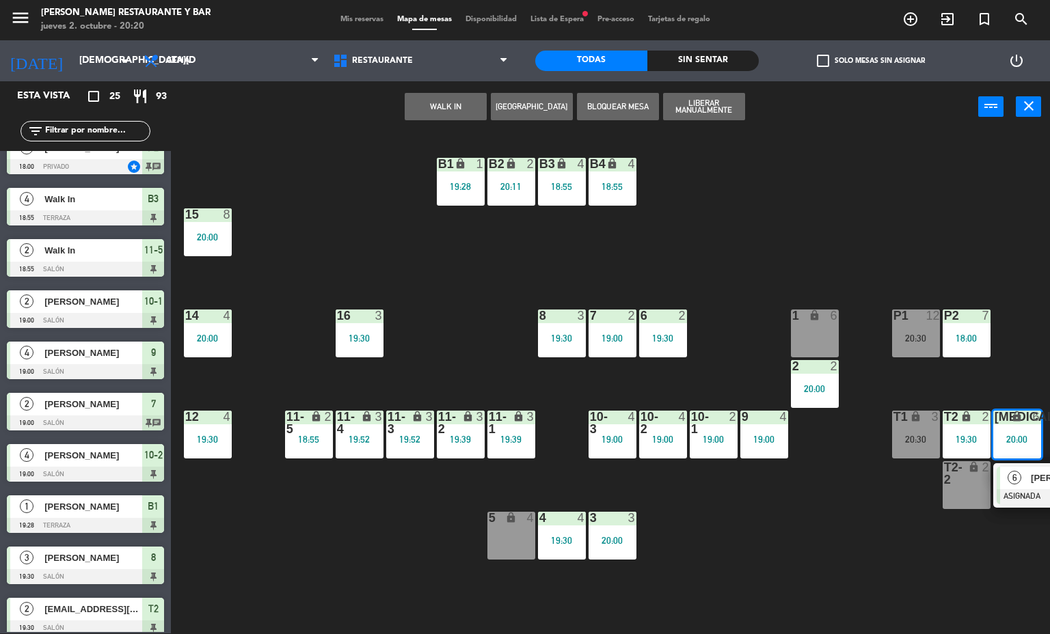
click at [1026, 491] on div at bounding box center [1069, 496] width 147 height 15
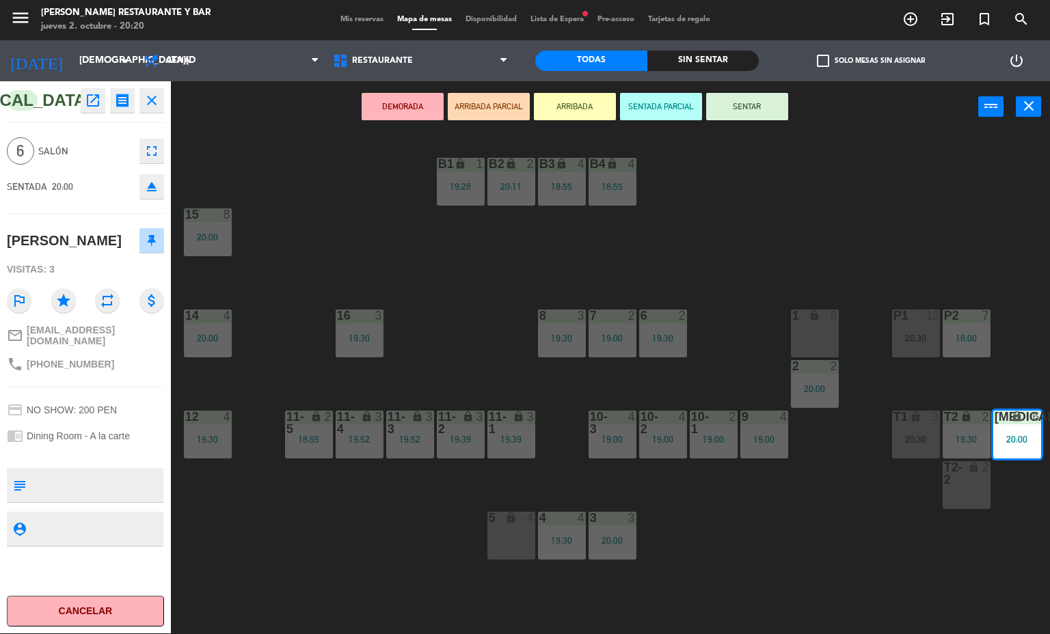
click at [786, 560] on div "menu [PERSON_NAME] Restaurante y Bar [DATE] 2. octubre - 20:20 Mis reservas Map…" at bounding box center [525, 317] width 1050 height 634
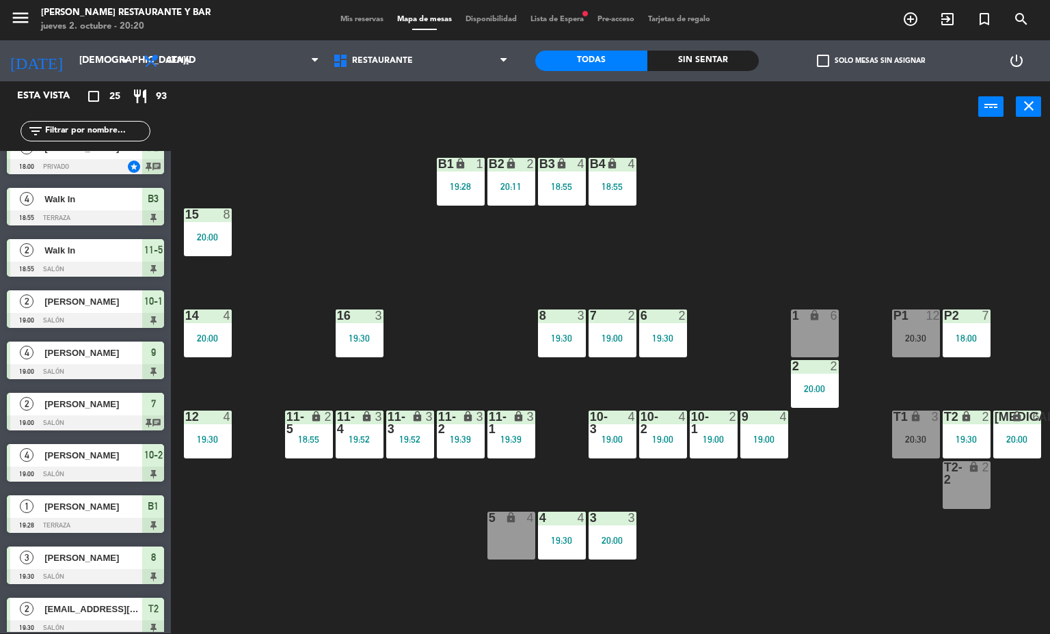
click at [357, 19] on span "Mis reservas" at bounding box center [362, 20] width 57 height 8
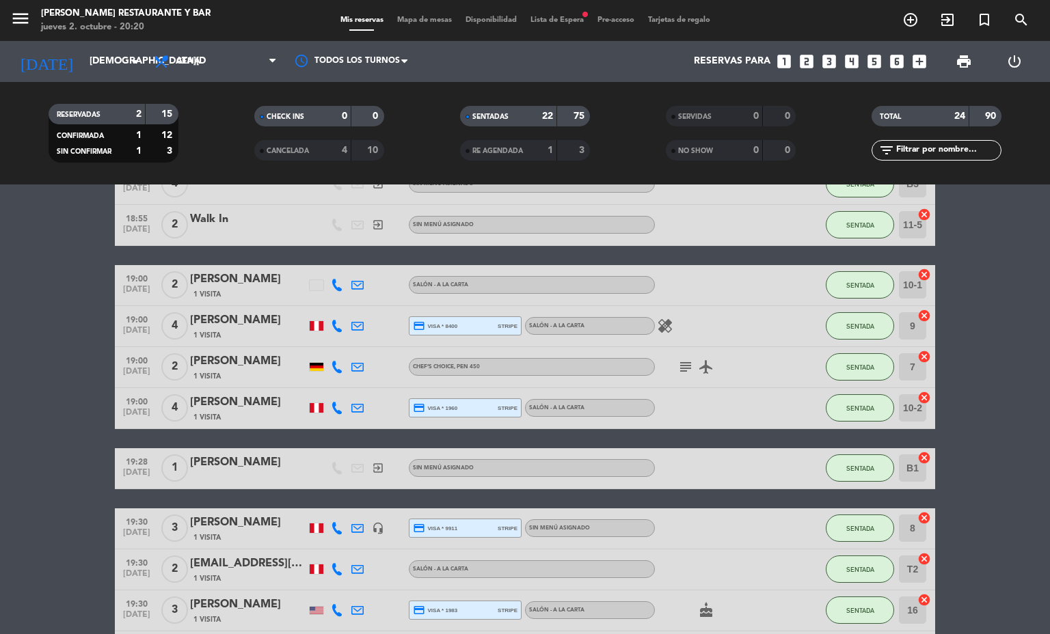
scroll to position [1001, 0]
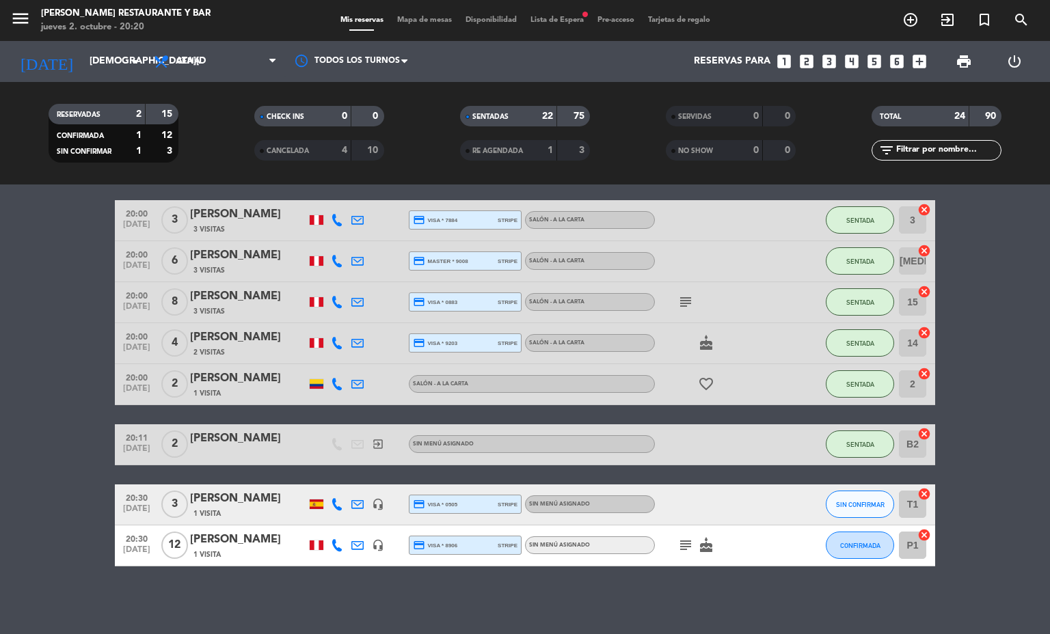
click at [215, 251] on div "[PERSON_NAME]" at bounding box center [248, 256] width 116 height 18
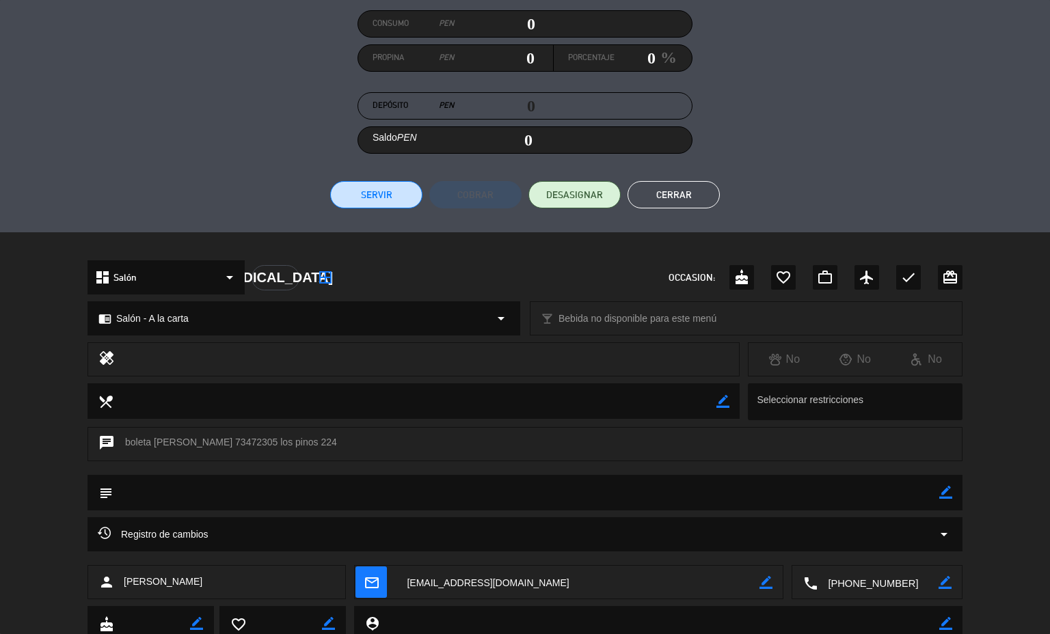
scroll to position [260, 0]
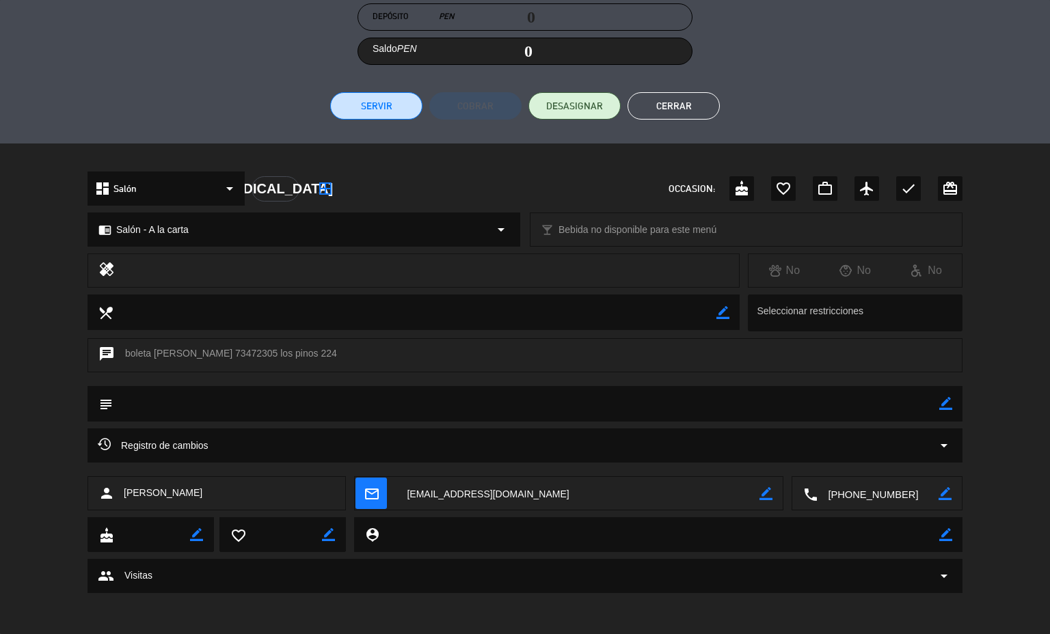
click at [402, 435] on div "Registro de cambios arrow_drop_down" at bounding box center [524, 446] width 875 height 34
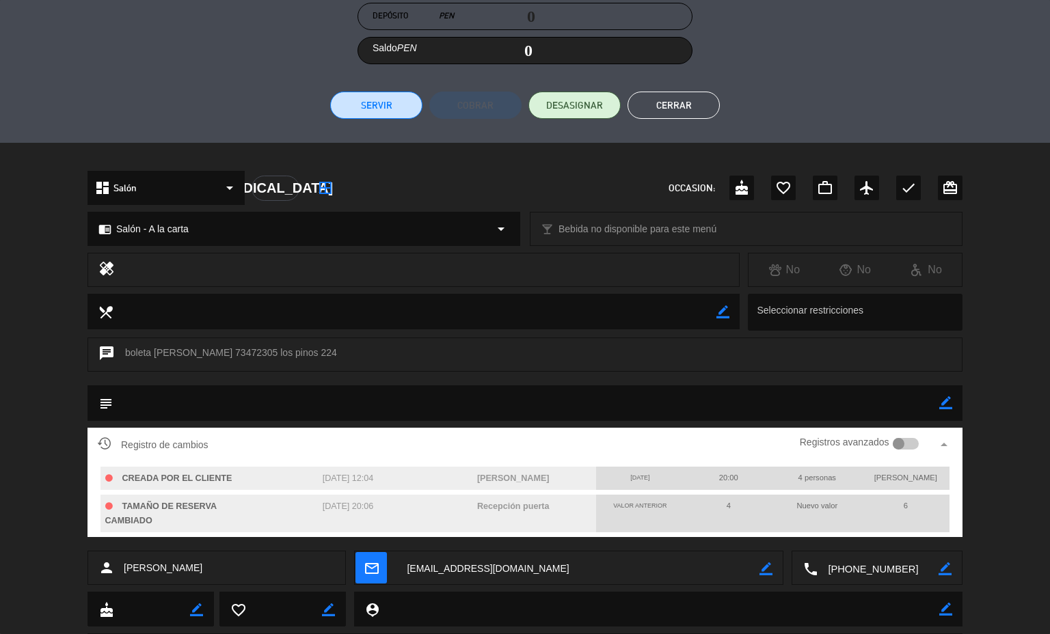
click at [874, 414] on textarea at bounding box center [526, 402] width 826 height 35
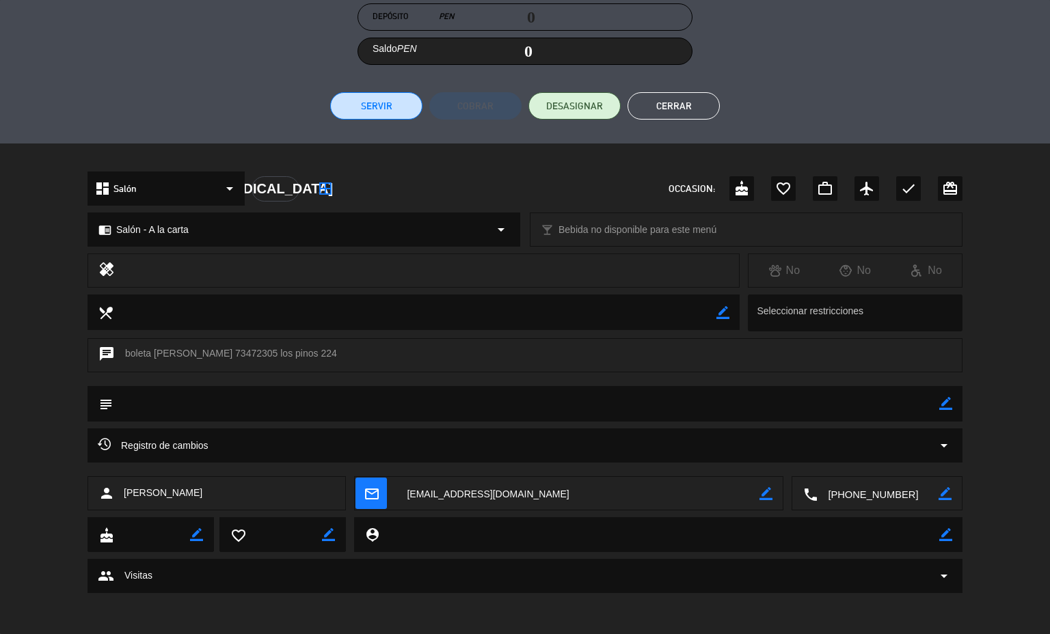
click at [864, 431] on div "Registro de cambios arrow_drop_down" at bounding box center [524, 446] width 875 height 34
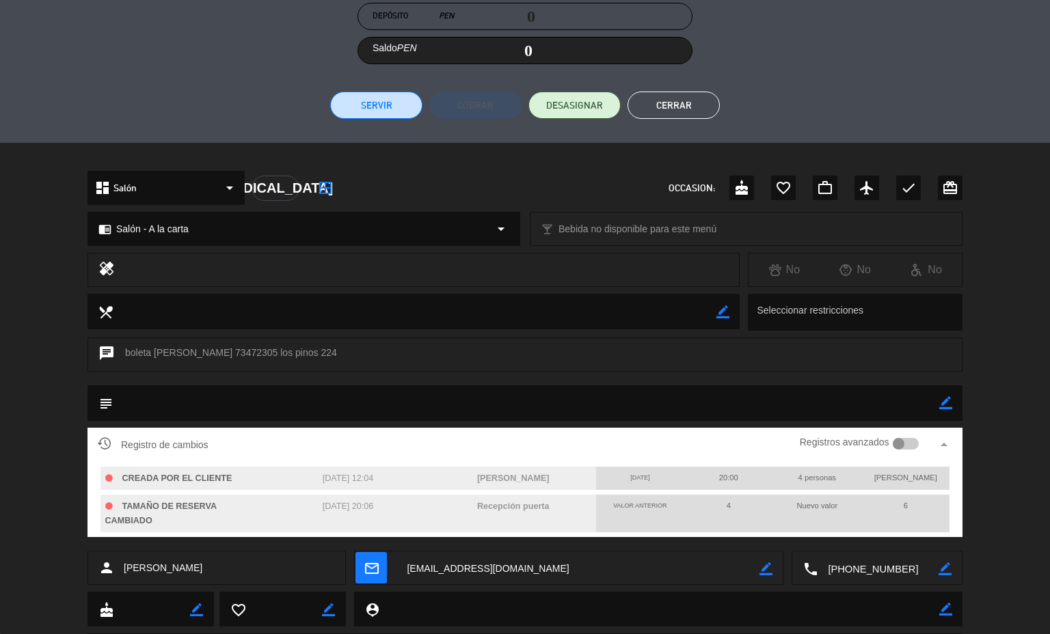
click at [893, 444] on div at bounding box center [899, 444] width 12 height 12
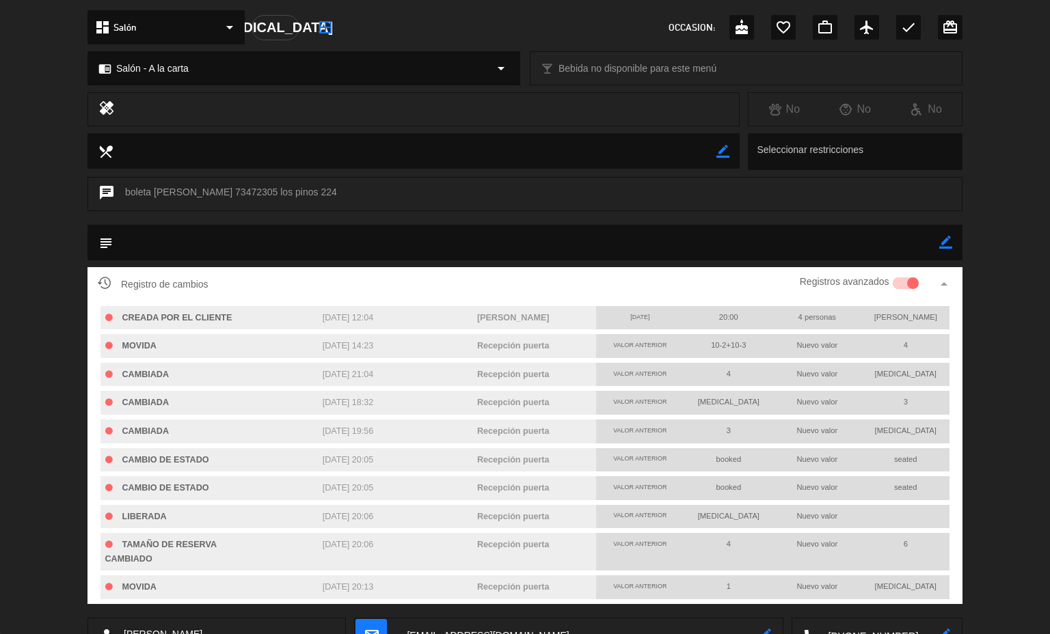
scroll to position [0, 0]
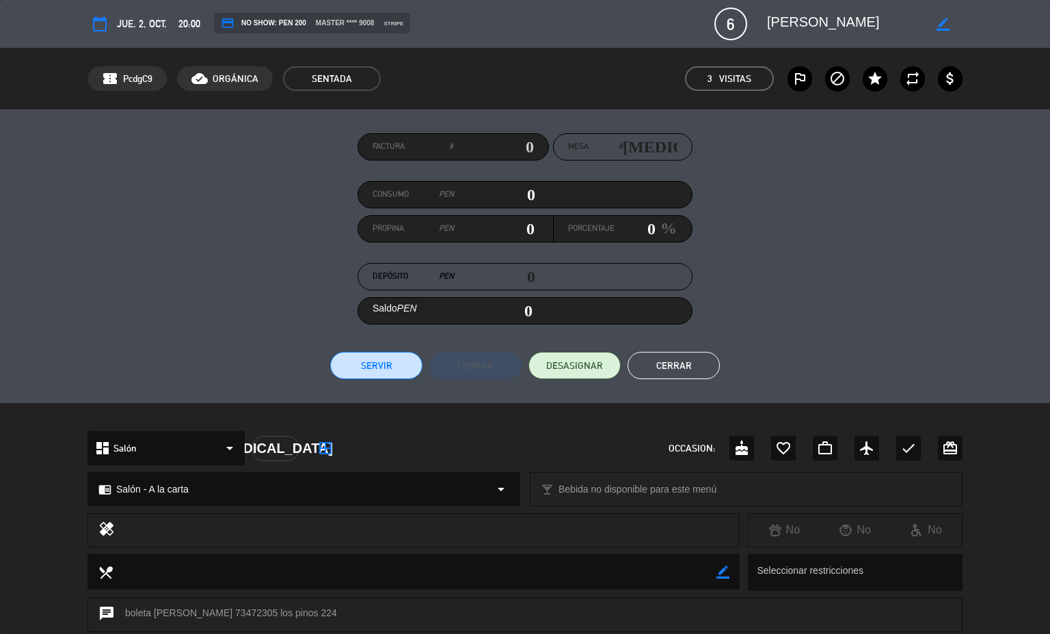
click at [667, 364] on button "Cerrar" at bounding box center [673, 365] width 92 height 27
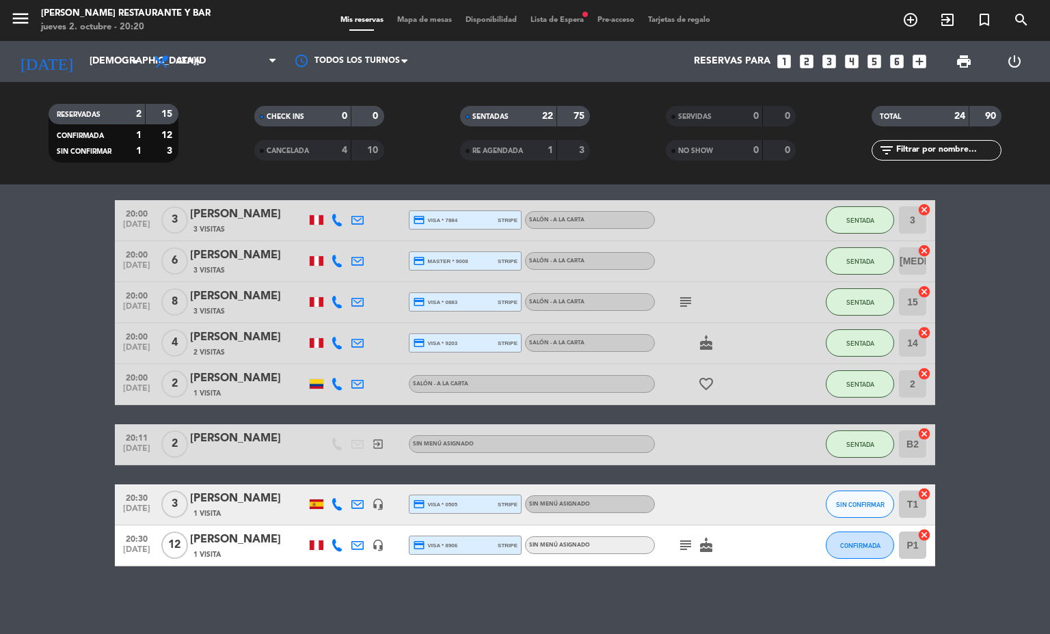
click at [437, 21] on span "Mapa de mesas" at bounding box center [424, 20] width 68 height 8
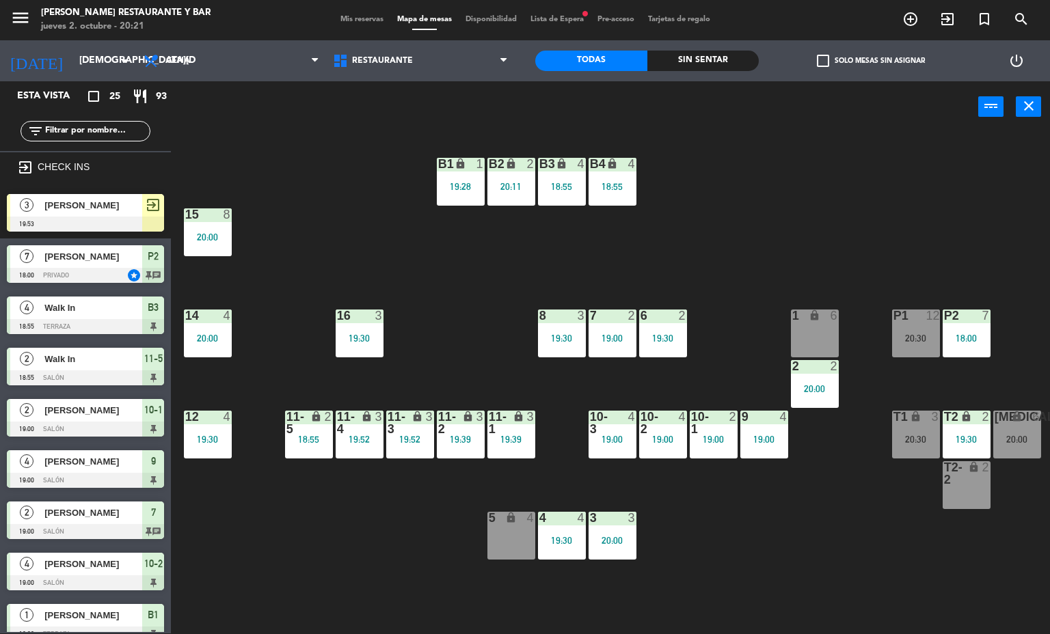
click at [1011, 439] on div "20:00" at bounding box center [1017, 440] width 48 height 10
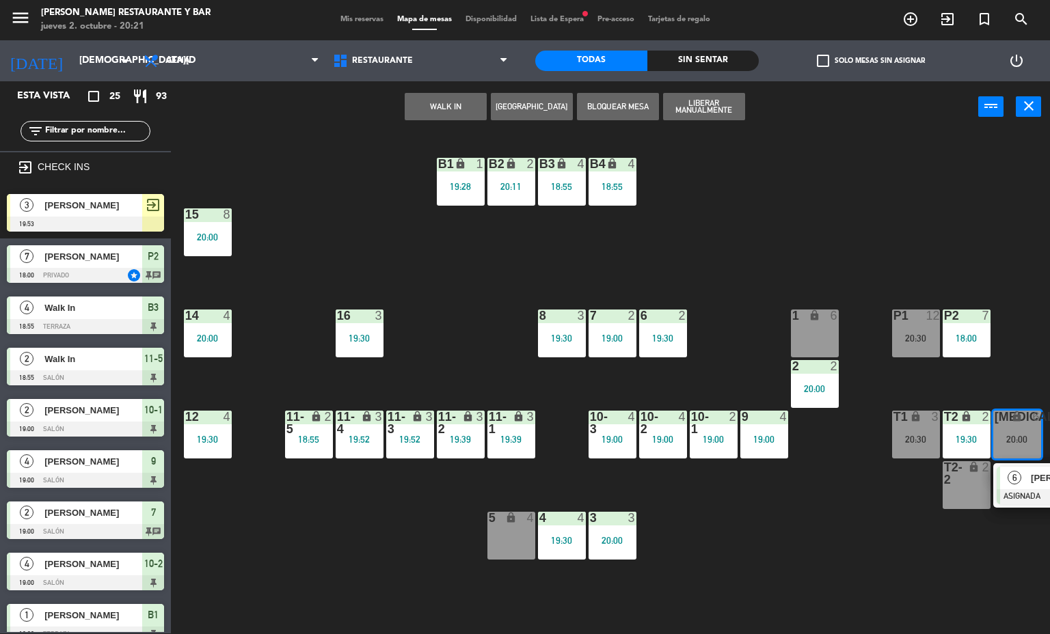
click at [1009, 480] on span "6" at bounding box center [1014, 478] width 14 height 14
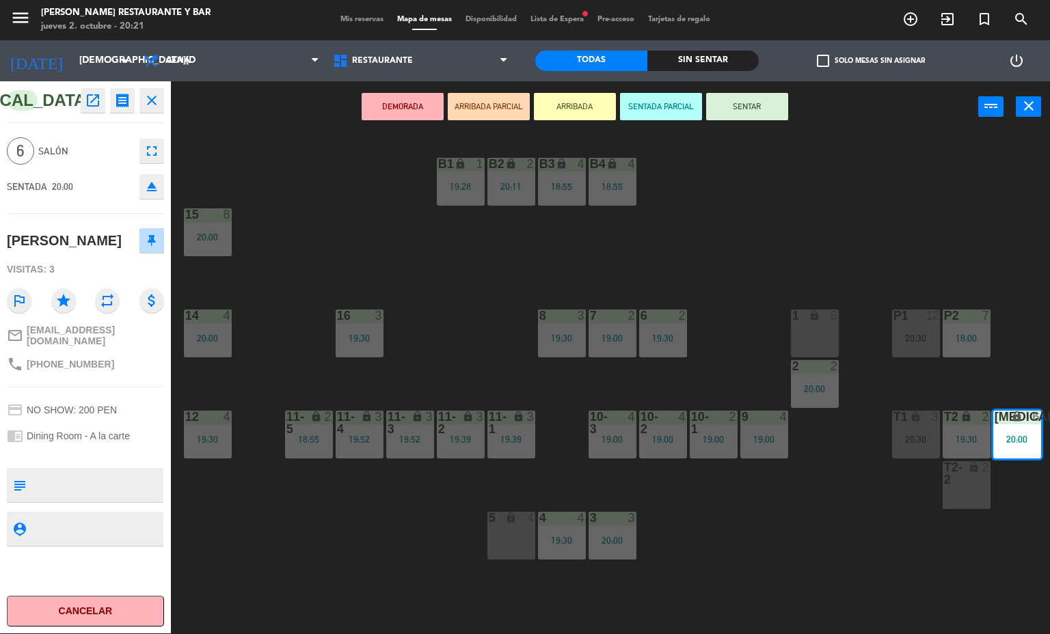
click at [747, 105] on button "SENTAR" at bounding box center [747, 106] width 82 height 27
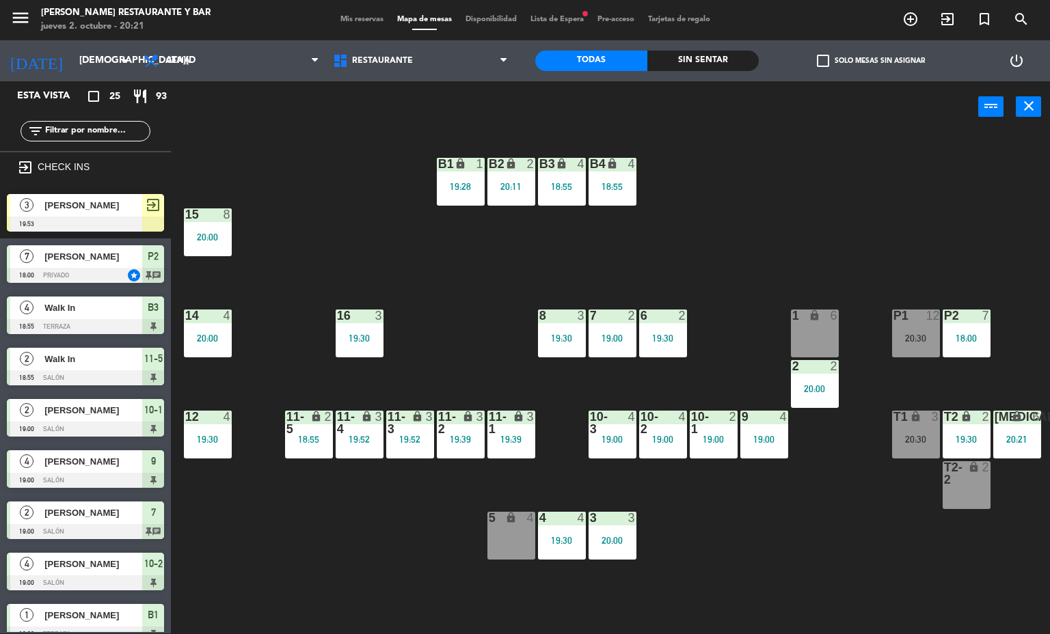
scroll to position [109, 0]
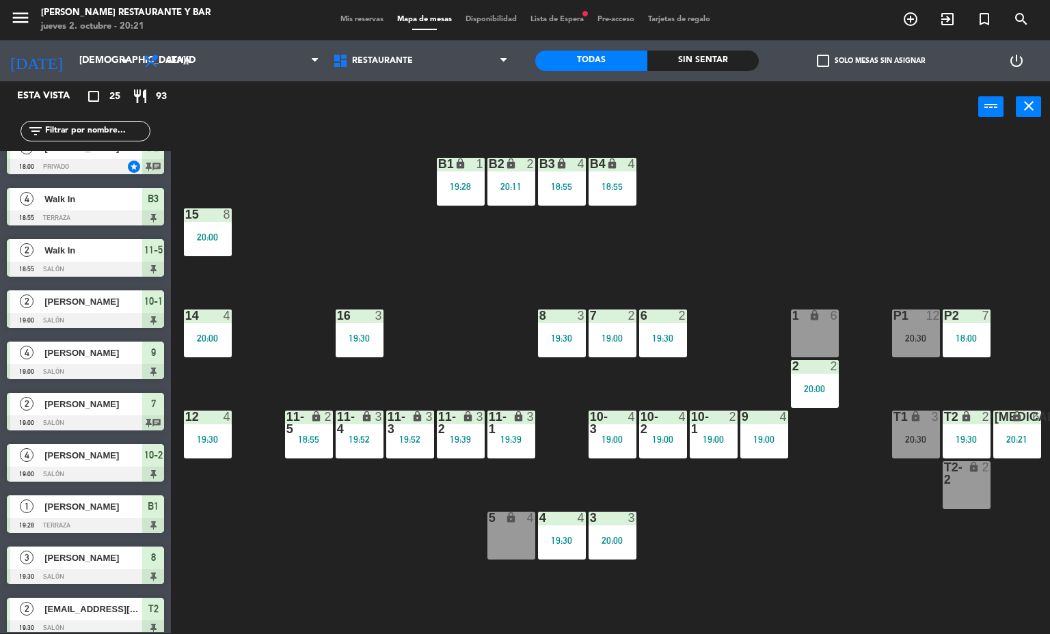
click at [775, 540] on div "B1 lock 1 19:28 B2 lock 2 20:11 B3 lock 4 18:55 B4 lock 4 18:55 15 8 20:00 14 4…" at bounding box center [615, 383] width 869 height 501
click at [359, 19] on span "Mis reservas" at bounding box center [362, 20] width 57 height 8
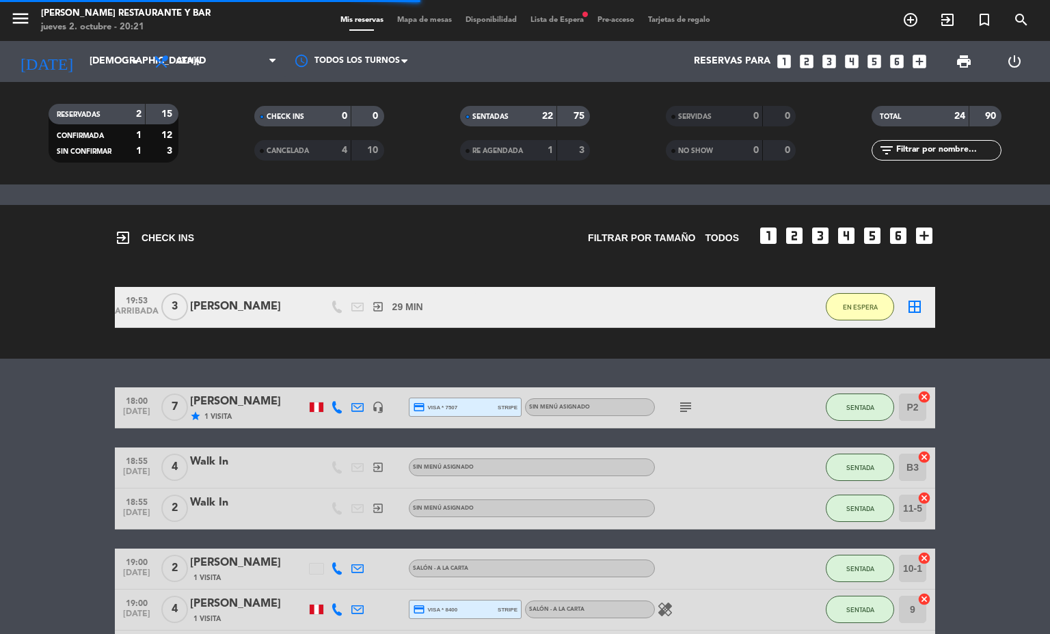
click at [431, 23] on span "Mapa de mesas" at bounding box center [424, 20] width 68 height 8
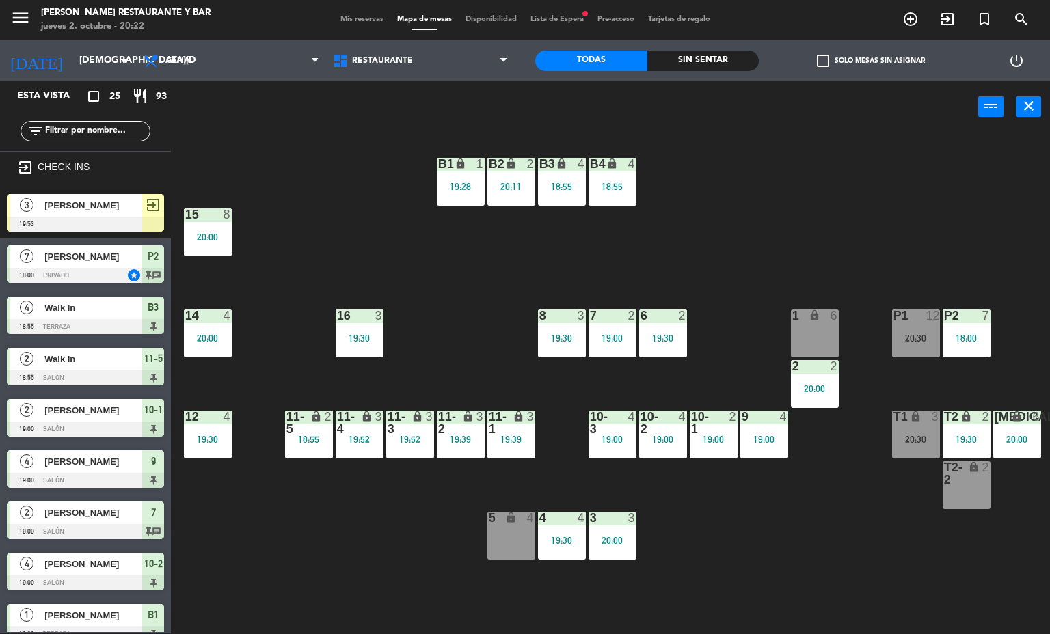
click at [346, 161] on div "B1 lock 1 19:28 B2 lock 2 20:11 B3 lock 4 18:55 B4 lock 4 18:55 15 8 20:00 14 4…" at bounding box center [615, 383] width 869 height 501
click at [128, 215] on div "[PERSON_NAME]" at bounding box center [92, 205] width 99 height 23
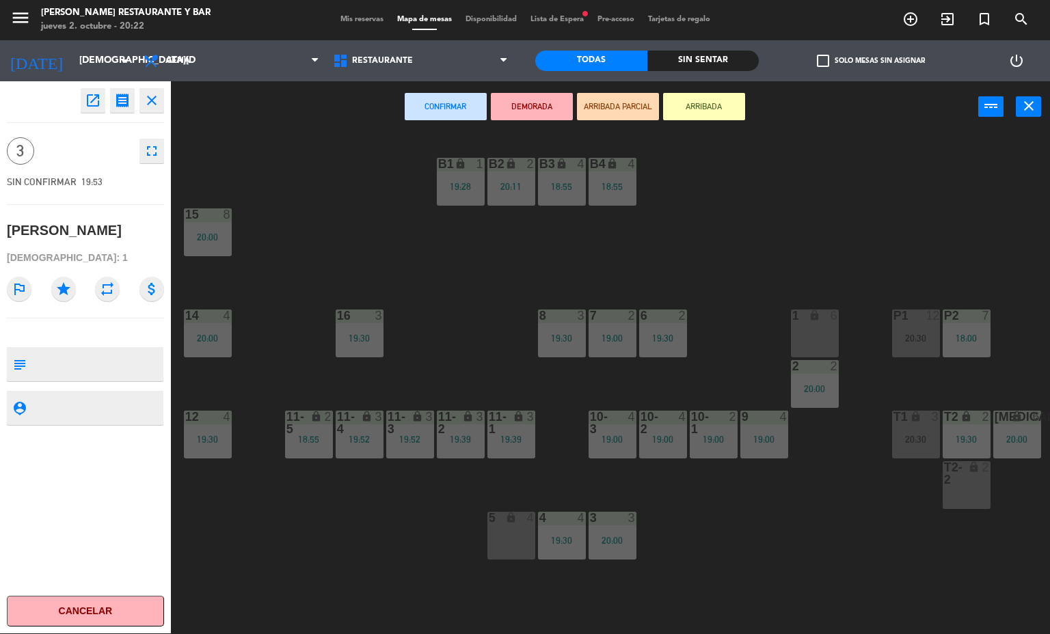
drag, startPoint x: 345, startPoint y: 202, endPoint x: 345, endPoint y: 209, distance: 7.5
click at [345, 208] on div "B1 lock 1 19:28 B2 lock 2 20:11 B3 lock 4 18:55 B4 lock 4 18:55 15 8 20:00 14 4…" at bounding box center [615, 383] width 869 height 501
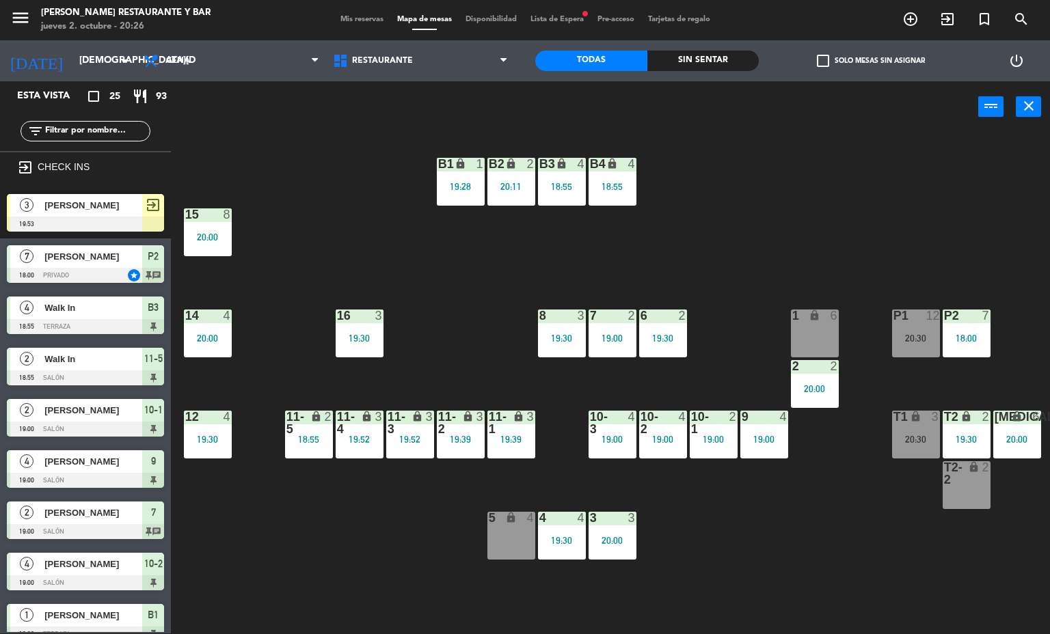
click at [267, 569] on div "B1 lock 1 19:28 B2 lock 2 20:11 B3 lock 4 18:55 B4 lock 4 18:55 15 8 20:00 14 4…" at bounding box center [615, 383] width 869 height 501
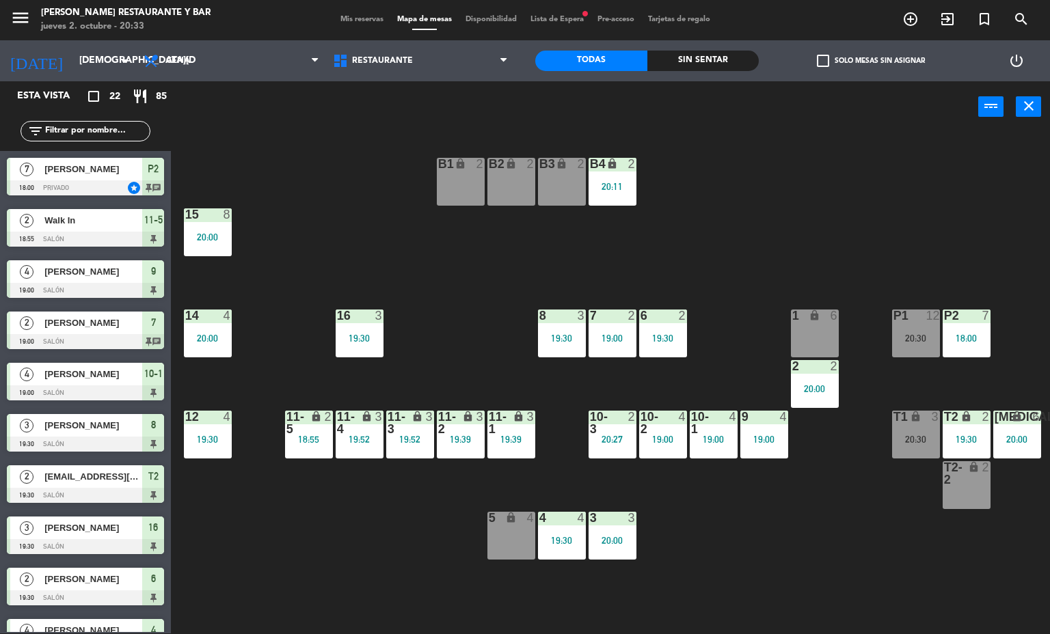
click at [414, 21] on span "Mapa de mesas" at bounding box center [424, 20] width 68 height 8
click at [342, 19] on span "Mis reservas" at bounding box center [362, 20] width 57 height 8
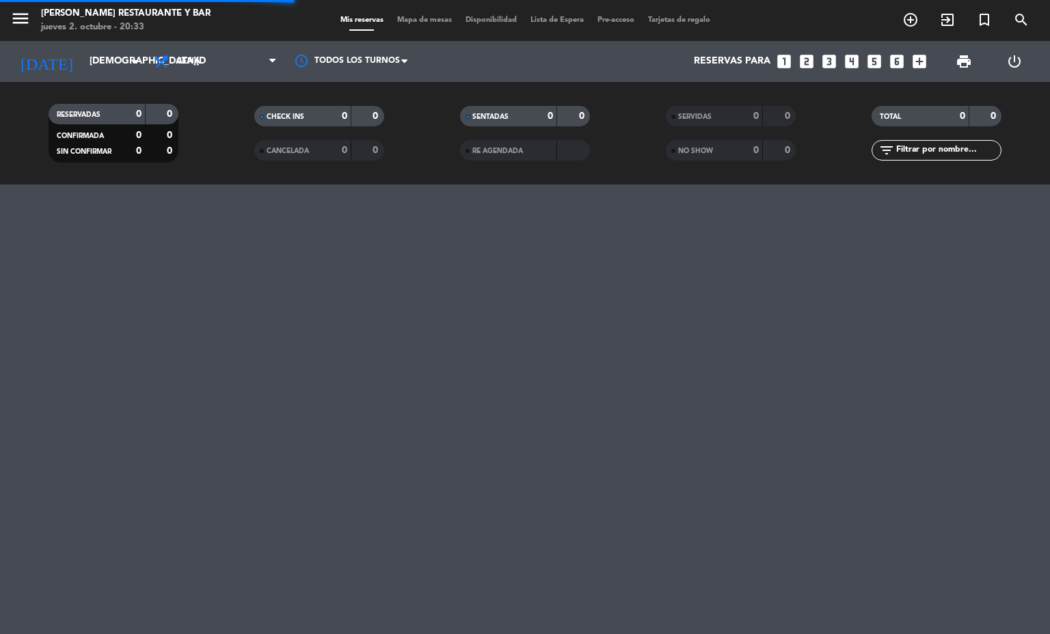
click at [394, 21] on span "Mapa de mesas" at bounding box center [424, 20] width 68 height 8
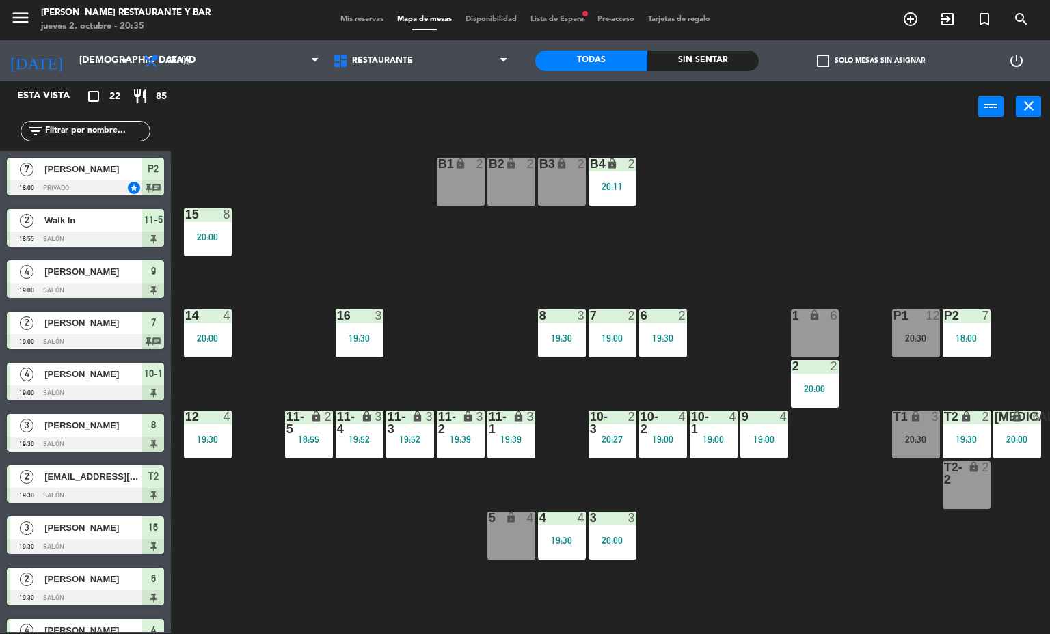
click at [359, 17] on span "Mis reservas" at bounding box center [362, 20] width 57 height 8
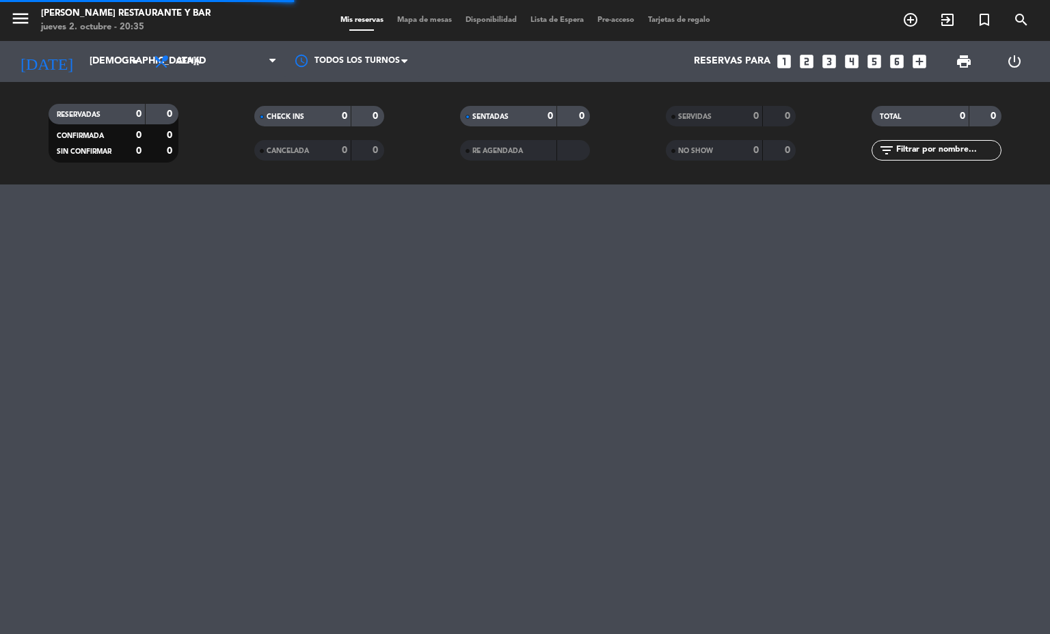
click at [411, 23] on span "Mapa de mesas" at bounding box center [424, 20] width 68 height 8
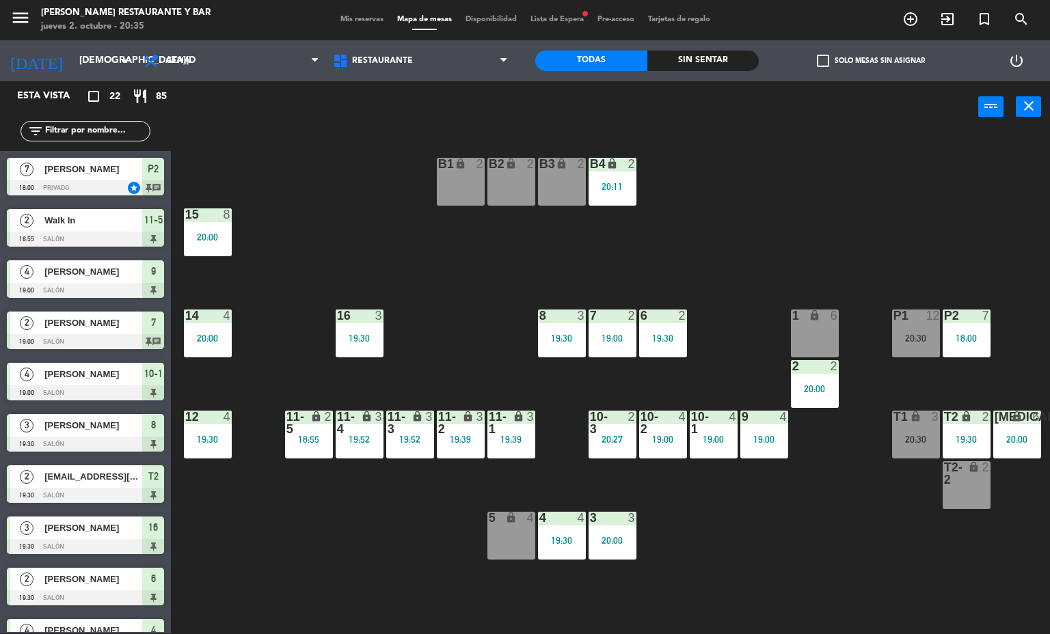
scroll to position [646, 0]
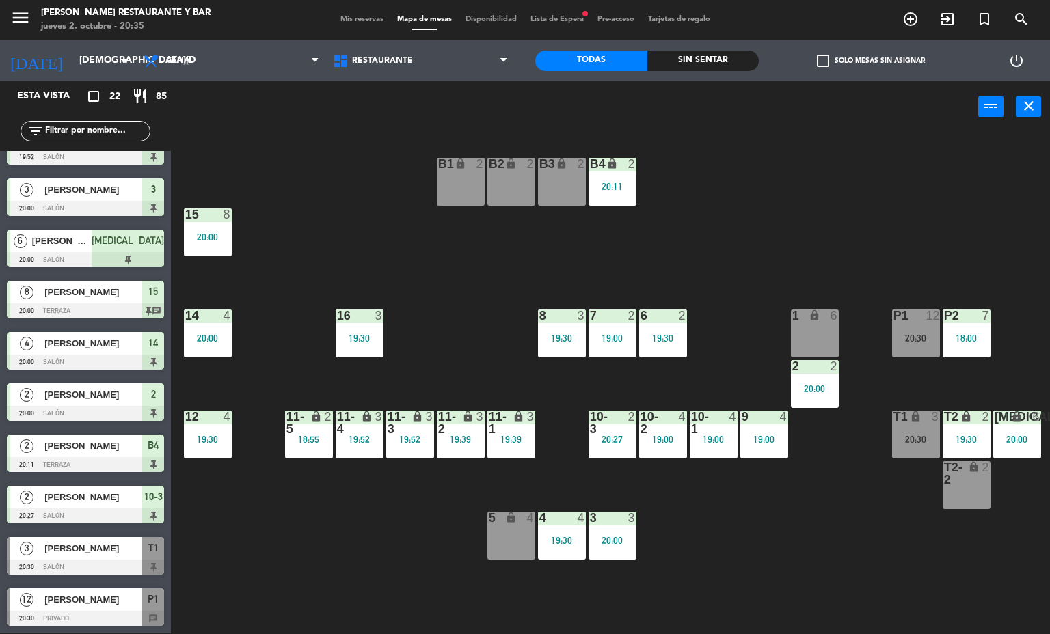
click at [87, 560] on div at bounding box center [85, 567] width 157 height 15
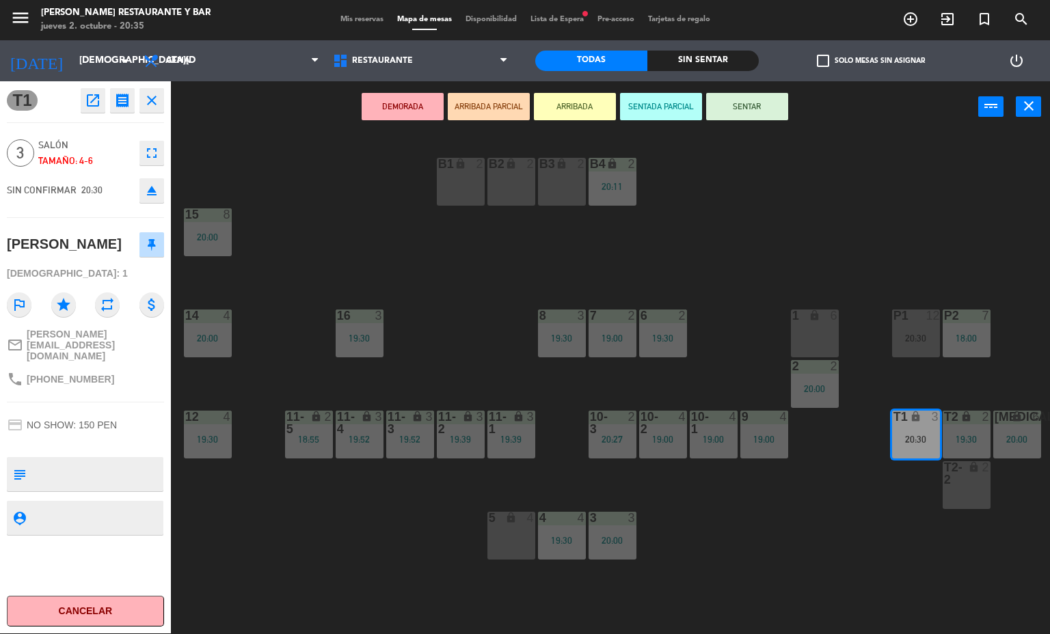
drag, startPoint x: 333, startPoint y: 517, endPoint x: 334, endPoint y: 526, distance: 8.3
click at [334, 526] on div "B1 lock 2 B2 lock 2 B3 lock 2 B4 lock 2 20:11 15 8 20:00 14 4 20:00 8 3 19:30 7…" at bounding box center [615, 383] width 869 height 501
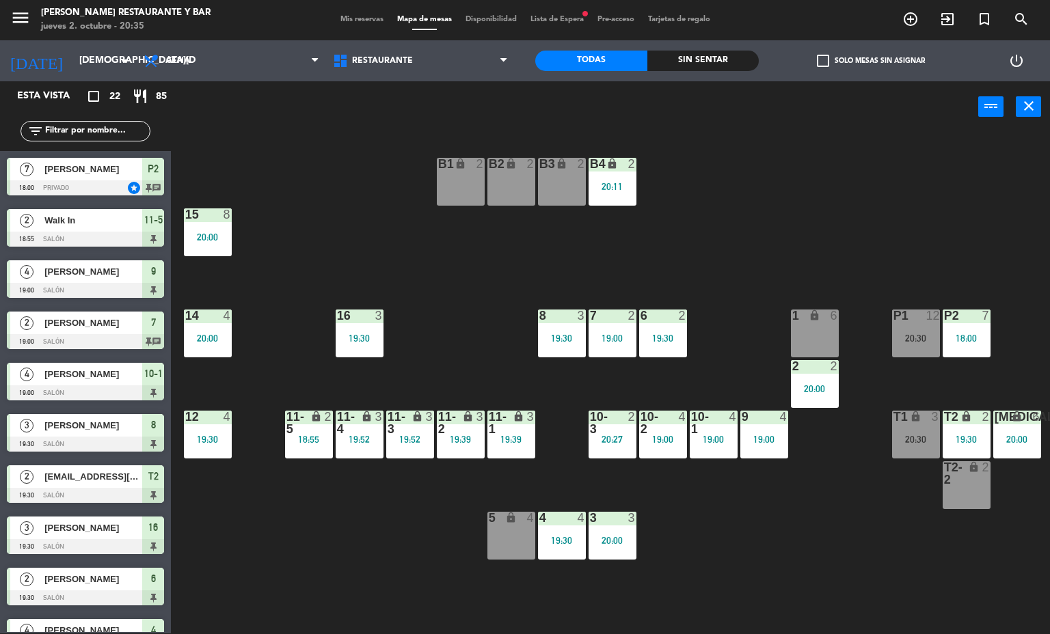
scroll to position [298, 0]
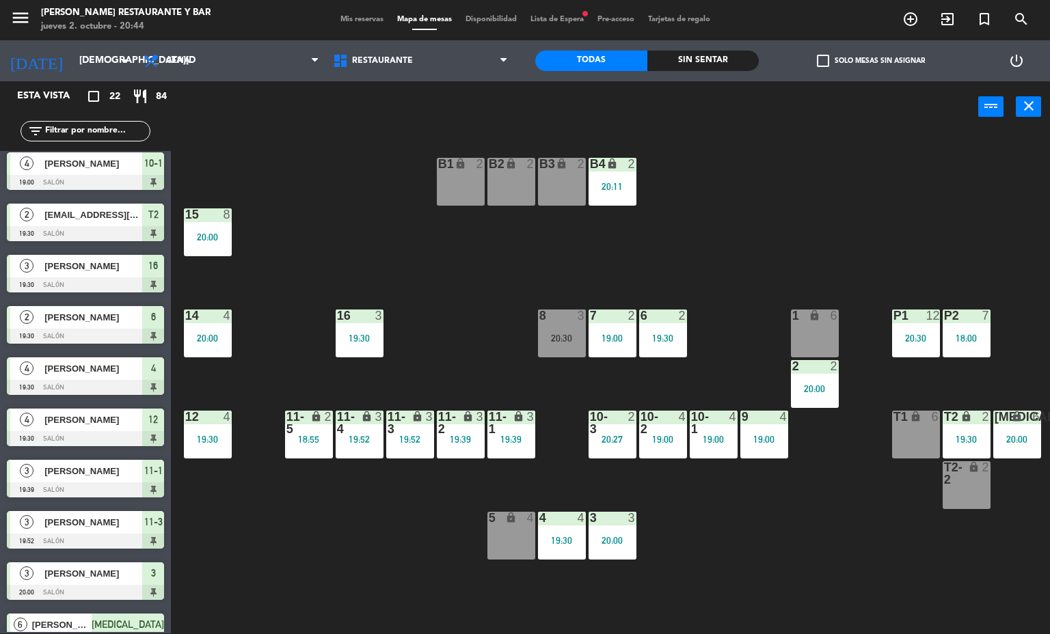
click at [355, 16] on span "Mis reservas" at bounding box center [362, 20] width 57 height 8
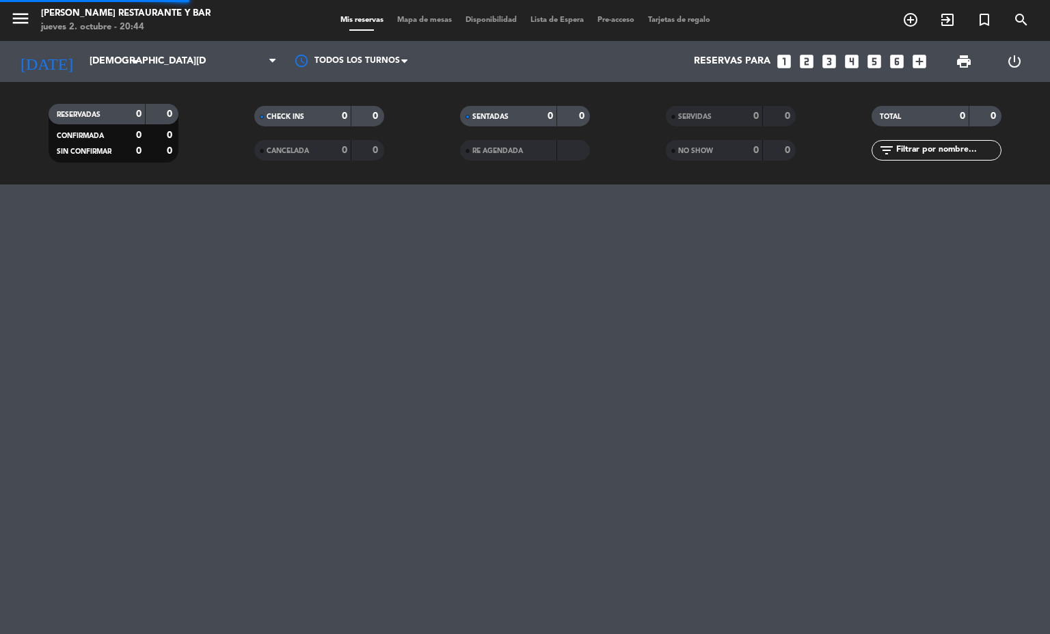
click at [423, 17] on div "menu [PERSON_NAME] Restaurante y Bar [DATE] 2. octubre - 20:44 Mis reservas Map…" at bounding box center [525, 20] width 1050 height 41
click at [423, 17] on span "Mapa de mesas" at bounding box center [424, 20] width 68 height 8
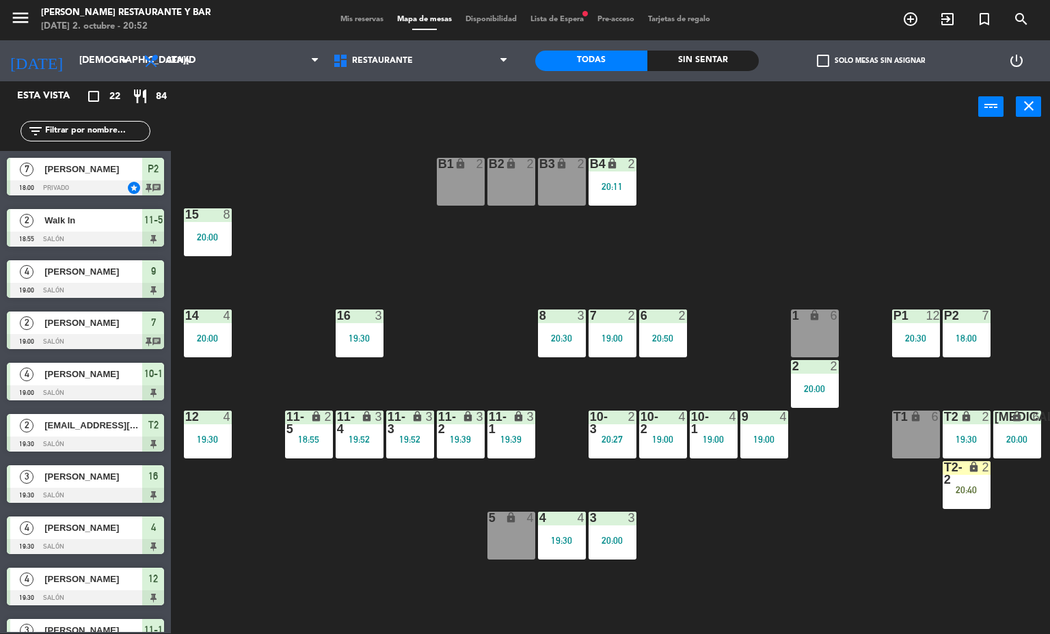
click at [409, 513] on div "B1 lock 2 B2 lock 2 B3 lock 2 B4 lock 2 20:11 15 8 20:00 14 4 20:00 8 3 20:30 7…" at bounding box center [615, 383] width 869 height 501
click at [371, 10] on div "menu [PERSON_NAME] Restaurante y Bar [DATE] 2. octubre - 20:52 Mis reservas Map…" at bounding box center [525, 19] width 1050 height 41
click at [371, 21] on span "Mis reservas" at bounding box center [362, 20] width 57 height 8
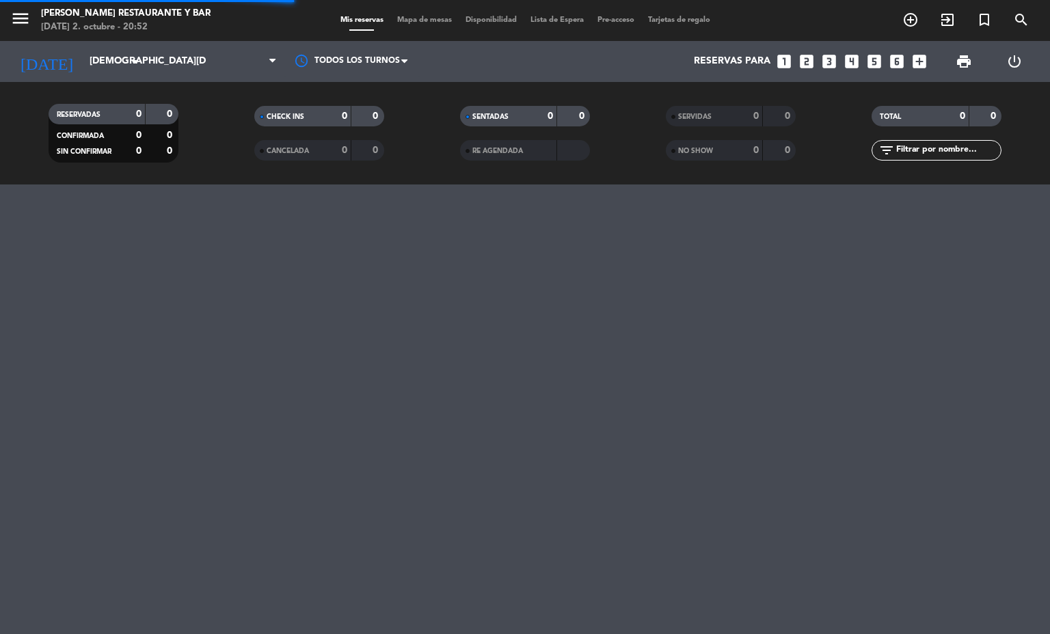
click at [407, 29] on div "menu [PERSON_NAME] Restaurante y Bar [DATE] 2. octubre - 20:52 Mis reservas Map…" at bounding box center [525, 20] width 1050 height 41
click at [417, 17] on span "Mapa de mesas" at bounding box center [424, 20] width 68 height 8
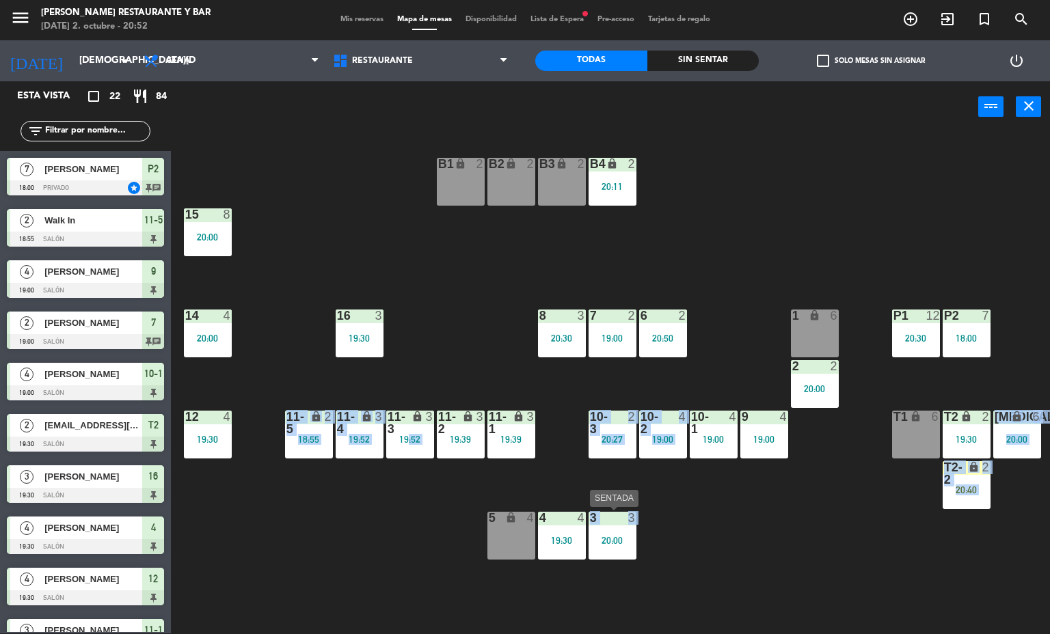
drag, startPoint x: 405, startPoint y: 534, endPoint x: 595, endPoint y: 537, distance: 190.0
click at [595, 537] on div "B1 lock 2 B2 lock 2 B3 lock 2 B4 lock 2 20:11 15 8 20:00 14 4 20:00 8 3 20:30 7…" at bounding box center [615, 383] width 869 height 501
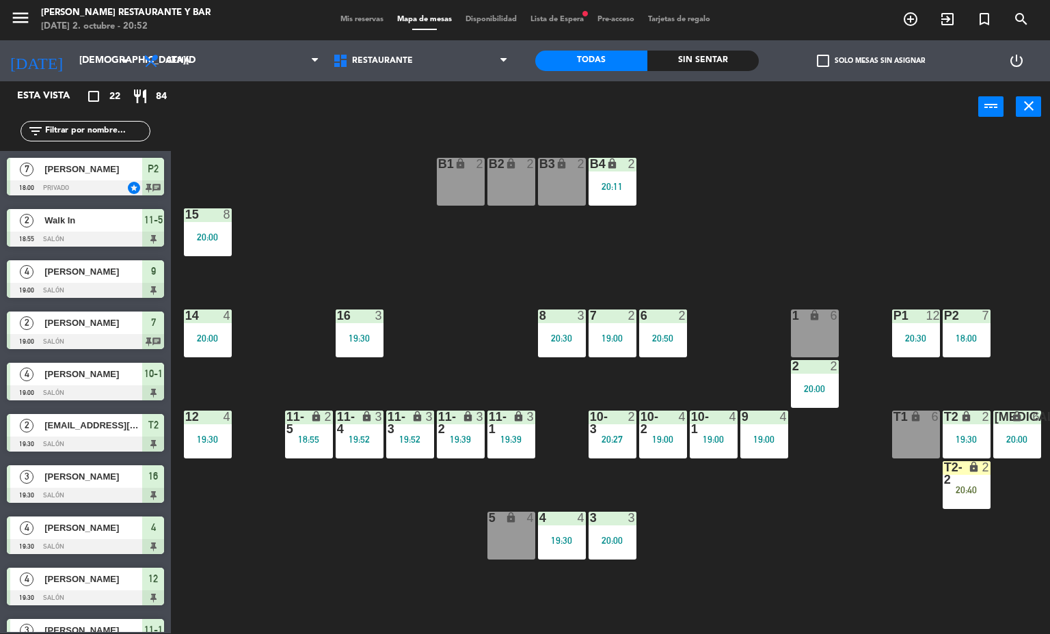
click at [683, 525] on div "B1 lock 2 B2 lock 2 B3 lock 2 B4 lock 2 20:11 15 8 20:00 14 4 20:00 8 3 20:30 7…" at bounding box center [615, 383] width 869 height 501
click at [966, 499] on div "T2-2 lock 2 20:40" at bounding box center [966, 485] width 48 height 48
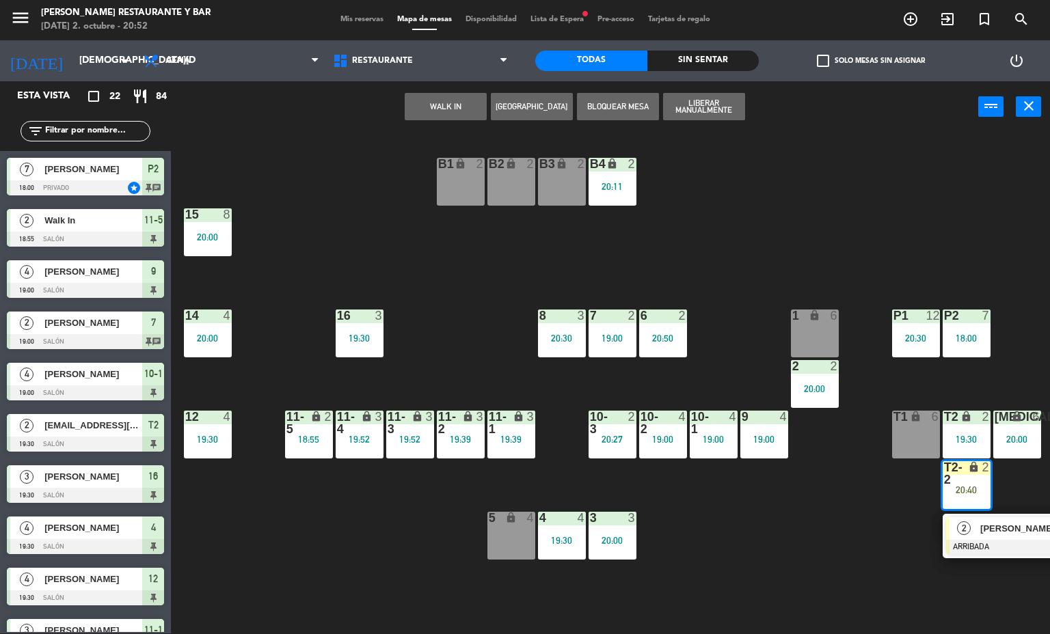
click at [968, 552] on div at bounding box center [1019, 547] width 147 height 15
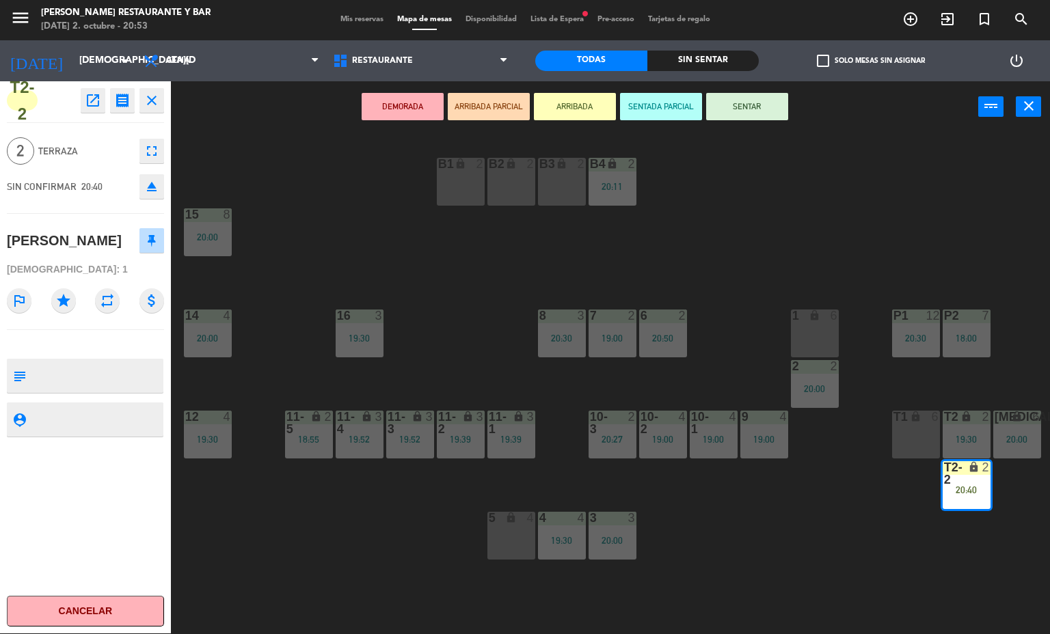
click at [898, 552] on div "B1 lock 2 B2 lock 2 B3 lock 2 B4 lock 2 20:11 15 8 20:00 14 4 20:00 8 3 20:30 7…" at bounding box center [615, 383] width 869 height 501
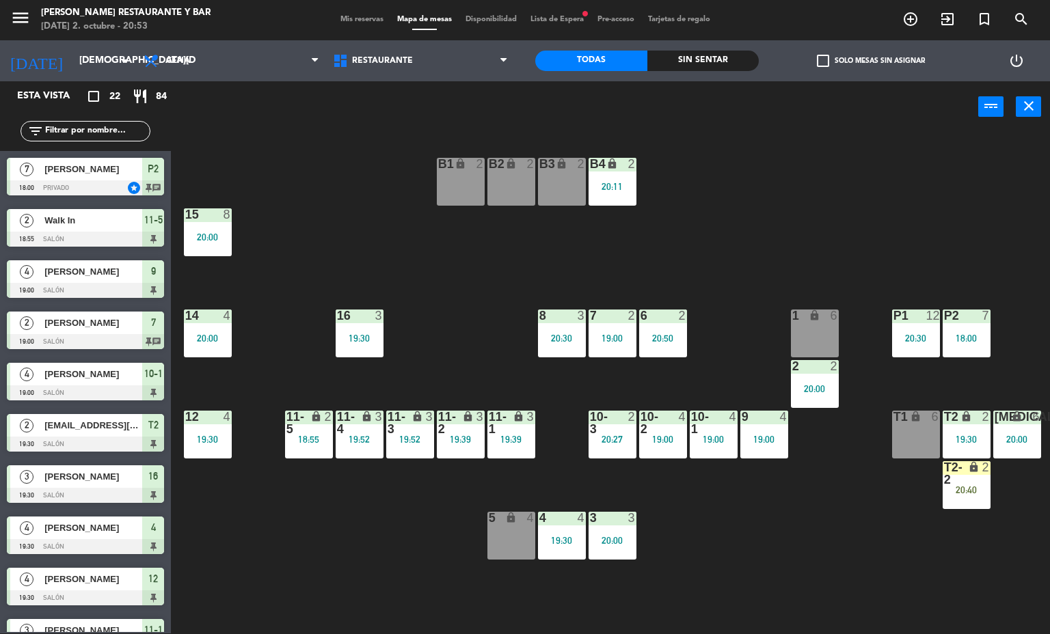
scroll to position [298, 0]
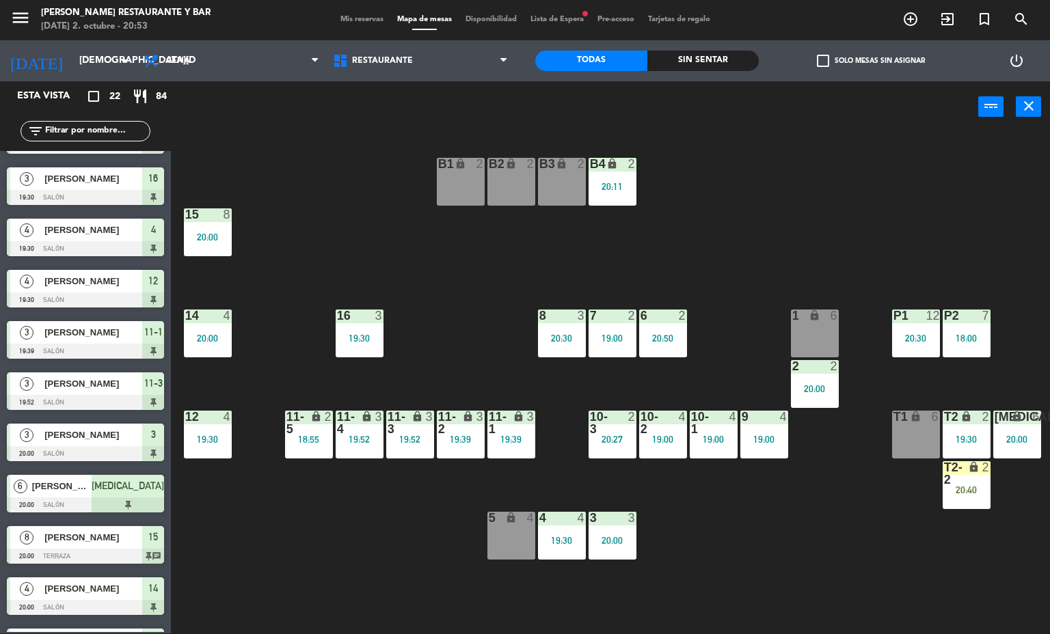
click at [334, 17] on span "Mis reservas" at bounding box center [362, 20] width 57 height 8
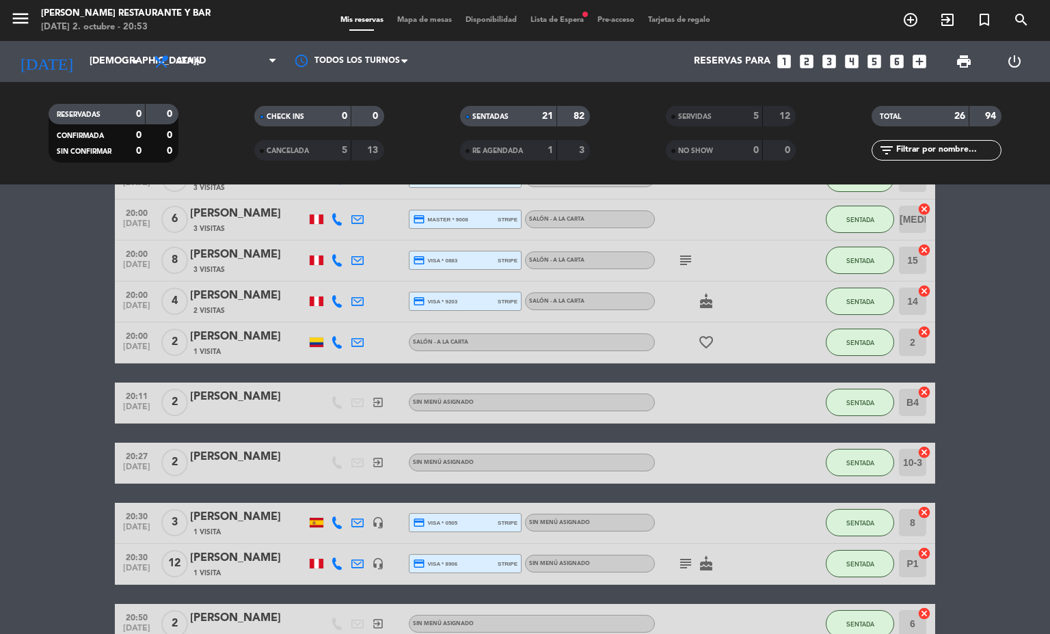
scroll to position [898, 0]
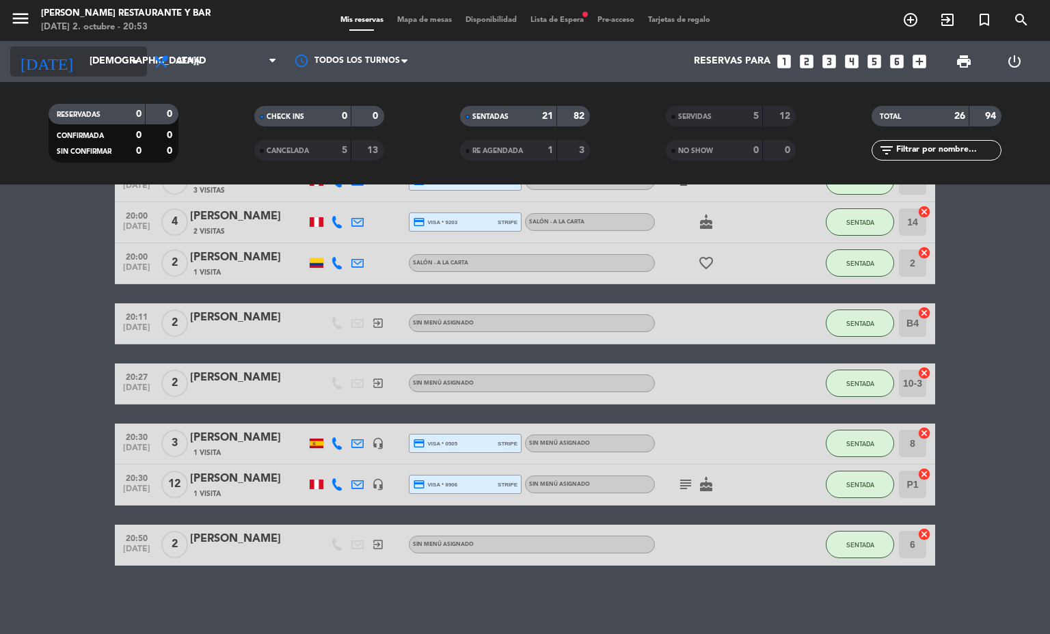
click at [83, 62] on input "[DEMOGRAPHIC_DATA][DATE]" at bounding box center [148, 61] width 130 height 25
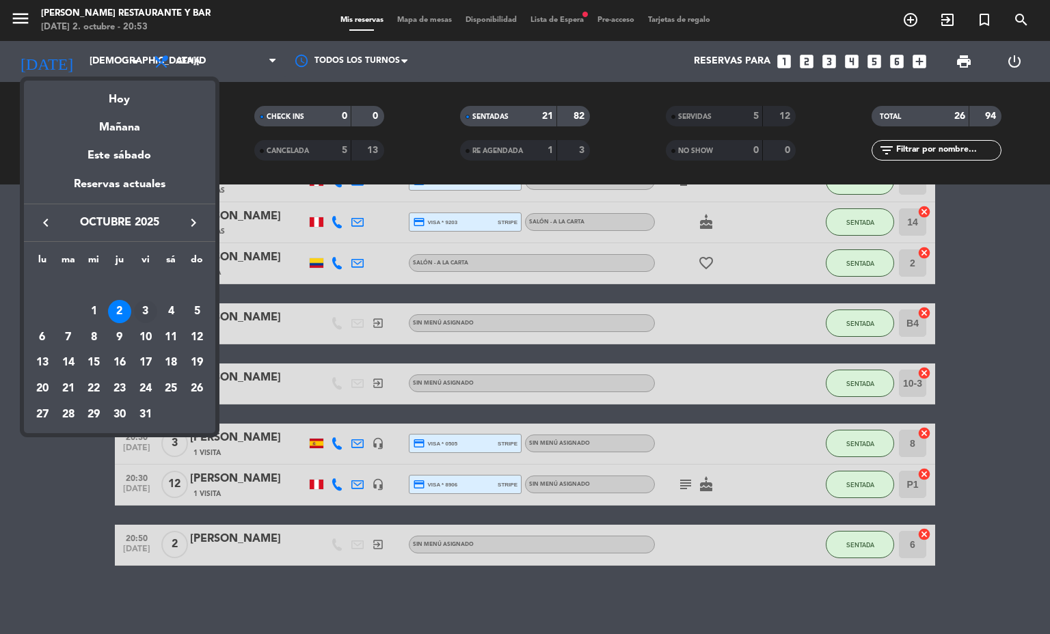
click at [144, 310] on div "3" at bounding box center [145, 311] width 23 height 23
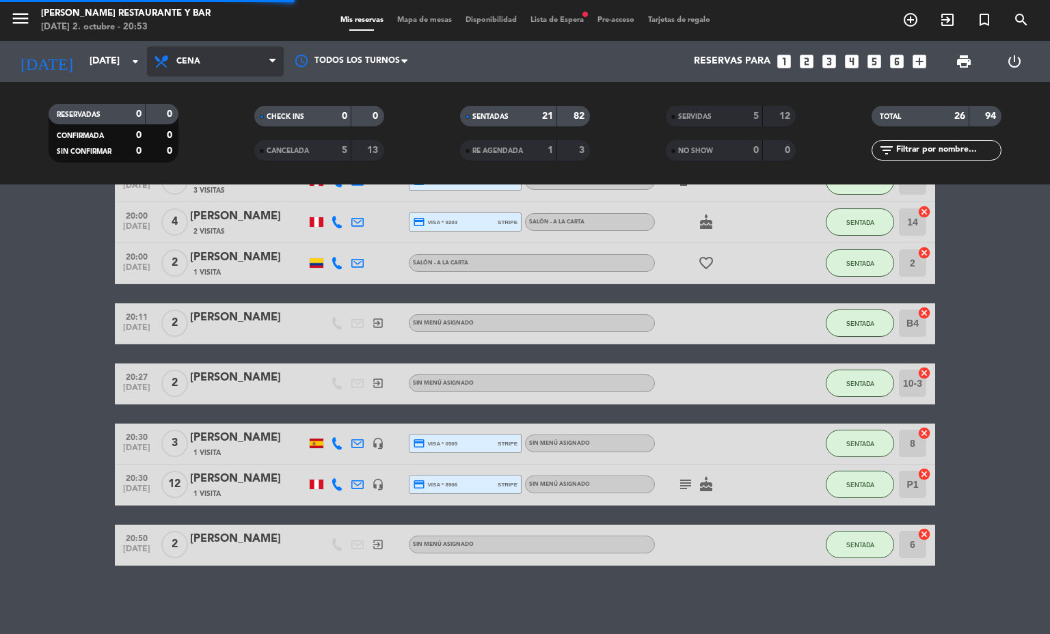
click at [236, 55] on span "Cena" at bounding box center [215, 61] width 137 height 30
click at [248, 81] on div "Todos los servicios Almuerzo Cena Todos los servicios Todos los servicios Almue…" at bounding box center [215, 61] width 137 height 41
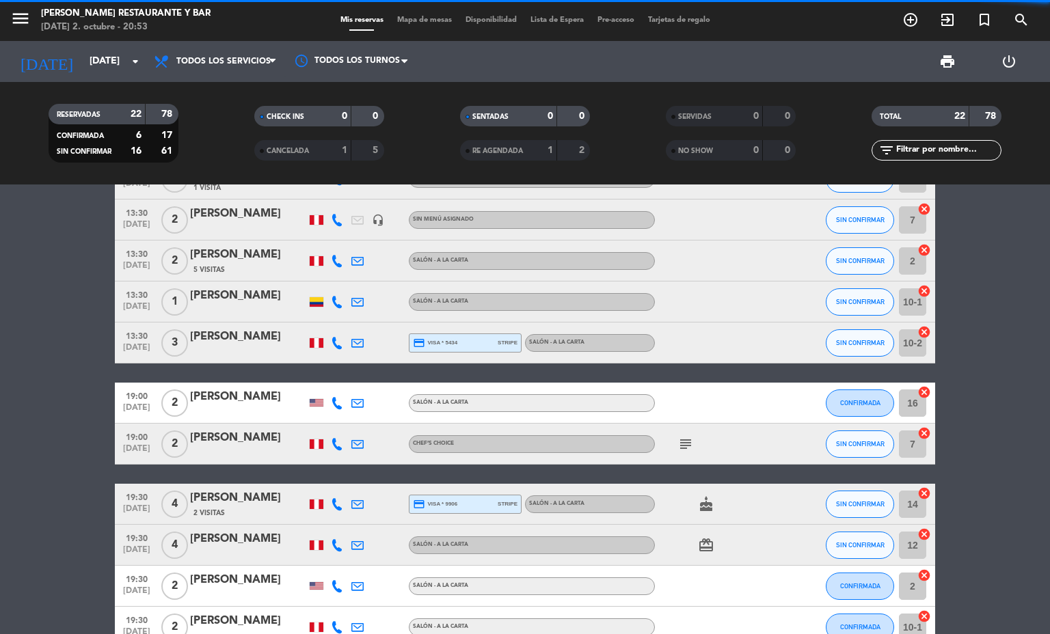
scroll to position [644, 0]
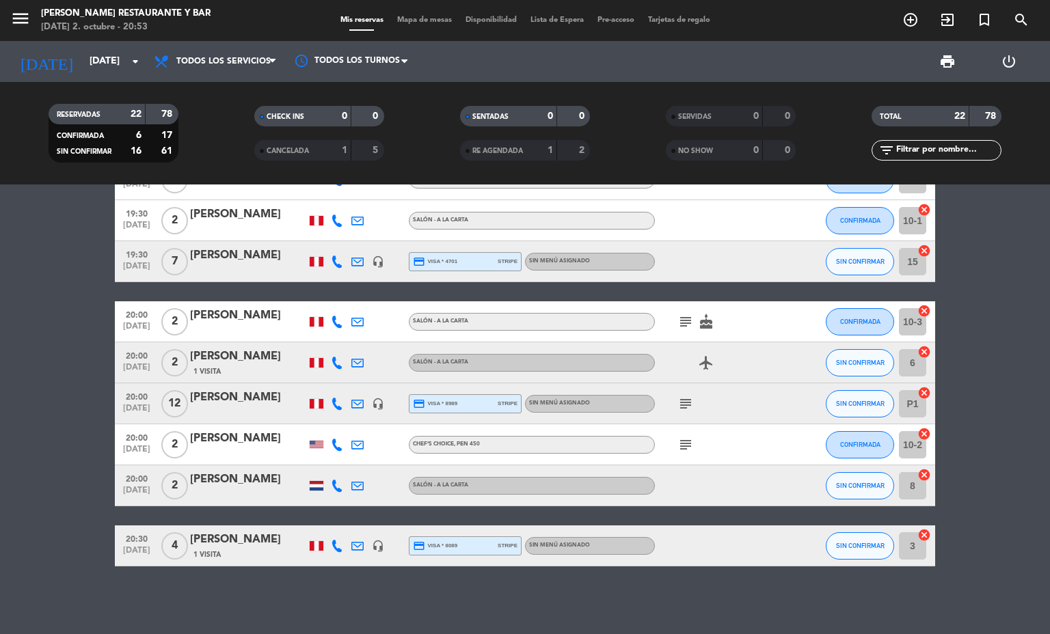
click at [368, 539] on div "headset_mic" at bounding box center [378, 546] width 21 height 40
click at [372, 540] on icon "headset_mic" at bounding box center [378, 546] width 12 height 12
click at [351, 545] on icon at bounding box center [357, 546] width 12 height 12
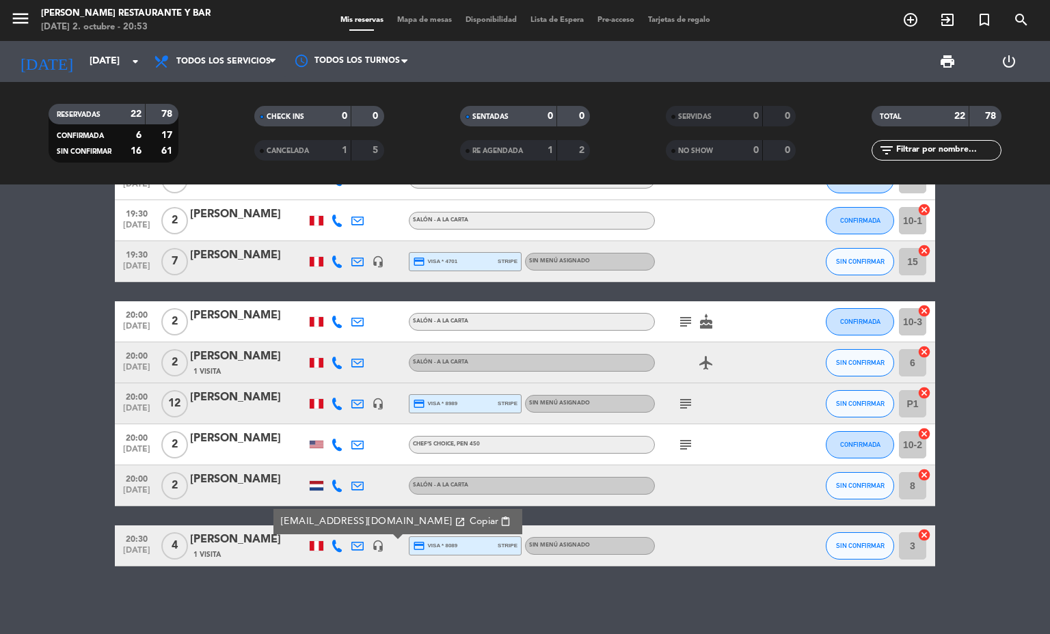
click at [159, 500] on div "2" at bounding box center [174, 485] width 31 height 40
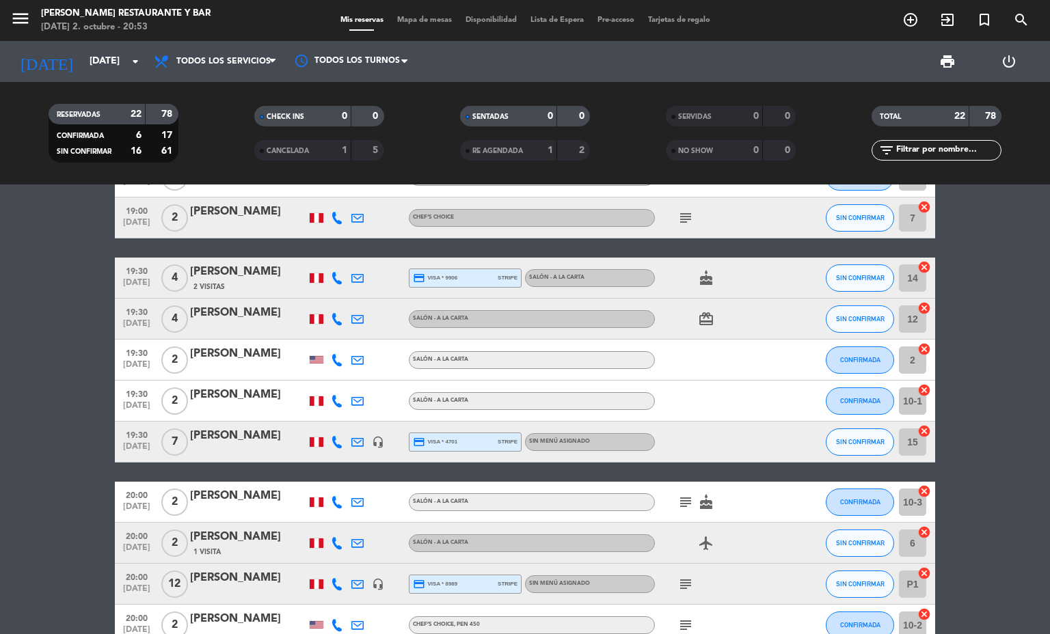
scroll to position [439, 0]
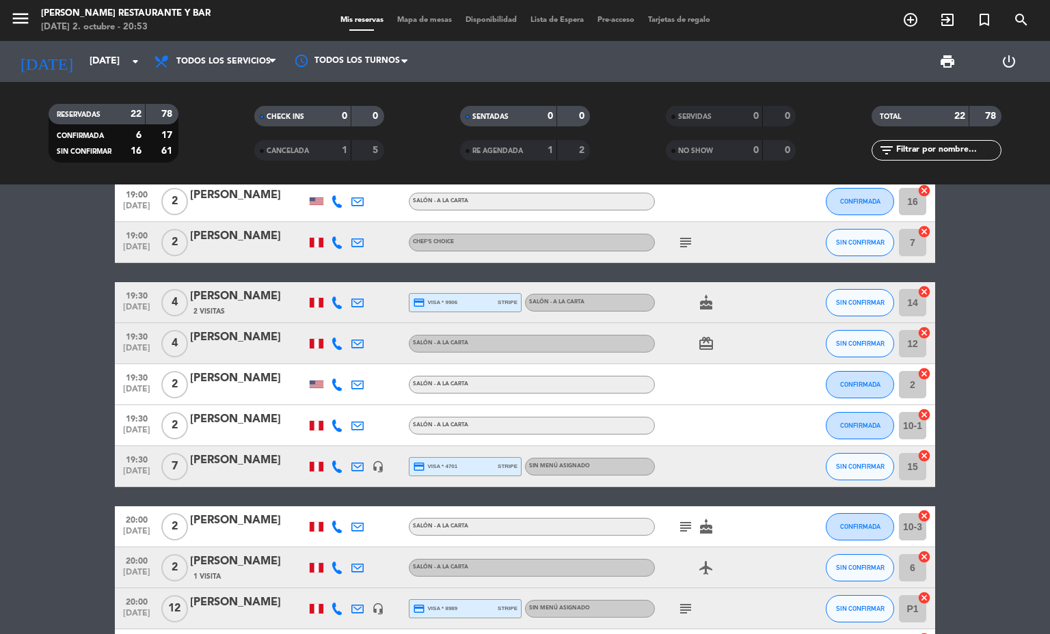
click at [372, 465] on icon "headset_mic" at bounding box center [378, 467] width 12 height 12
click at [351, 462] on icon at bounding box center [357, 467] width 12 height 12
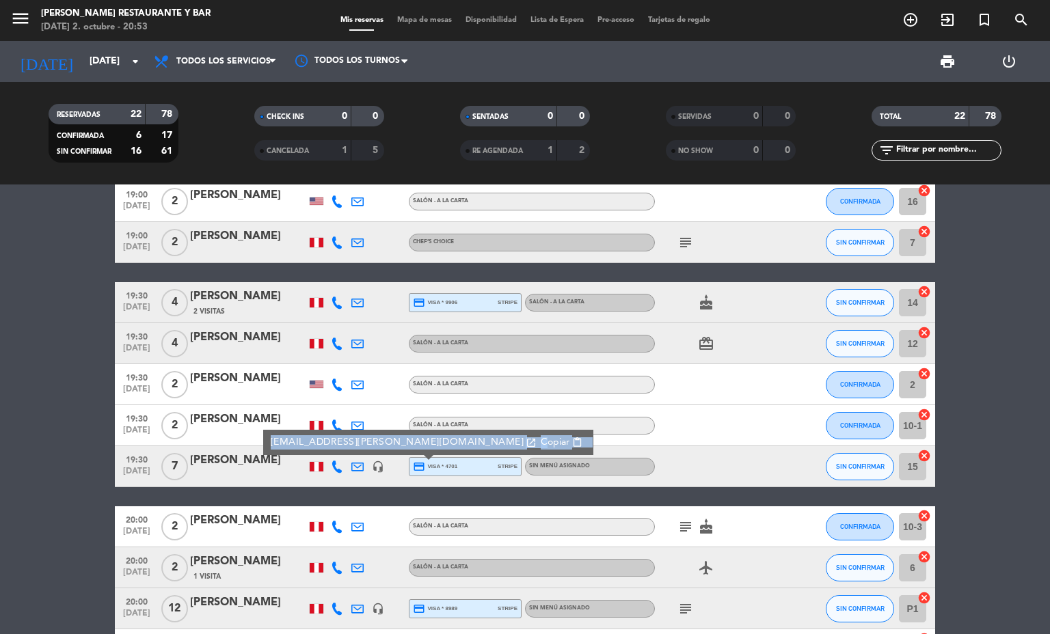
click at [0, 465] on bookings-row "13:00 [DATE] 2 [PERSON_NAME] headset_mic Sin menú asignado SIN CONFIRMAR 6 canc…" at bounding box center [525, 273] width 1050 height 998
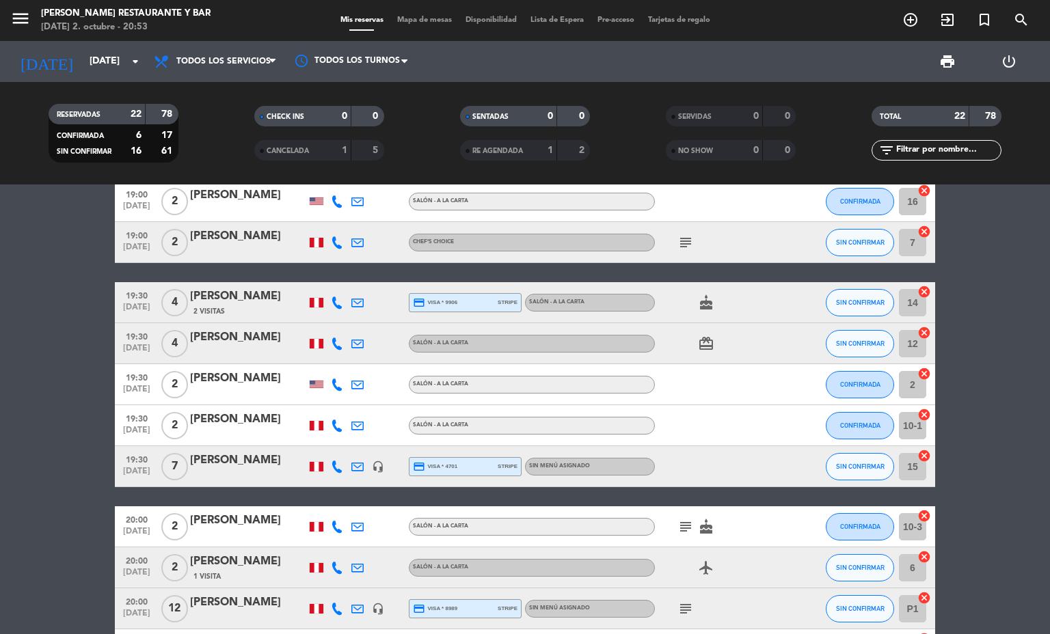
scroll to position [234, 0]
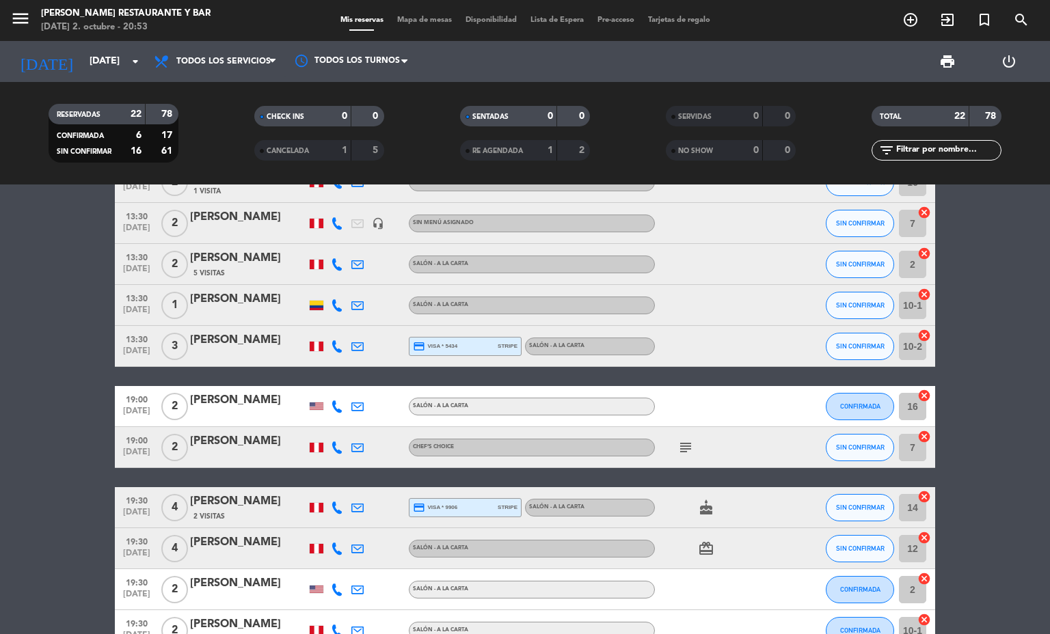
click at [232, 463] on div "19:00 [DATE] 2 [PERSON_NAME] Chef’s Choice subject SIN CONFIRMAR 7 cancel" at bounding box center [525, 447] width 820 height 41
click at [245, 435] on div "[PERSON_NAME]" at bounding box center [248, 442] width 116 height 18
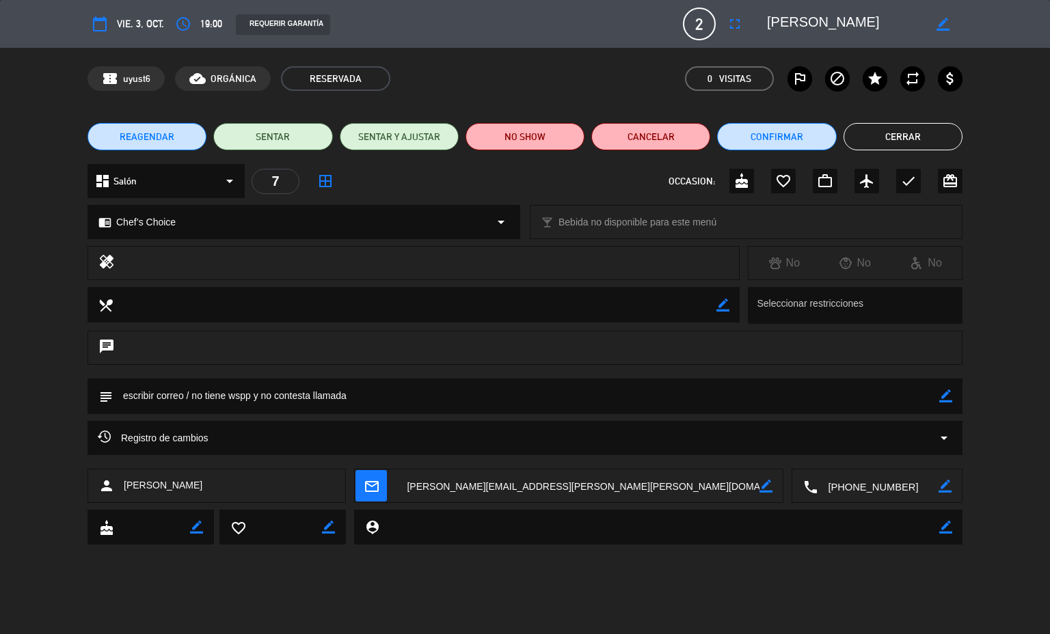
click at [878, 132] on button "Cerrar" at bounding box center [902, 136] width 119 height 27
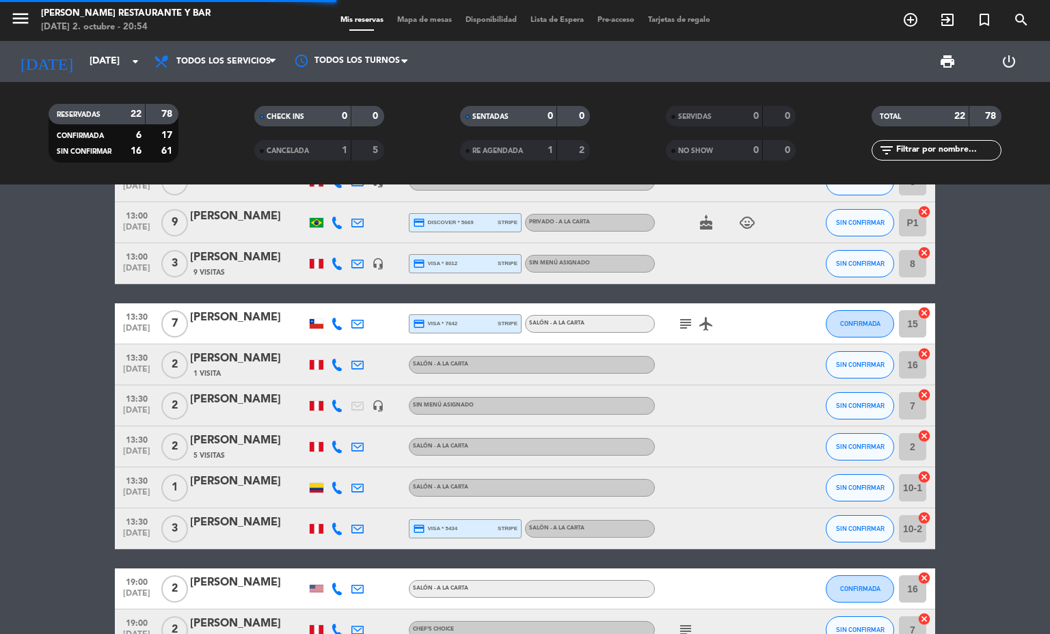
scroll to position [29, 0]
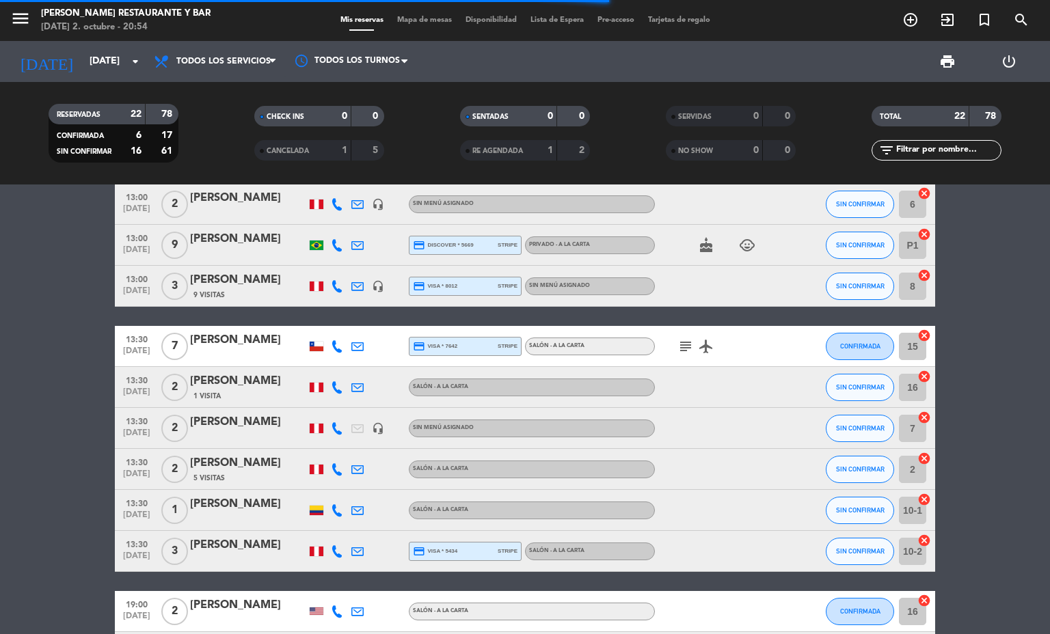
click at [372, 422] on icon "headset_mic" at bounding box center [378, 428] width 12 height 12
click at [677, 351] on icon "subject" at bounding box center [685, 346] width 16 height 16
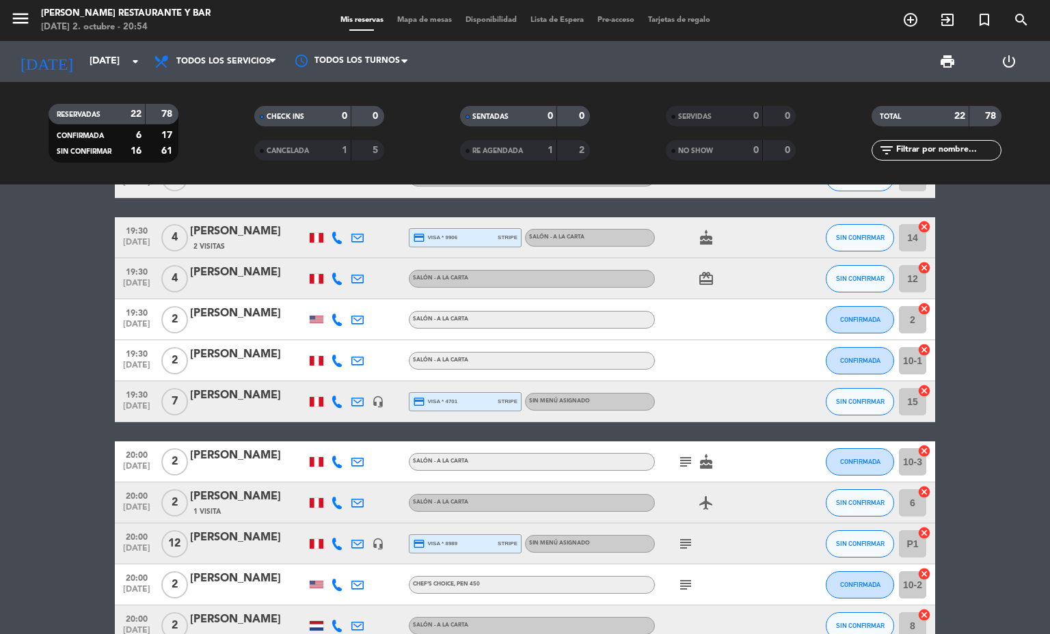
scroll to position [615, 0]
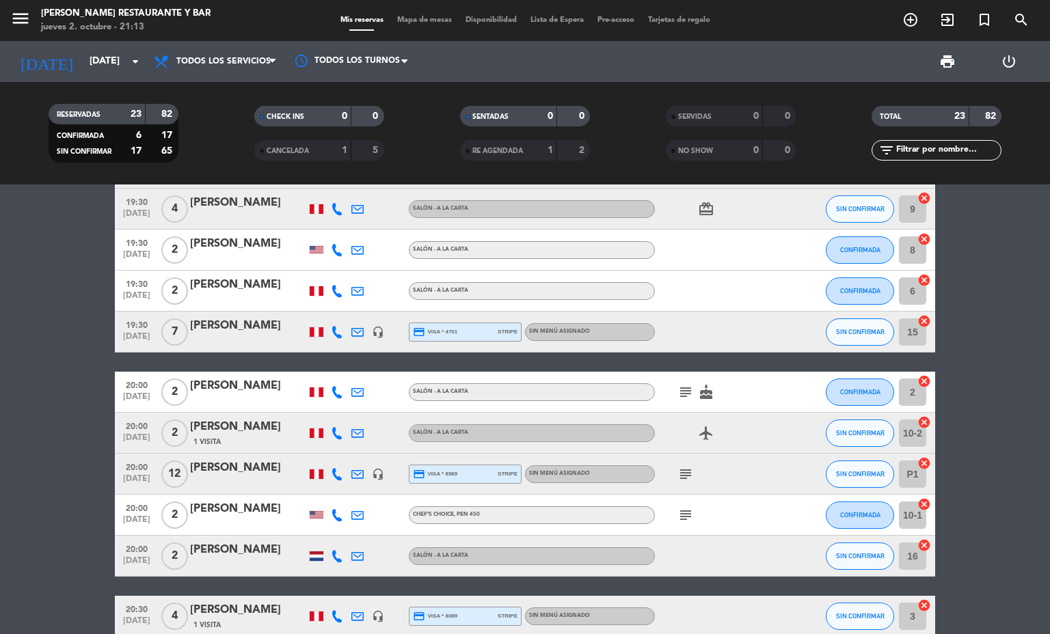
click at [130, 321] on span "19:30" at bounding box center [137, 324] width 34 height 16
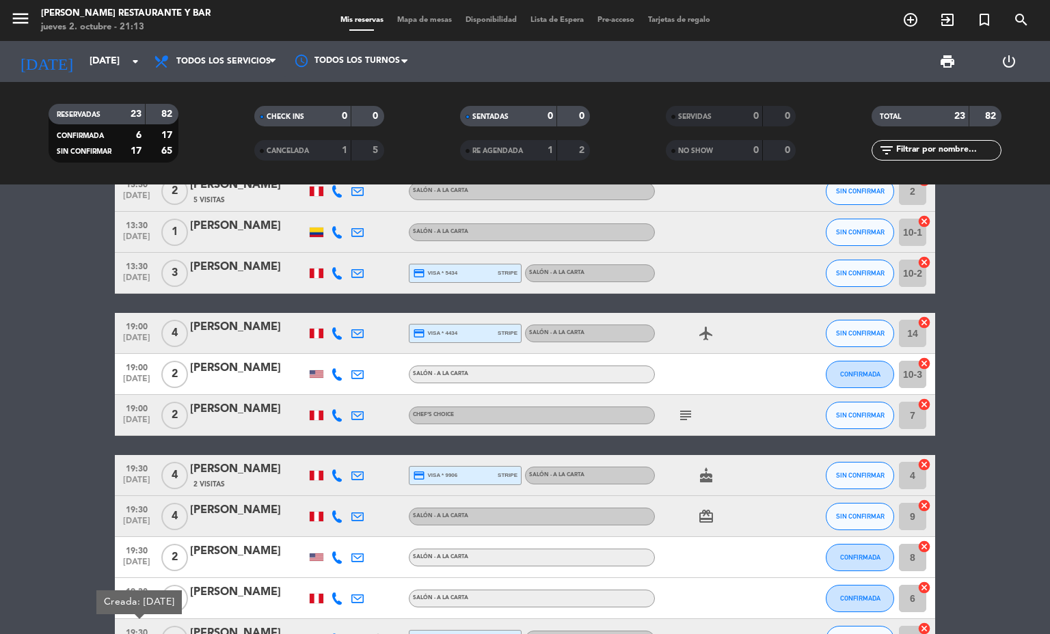
scroll to position [513, 0]
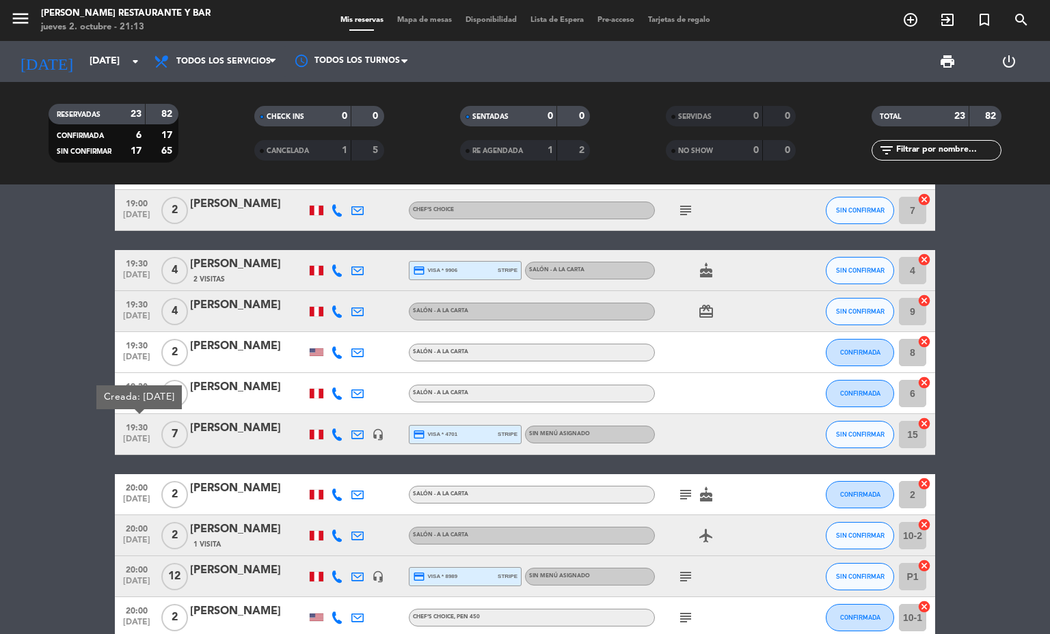
click at [0, 405] on bookings-row "13:00 [DATE] 2 [PERSON_NAME] headset_mic Sin menú asignado SIN CONFIRMAR 6 canc…" at bounding box center [525, 220] width 1050 height 1039
click at [126, 328] on div "19:30 [DATE]" at bounding box center [137, 311] width 44 height 40
click at [127, 357] on span "[DATE]" at bounding box center [137, 361] width 34 height 16
click at [10, 330] on bookings-row "13:00 [DATE] 2 [PERSON_NAME] headset_mic Sin menú asignado SIN CONFIRMAR 6 canc…" at bounding box center [525, 220] width 1050 height 1039
click at [115, 386] on div "19:30 [DATE]" at bounding box center [137, 393] width 44 height 40
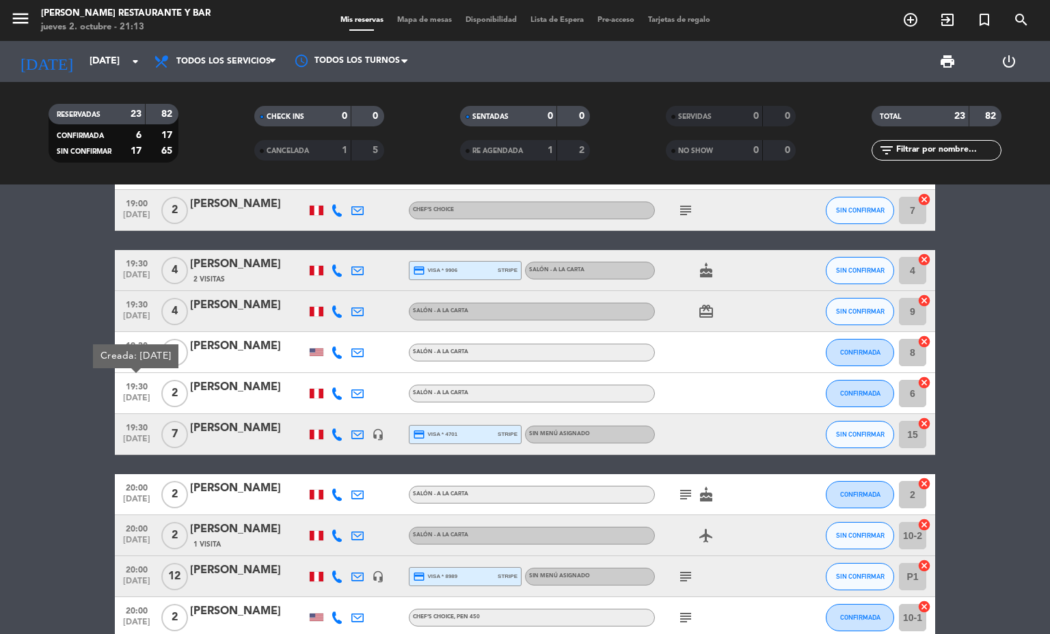
click at [131, 431] on span "19:30" at bounding box center [137, 427] width 34 height 16
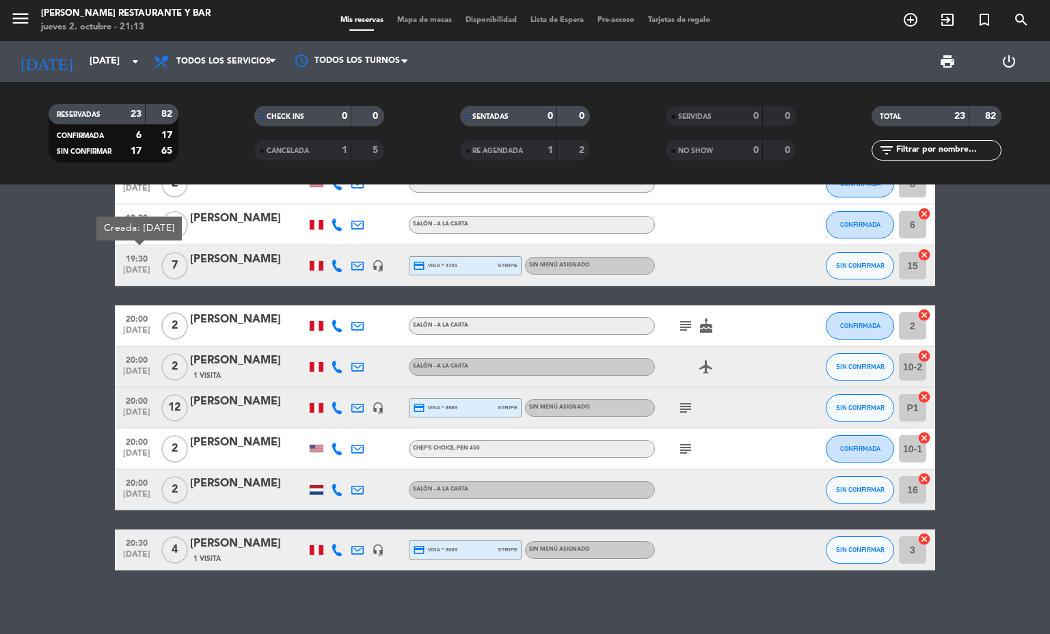
scroll to position [685, 0]
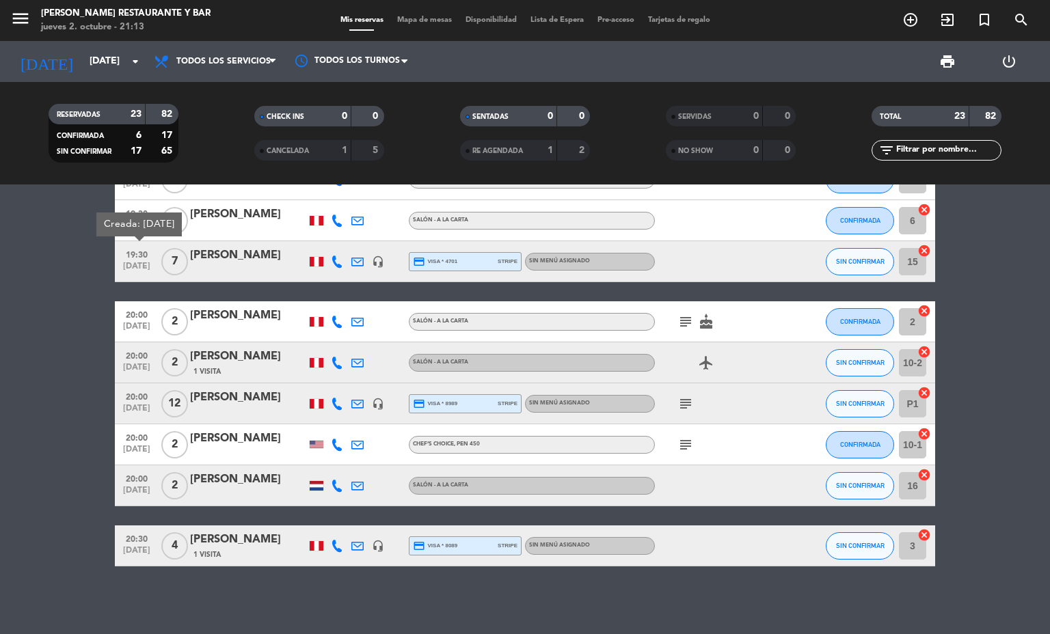
click at [120, 323] on span "[DATE]" at bounding box center [137, 330] width 34 height 16
click at [120, 355] on span "20:00" at bounding box center [137, 355] width 34 height 16
click at [126, 303] on div "20:00 [DATE]" at bounding box center [137, 321] width 44 height 40
click at [677, 316] on icon "subject" at bounding box center [685, 322] width 16 height 16
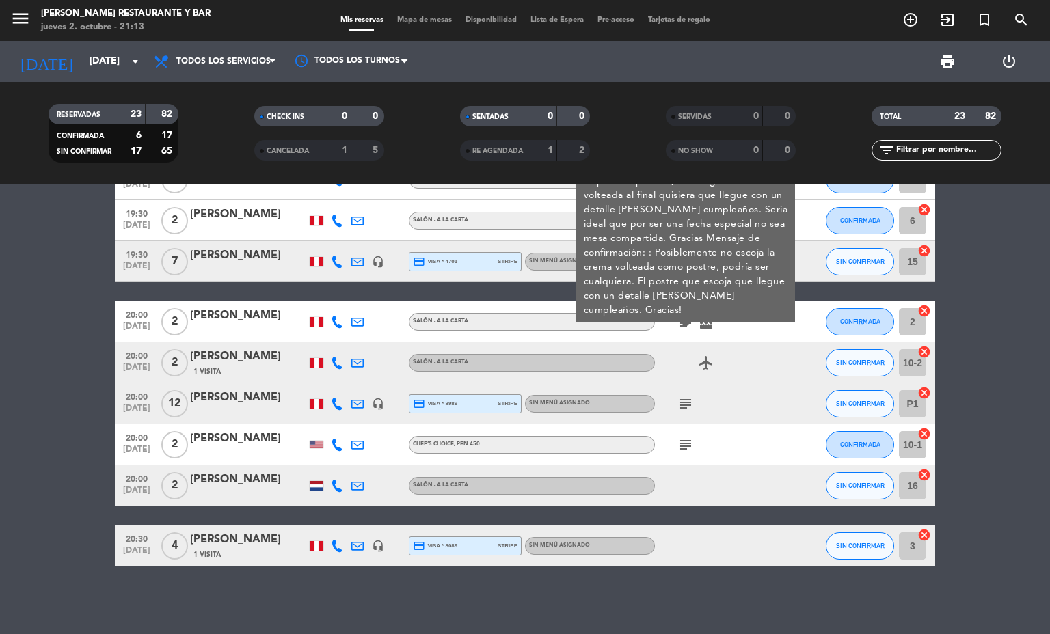
click at [677, 316] on icon "subject" at bounding box center [685, 322] width 16 height 16
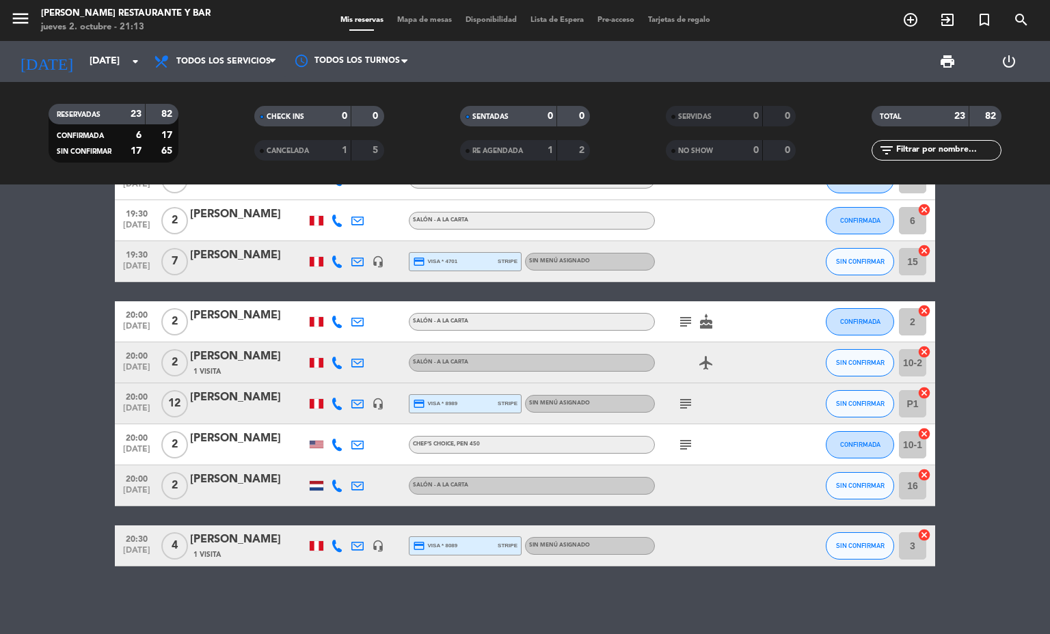
click at [139, 546] on span "[DATE]" at bounding box center [137, 554] width 34 height 16
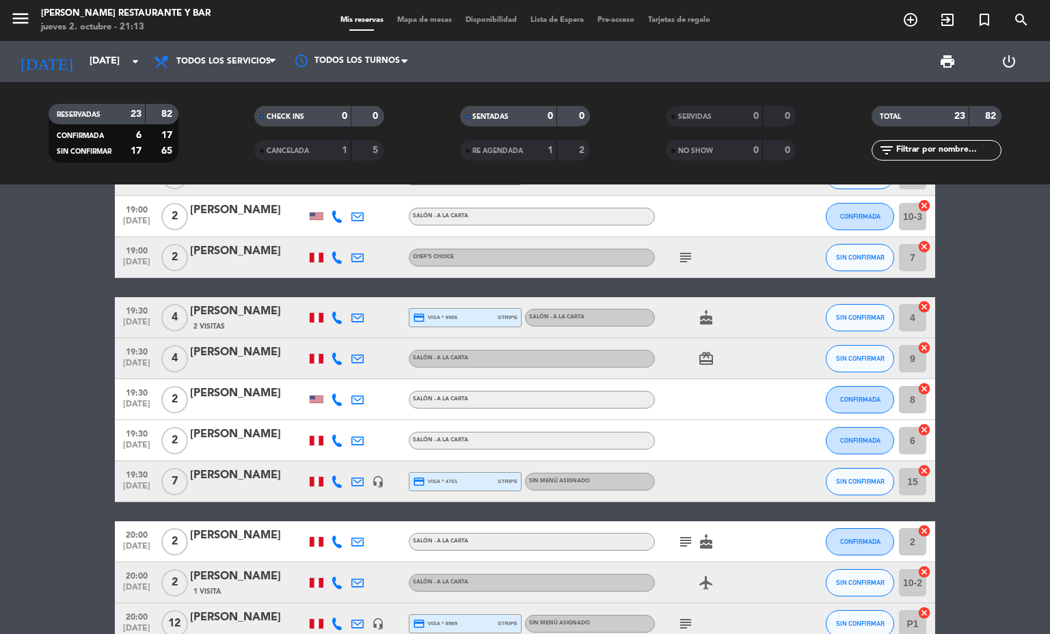
scroll to position [70, 0]
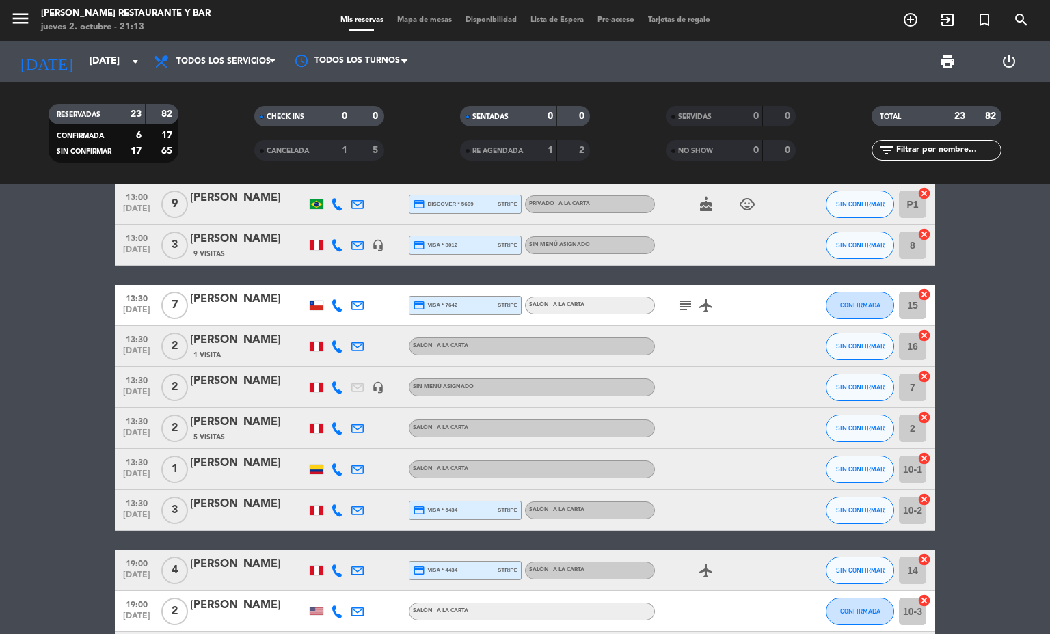
click at [120, 353] on span "[DATE]" at bounding box center [137, 354] width 34 height 16
click at [133, 394] on span "[DATE]" at bounding box center [137, 395] width 34 height 16
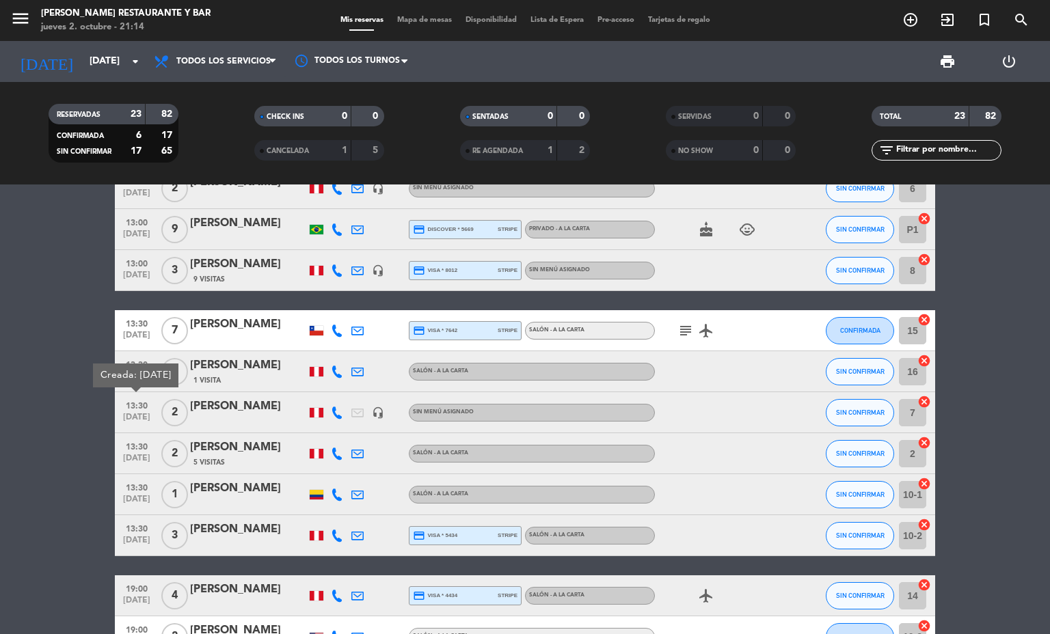
scroll to position [0, 0]
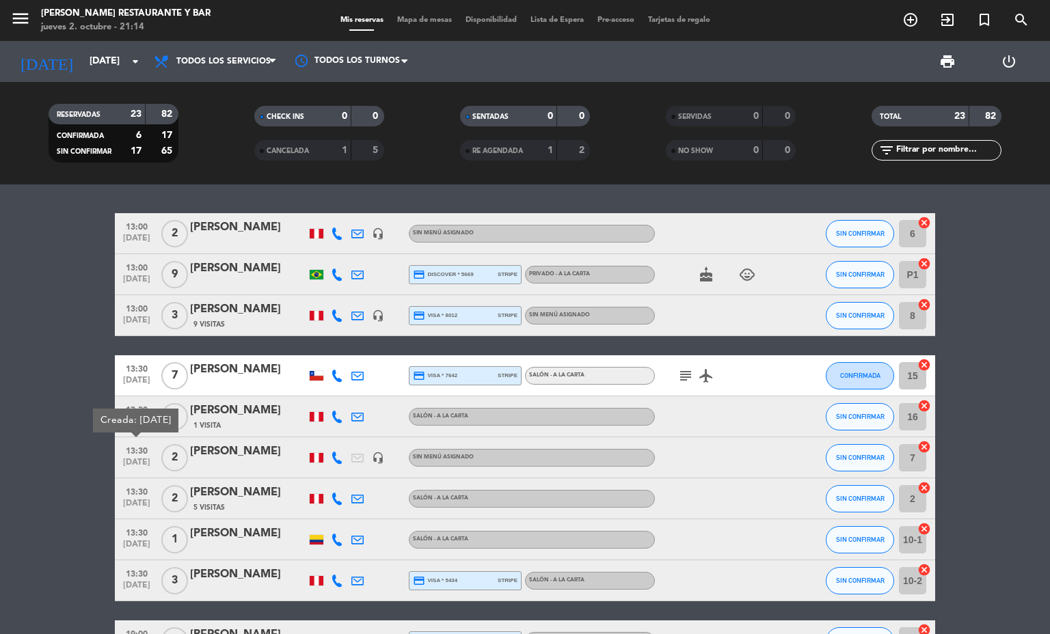
click at [120, 273] on span "13:00" at bounding box center [137, 267] width 34 height 16
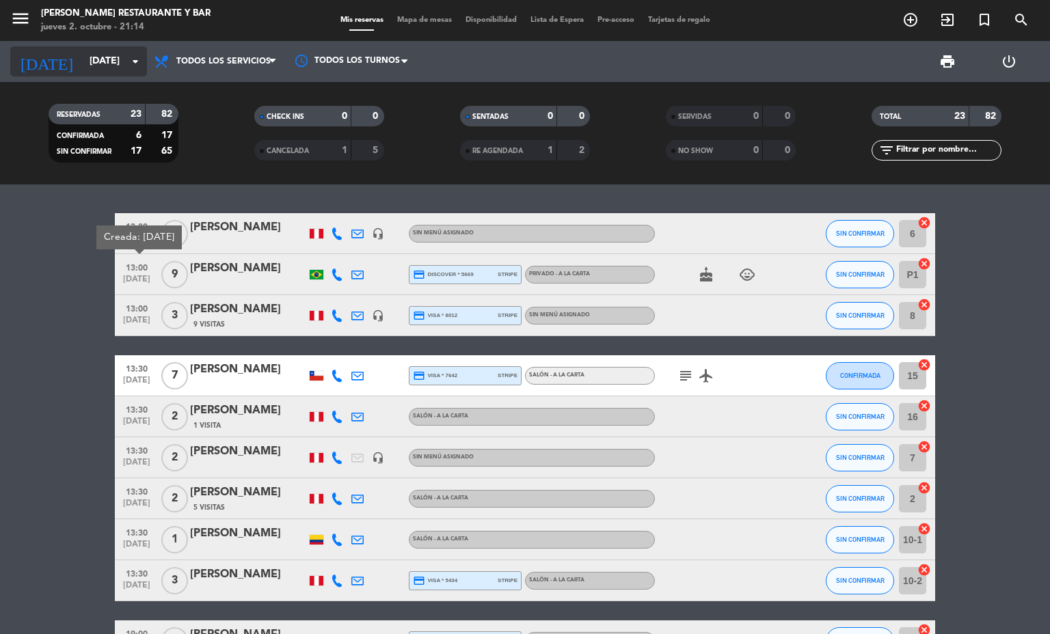
click at [83, 68] on input "[DATE]" at bounding box center [148, 61] width 130 height 25
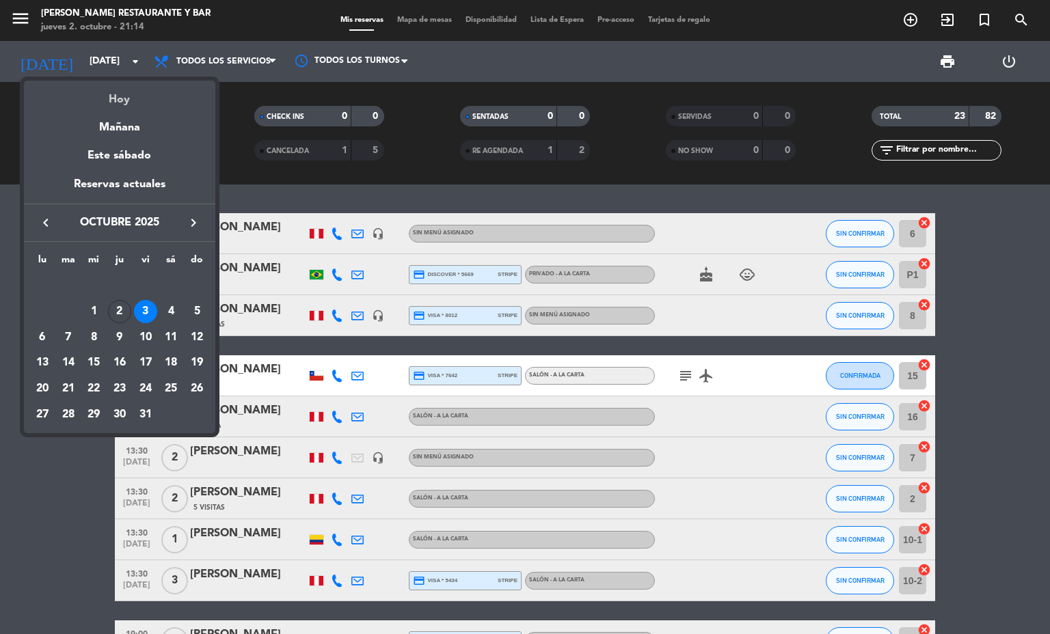
click at [101, 109] on div "Hoy" at bounding box center [119, 95] width 191 height 28
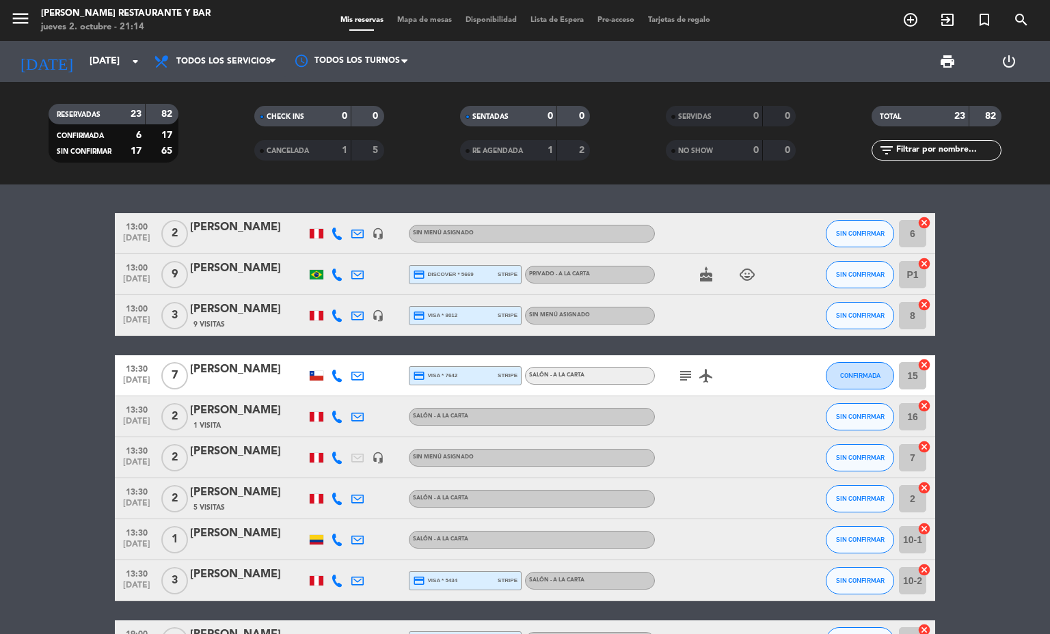
type input "[DEMOGRAPHIC_DATA][DATE]"
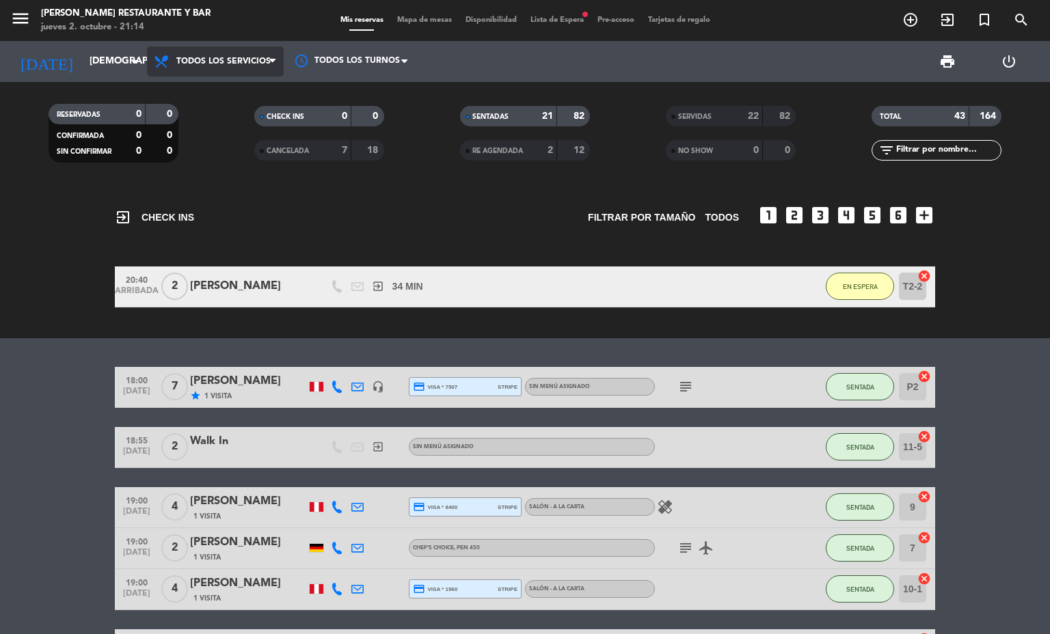
click at [240, 70] on span "Todos los servicios" at bounding box center [215, 61] width 137 height 30
click at [257, 177] on div "RESERVADAS 0 0 CONFIRMADA 0 0 SIN CONFIRMAR 0 0 CHECK INS 0 0 CANCELADA 7 18 SE…" at bounding box center [525, 133] width 1050 height 103
click at [249, 76] on span "Todos los servicios" at bounding box center [215, 61] width 137 height 30
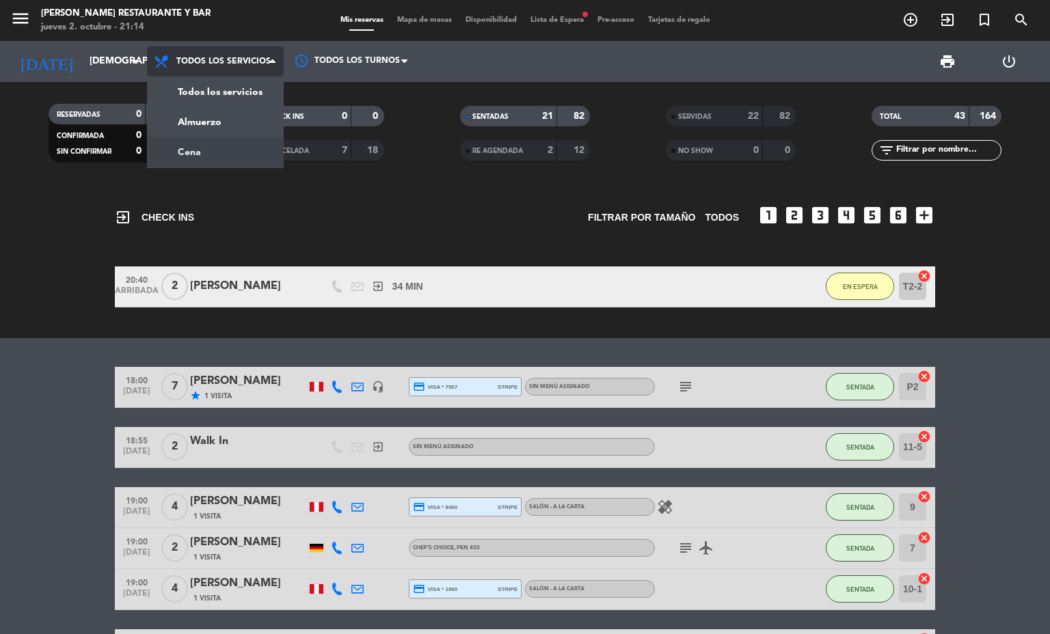
click at [261, 152] on div "menu [PERSON_NAME] Restaurante y Bar [DATE] 2. octubre - 21:14 Mis reservas Map…" at bounding box center [525, 92] width 1050 height 185
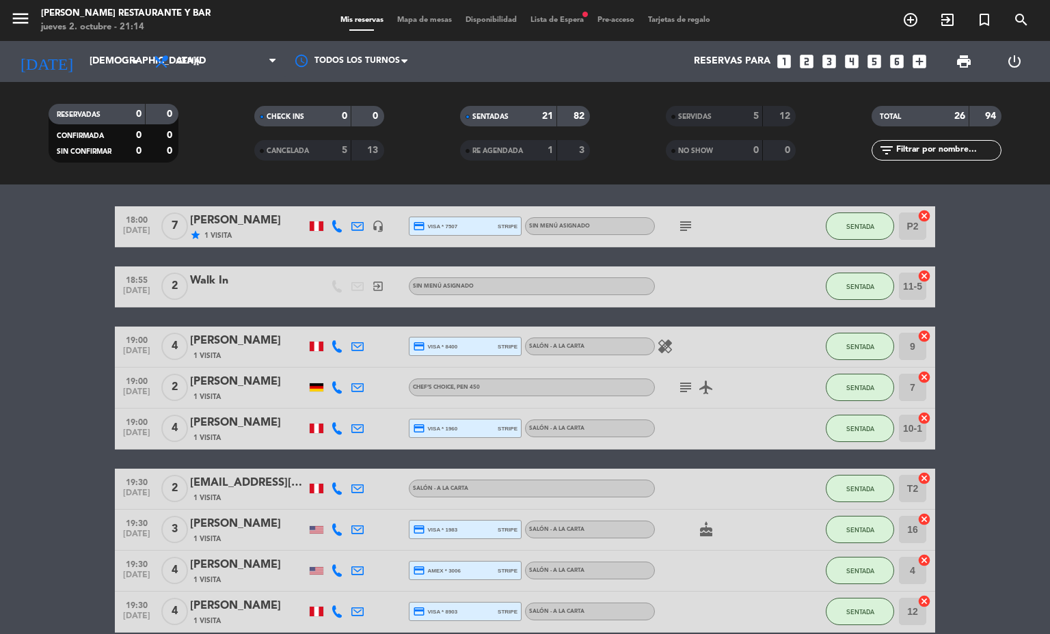
scroll to position [78, 0]
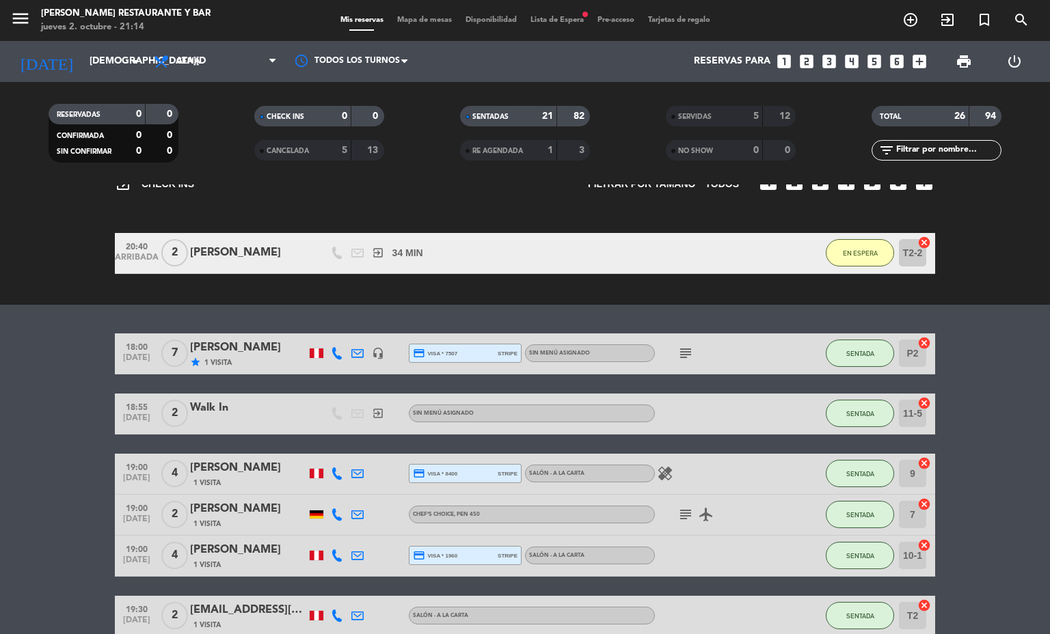
click at [431, 12] on div "menu [PERSON_NAME] Restaurante y Bar [DATE] 2. octubre - 21:14 Mis reservas Map…" at bounding box center [525, 20] width 1050 height 41
click at [435, 25] on div "Mis reservas Mapa de mesas Disponibilidad Lista de Espera fiber_manual_record P…" at bounding box center [525, 20] width 383 height 12
click at [439, 17] on span "Mapa de mesas" at bounding box center [424, 20] width 68 height 8
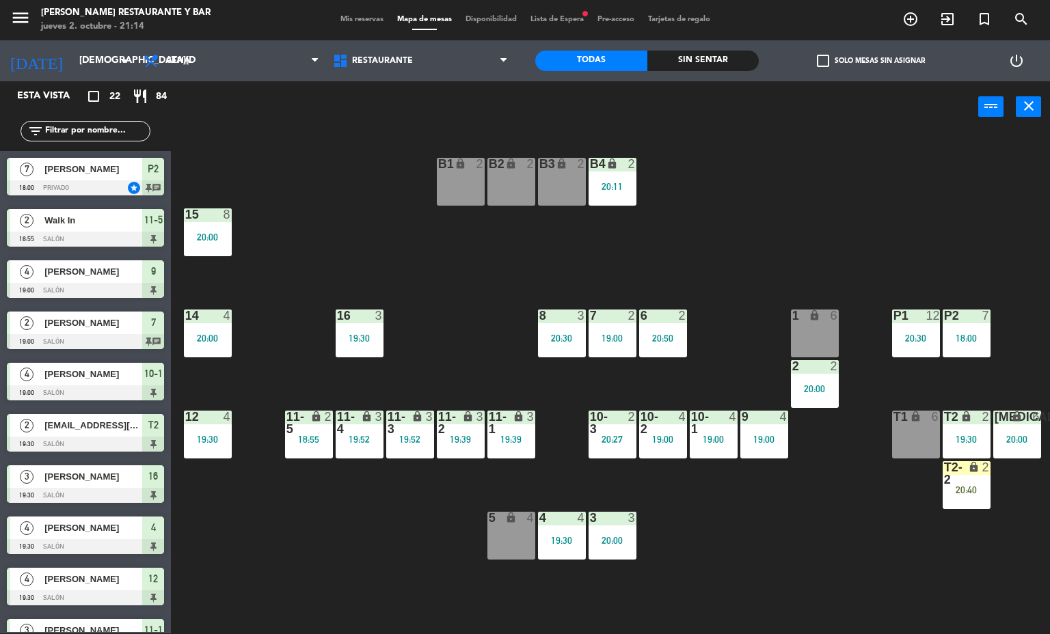
click at [205, 218] on div at bounding box center [207, 214] width 23 height 12
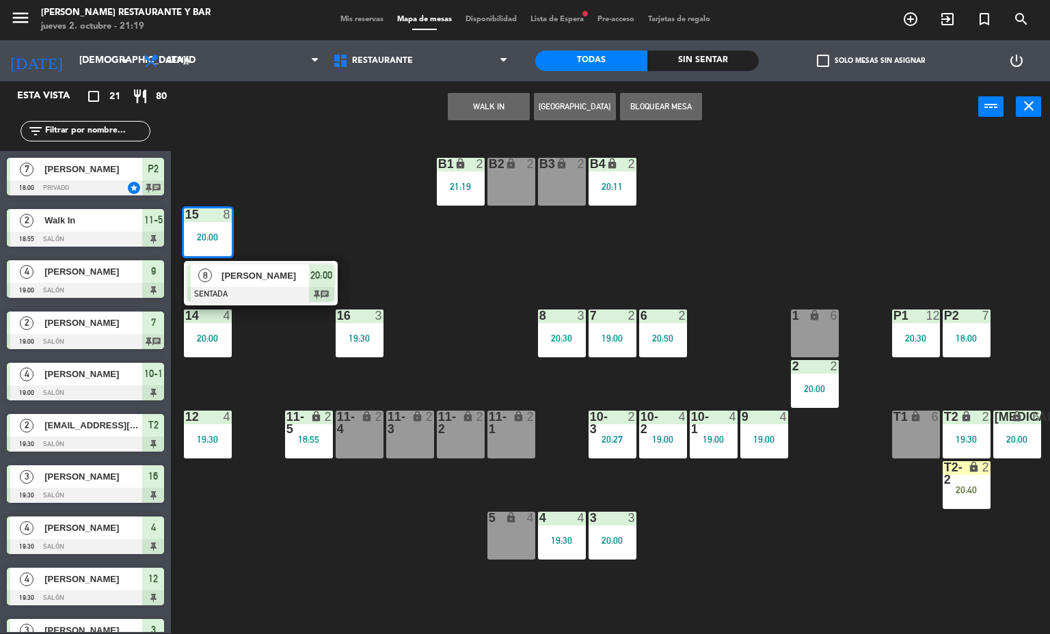
click at [343, 16] on span "Mis reservas" at bounding box center [362, 20] width 57 height 8
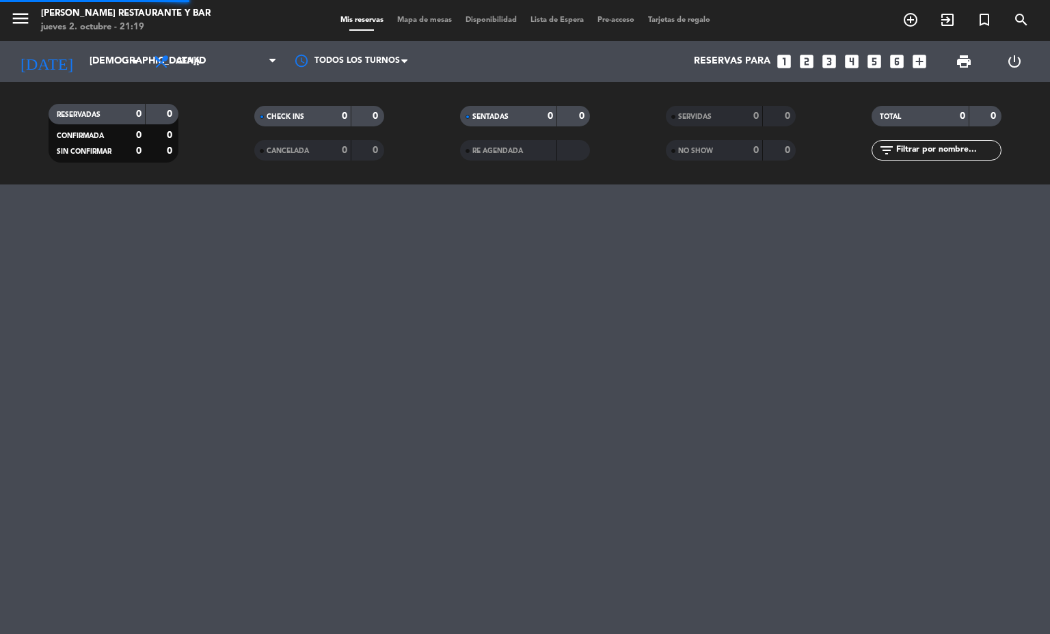
click at [406, 17] on span "Mapa de mesas" at bounding box center [424, 20] width 68 height 8
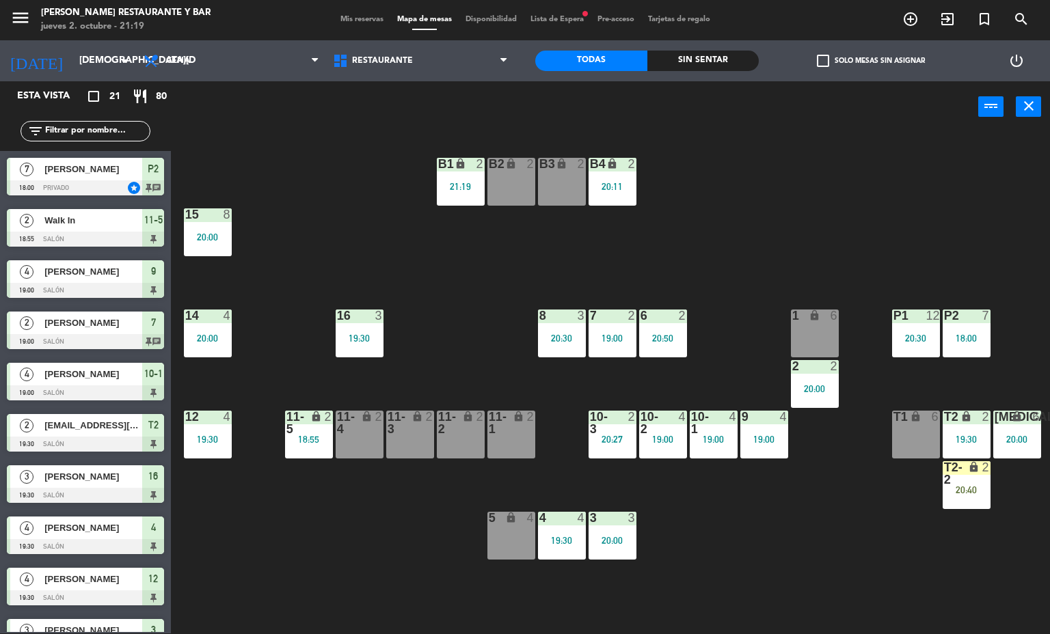
click at [337, 504] on div "B1 lock 2 21:19 B2 lock 2 B3 lock 2 B4 lock 2 20:11 15 8 20:00 14 4 20:00 8 3 2…" at bounding box center [615, 383] width 869 height 501
click at [419, 16] on span "Mapa de mesas" at bounding box center [424, 20] width 68 height 8
click at [347, 21] on span "Mis reservas" at bounding box center [362, 20] width 57 height 8
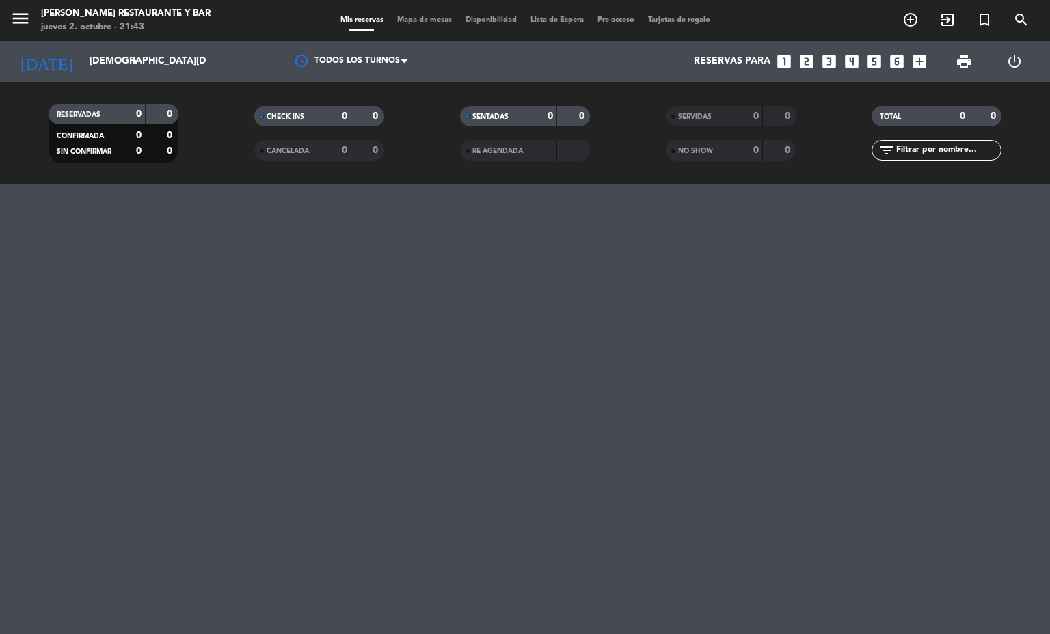
click at [435, 21] on span "Mapa de mesas" at bounding box center [424, 20] width 68 height 8
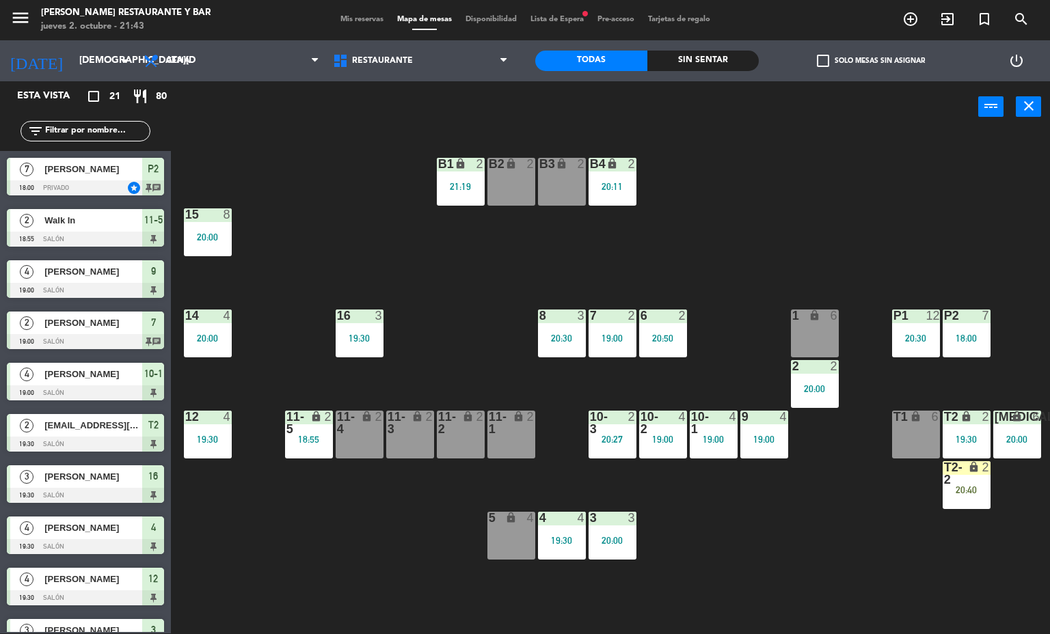
click at [953, 492] on div "20:40" at bounding box center [966, 490] width 48 height 10
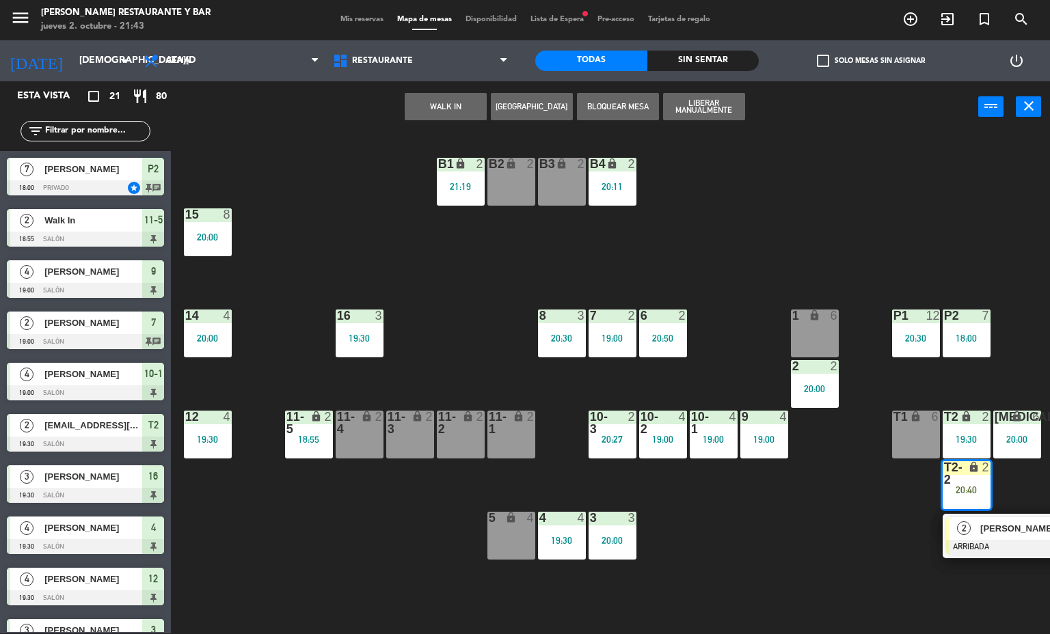
click at [987, 548] on div at bounding box center [1019, 547] width 147 height 15
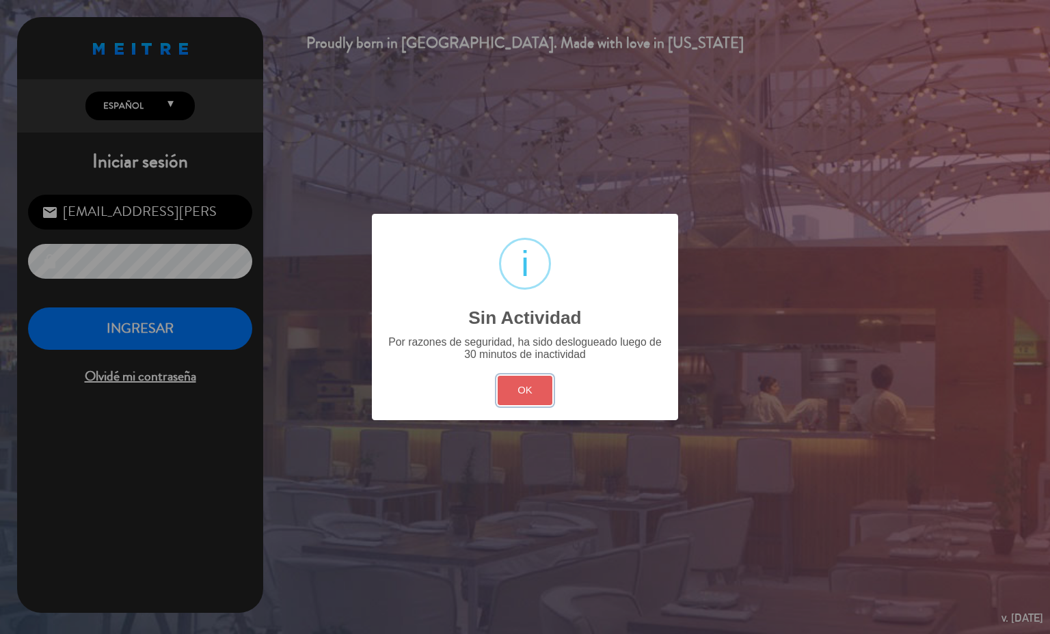
click at [521, 388] on button "OK" at bounding box center [525, 390] width 55 height 29
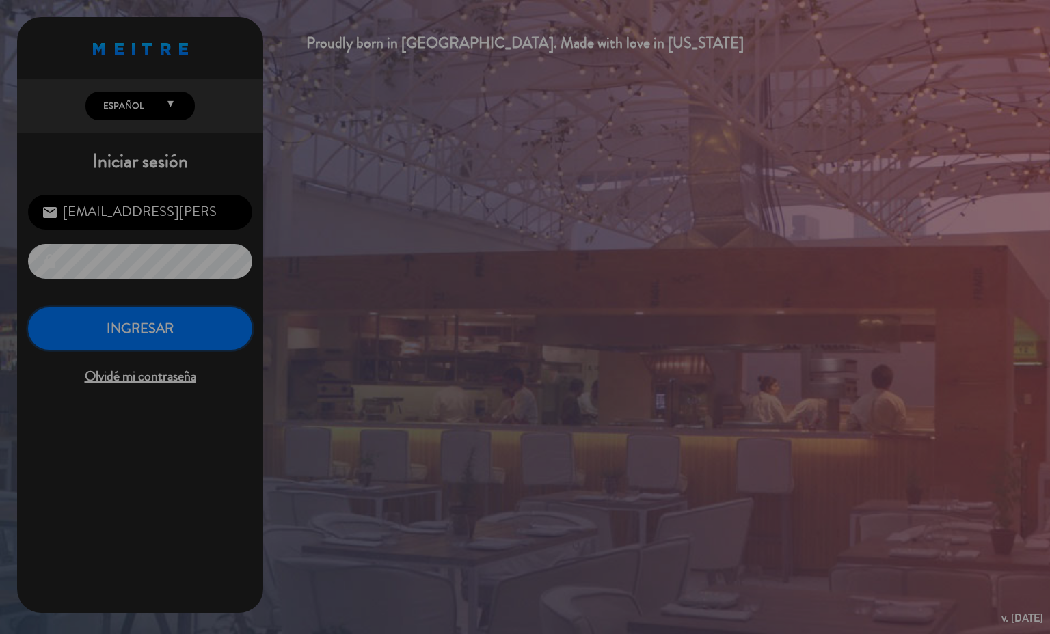
click at [214, 328] on button "INGRESAR" at bounding box center [140, 329] width 224 height 43
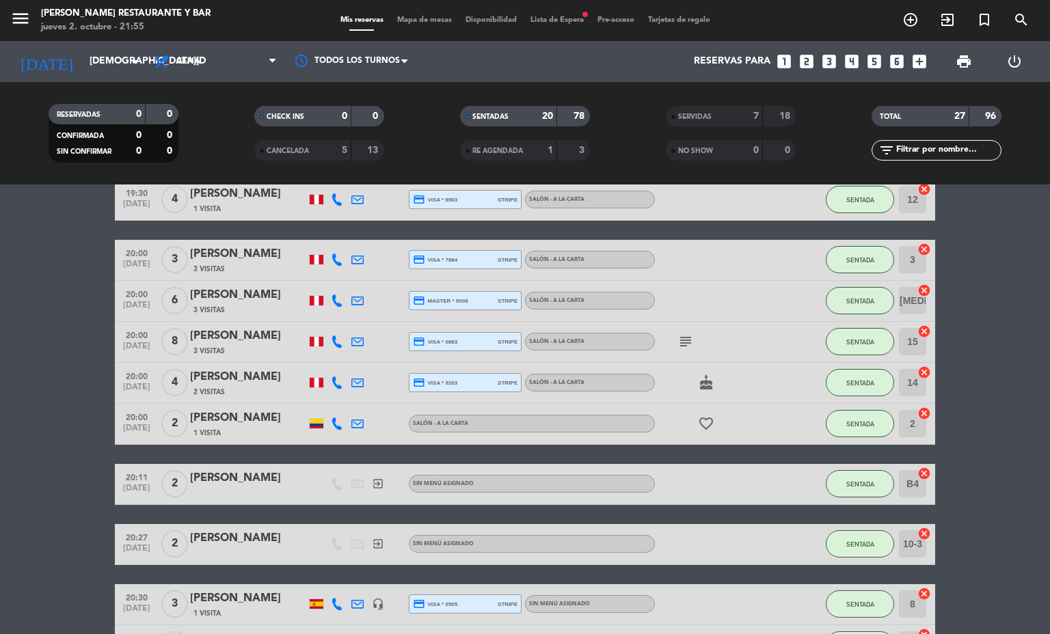
scroll to position [837, 0]
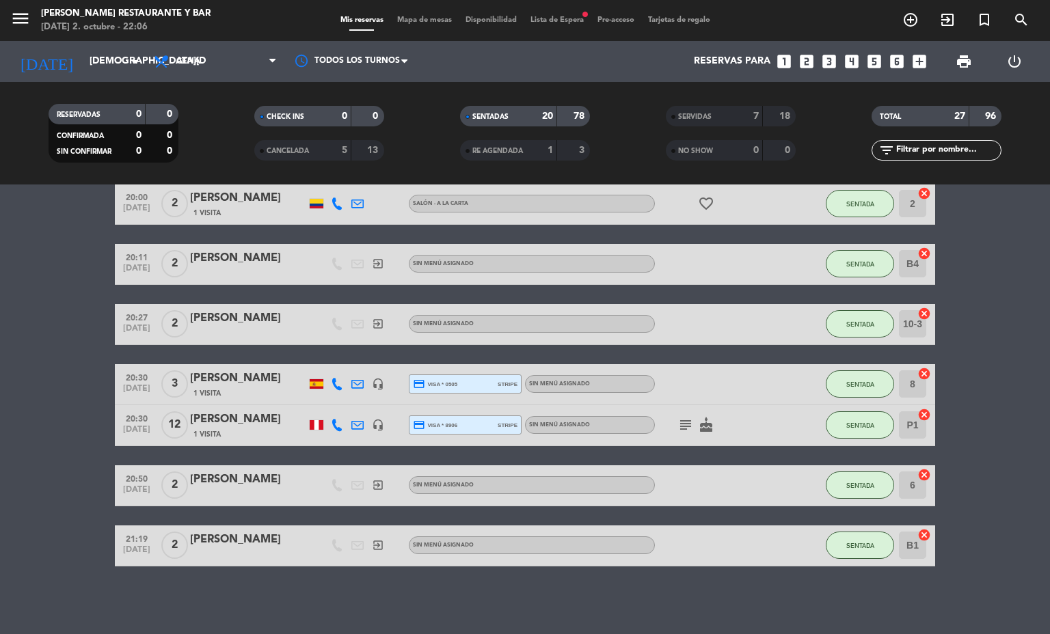
click at [83, 324] on bookings-row "18:00 [DATE] 7 [PERSON_NAME] star 1 Visita headset_mic credit_card visa * 7507 …" at bounding box center [525, 70] width 1050 height 992
click at [445, 21] on span "Mapa de mesas" at bounding box center [424, 20] width 68 height 8
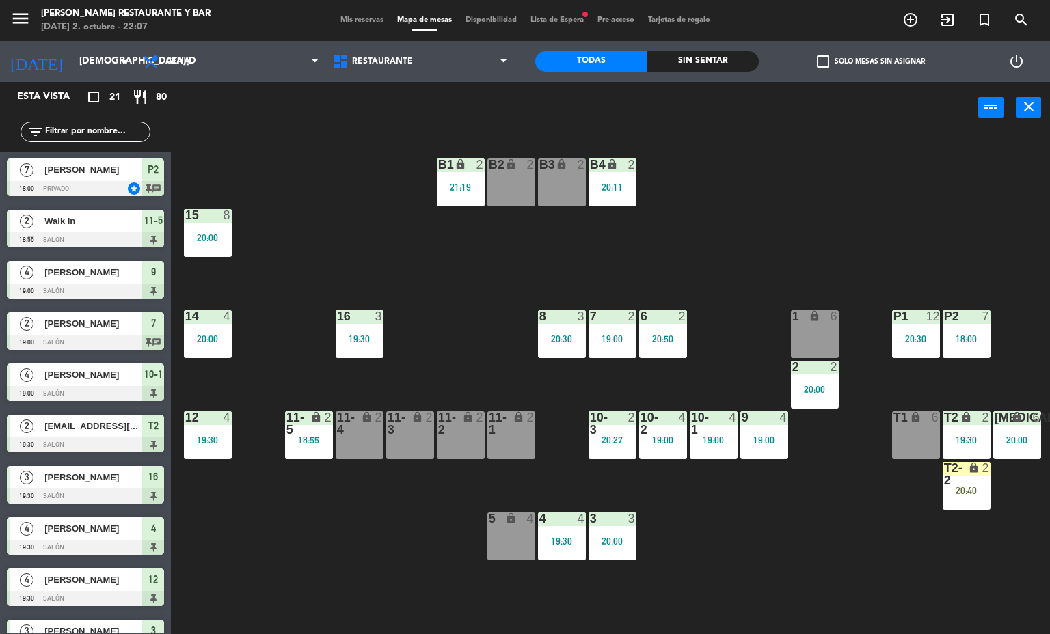
click at [970, 328] on div "P2 7 18:00" at bounding box center [966, 334] width 48 height 48
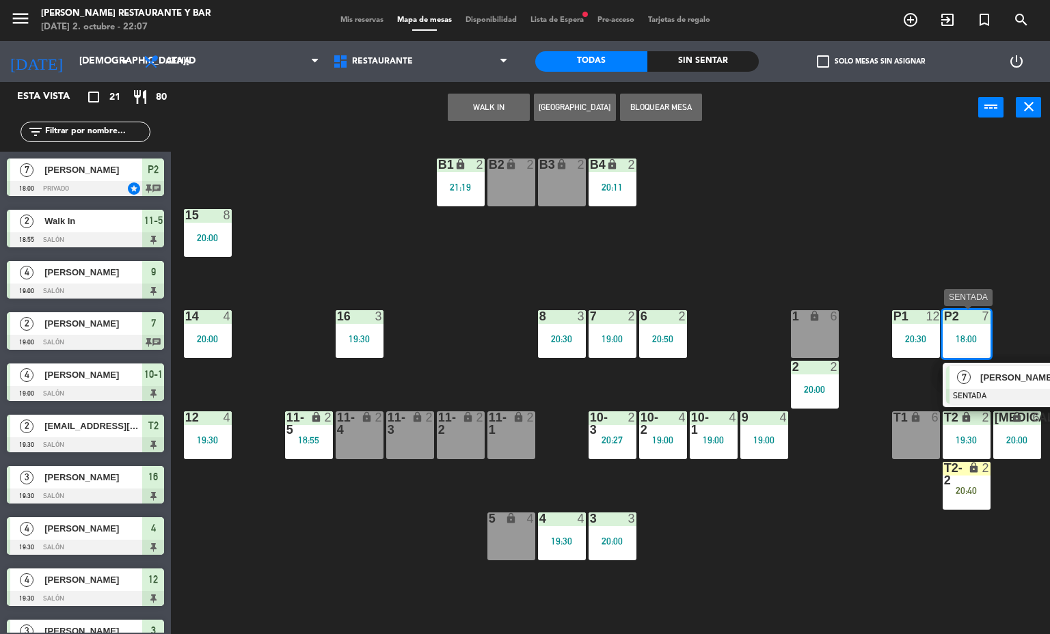
click at [977, 386] on div "7" at bounding box center [963, 377] width 29 height 23
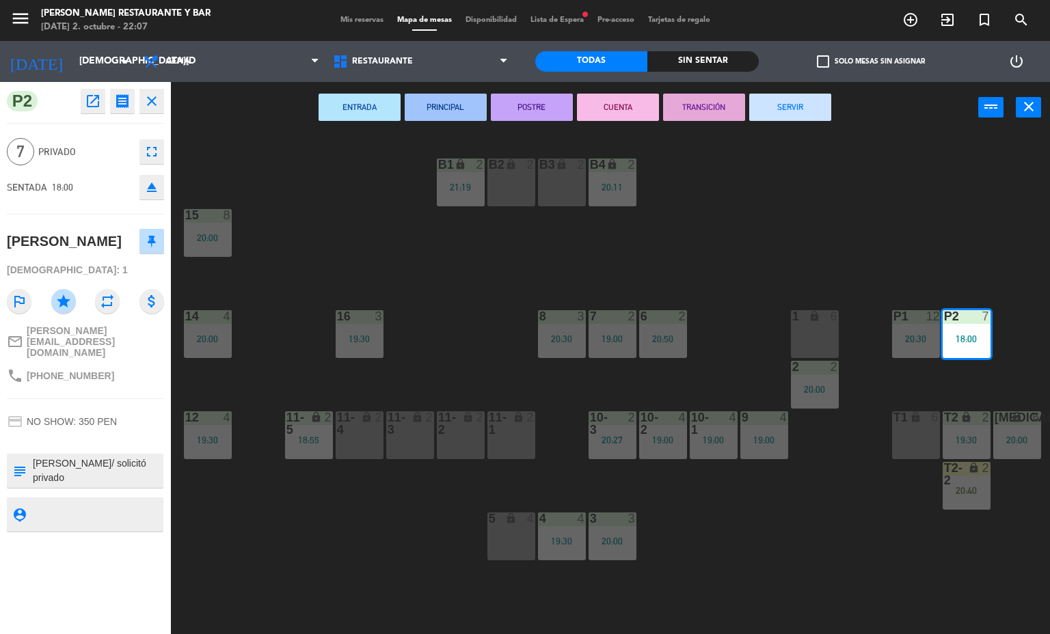
click at [794, 105] on button "SERVIR" at bounding box center [790, 107] width 82 height 27
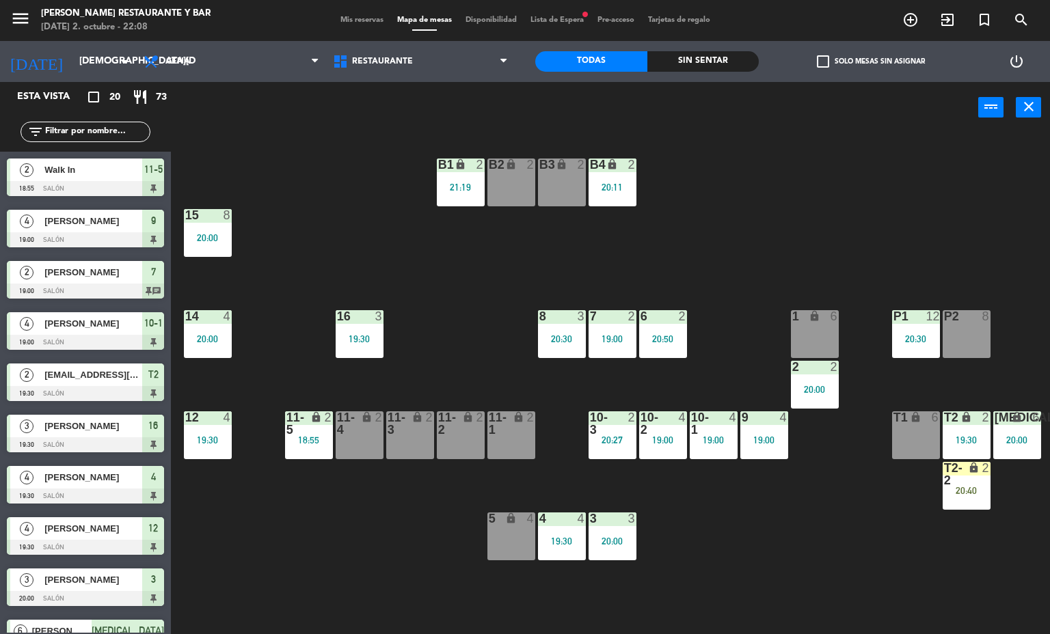
click at [590, 429] on div "10-3" at bounding box center [590, 423] width 1 height 25
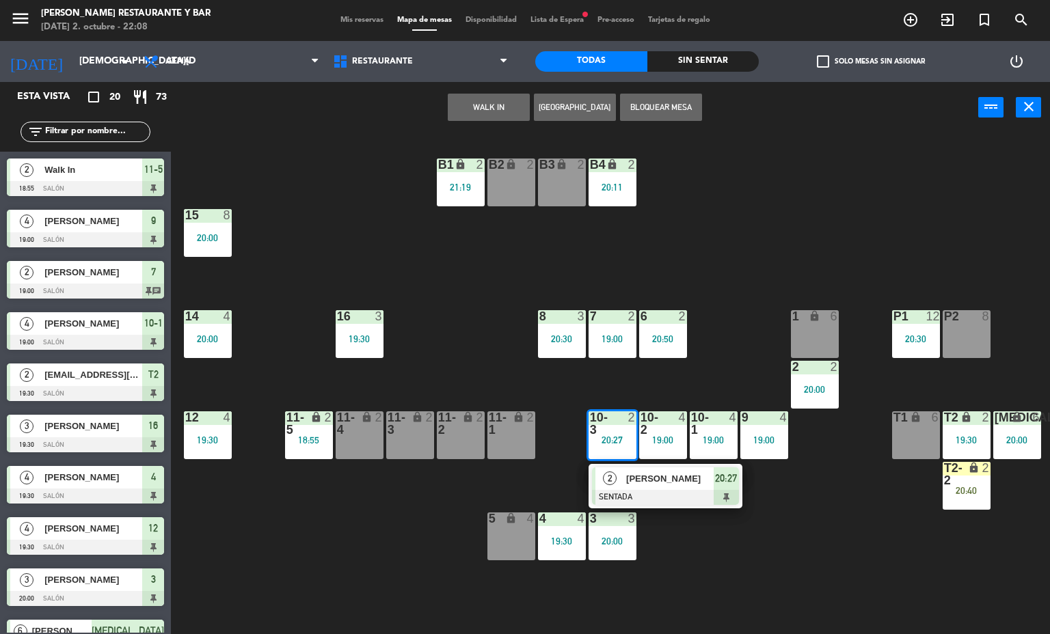
click at [642, 494] on div at bounding box center [665, 497] width 147 height 15
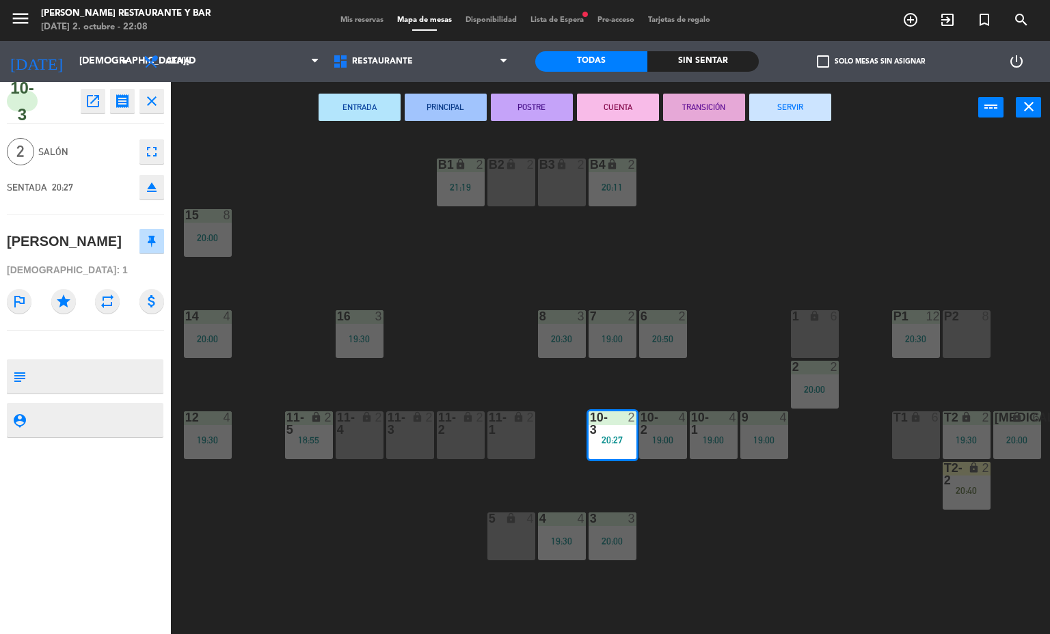
click at [693, 509] on div "menu [PERSON_NAME] Restaurante y Bar [DATE] 2. octubre - 22:08 Mis reservas Map…" at bounding box center [525, 317] width 1050 height 634
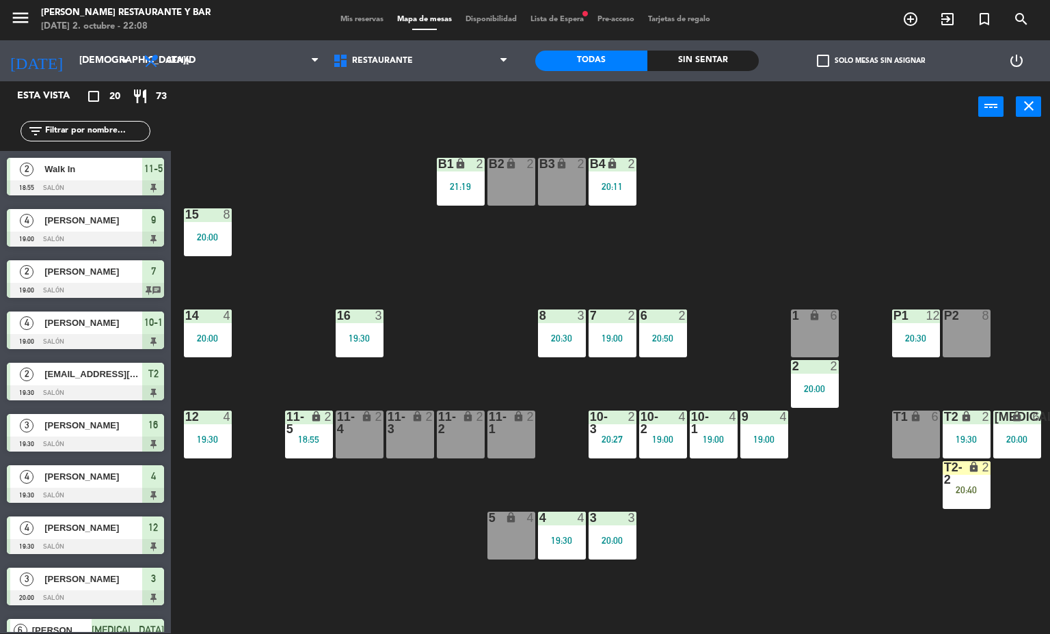
scroll to position [57, 0]
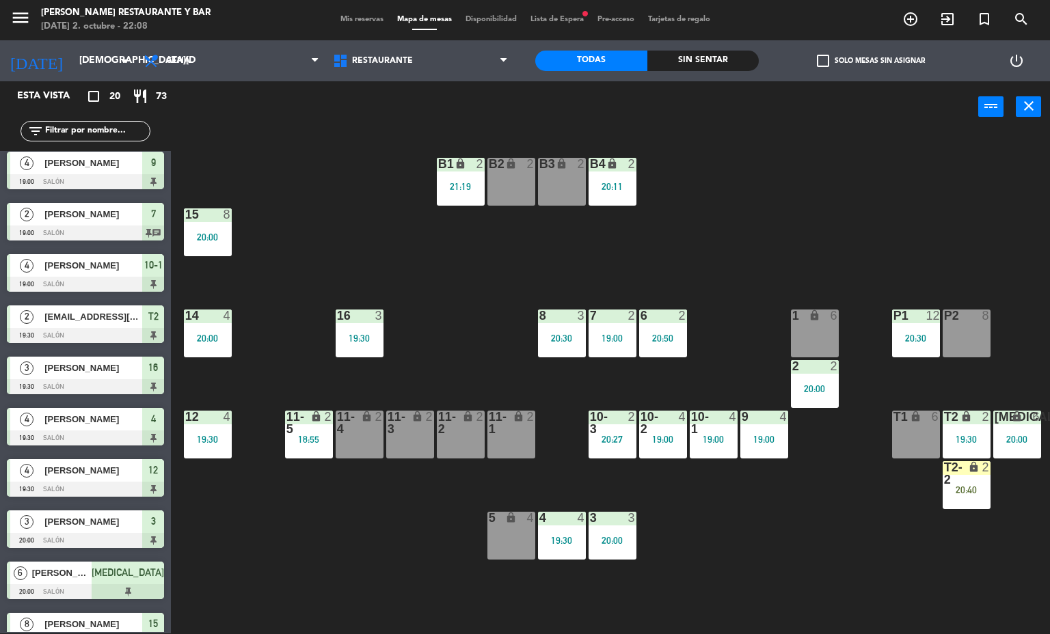
click at [656, 433] on div at bounding box center [662, 423] width 23 height 25
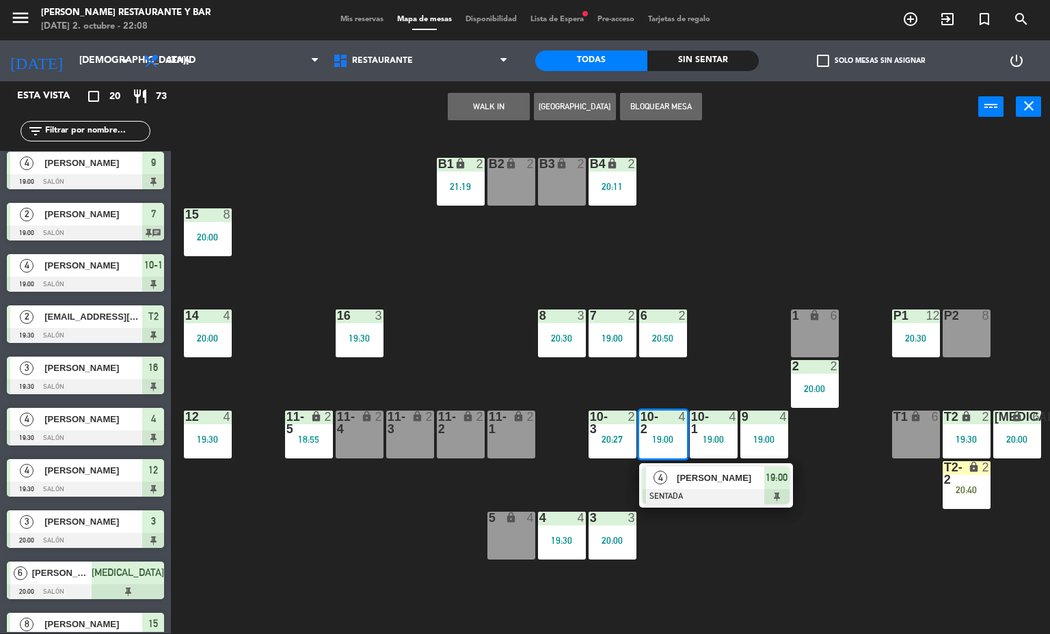
click at [695, 480] on span "[PERSON_NAME]" at bounding box center [720, 478] width 87 height 14
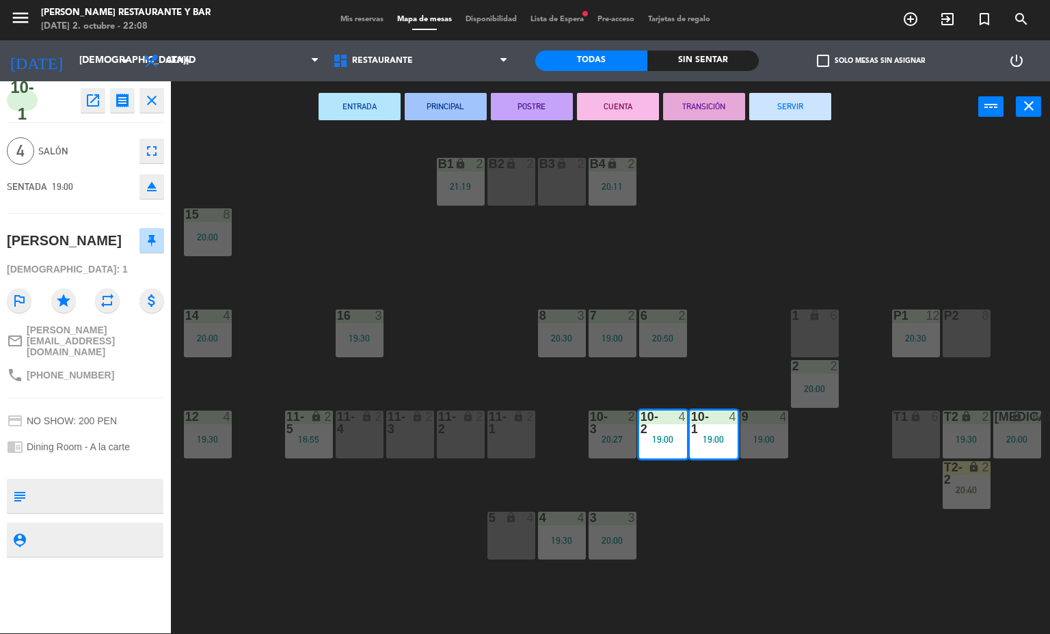
click at [792, 105] on button "SERVIR" at bounding box center [790, 106] width 82 height 27
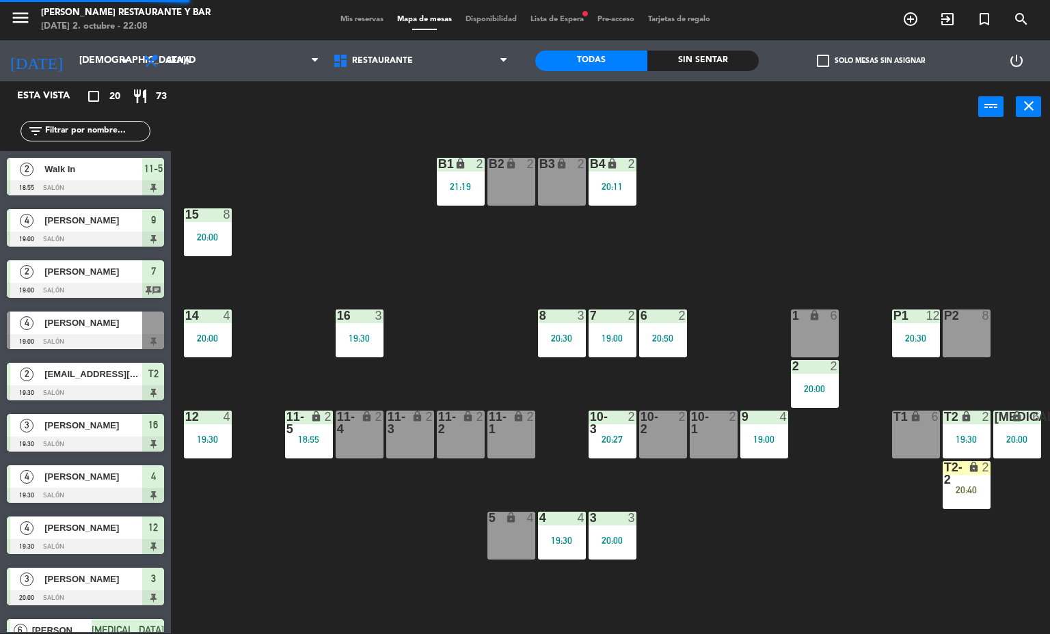
click at [728, 526] on div "B1 lock 2 21:19 B2 lock 2 B3 lock 2 B4 lock 2 20:11 15 8 20:00 14 4 20:00 8 3 2…" at bounding box center [615, 383] width 869 height 501
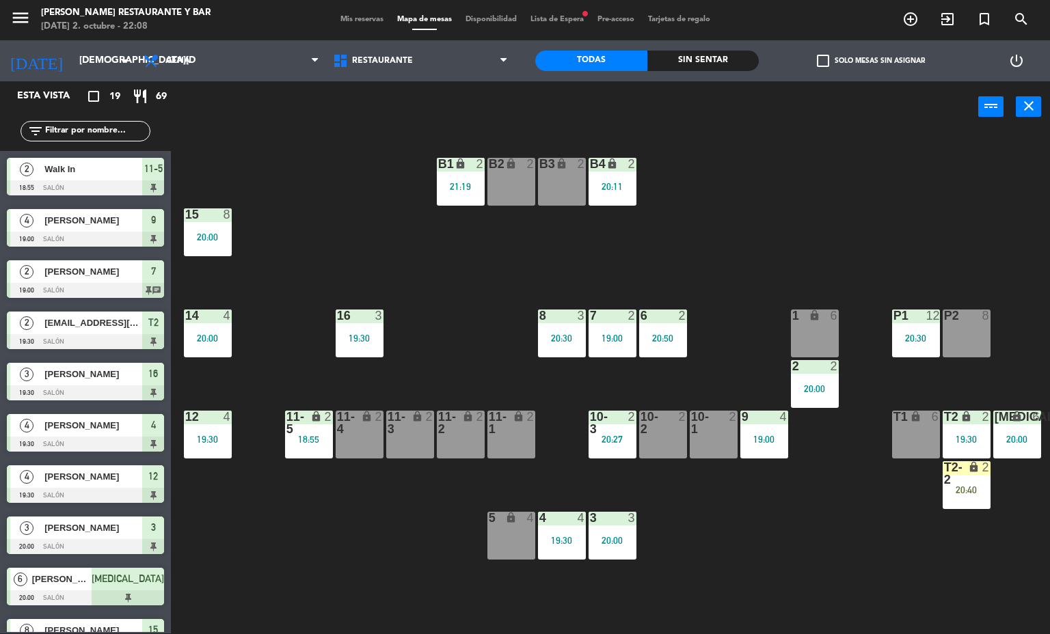
click at [439, 165] on div "B1" at bounding box center [438, 164] width 1 height 12
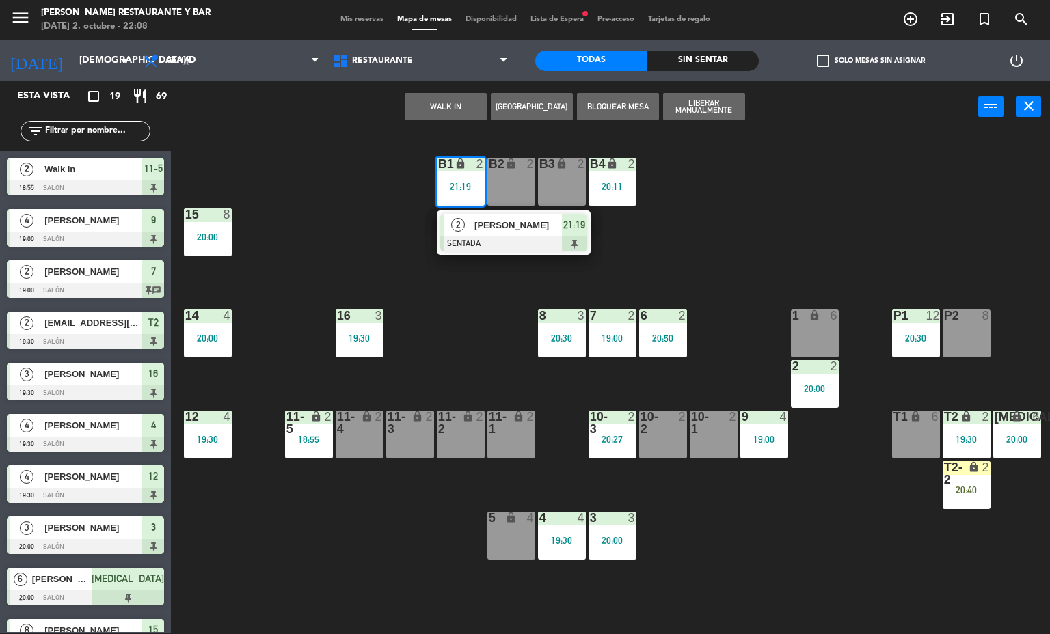
click at [488, 238] on div at bounding box center [513, 243] width 147 height 15
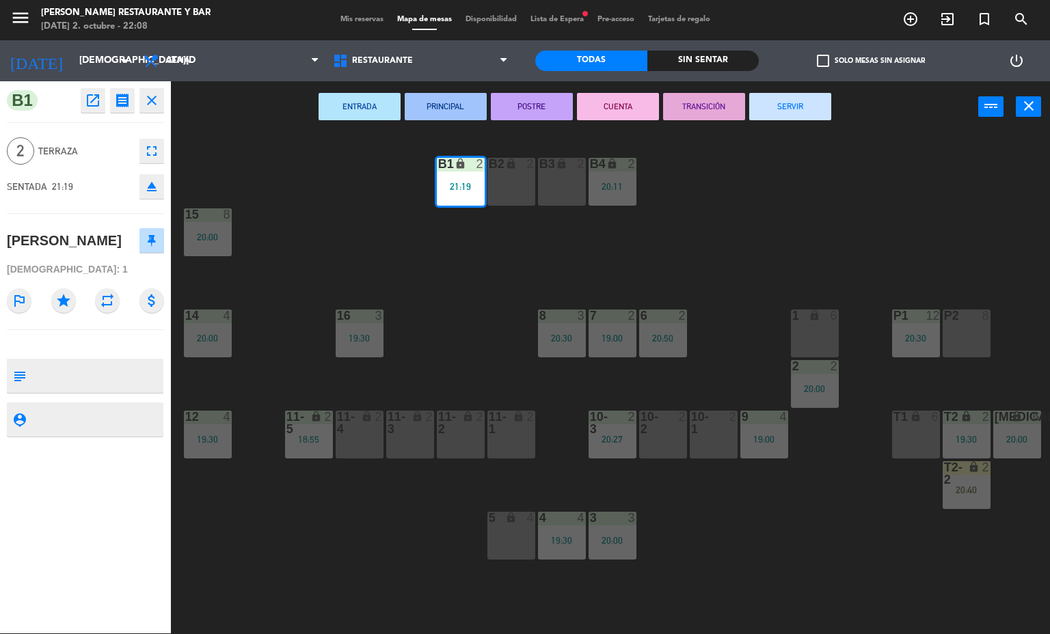
click at [726, 249] on div "B1 lock 2 21:19 B2 lock 2 B3 lock 2 B4 lock 2 20:11 15 8 20:00 14 4 20:00 8 3 2…" at bounding box center [615, 383] width 869 height 501
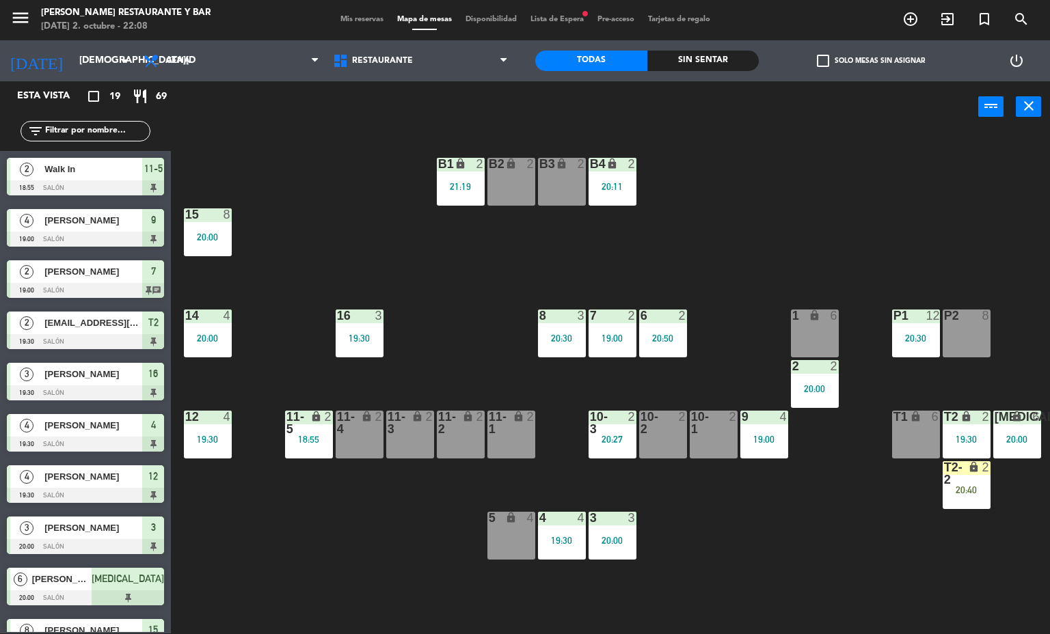
scroll to position [295, 0]
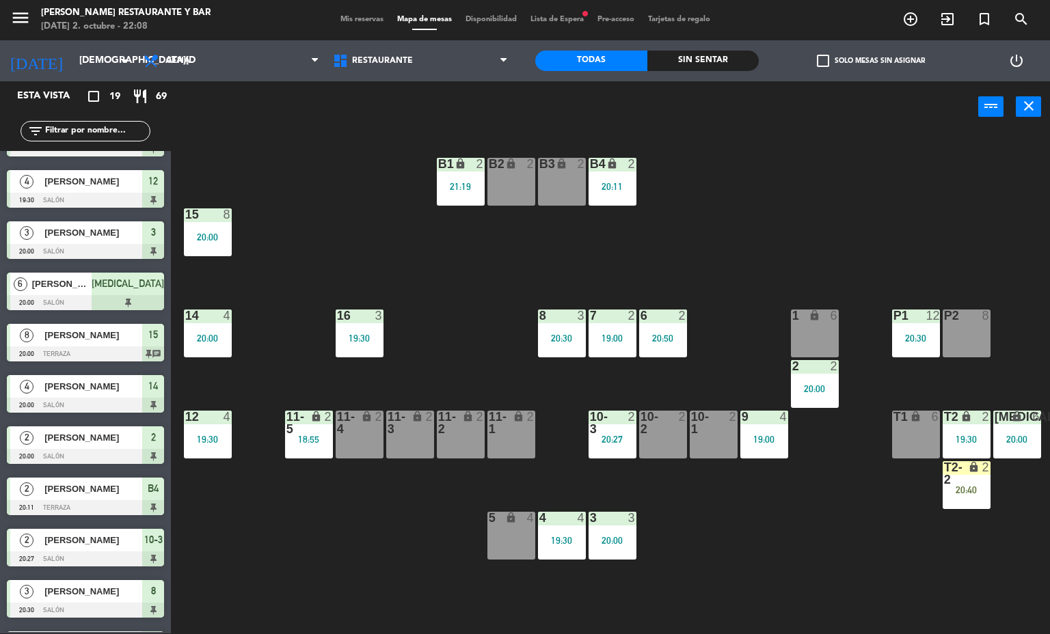
click at [613, 191] on div "B4 lock 2 20:11" at bounding box center [612, 182] width 48 height 48
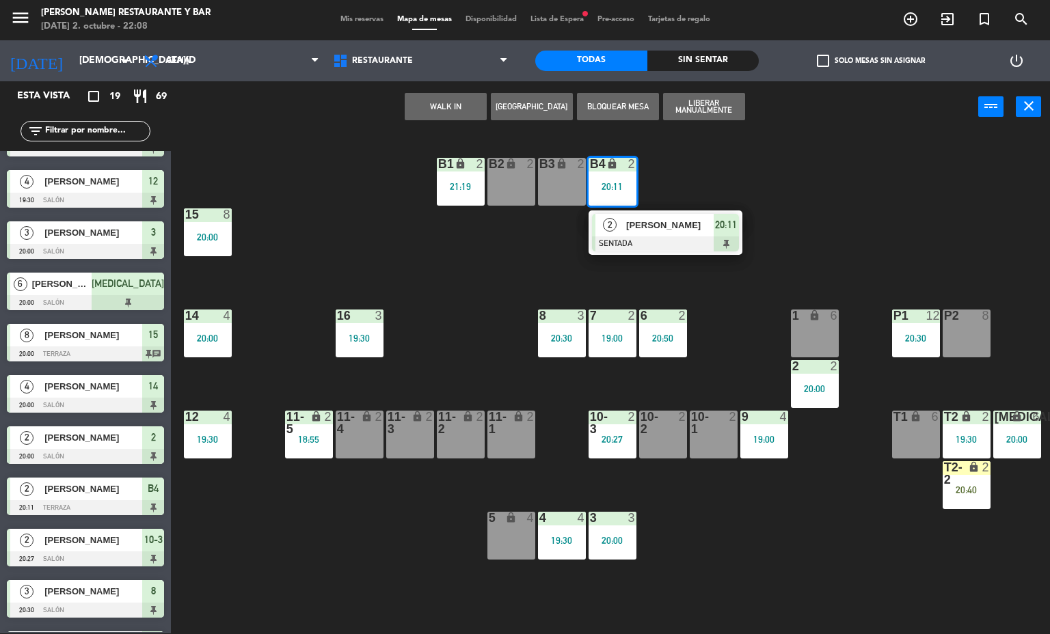
click at [636, 246] on div at bounding box center [665, 243] width 147 height 15
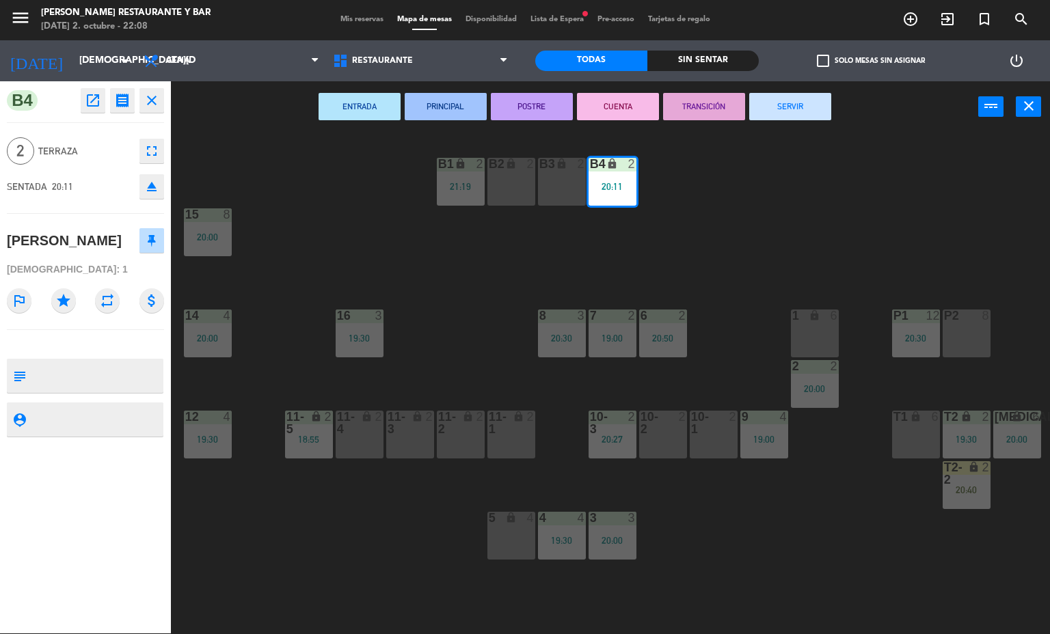
click at [785, 105] on button "SERVIR" at bounding box center [790, 106] width 82 height 27
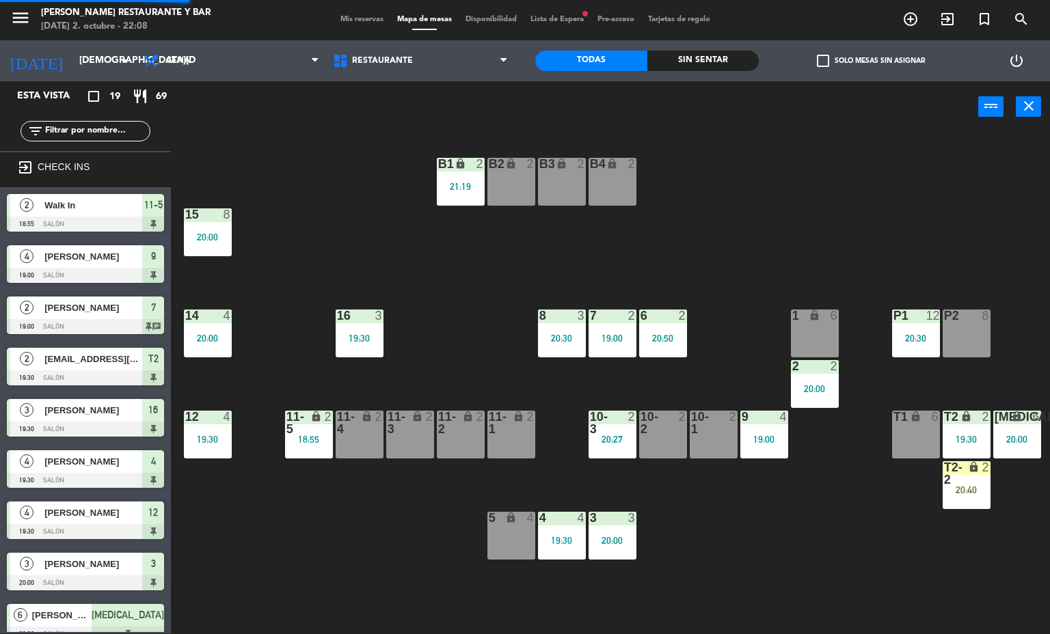
scroll to position [1, 0]
click at [777, 441] on div "19:00" at bounding box center [764, 440] width 48 height 10
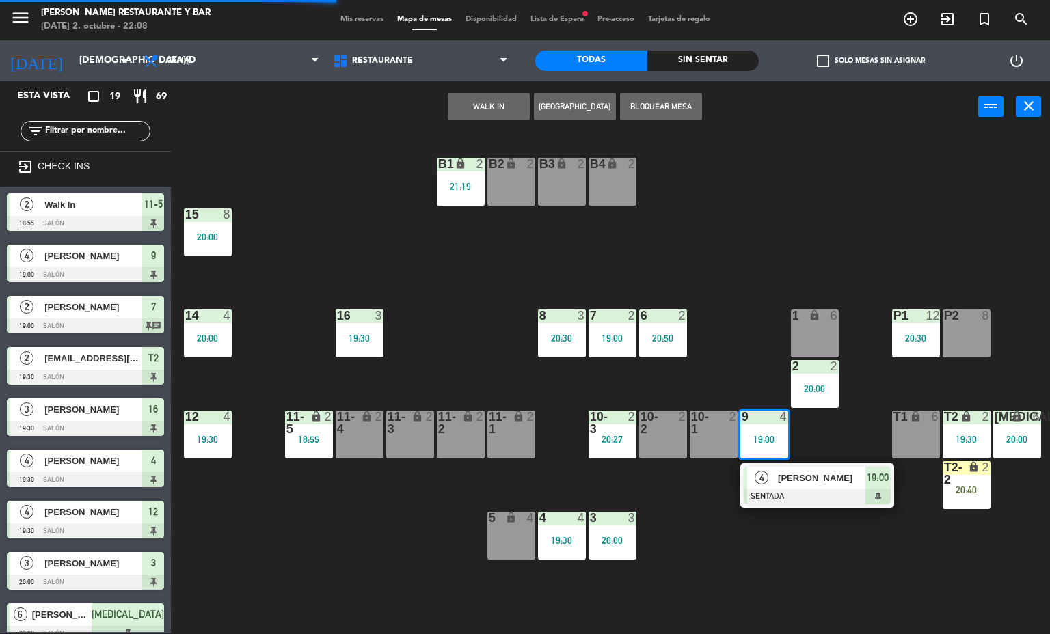
click at [798, 494] on div at bounding box center [817, 496] width 147 height 15
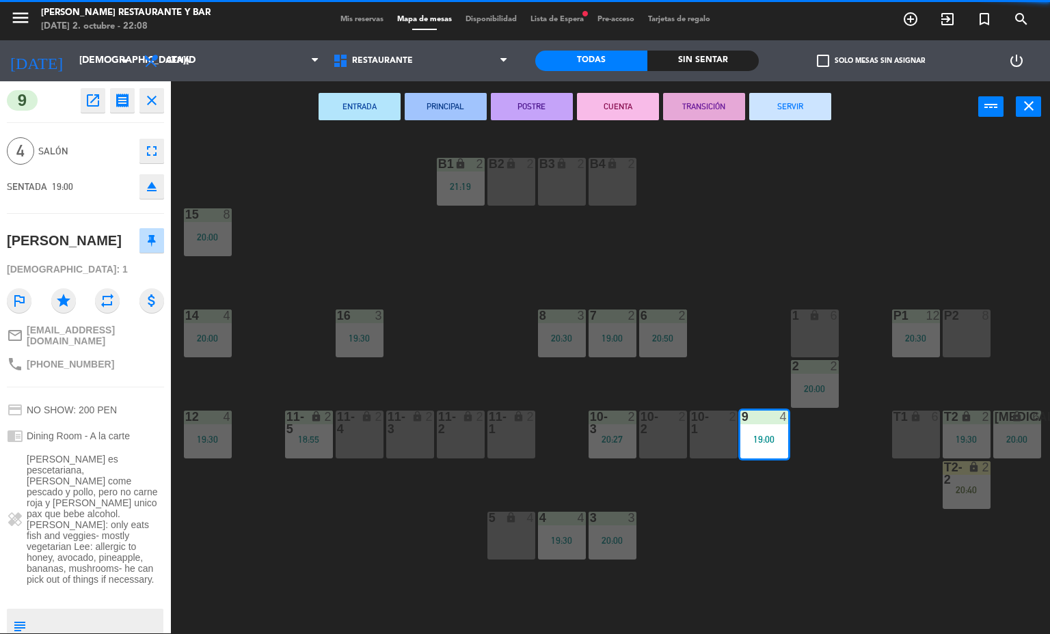
click at [788, 100] on button "SERVIR" at bounding box center [790, 106] width 82 height 27
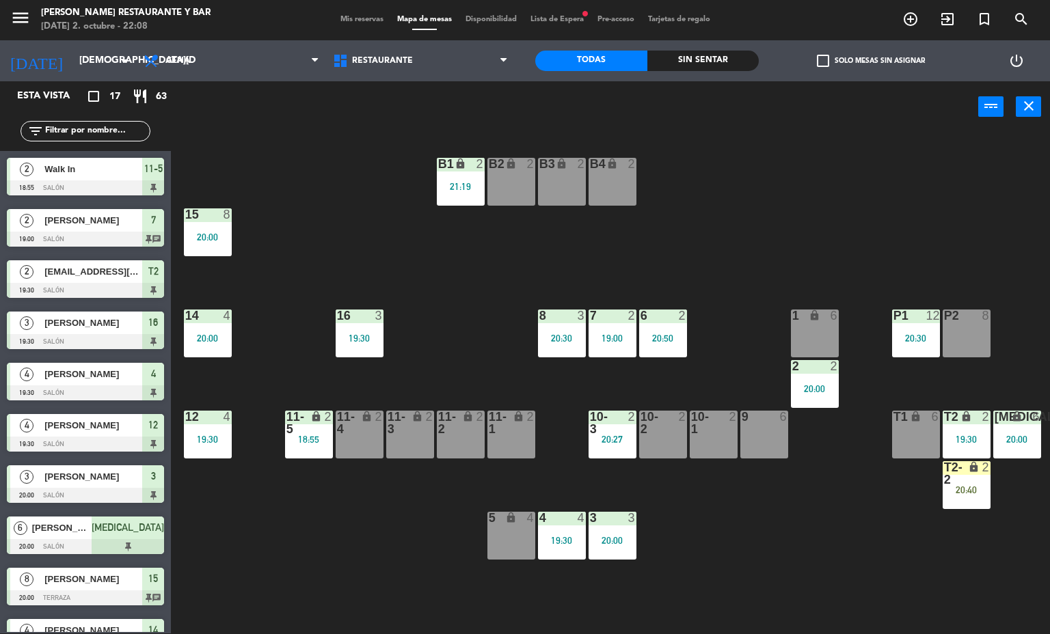
click at [972, 485] on div "20:40" at bounding box center [966, 490] width 48 height 10
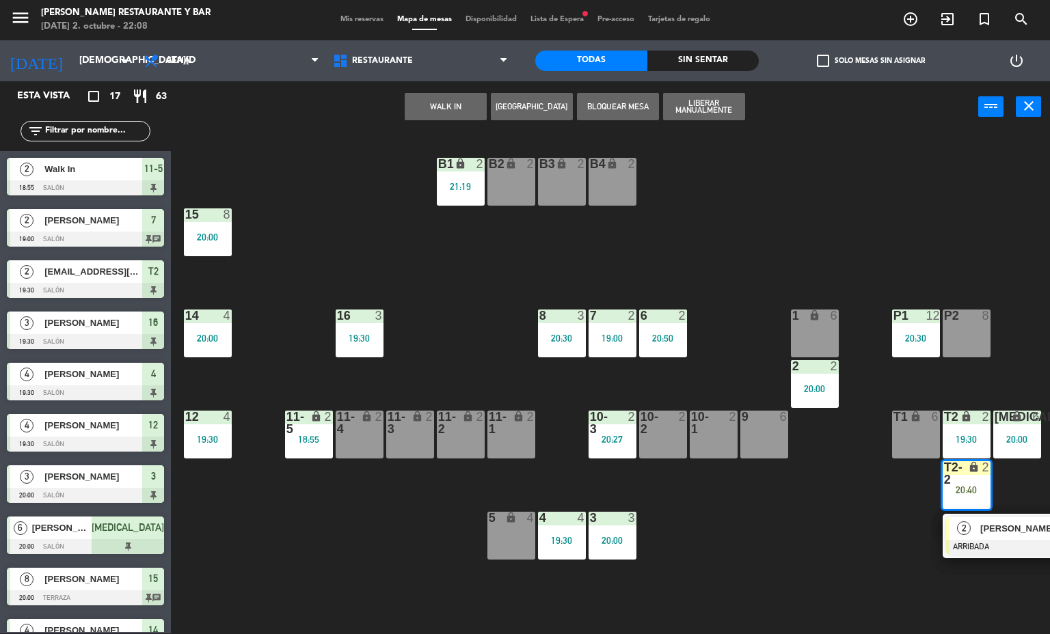
click at [989, 533] on span "[PERSON_NAME]" at bounding box center [1023, 528] width 87 height 14
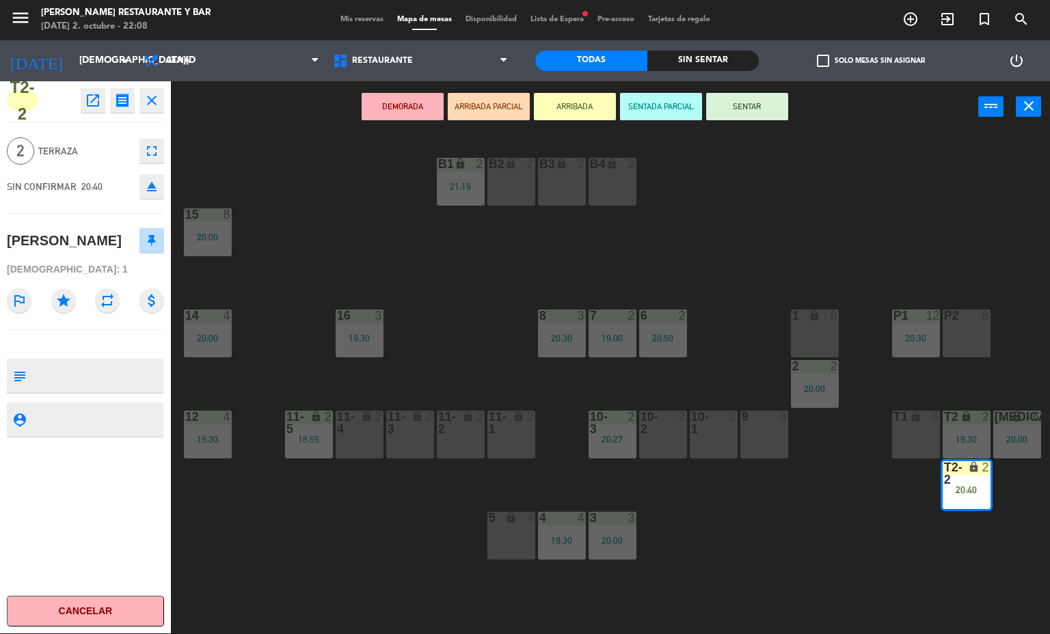
click at [749, 105] on button "SENTAR" at bounding box center [747, 106] width 82 height 27
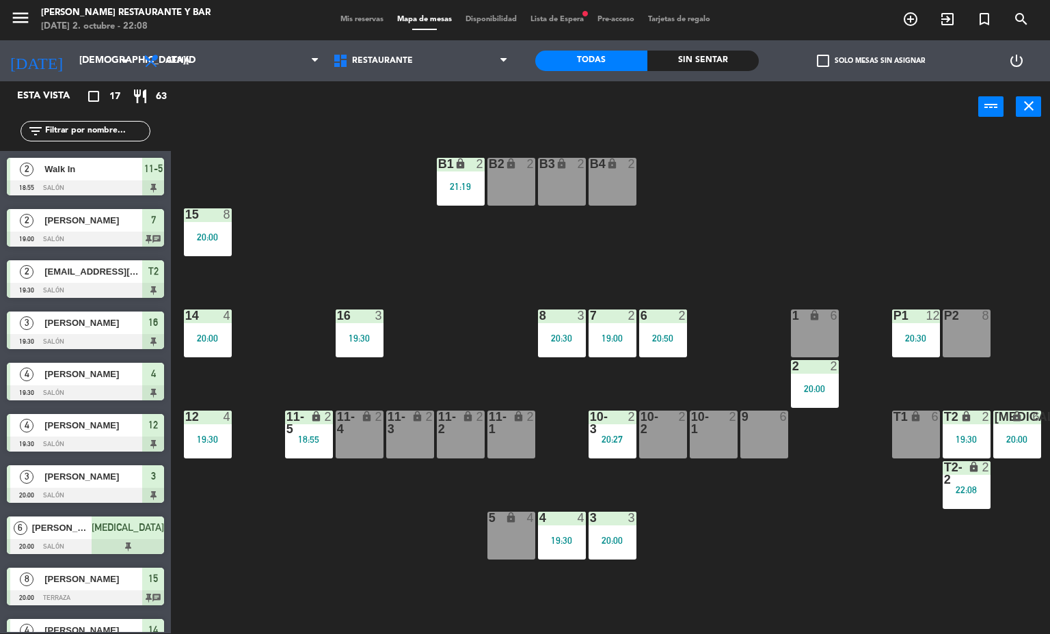
scroll to position [157, 0]
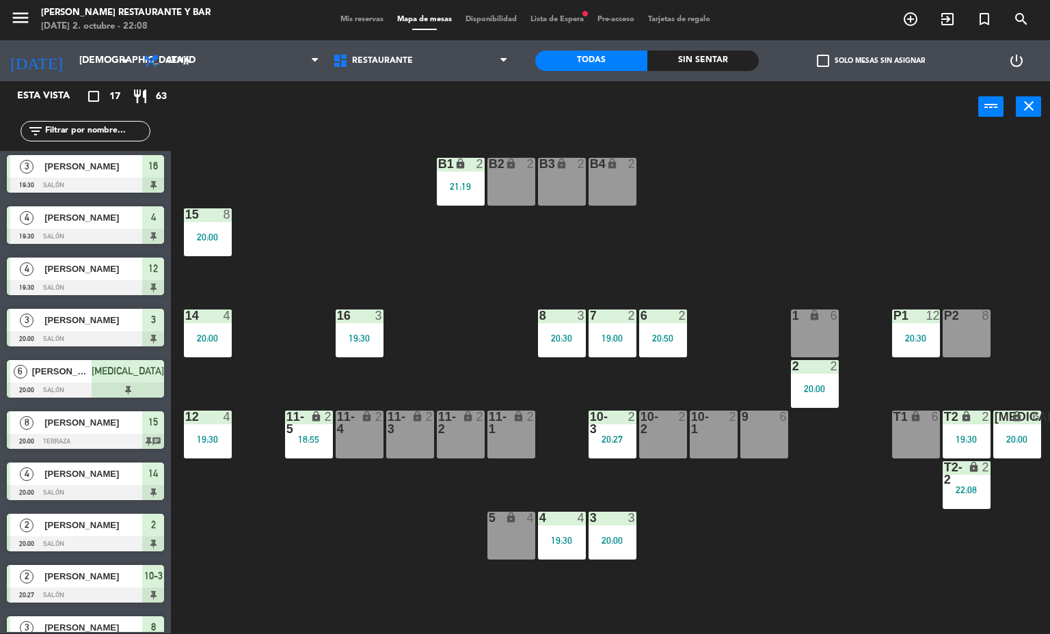
click at [960, 482] on div "lock" at bounding box center [966, 473] width 23 height 25
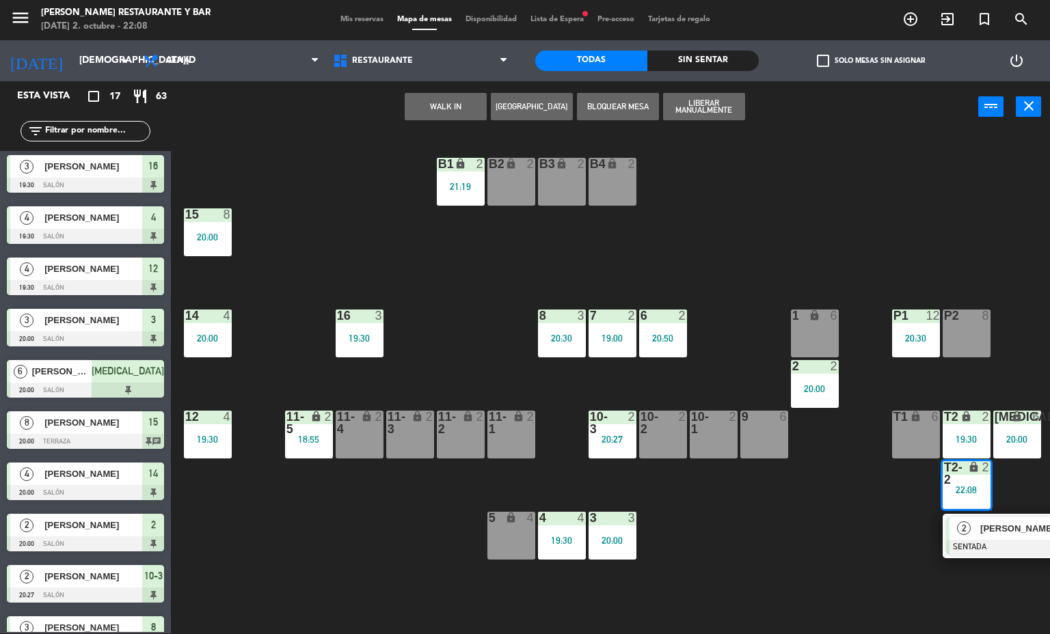
click at [988, 521] on span "[PERSON_NAME]" at bounding box center [1023, 528] width 87 height 14
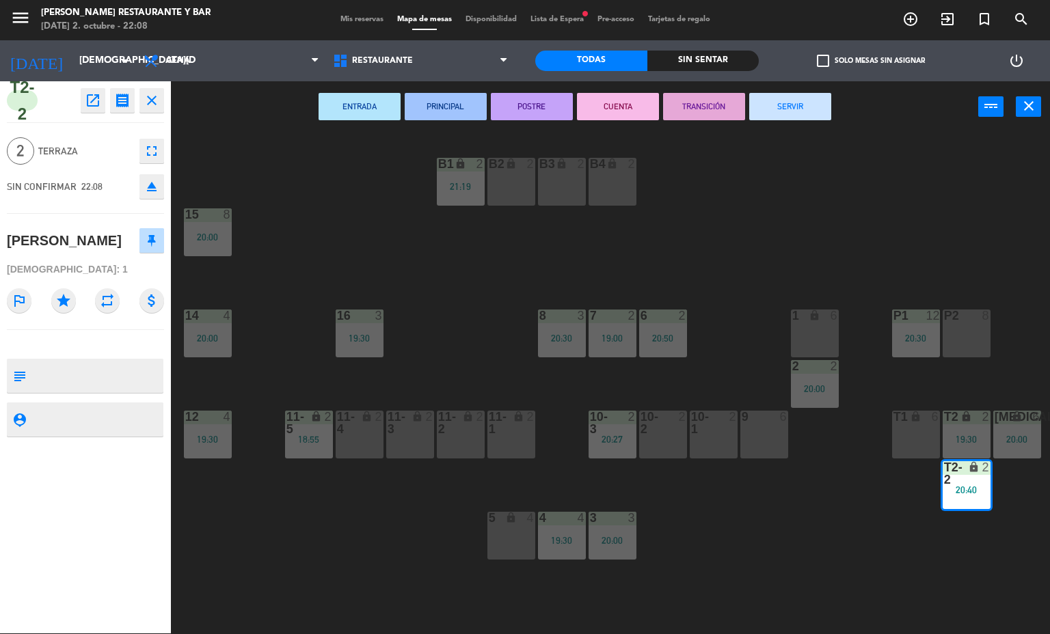
click at [786, 105] on button "SERVIR" at bounding box center [790, 106] width 82 height 27
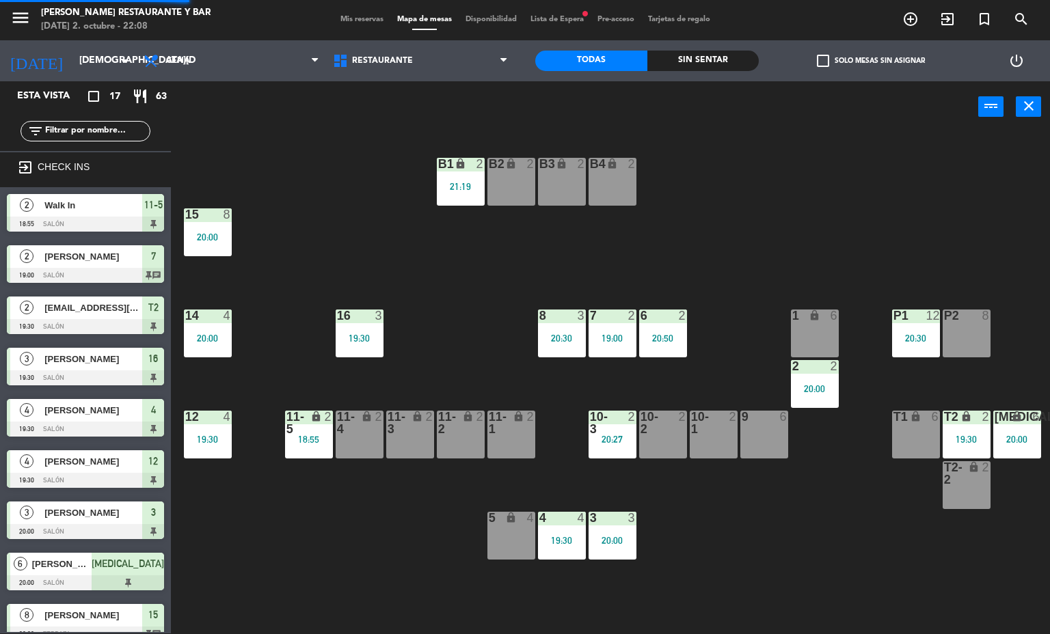
scroll to position [170, 0]
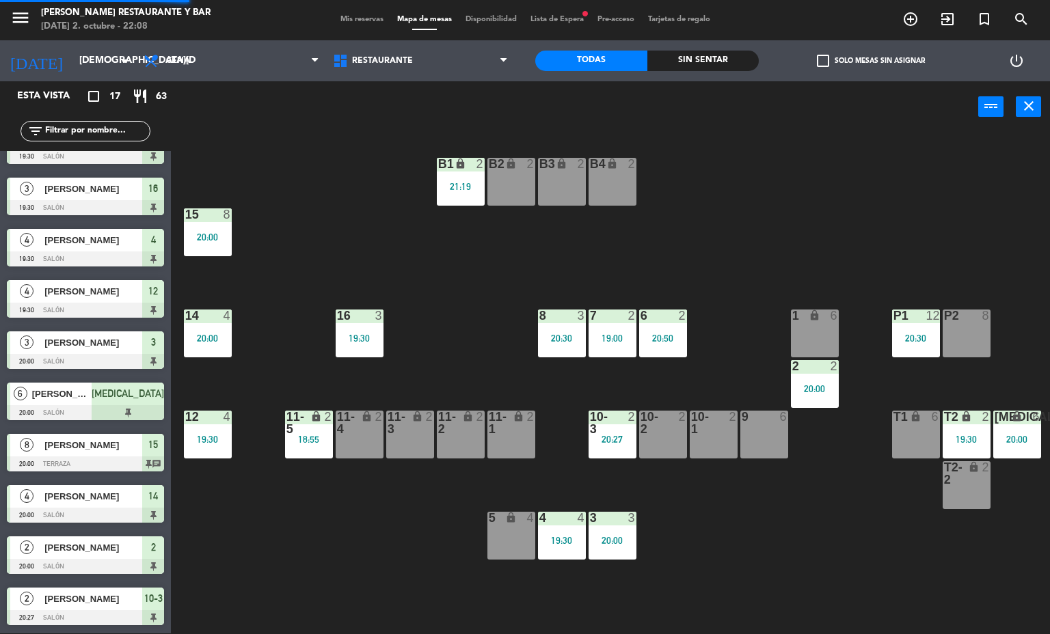
click at [962, 437] on div "19:30" at bounding box center [966, 440] width 48 height 10
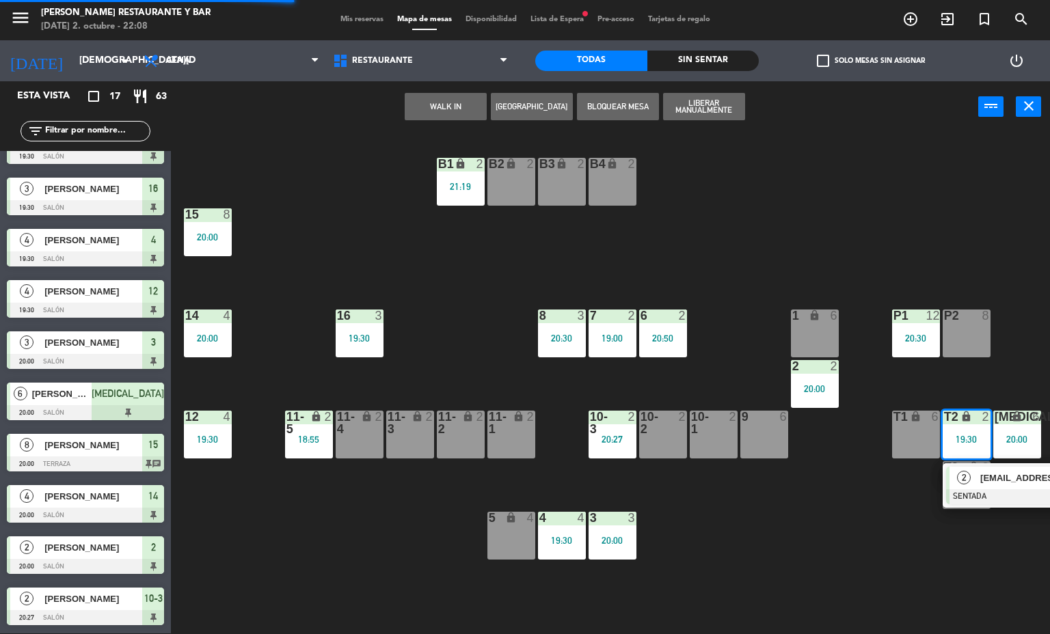
click at [985, 487] on div "[EMAIL_ADDRESS][DOMAIN_NAME]" at bounding box center [1023, 478] width 89 height 23
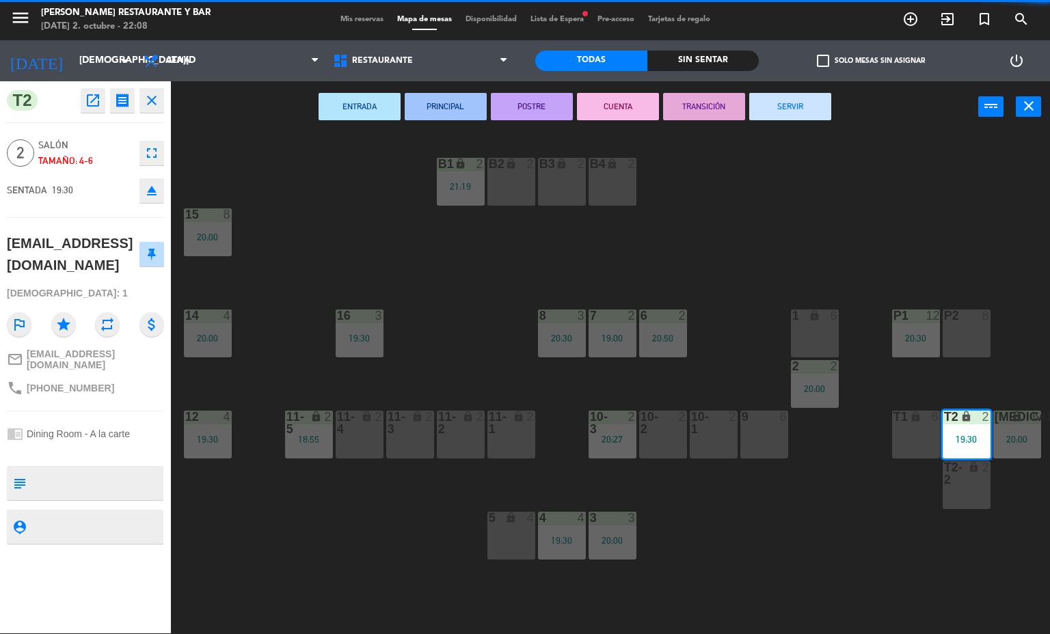
click at [788, 105] on button "SERVIR" at bounding box center [790, 106] width 82 height 27
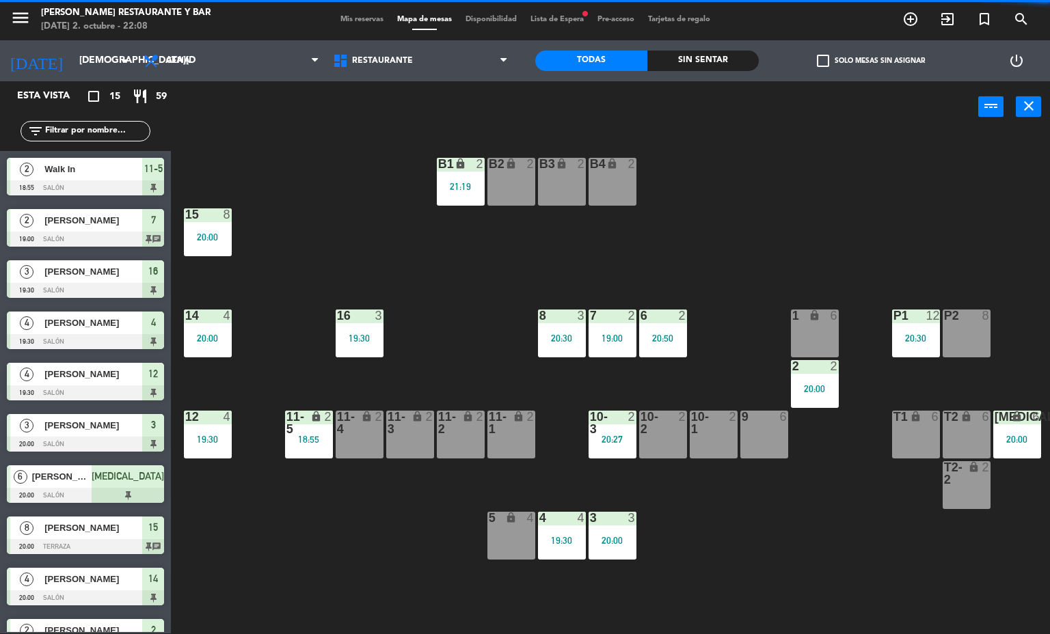
click at [1007, 431] on div "[MEDICAL_DATA] lock 6 20:00" at bounding box center [1017, 435] width 48 height 48
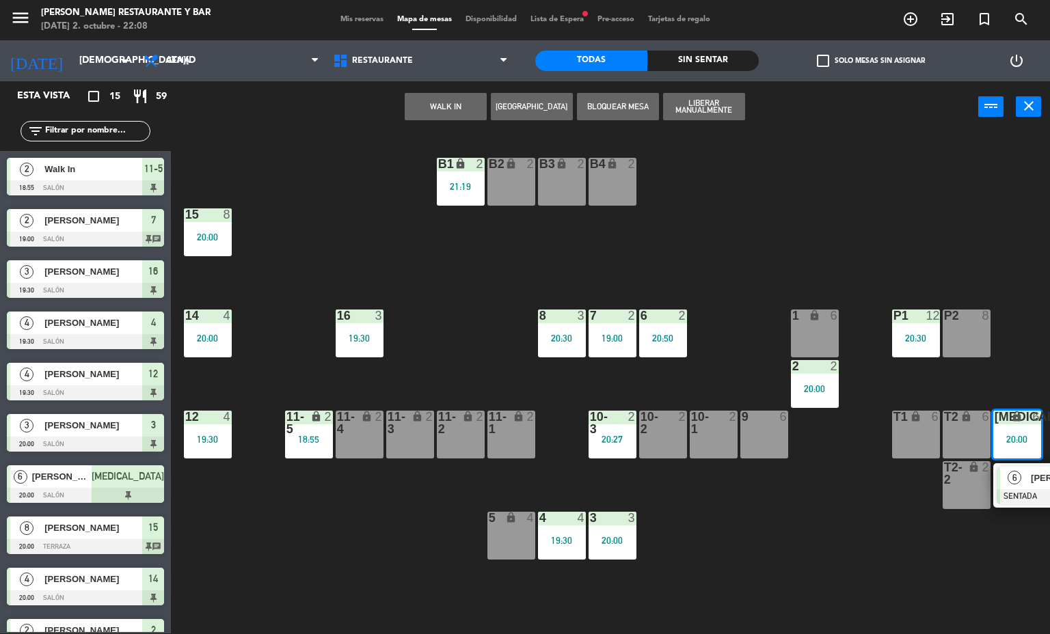
click at [1016, 489] on div at bounding box center [1069, 496] width 147 height 15
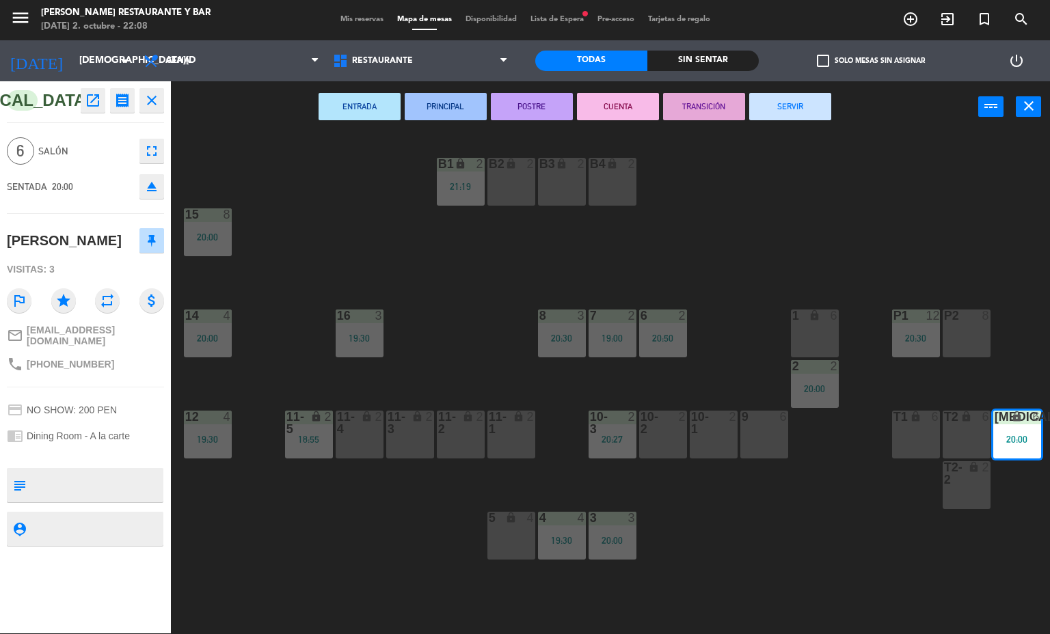
click at [789, 105] on button "SERVIR" at bounding box center [790, 106] width 82 height 27
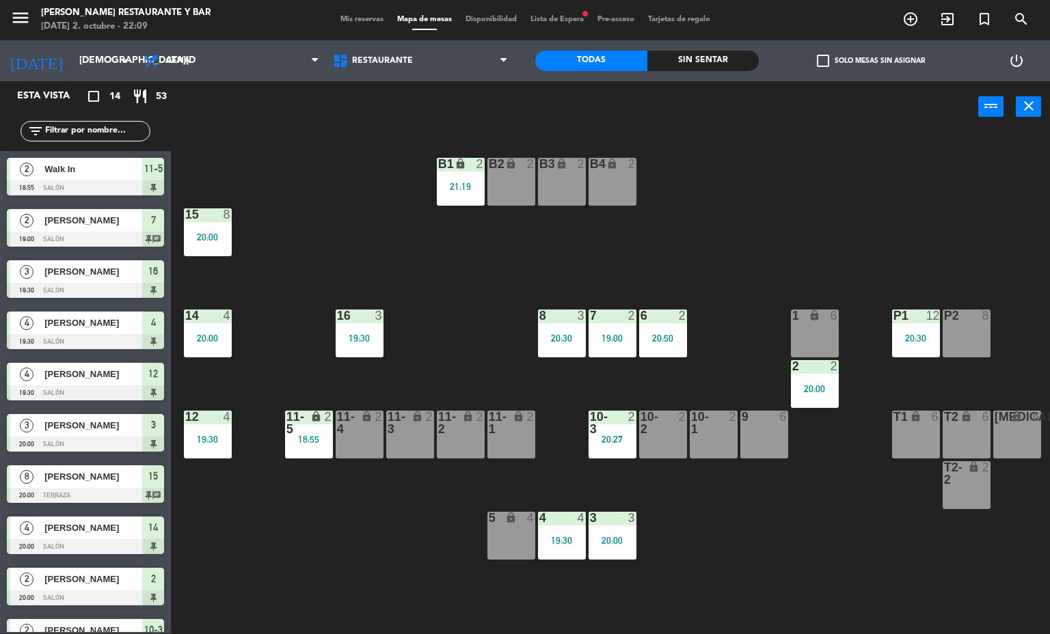
click at [226, 214] on div "8" at bounding box center [227, 214] width 8 height 12
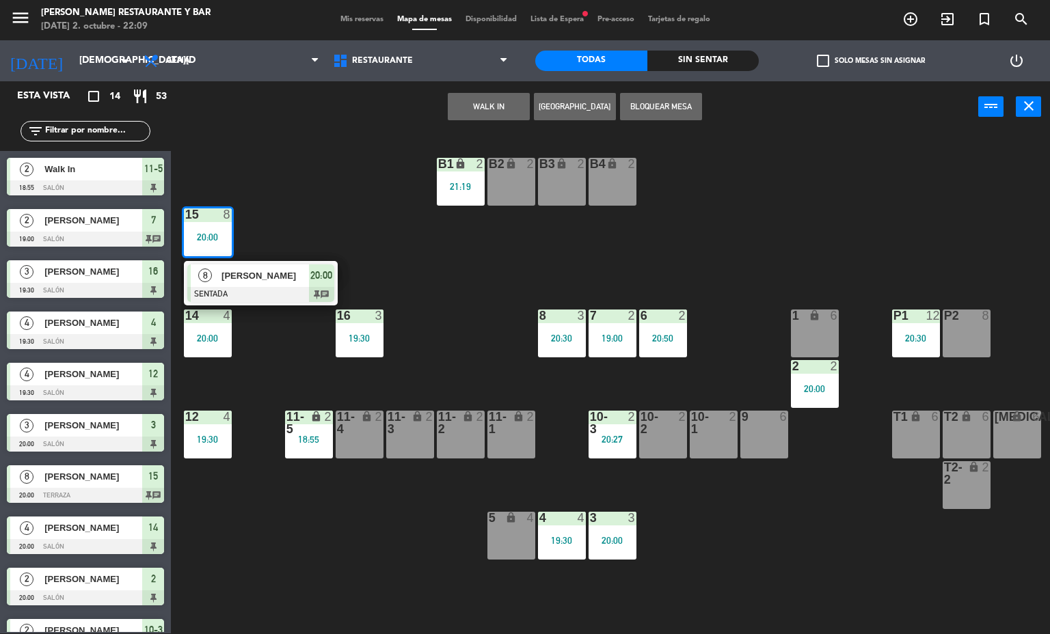
click at [259, 285] on div "[PERSON_NAME]" at bounding box center [264, 275] width 89 height 23
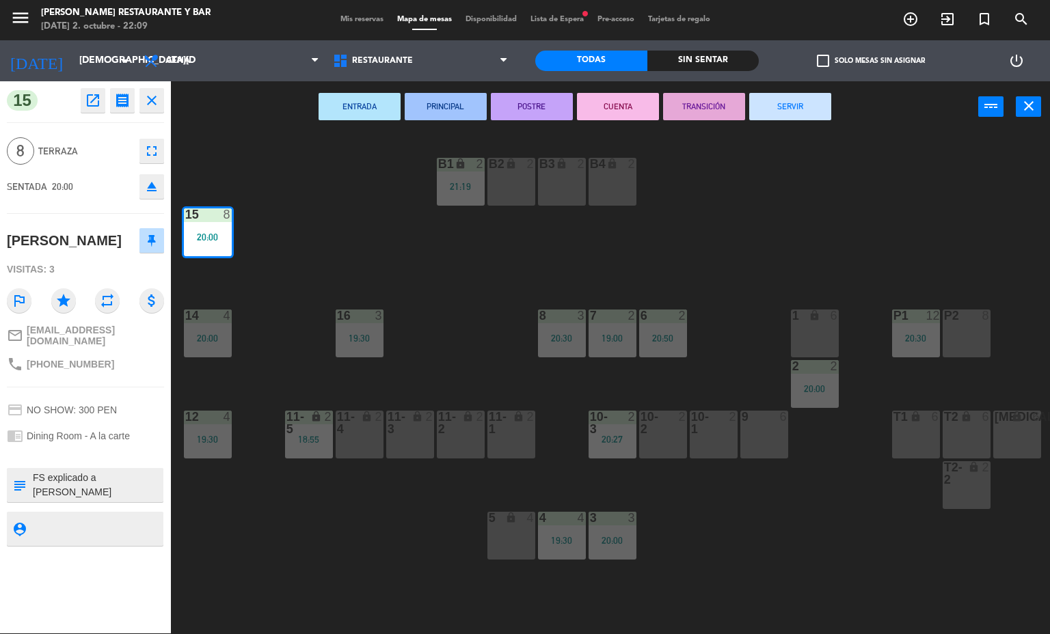
click at [788, 105] on button "SERVIR" at bounding box center [790, 106] width 82 height 27
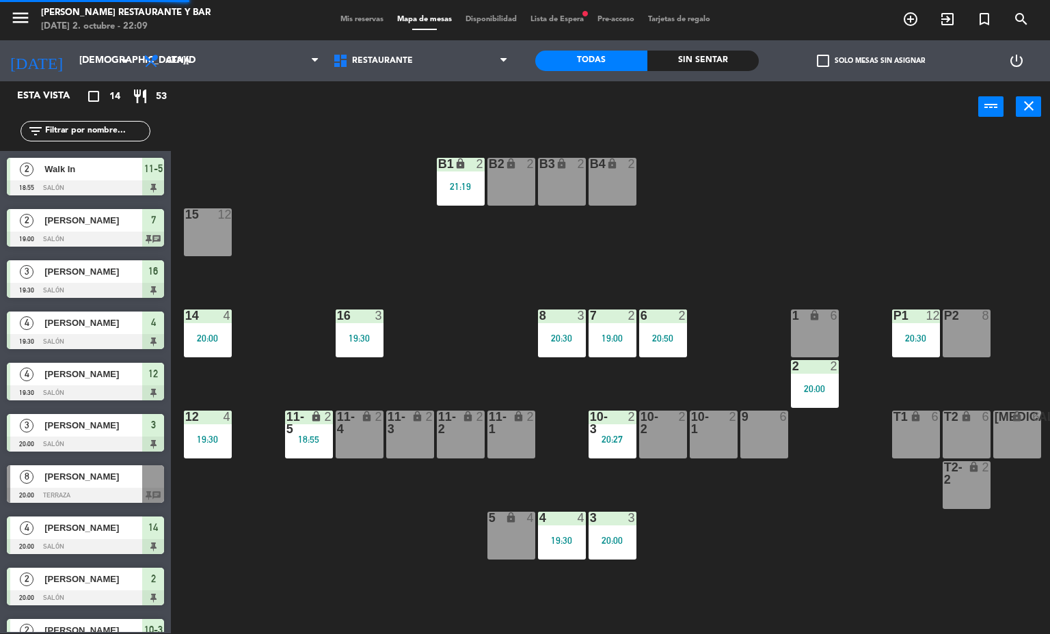
click at [213, 435] on div "19:30" at bounding box center [208, 440] width 48 height 10
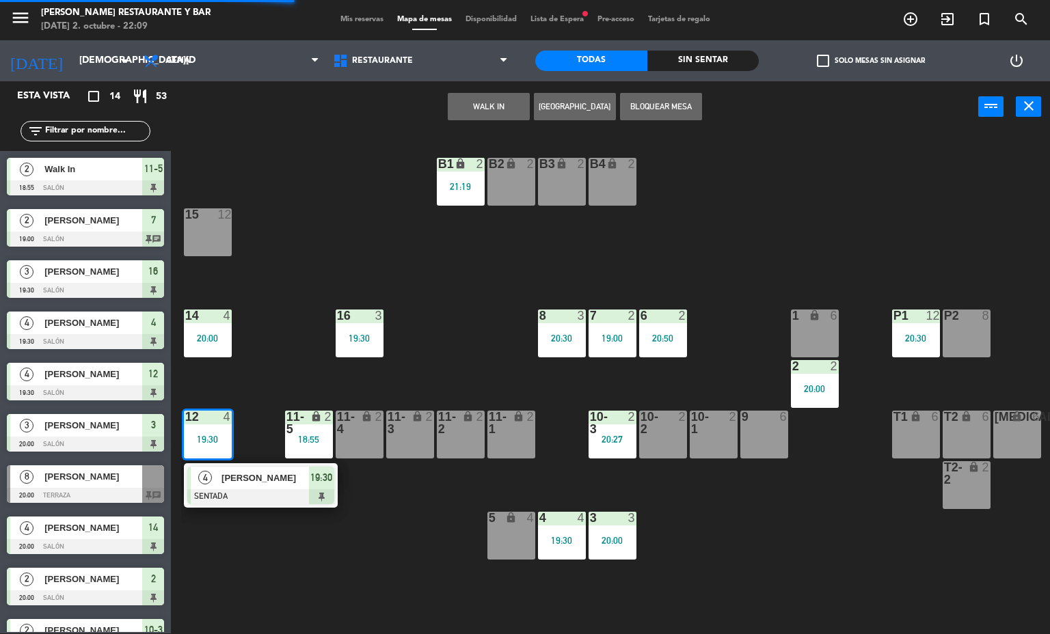
click at [261, 476] on span "[PERSON_NAME]" at bounding box center [264, 478] width 87 height 14
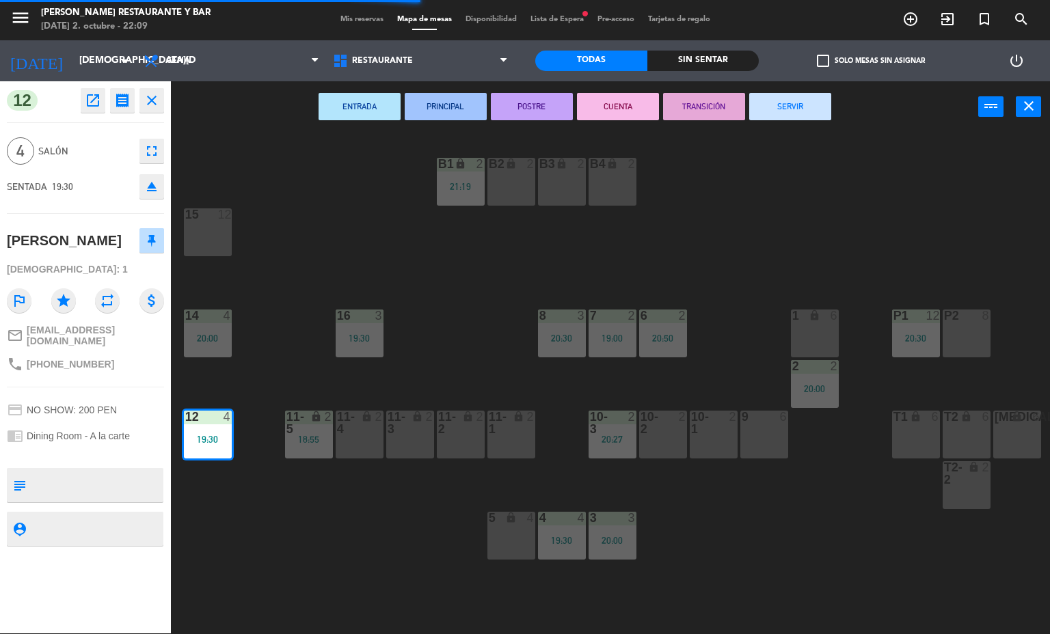
click at [796, 103] on button "SERVIR" at bounding box center [790, 106] width 82 height 27
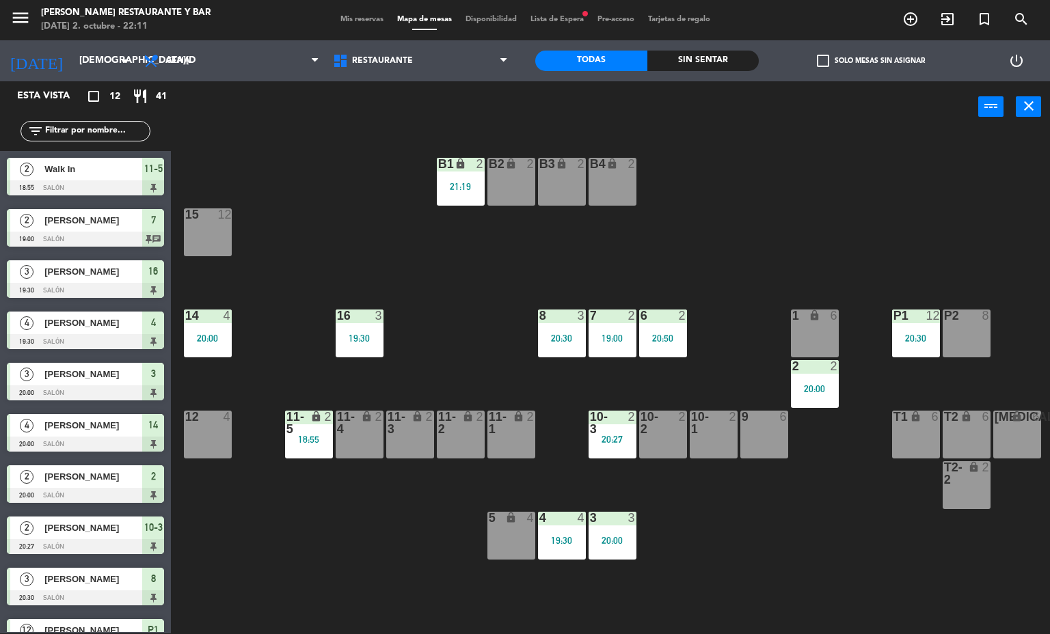
click at [474, 273] on div "B1 lock 2 21:19 B2 lock 2 B3 lock 2 B4 lock 2 15 12 14 4 20:00 8 3 20:30 7 2 19…" at bounding box center [615, 383] width 869 height 501
click at [349, 19] on span "Mis reservas" at bounding box center [362, 20] width 57 height 8
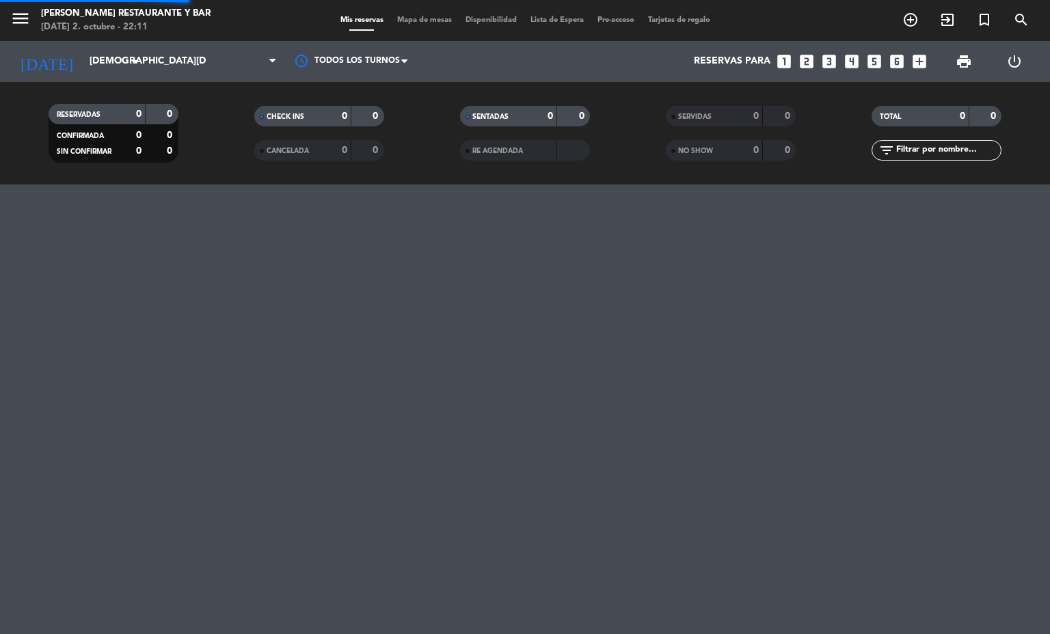
click at [422, 18] on span "Mapa de mesas" at bounding box center [424, 20] width 68 height 8
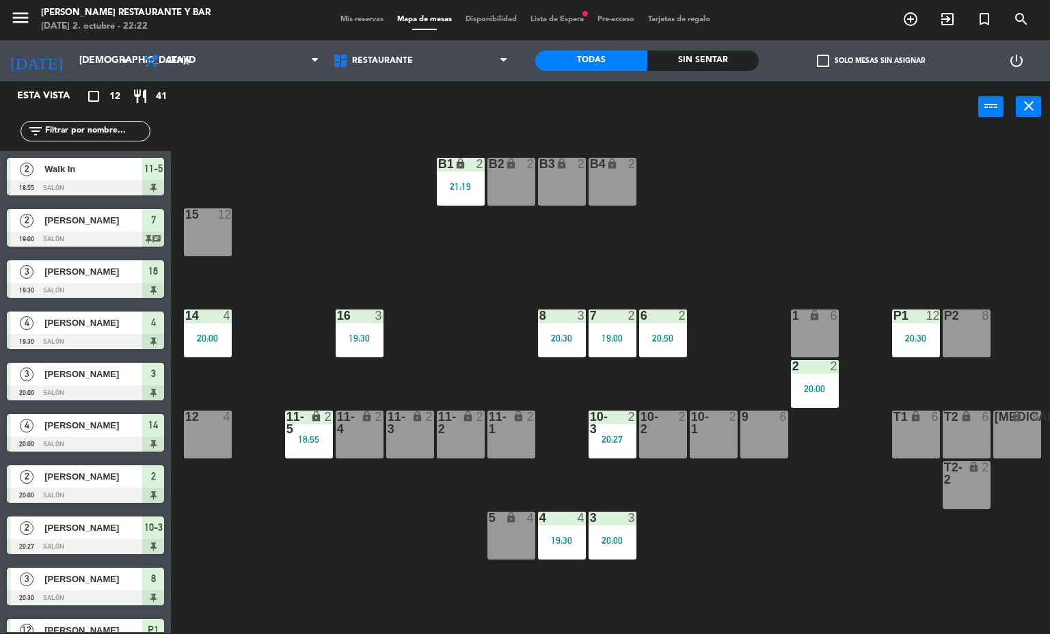
click at [607, 327] on div "7 2 19:00" at bounding box center [612, 334] width 48 height 48
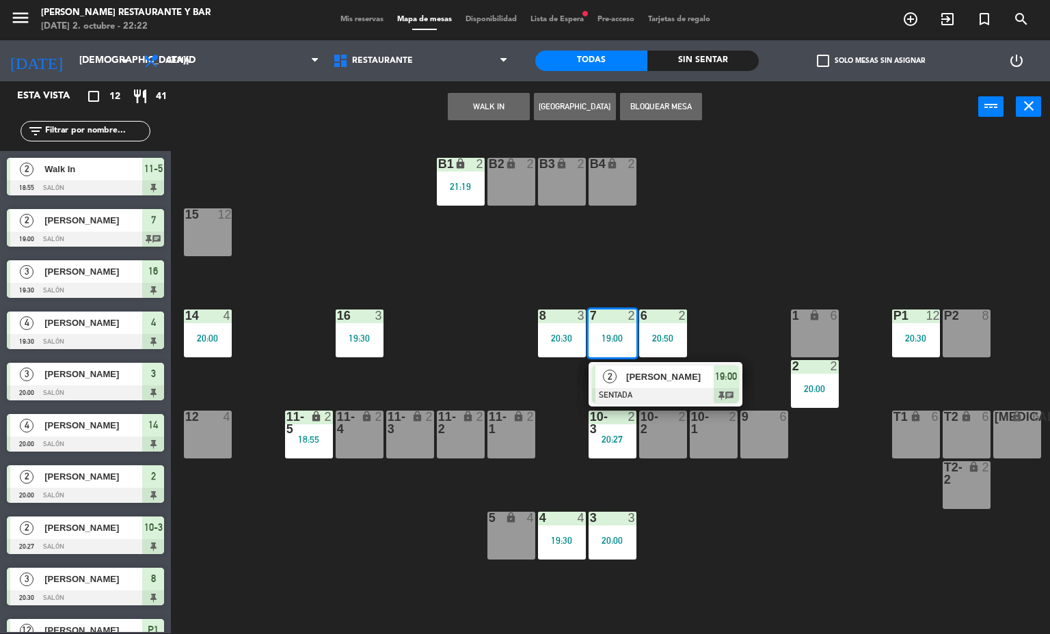
click at [640, 388] on div at bounding box center [665, 395] width 147 height 15
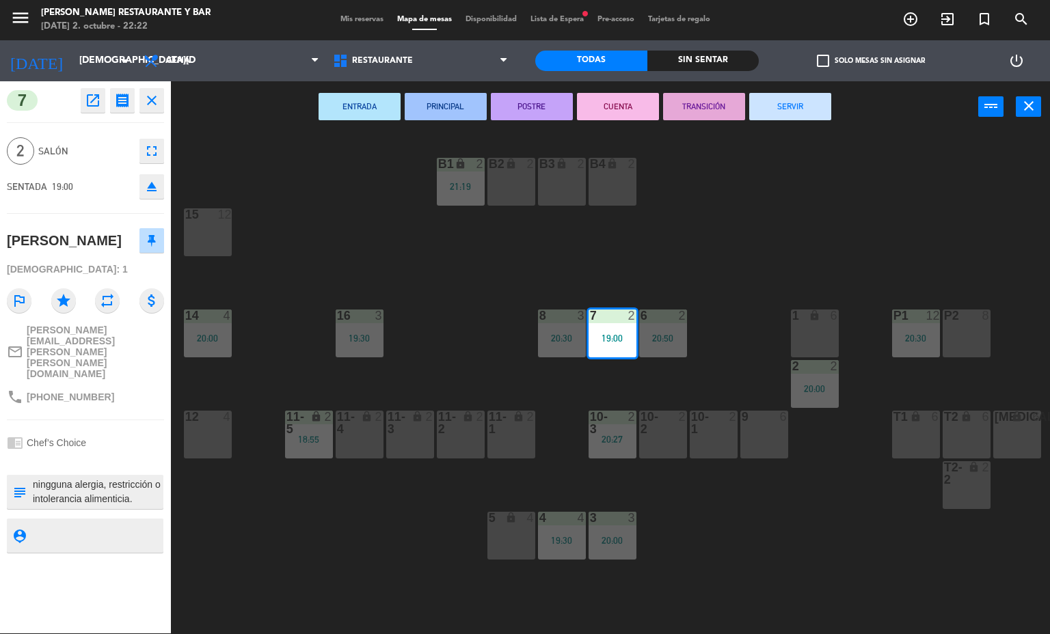
click at [792, 105] on button "SERVIR" at bounding box center [790, 106] width 82 height 27
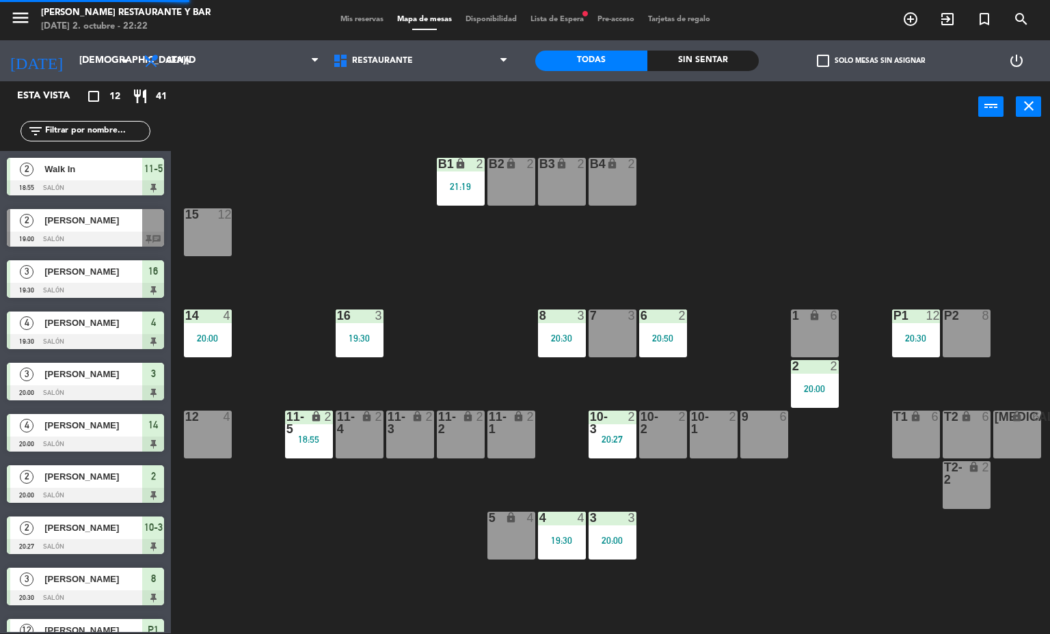
click at [778, 502] on div "B1 lock 2 21:19 B2 lock 2 B3 lock 2 B4 lock 2 15 12 14 4 20:00 8 3 20:30 7 3 6 …" at bounding box center [615, 383] width 869 height 501
click at [206, 340] on div "20:00" at bounding box center [208, 339] width 48 height 10
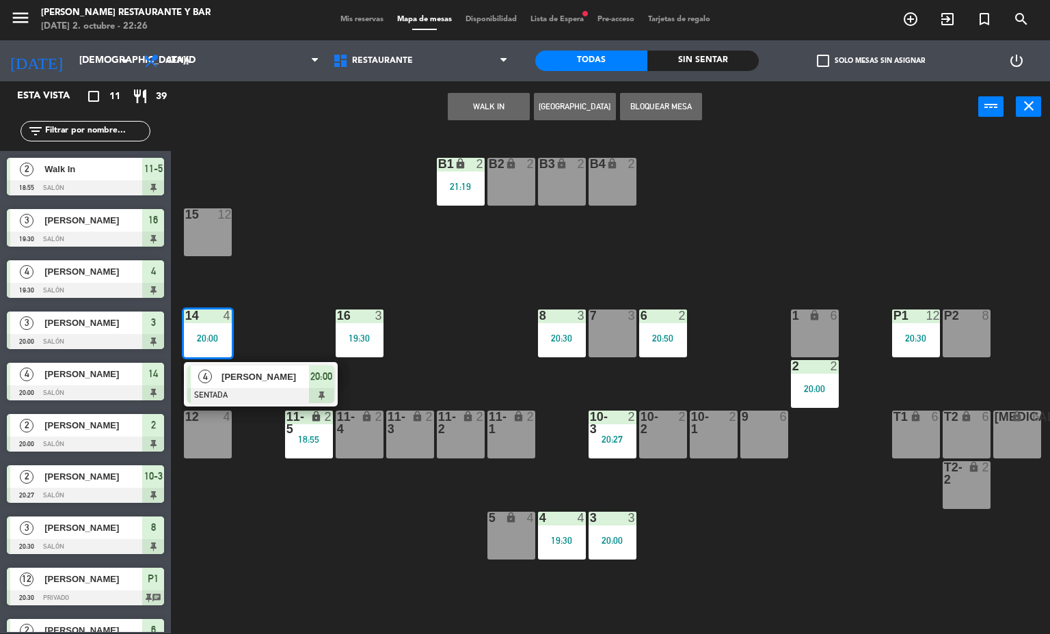
click at [261, 374] on span "[PERSON_NAME]" at bounding box center [264, 377] width 87 height 14
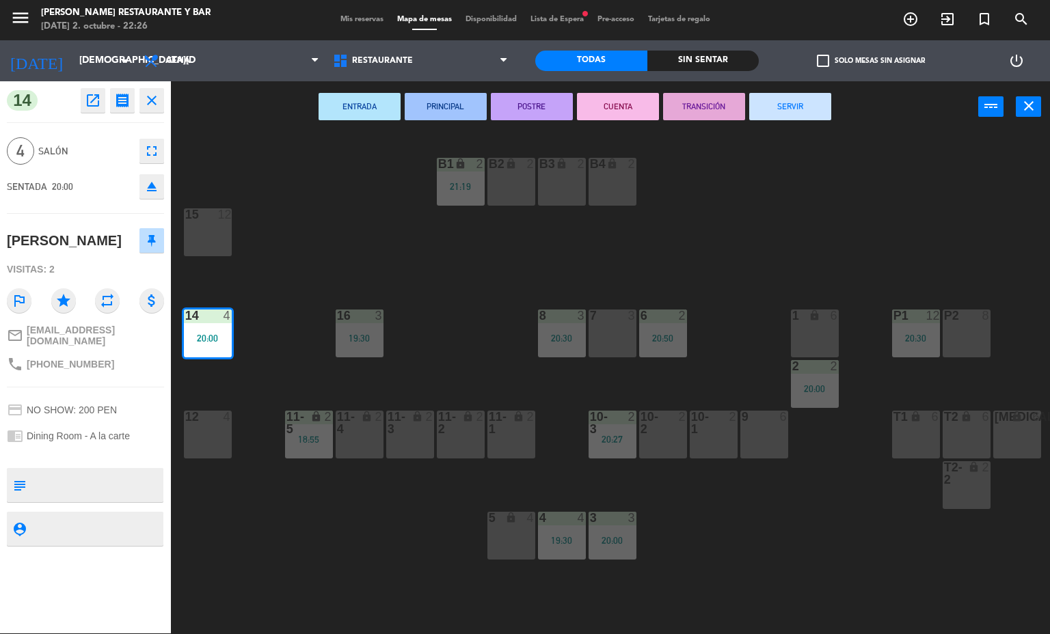
click at [796, 105] on button "SERVIR" at bounding box center [790, 106] width 82 height 27
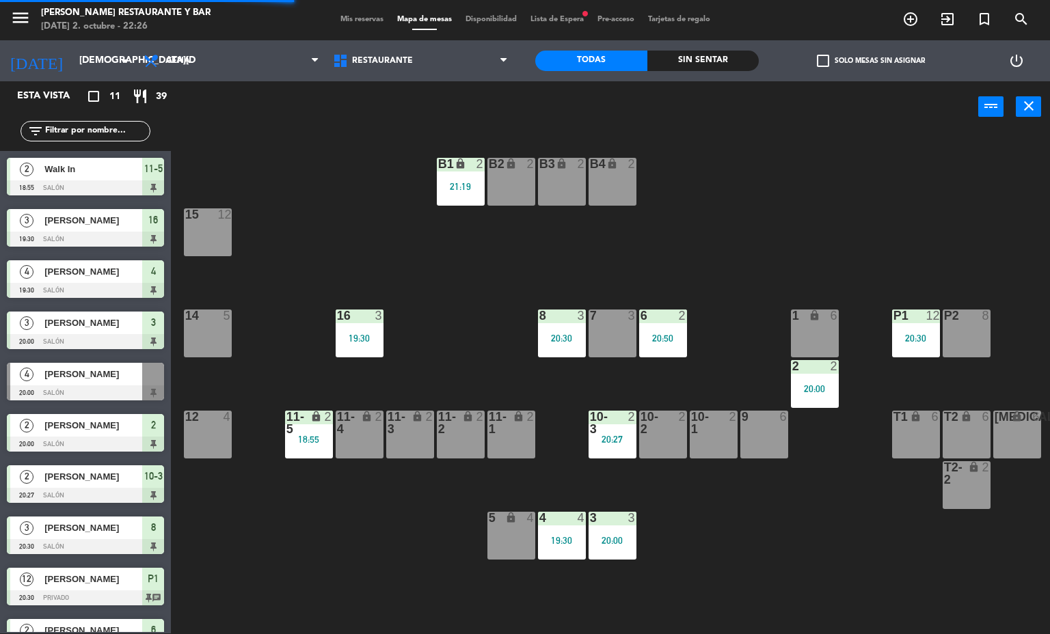
click at [450, 183] on div "21:19" at bounding box center [461, 187] width 48 height 10
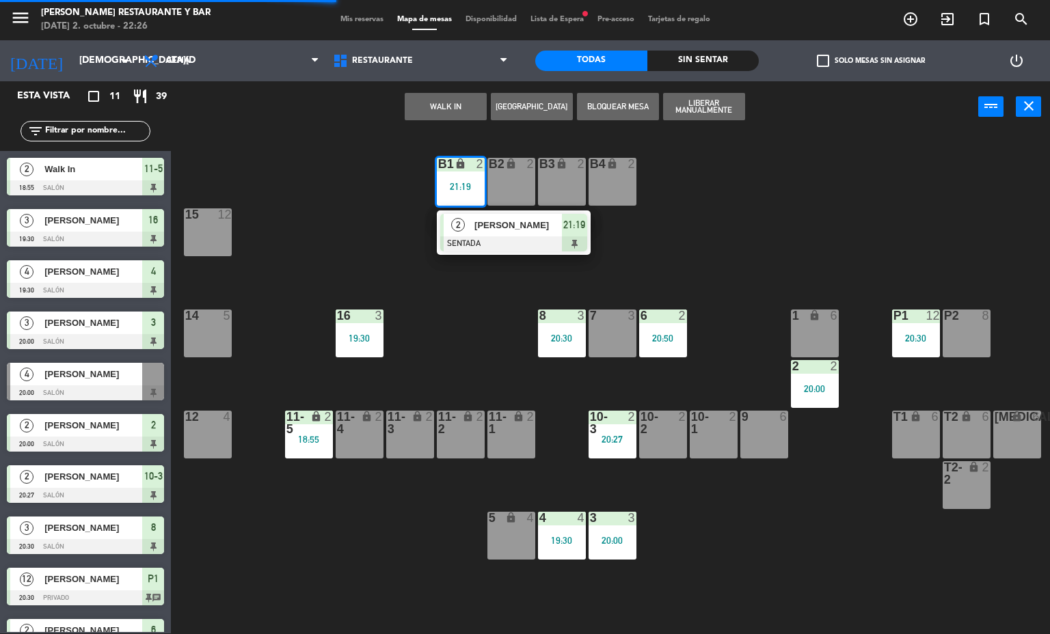
click at [515, 240] on div at bounding box center [513, 243] width 147 height 15
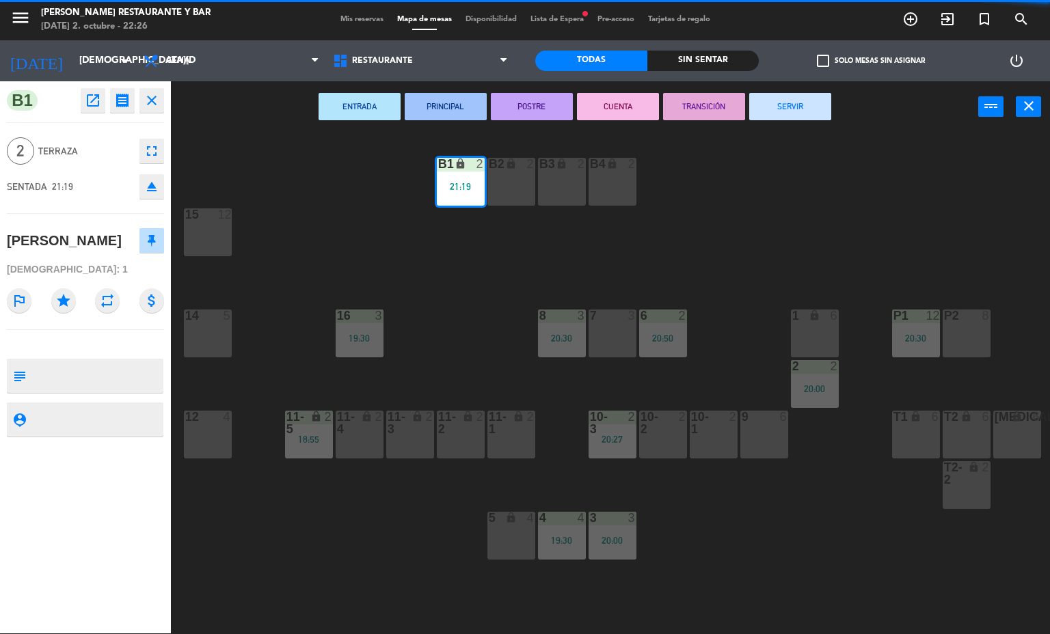
click at [781, 109] on button "SERVIR" at bounding box center [790, 106] width 82 height 27
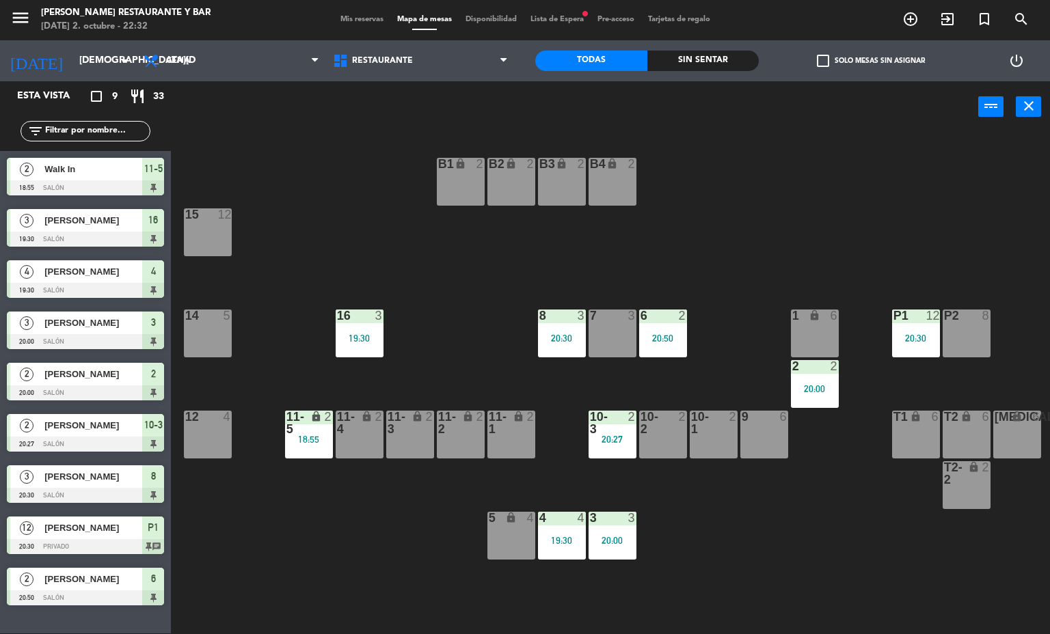
click at [351, 329] on div "16 3 19:30" at bounding box center [360, 334] width 48 height 48
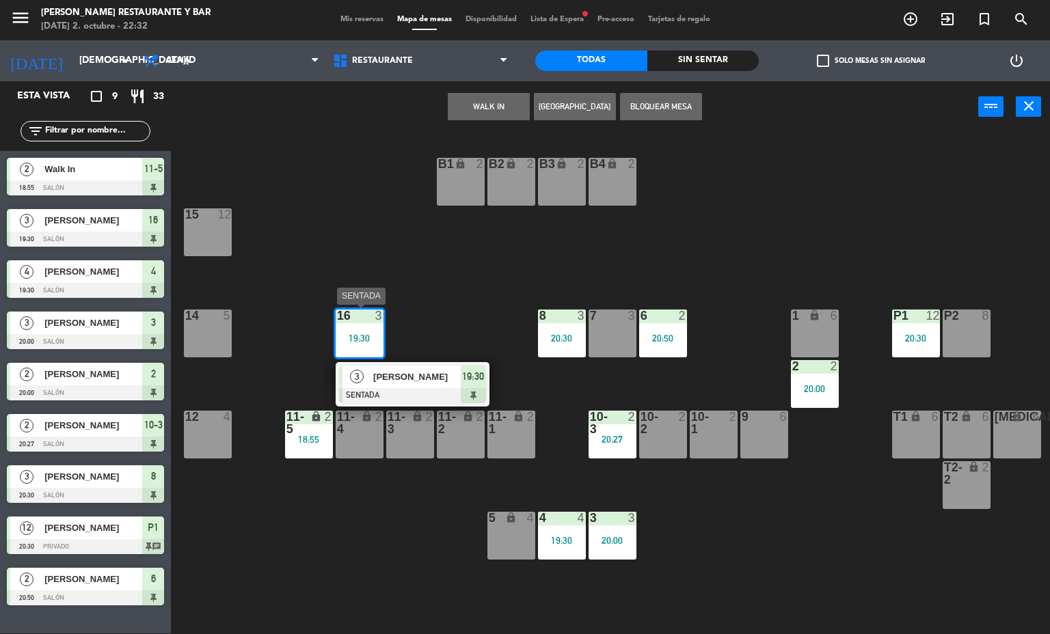
click at [423, 375] on span "[PERSON_NAME]" at bounding box center [416, 377] width 87 height 14
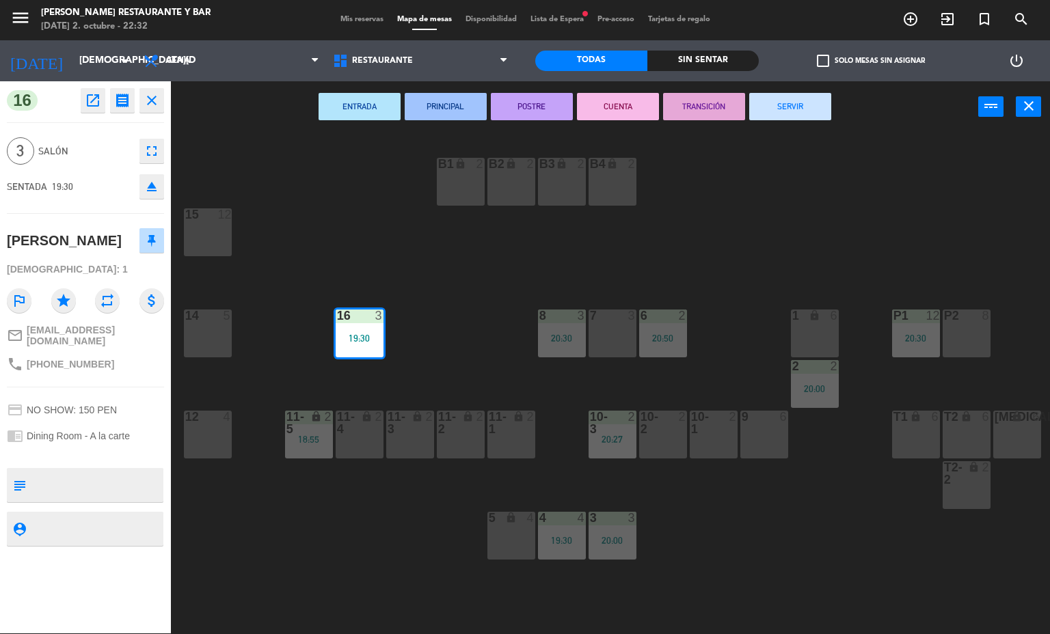
click at [793, 105] on button "SERVIR" at bounding box center [790, 106] width 82 height 27
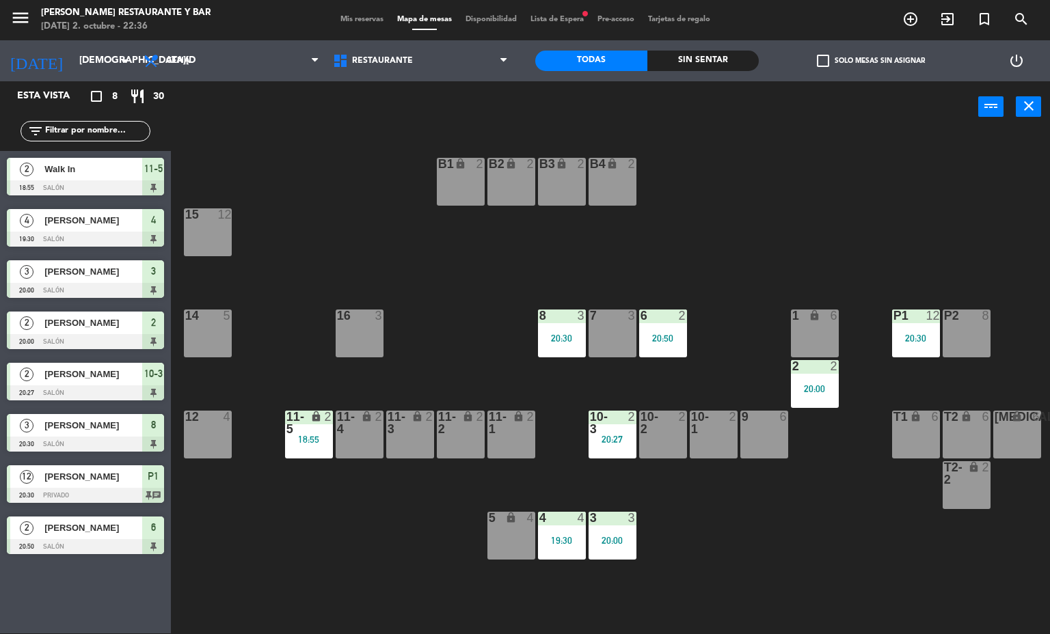
click at [800, 392] on div "20:00" at bounding box center [815, 389] width 48 height 10
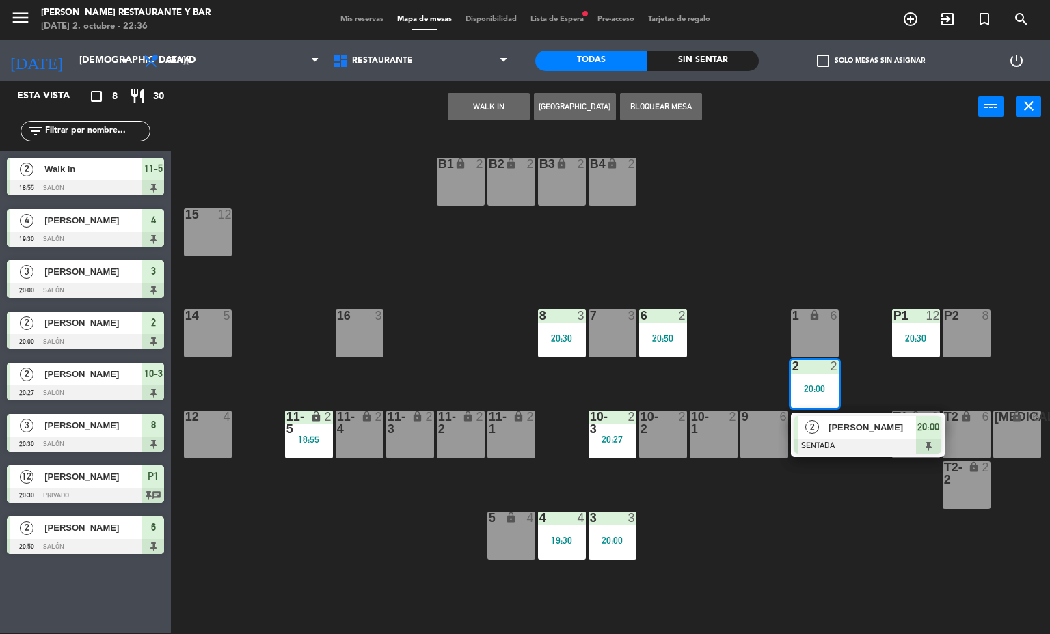
click at [822, 446] on div at bounding box center [867, 446] width 147 height 15
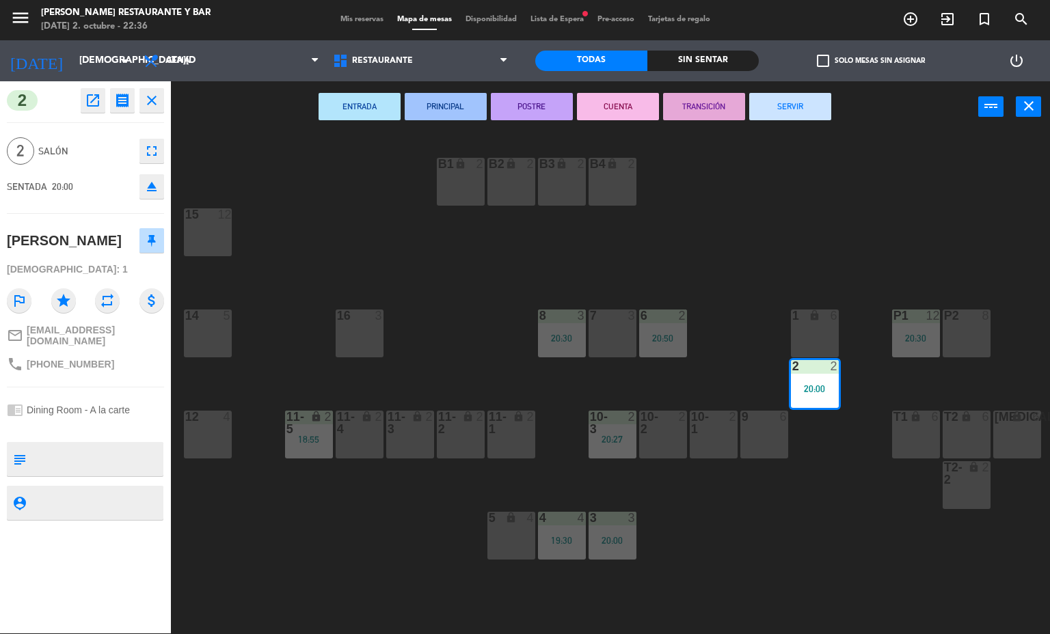
click at [796, 105] on button "SERVIR" at bounding box center [790, 106] width 82 height 27
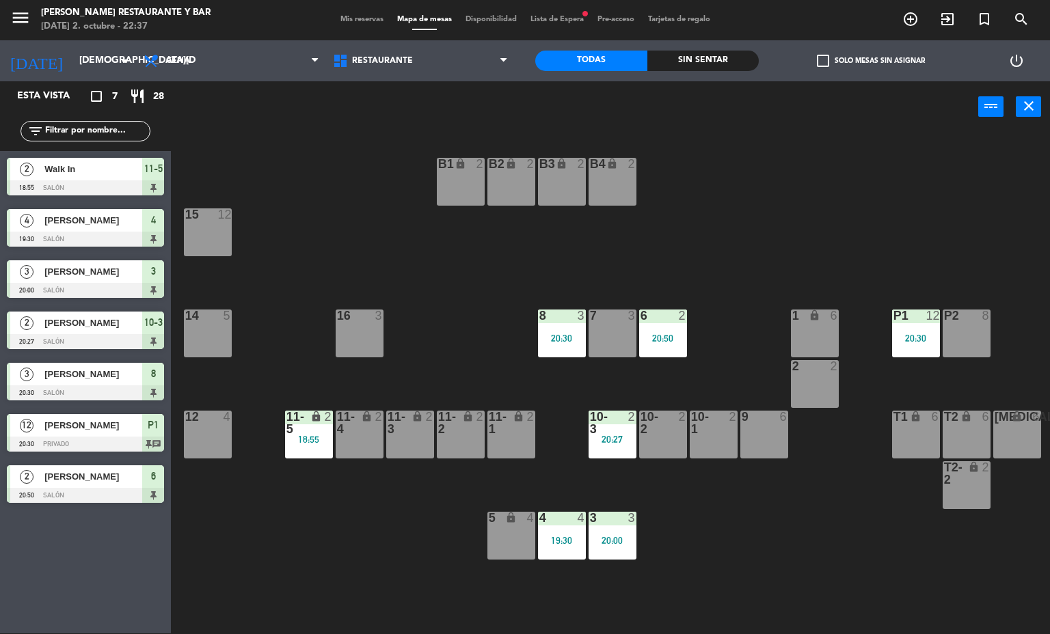
click at [669, 326] on div "6 2 20:50" at bounding box center [663, 334] width 48 height 48
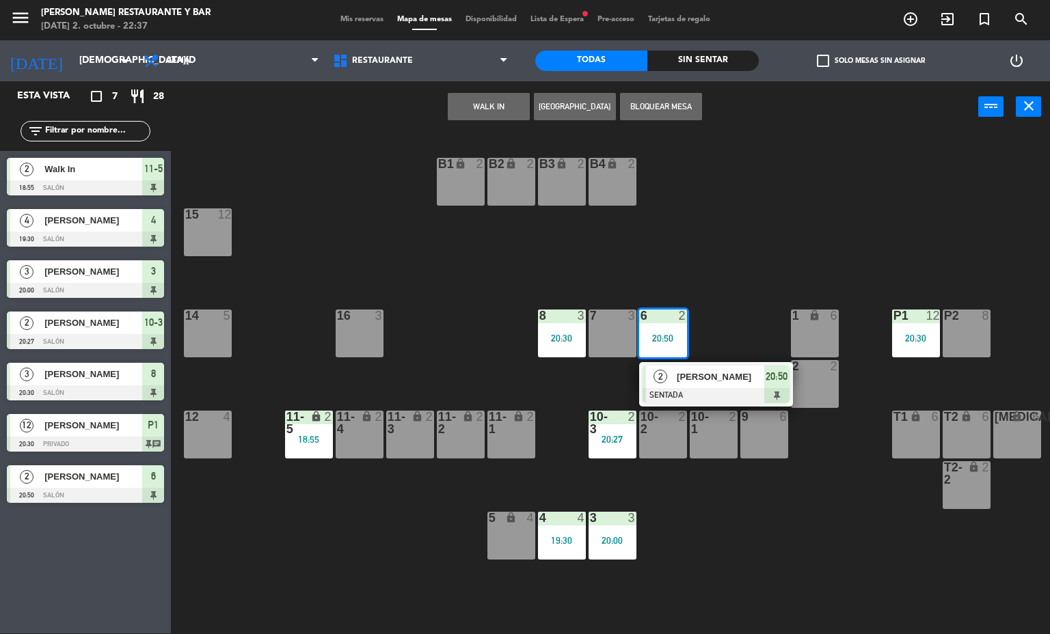
click at [704, 370] on span "[PERSON_NAME]" at bounding box center [720, 377] width 87 height 14
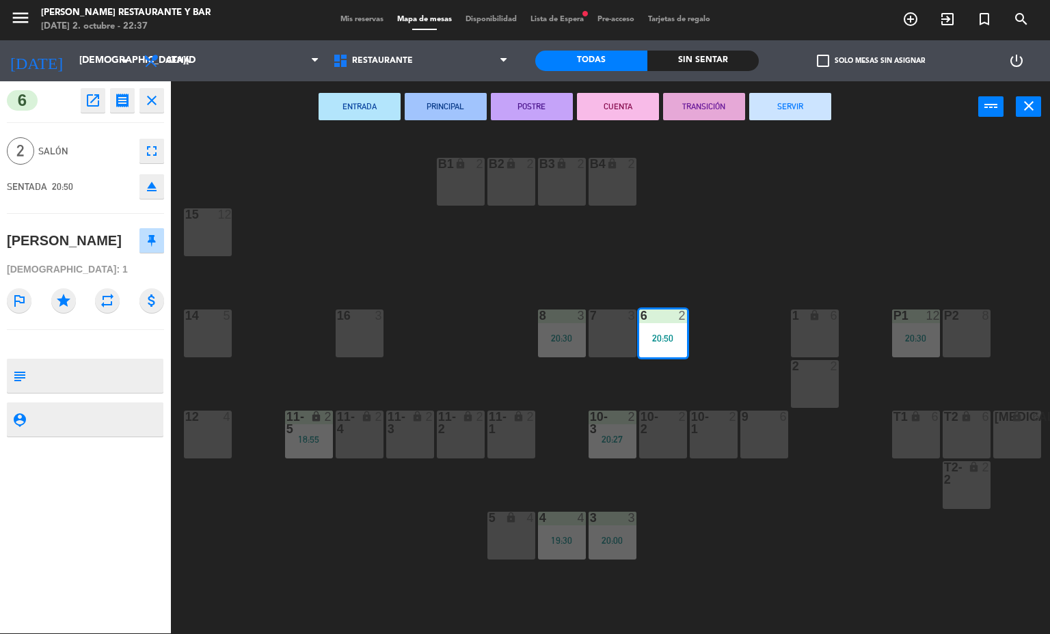
click at [791, 105] on button "SERVIR" at bounding box center [790, 106] width 82 height 27
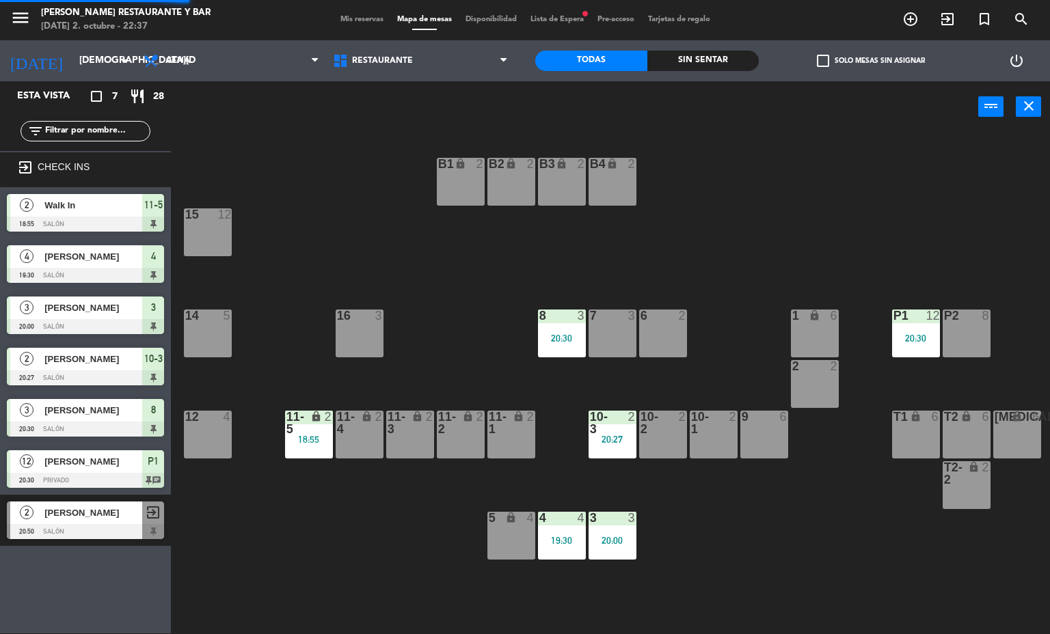
click at [558, 330] on div "8 3 20:30" at bounding box center [562, 334] width 48 height 48
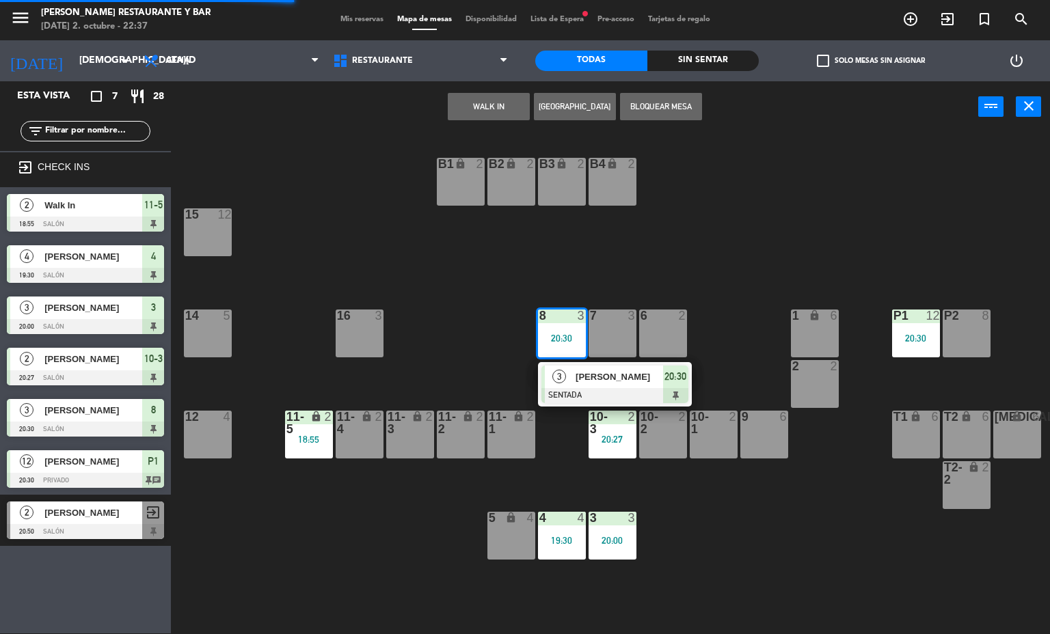
click at [607, 385] on div "[PERSON_NAME]" at bounding box center [618, 377] width 89 height 23
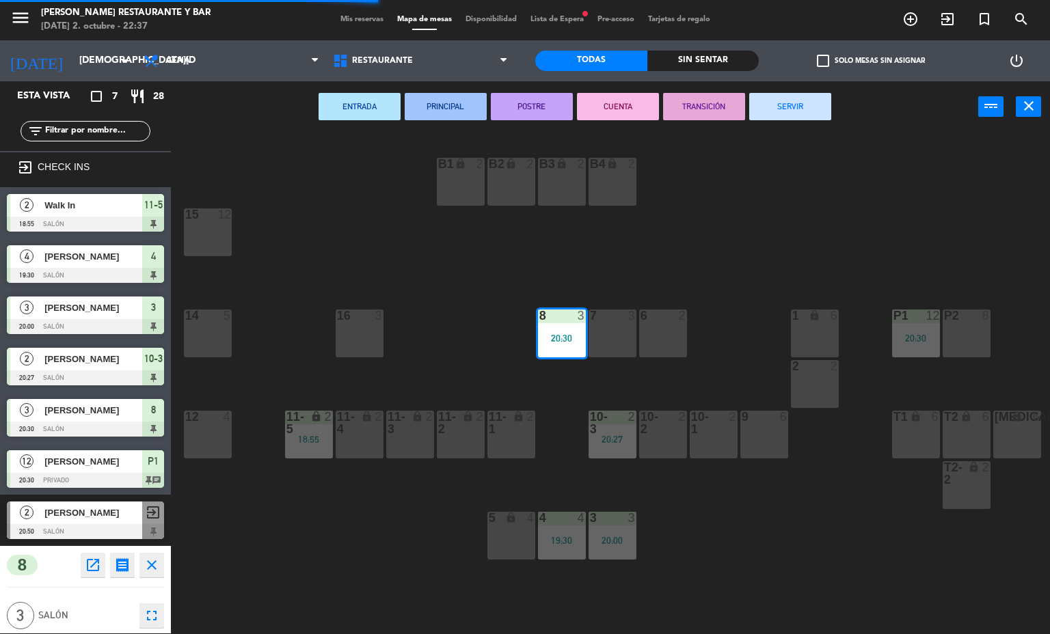
click at [787, 109] on button "SERVIR" at bounding box center [790, 106] width 82 height 27
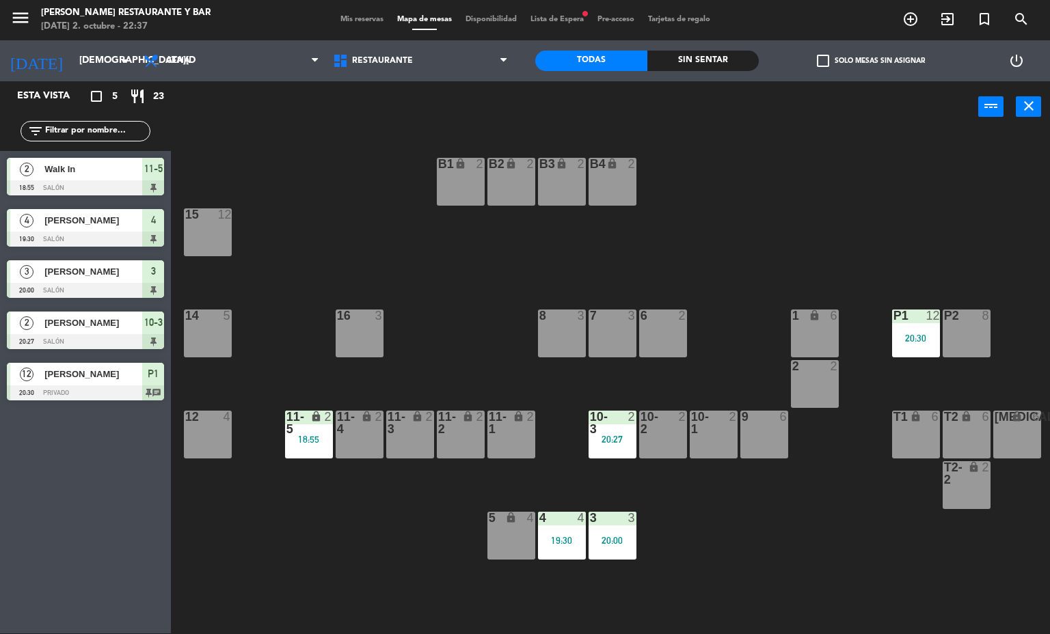
click at [340, 558] on div "B1 lock 2 B2 lock 2 B3 lock 2 B4 lock 2 15 12 14 5 8 3 7 3 6 2 1 lock 6 16 3 P2…" at bounding box center [615, 383] width 869 height 501
click at [601, 540] on div "20:00" at bounding box center [612, 541] width 48 height 10
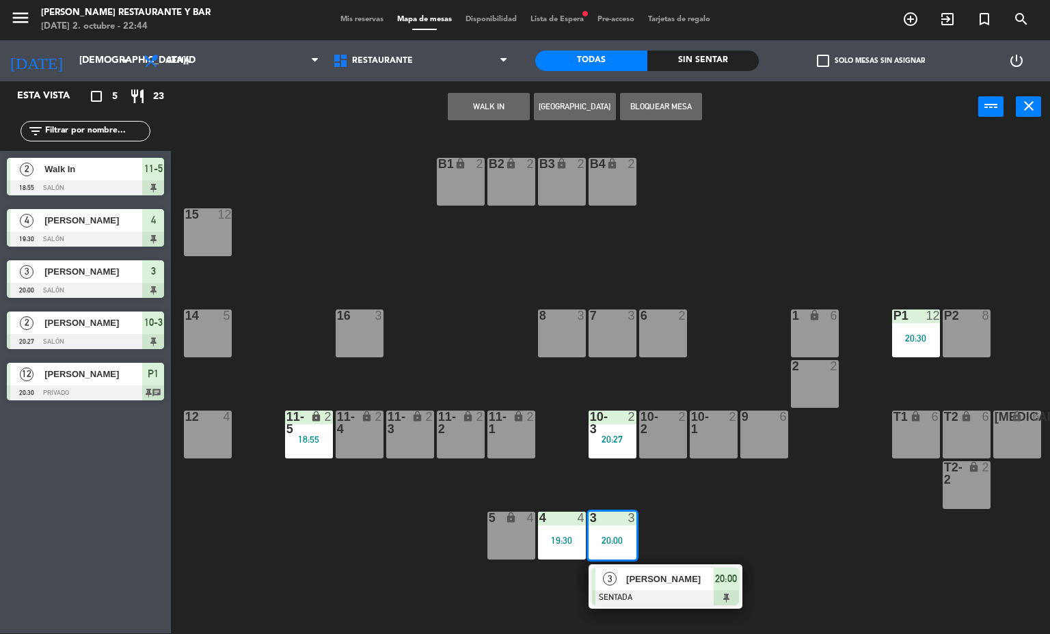
click at [642, 586] on span "[PERSON_NAME]" at bounding box center [669, 579] width 87 height 14
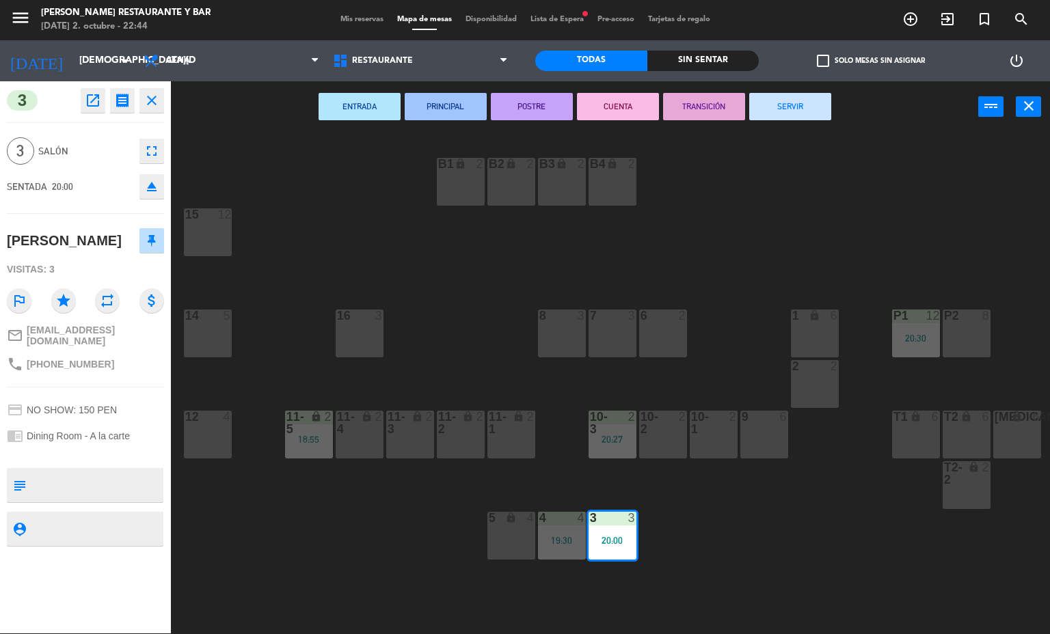
click at [792, 100] on button "SERVIR" at bounding box center [790, 106] width 82 height 27
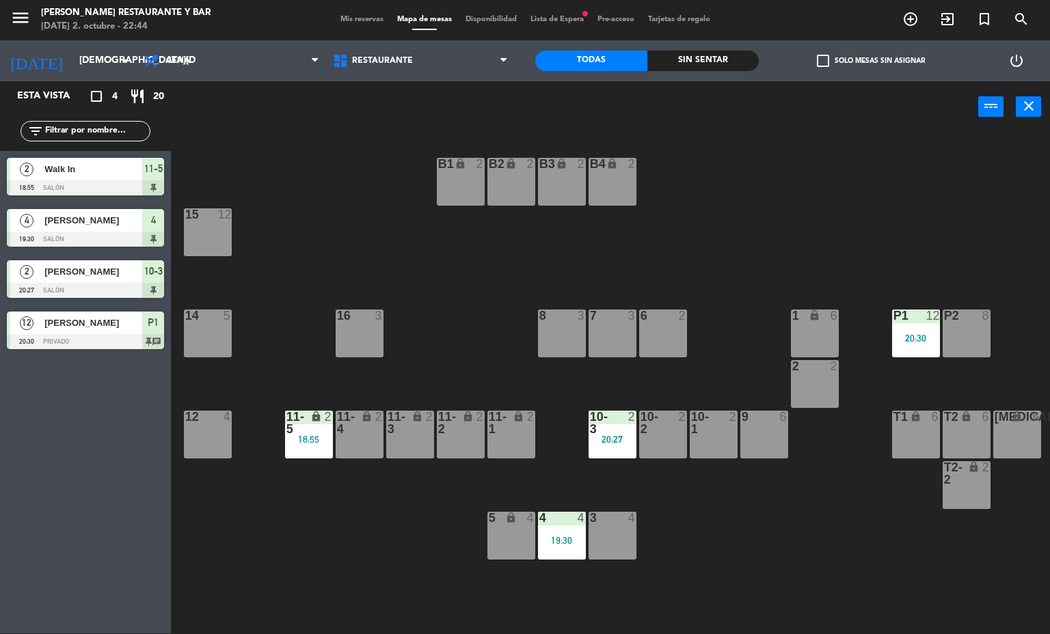
click at [562, 544] on div "19:30" at bounding box center [562, 541] width 48 height 10
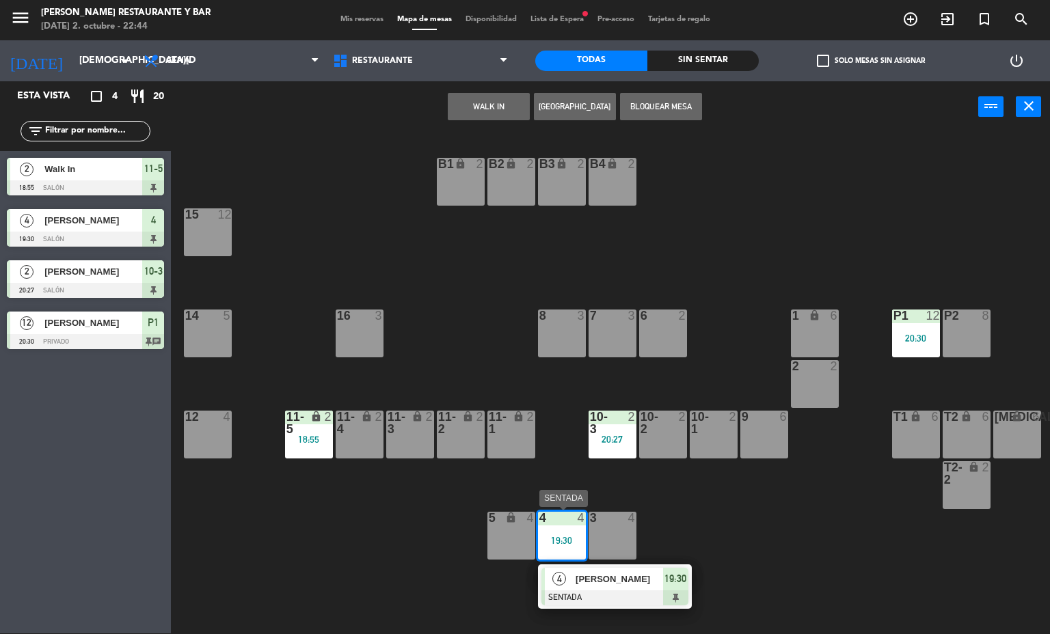
click at [577, 595] on div at bounding box center [614, 597] width 147 height 15
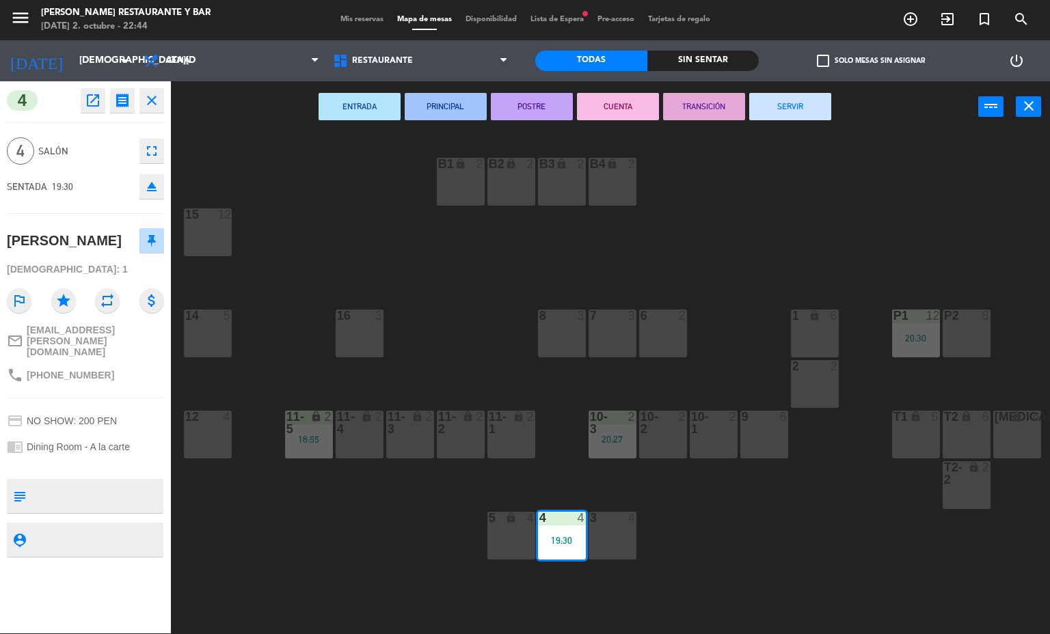
click at [789, 107] on button "SERVIR" at bounding box center [790, 106] width 82 height 27
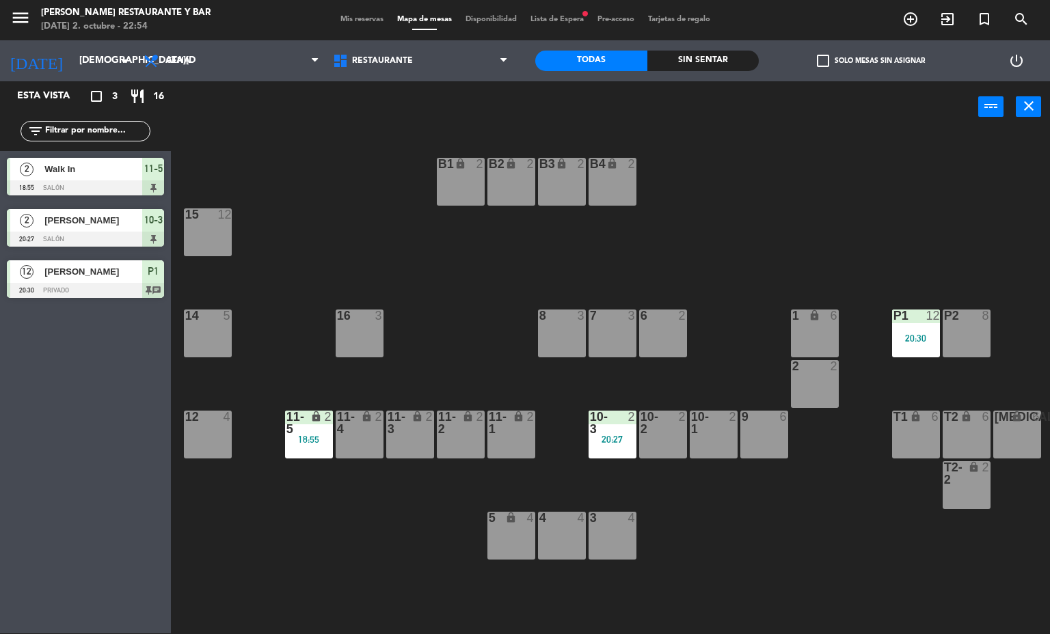
click at [607, 433] on div at bounding box center [612, 423] width 23 height 25
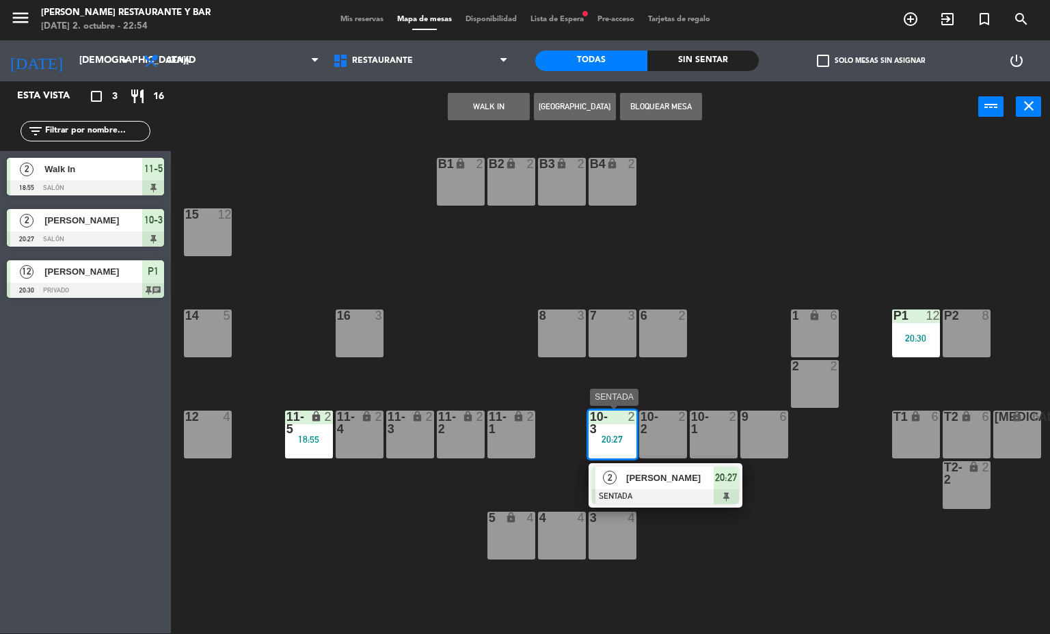
click at [651, 472] on span "[PERSON_NAME]" at bounding box center [669, 478] width 87 height 14
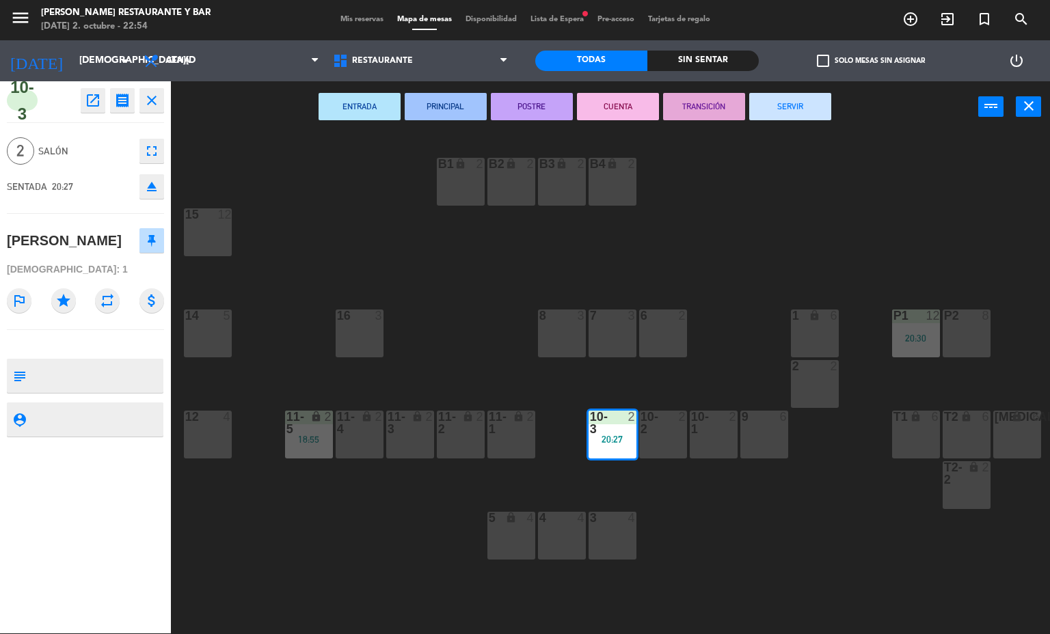
click at [798, 105] on button "SERVIR" at bounding box center [790, 106] width 82 height 27
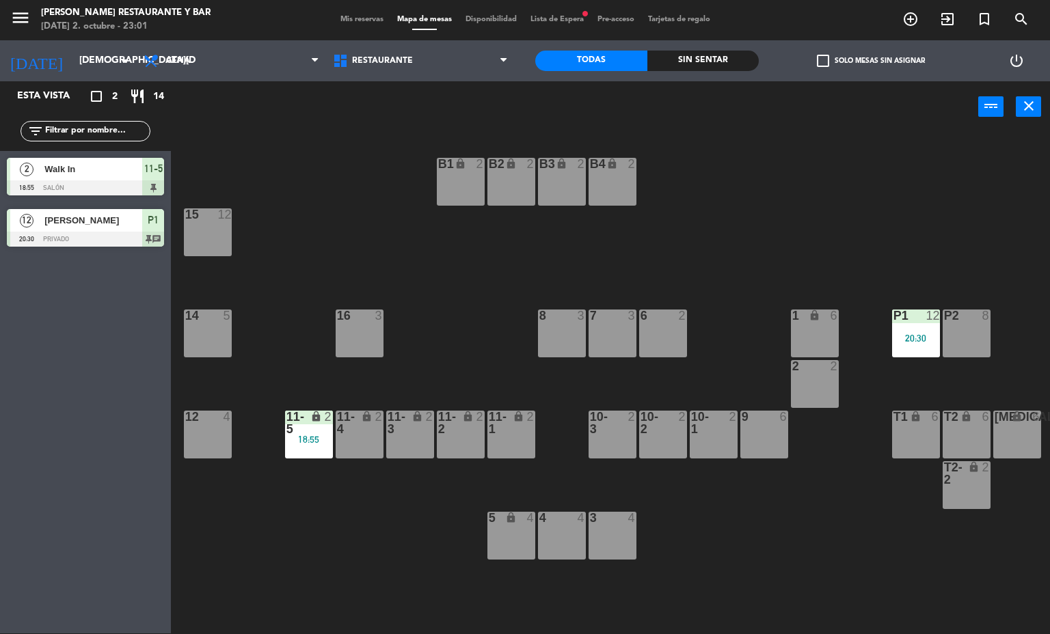
click at [310, 444] on div "18:55" at bounding box center [309, 440] width 48 height 10
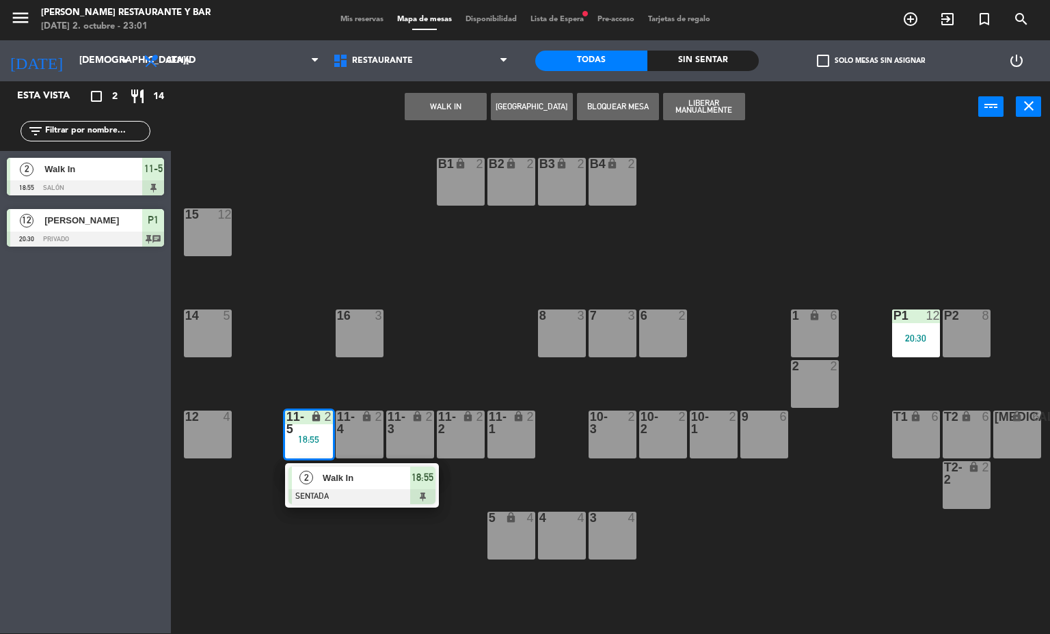
click at [351, 490] on div at bounding box center [361, 496] width 147 height 15
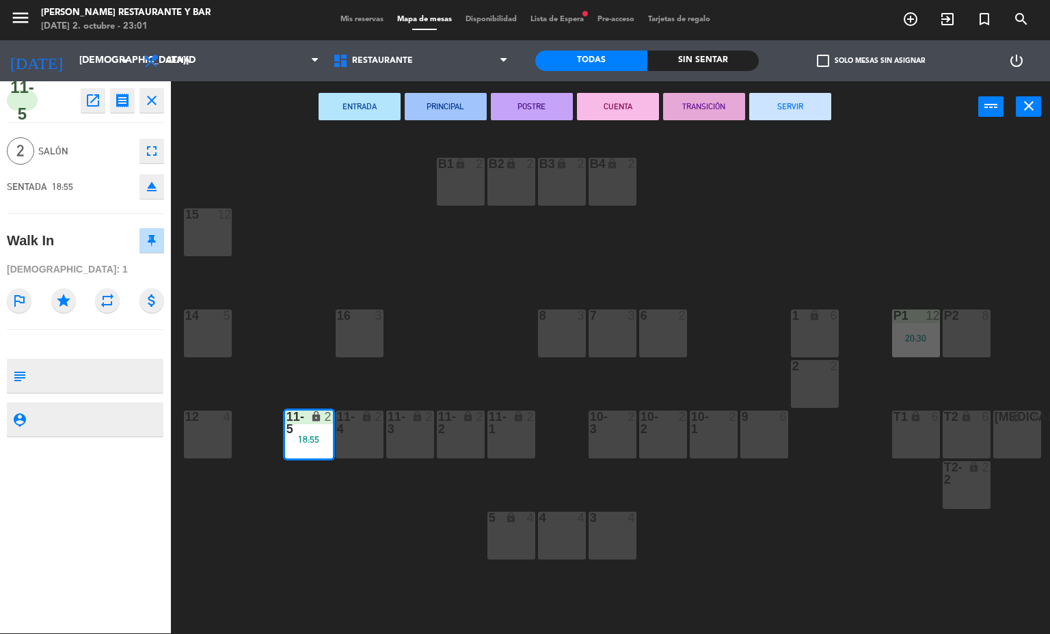
click at [789, 105] on button "SERVIR" at bounding box center [790, 106] width 82 height 27
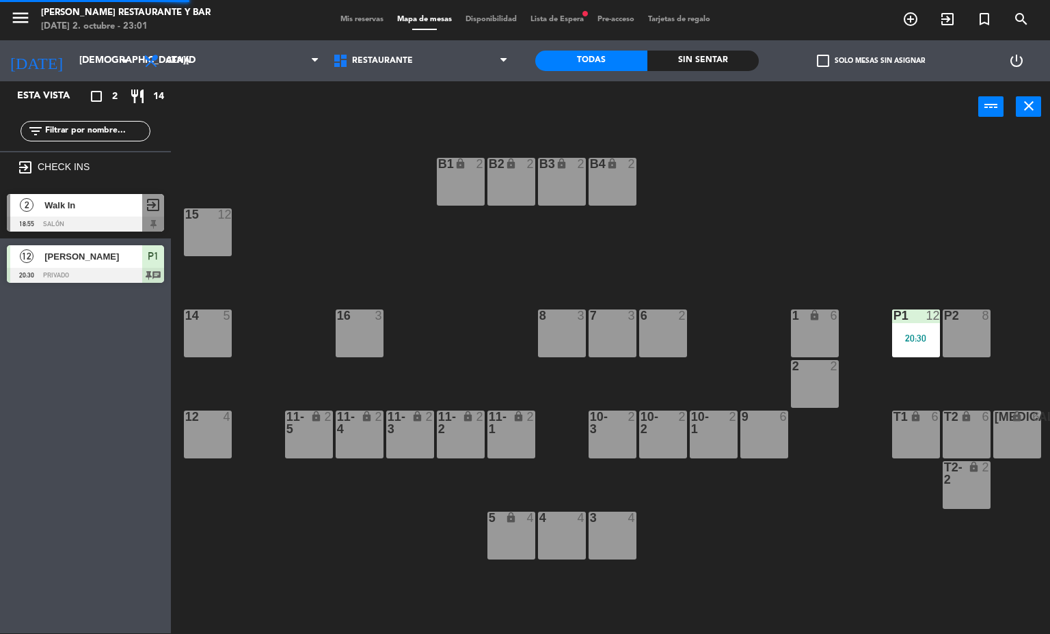
click at [919, 330] on div "P1 12 20:30" at bounding box center [916, 334] width 48 height 48
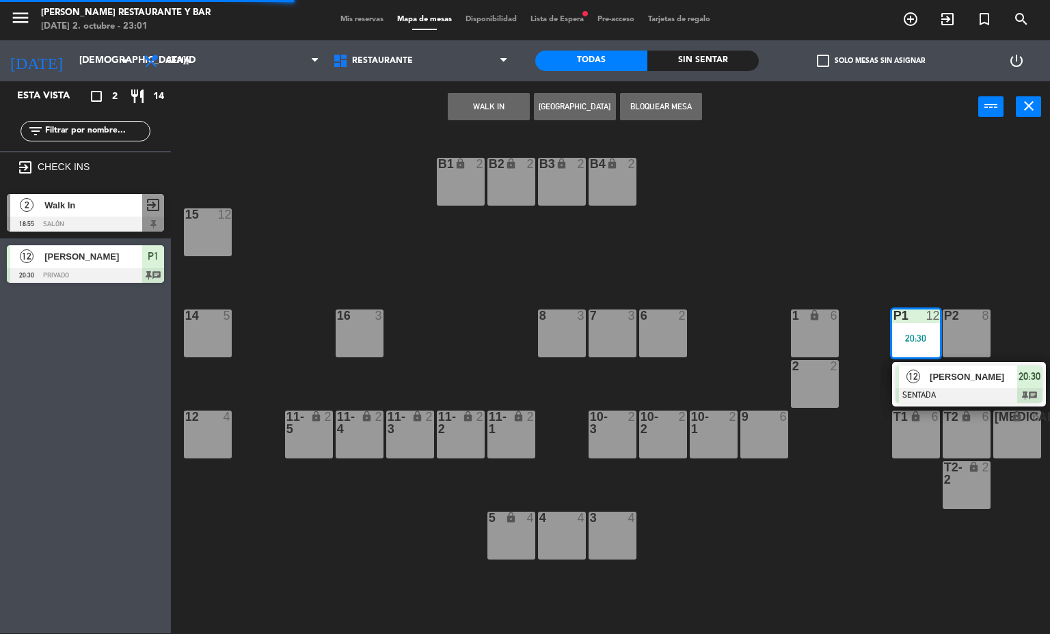
click at [916, 388] on div at bounding box center [968, 395] width 147 height 15
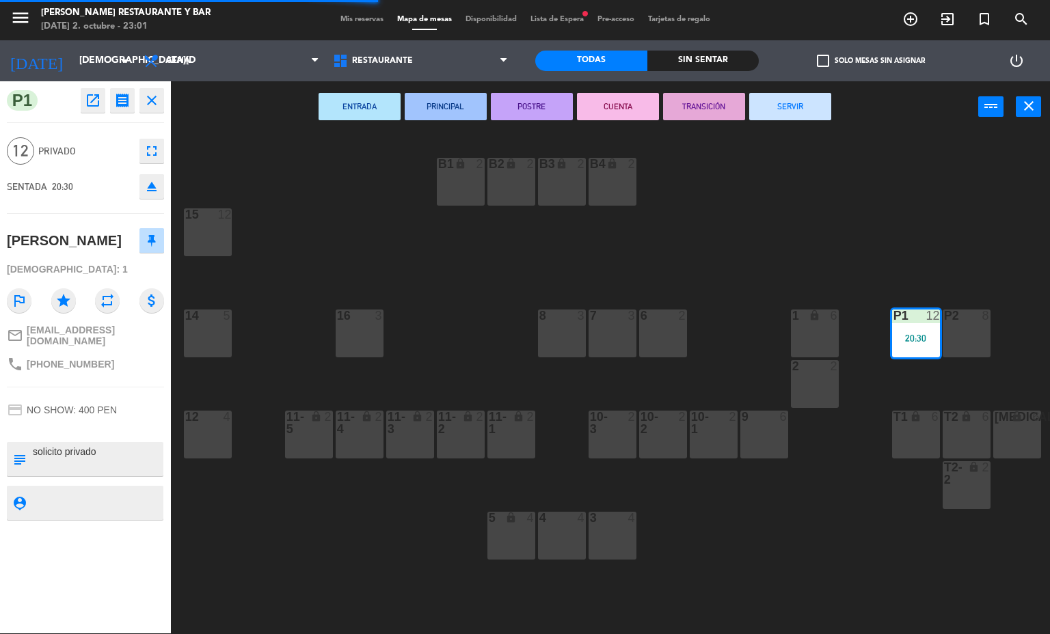
click at [788, 105] on button "SERVIR" at bounding box center [790, 106] width 82 height 27
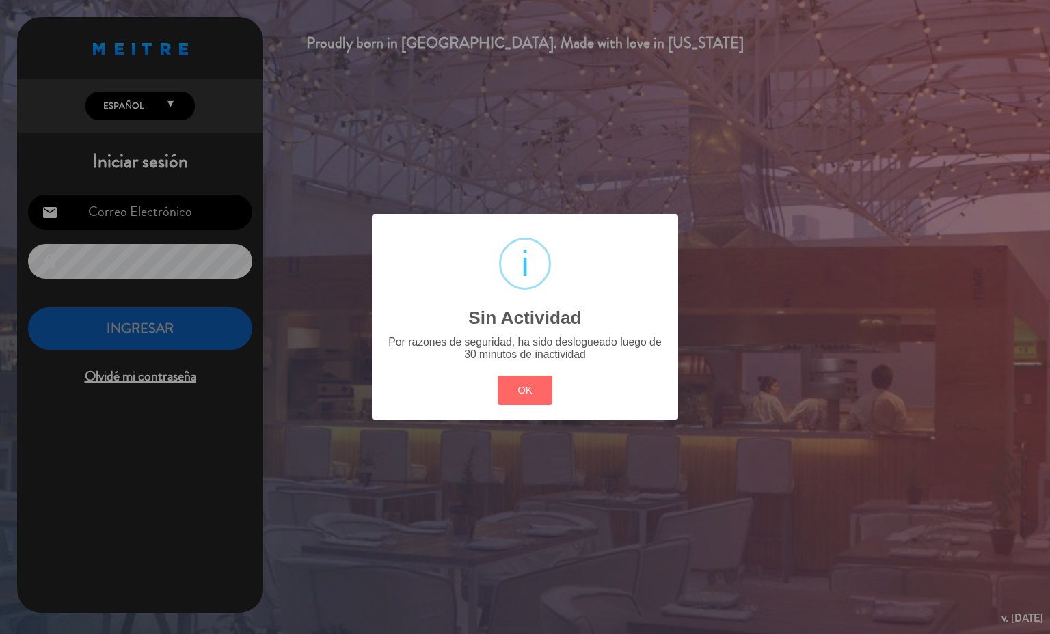
type input "[EMAIL_ADDRESS][PERSON_NAME][DOMAIN_NAME]"
